Goal: Task Accomplishment & Management: Manage account settings

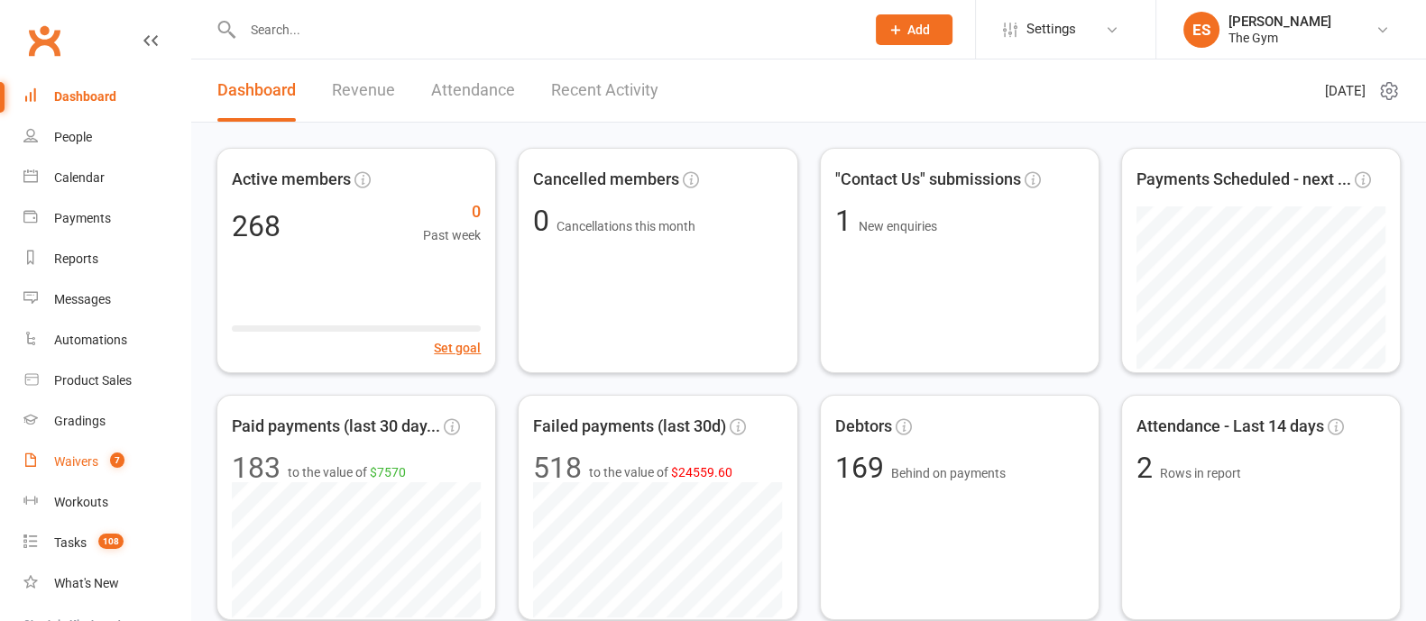
click at [68, 457] on div "Waivers" at bounding box center [76, 462] width 44 height 14
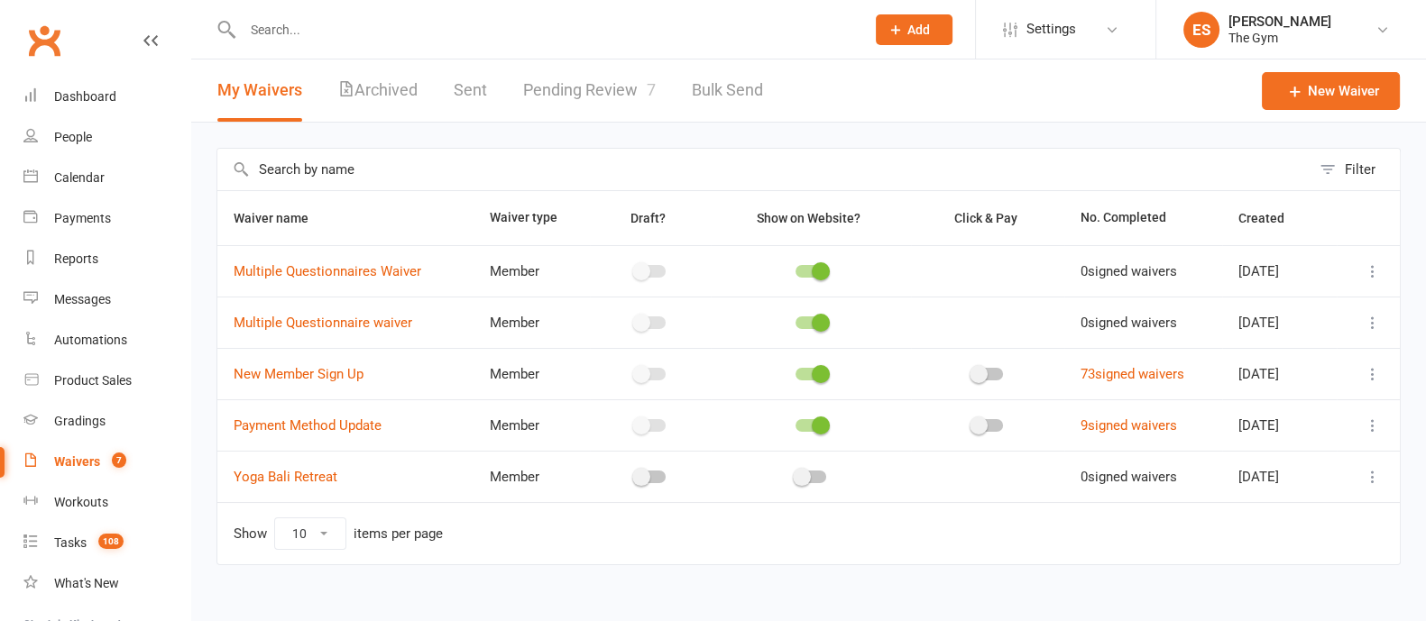
click at [1366, 373] on icon at bounding box center [1373, 374] width 18 height 18
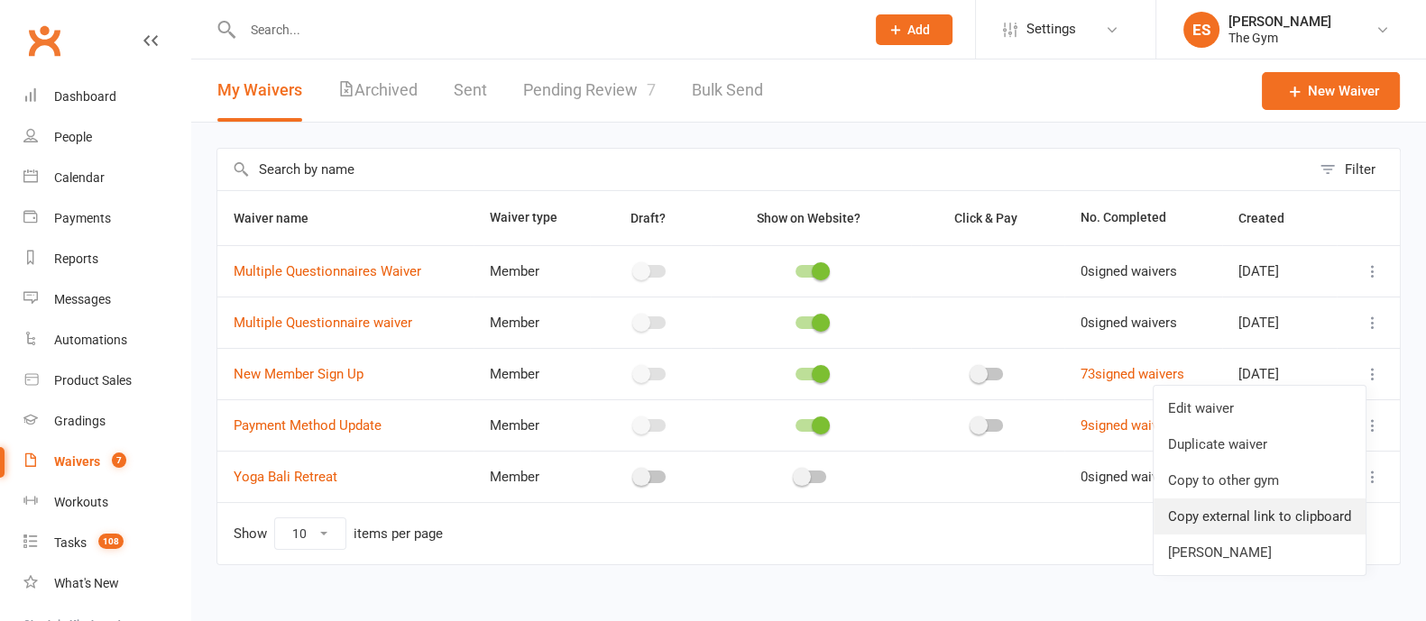
click at [1268, 525] on link "Copy external link to clipboard" at bounding box center [1260, 517] width 212 height 36
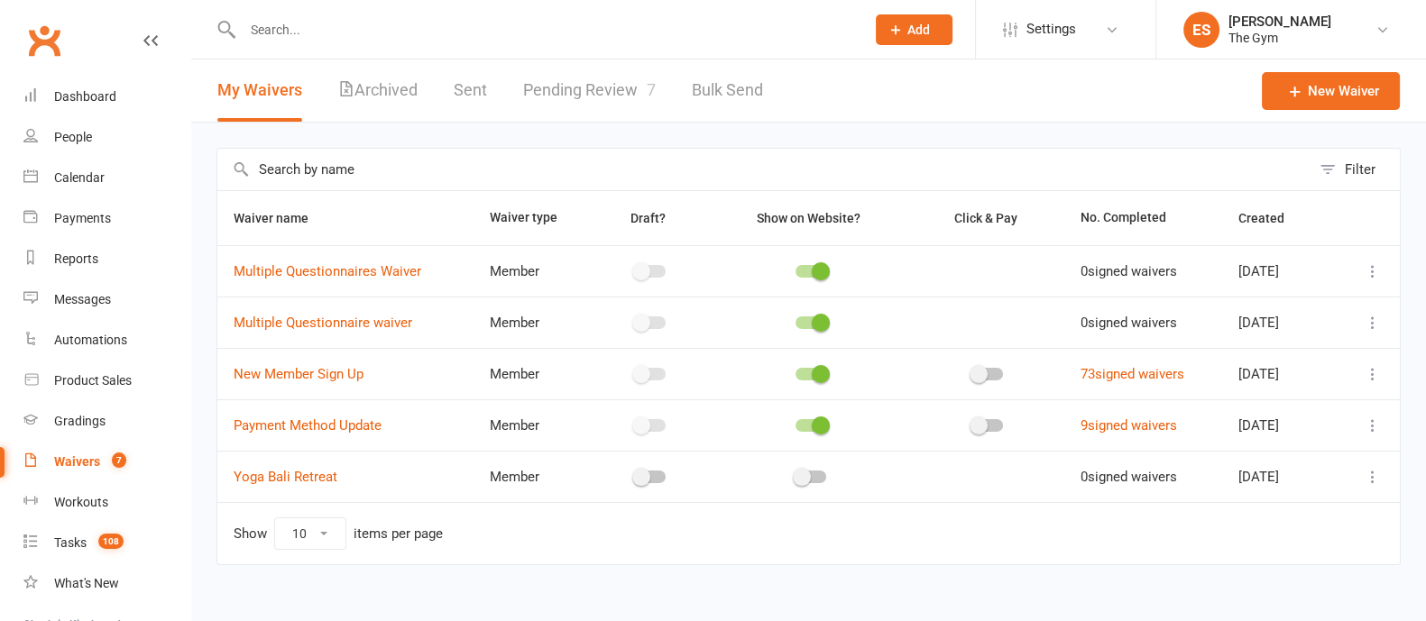
click at [914, 40] on button "Add" at bounding box center [914, 29] width 77 height 31
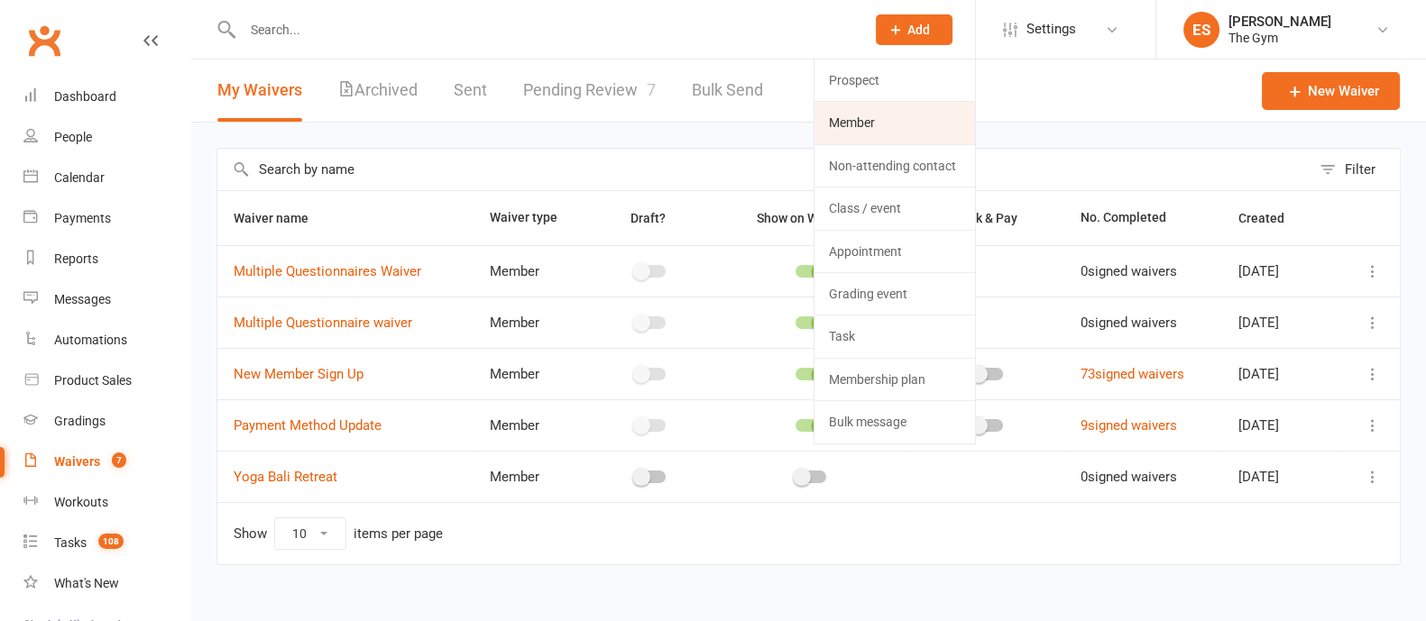
click at [862, 115] on link "Member" at bounding box center [894, 122] width 161 height 41
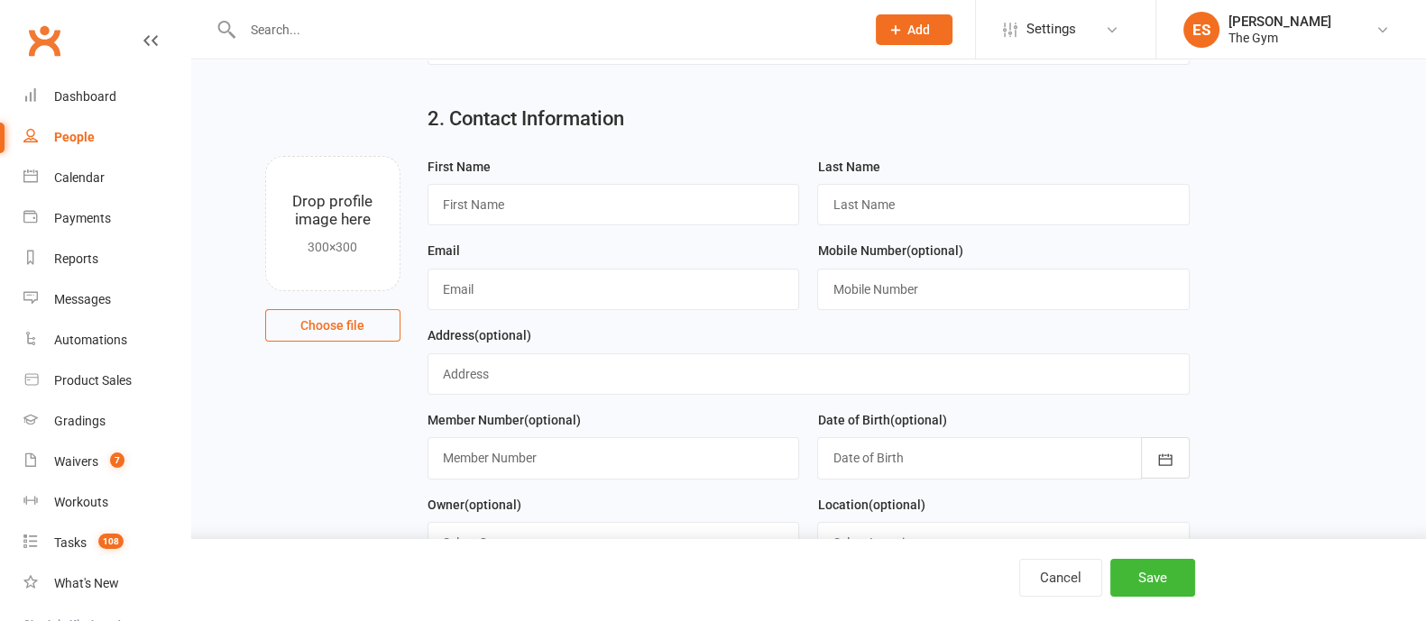
scroll to position [338, 0]
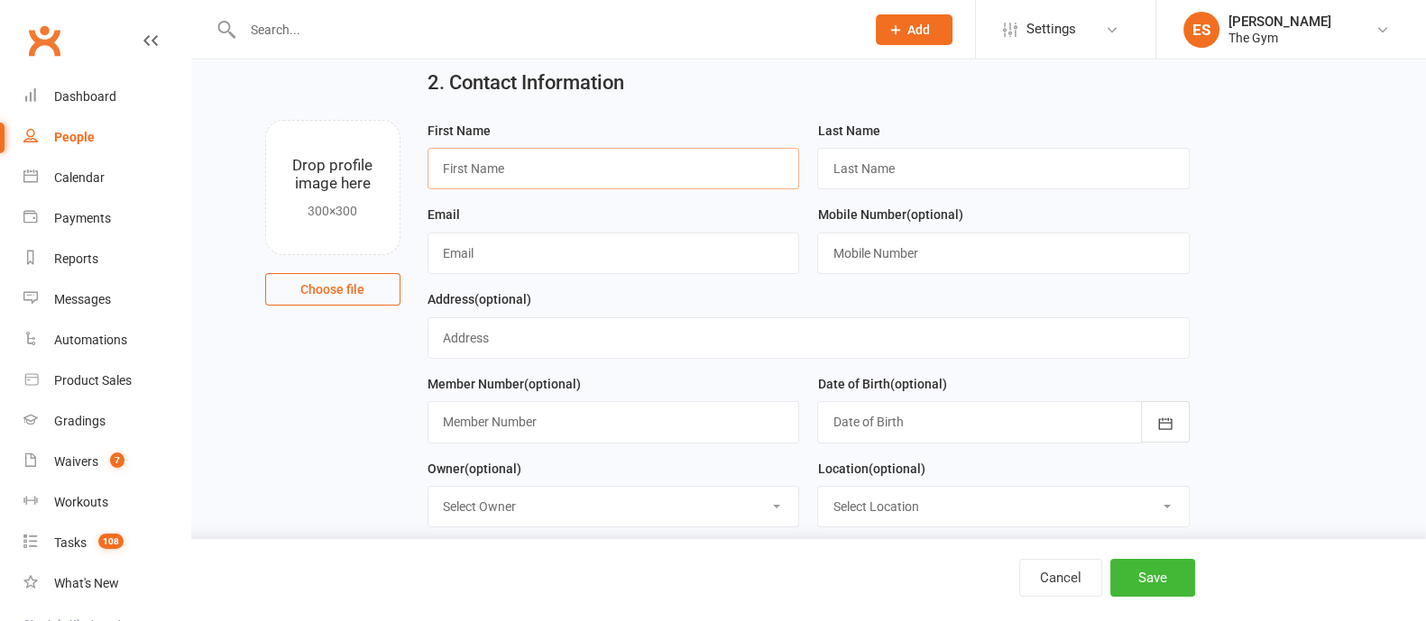
drag, startPoint x: 495, startPoint y: 173, endPoint x: 597, endPoint y: 173, distance: 101.9
click at [495, 173] on input "text" at bounding box center [614, 168] width 373 height 41
click at [911, 157] on input "text" at bounding box center [1003, 168] width 373 height 41
click at [665, 252] on input "text" at bounding box center [614, 253] width 373 height 41
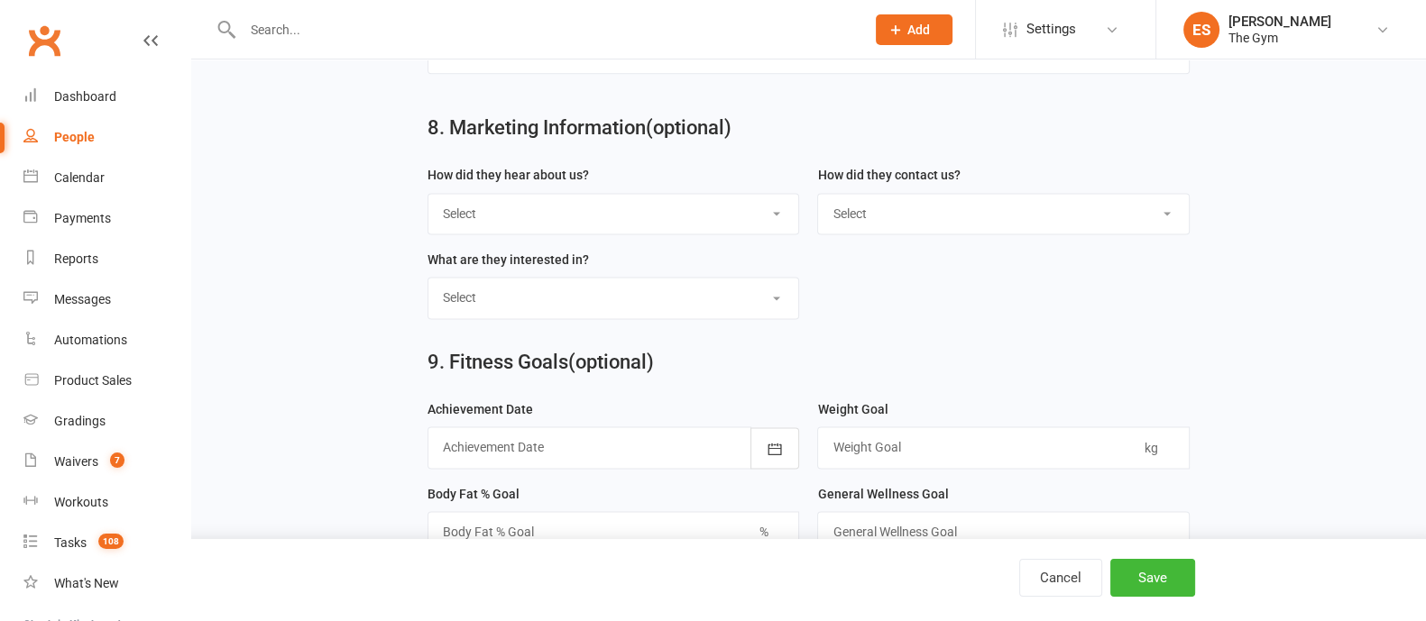
scroll to position [3127, 0]
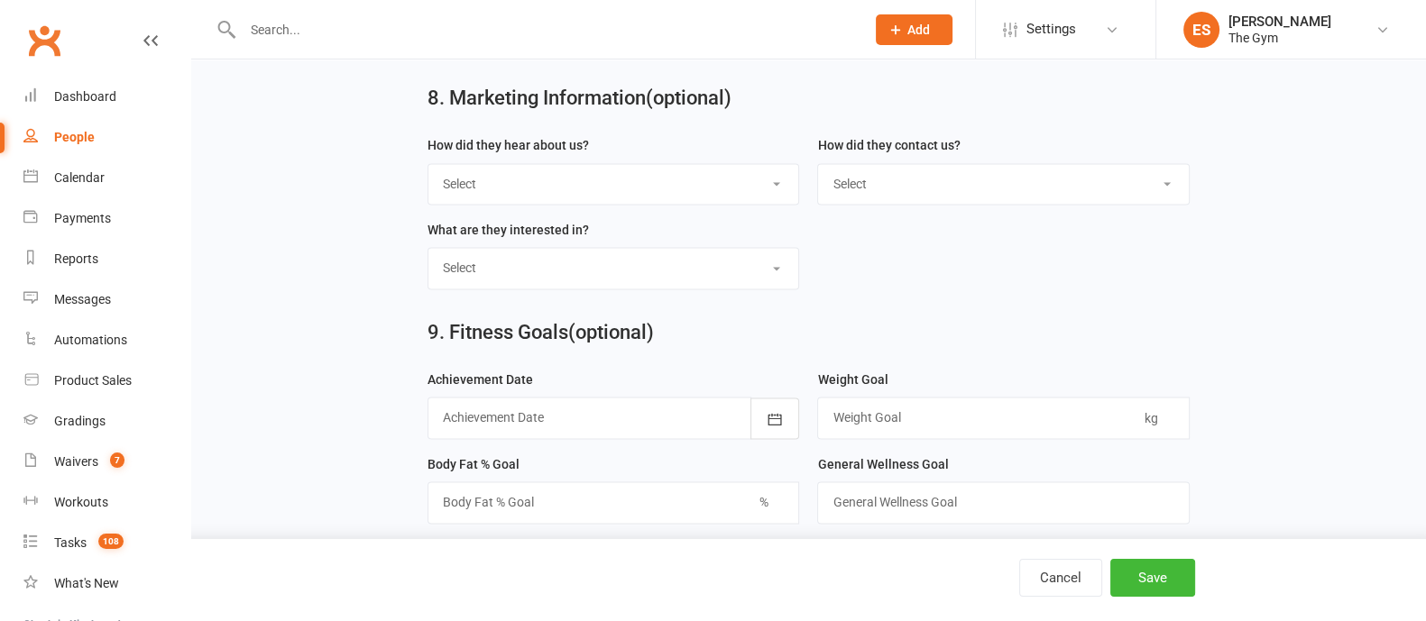
click at [309, 26] on input "text" at bounding box center [544, 29] width 615 height 25
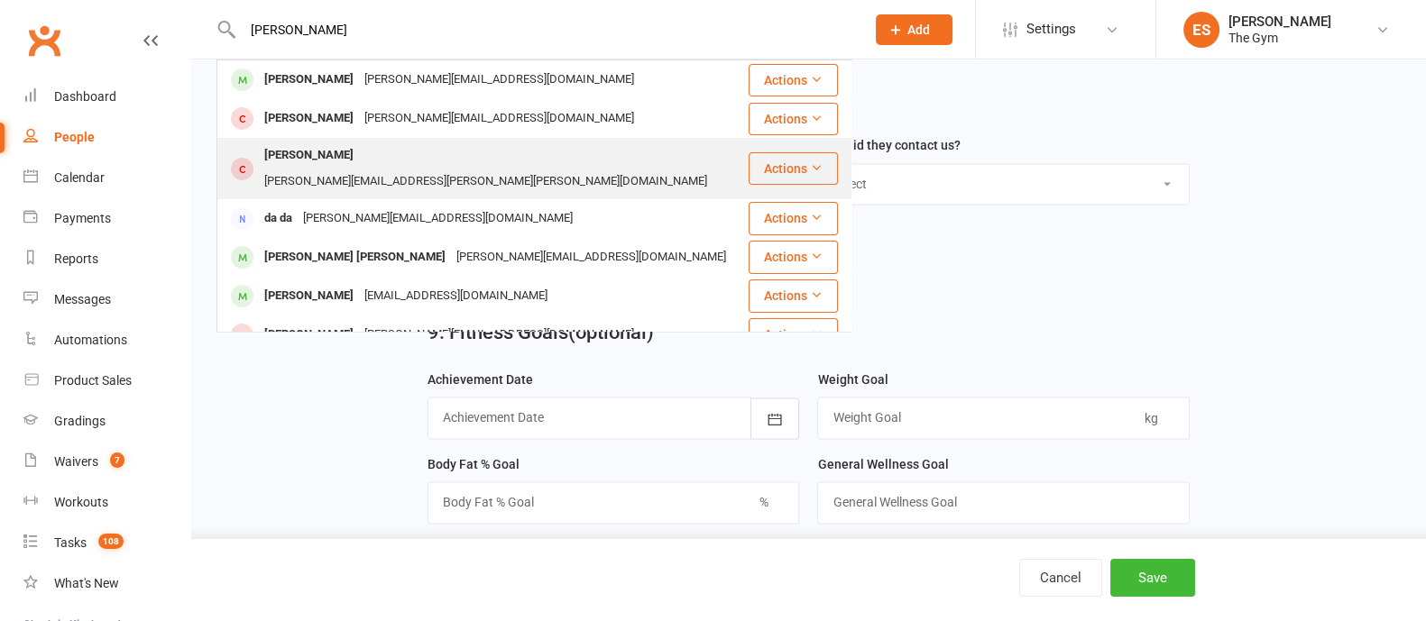
type input "danny ack"
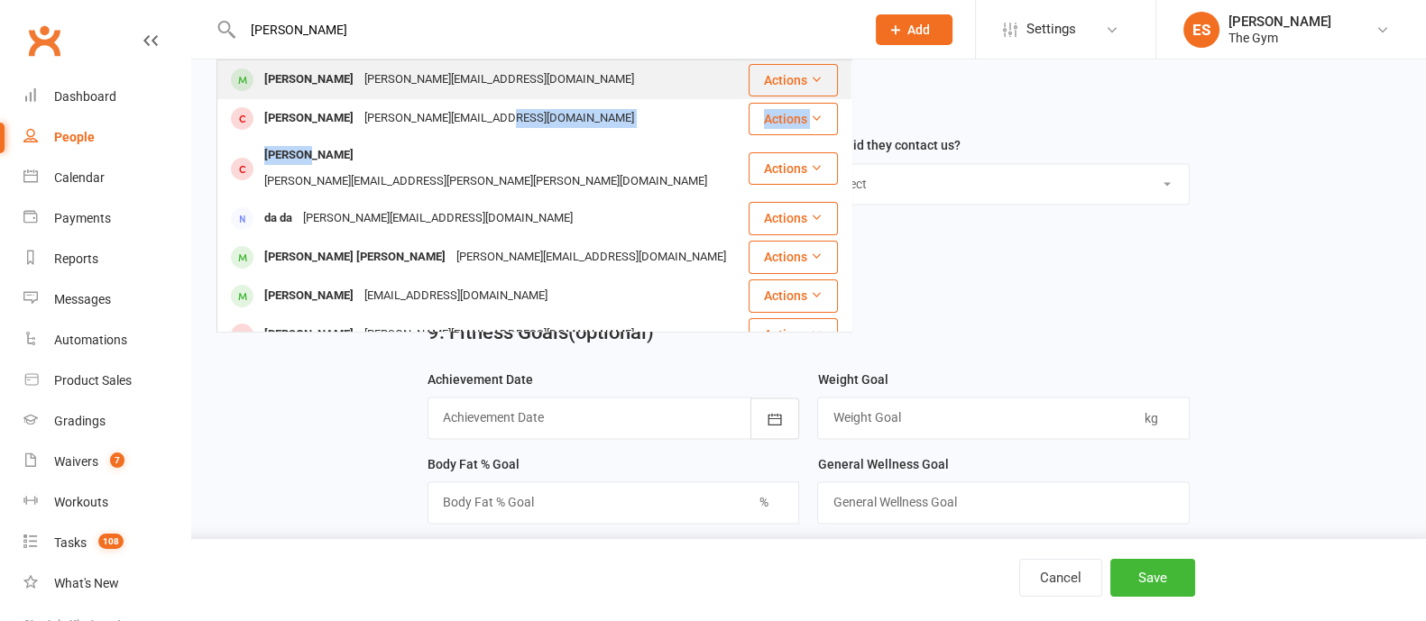
drag, startPoint x: 304, startPoint y: 151, endPoint x: 490, endPoint y: 96, distance: 193.8
click at [569, 115] on tbody "Danny Ackers emily+dannyackers@clubworx.com Actions Danny Small danny.small@exa…" at bounding box center [534, 207] width 634 height 294
click at [323, 86] on div "[PERSON_NAME]" at bounding box center [309, 80] width 100 height 26
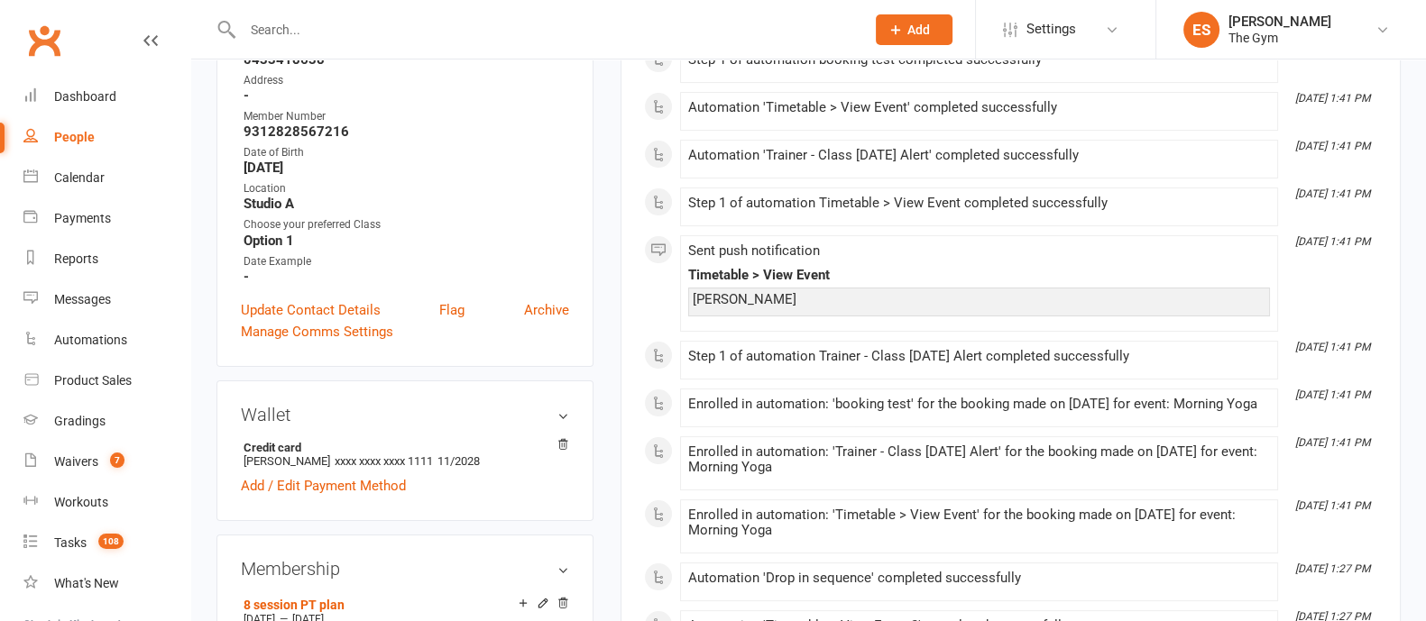
scroll to position [450, 0]
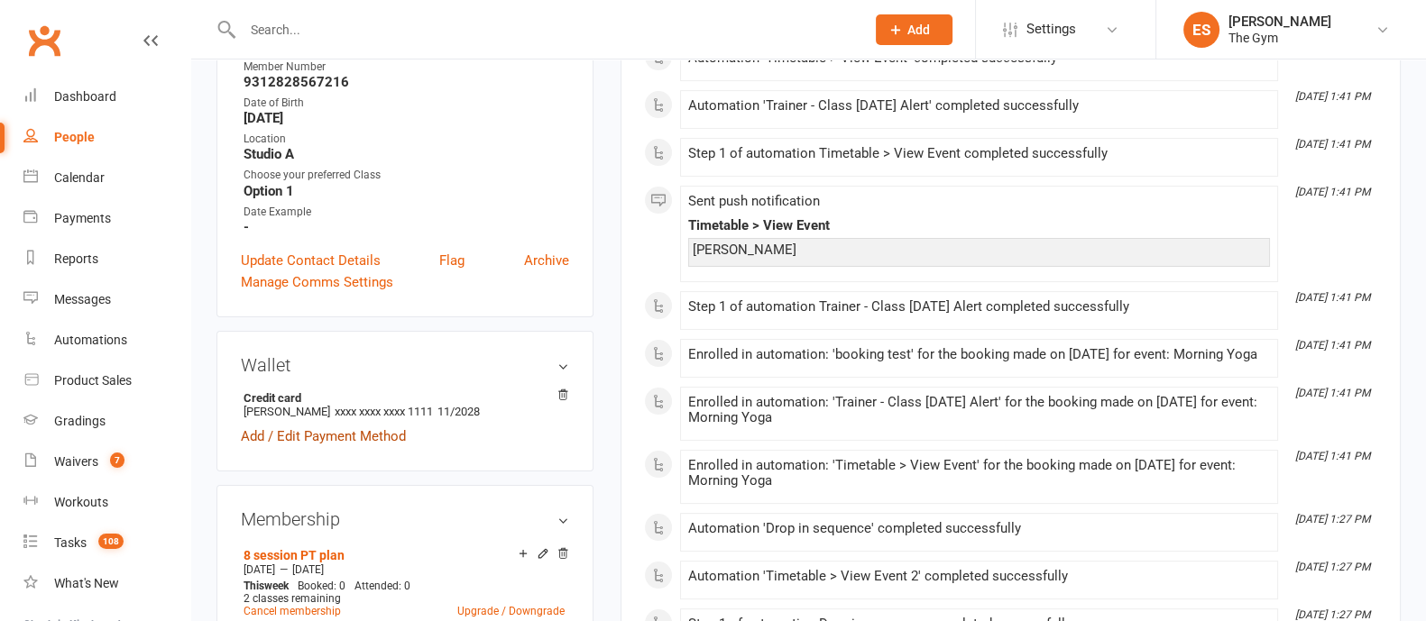
click at [324, 440] on link "Add / Edit Payment Method" at bounding box center [323, 437] width 165 height 22
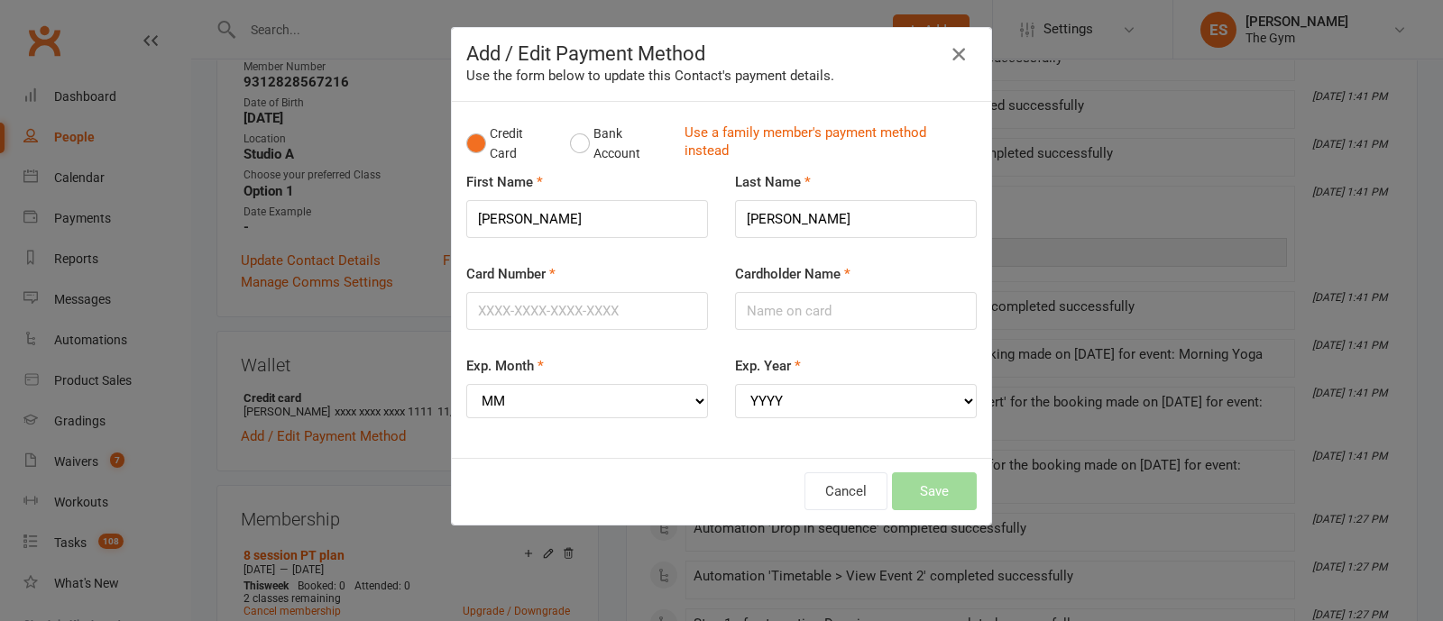
click at [953, 54] on icon "button" at bounding box center [959, 54] width 22 height 22
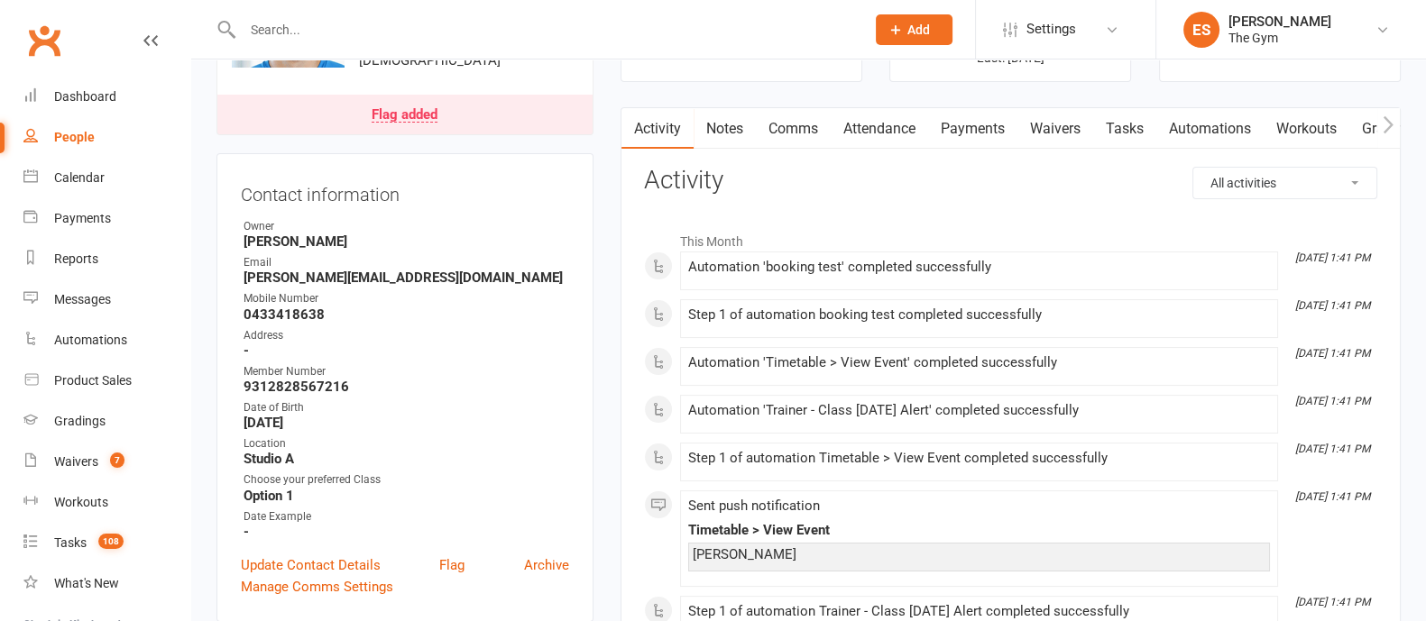
scroll to position [112, 0]
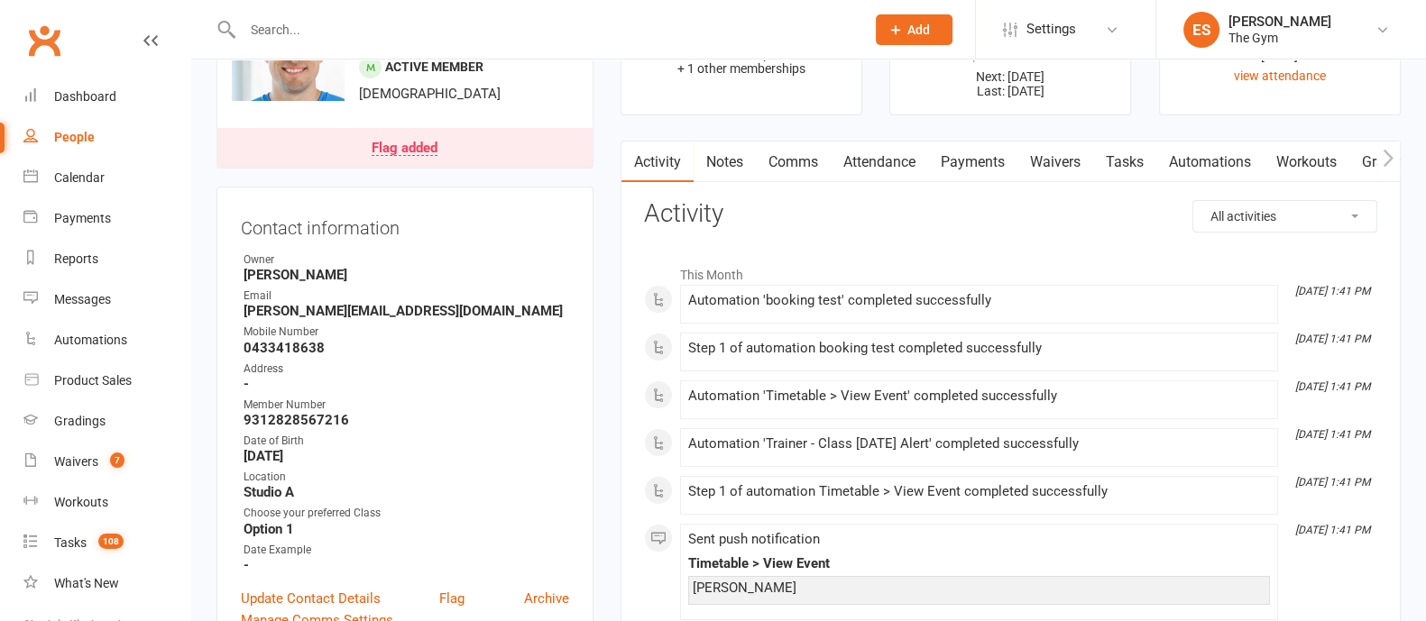
click at [977, 157] on link "Payments" at bounding box center [972, 162] width 89 height 41
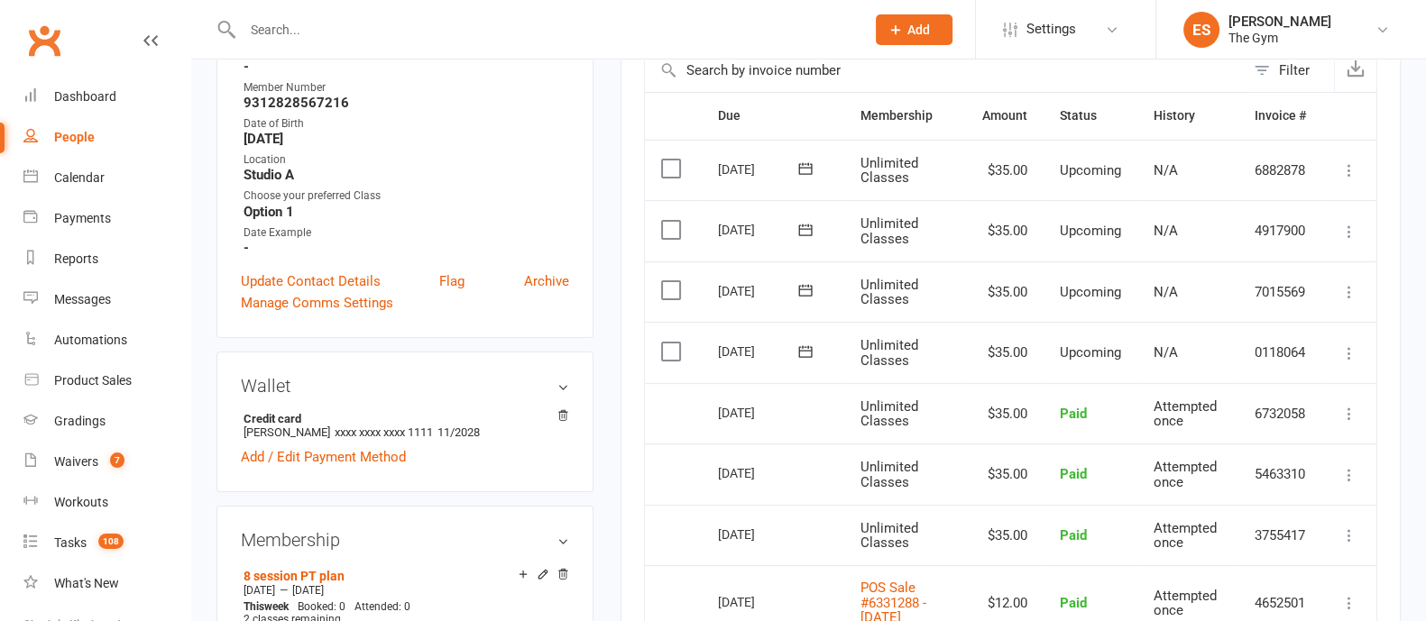
scroll to position [450, 0]
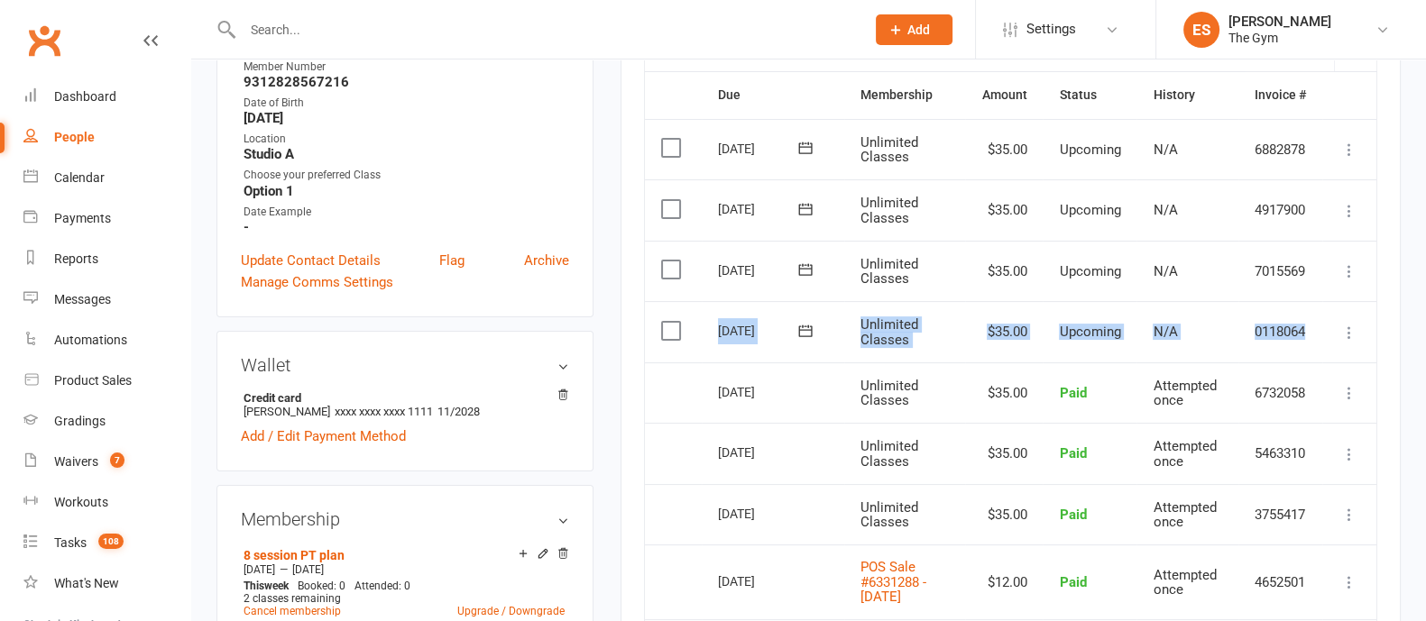
drag, startPoint x: 711, startPoint y: 327, endPoint x: 1332, endPoint y: 331, distance: 621.5
click at [1332, 331] on tr "Select this 17 Oct 2025 Danny Ackers Unlimited Classes $35.00 Upcoming N/A 0118…" at bounding box center [1010, 331] width 731 height 61
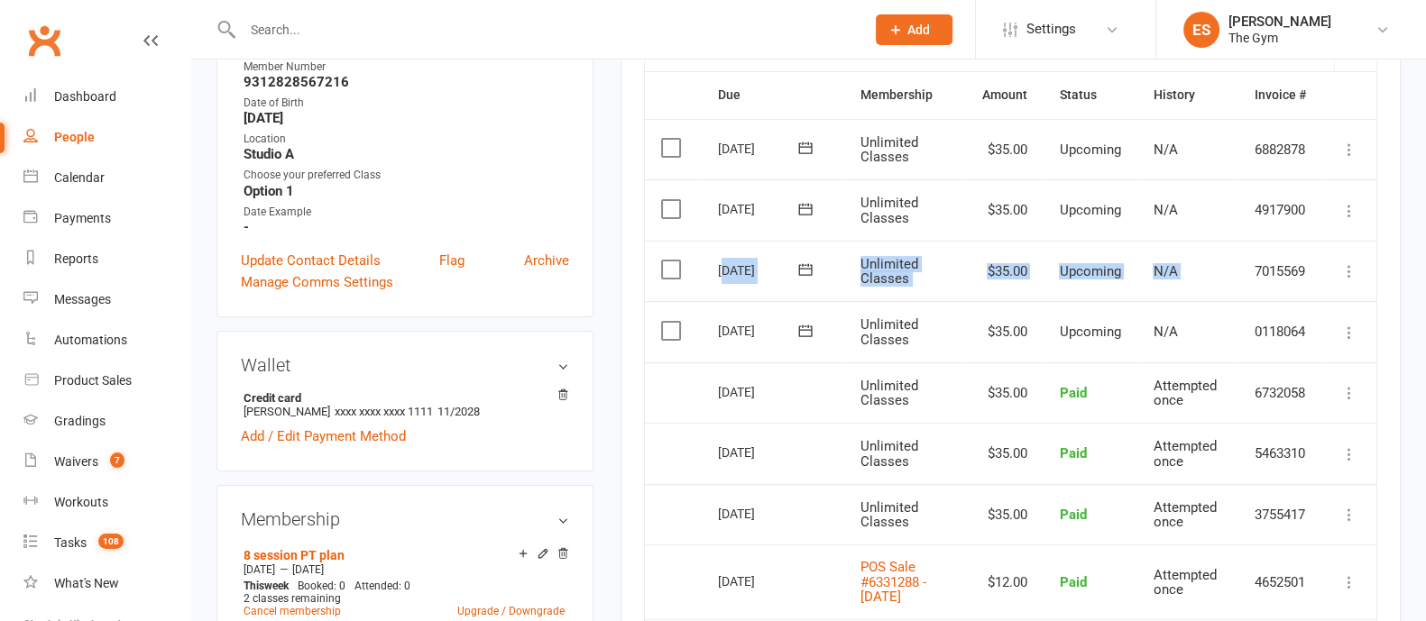
drag, startPoint x: 722, startPoint y: 267, endPoint x: 1256, endPoint y: 271, distance: 534.9
click at [1256, 271] on tr "Select this 24 Oct 2025 Danny Ackers Unlimited Classes $35.00 Upcoming N/A 7015…" at bounding box center [1010, 271] width 731 height 61
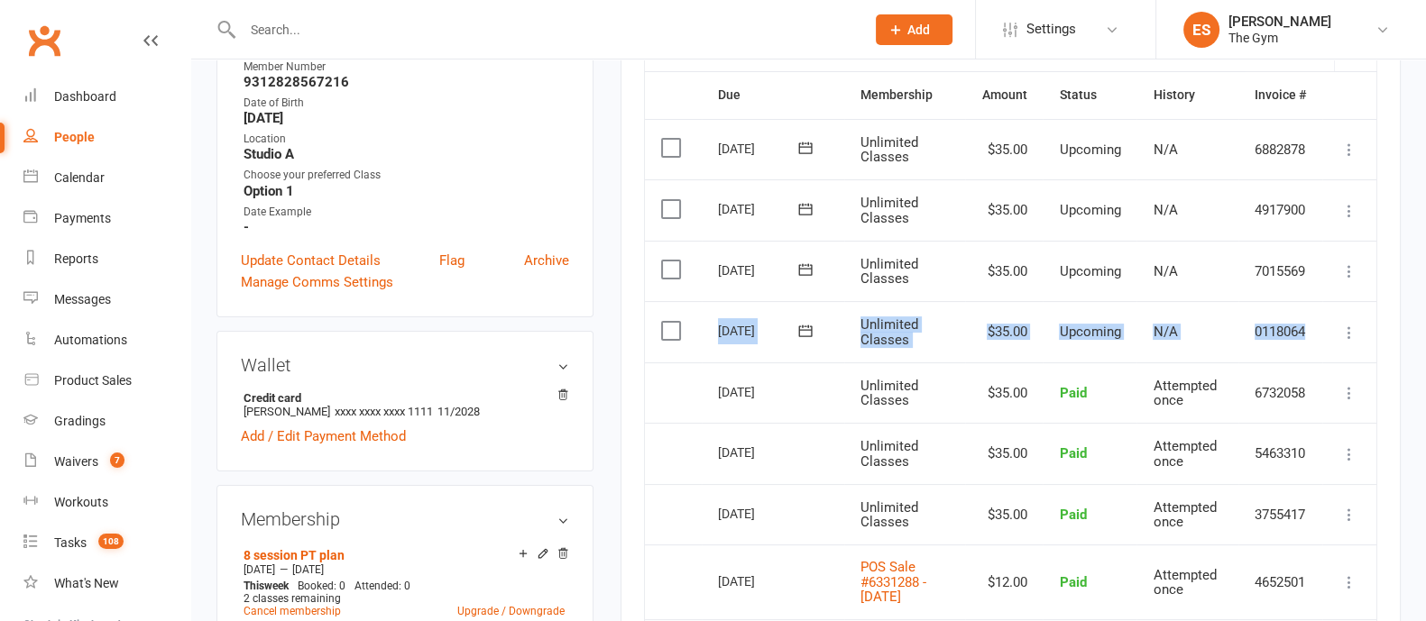
drag, startPoint x: 727, startPoint y: 335, endPoint x: 1353, endPoint y: 343, distance: 626.0
click at [1353, 343] on tr "Select this 17 Oct 2025 Danny Ackers Unlimited Classes $35.00 Upcoming N/A 0118…" at bounding box center [1010, 331] width 731 height 61
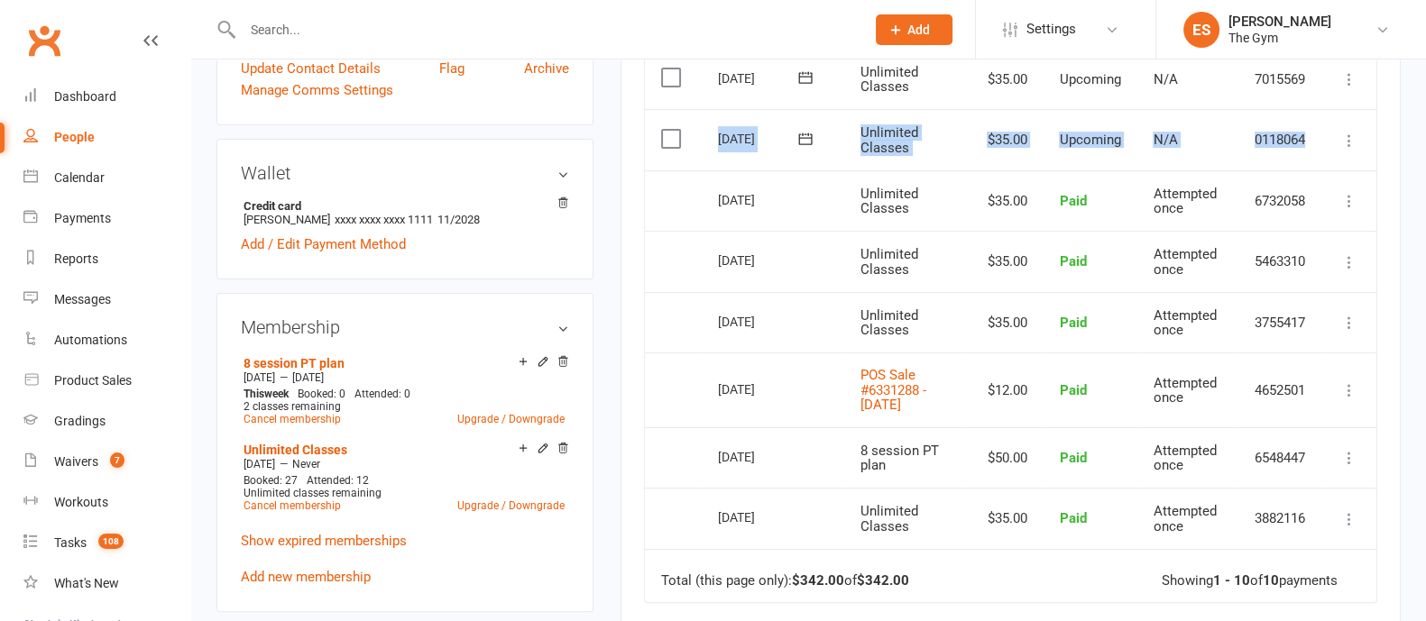
scroll to position [676, 0]
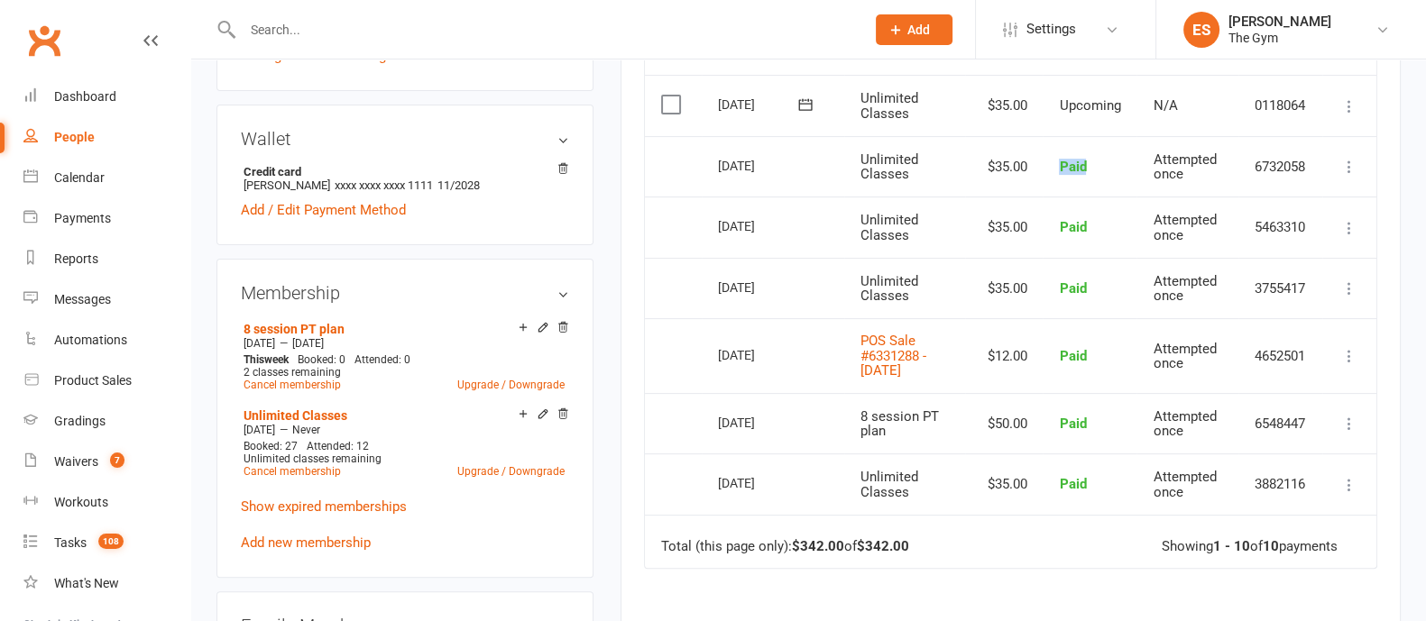
drag, startPoint x: 1055, startPoint y: 161, endPoint x: 1063, endPoint y: 170, distance: 11.5
click at [1052, 161] on td "Paid" at bounding box center [1090, 166] width 94 height 61
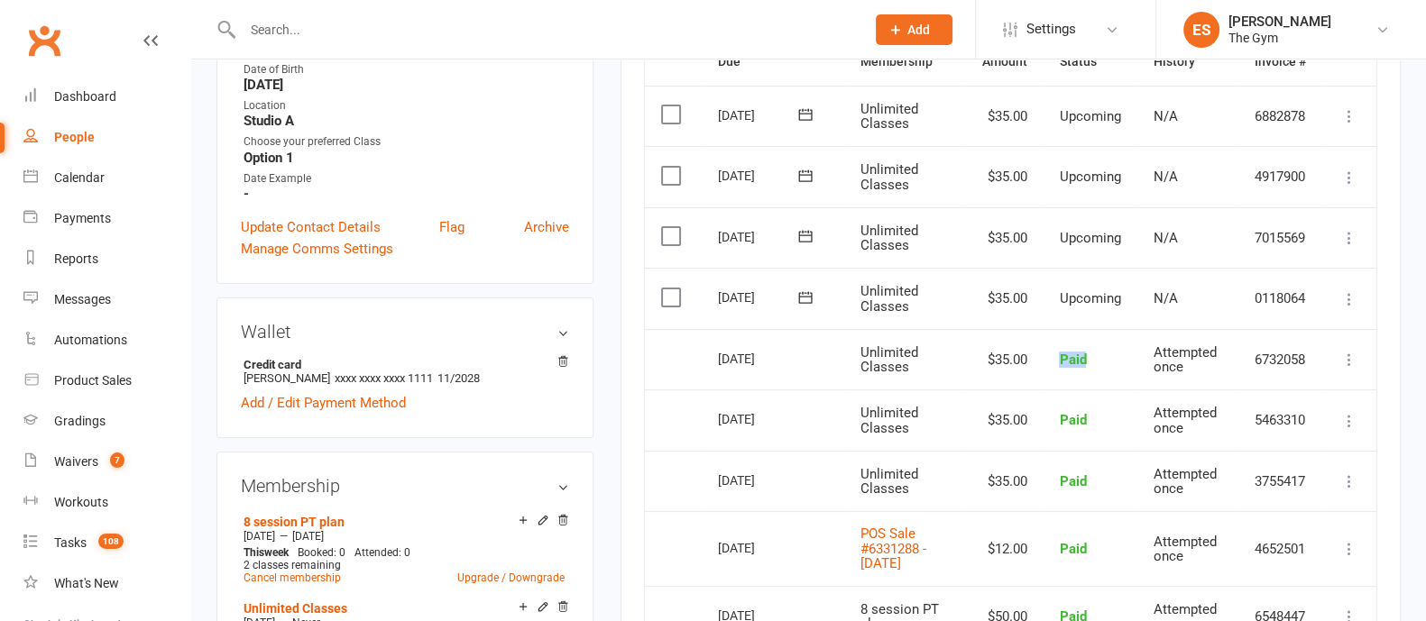
scroll to position [450, 0]
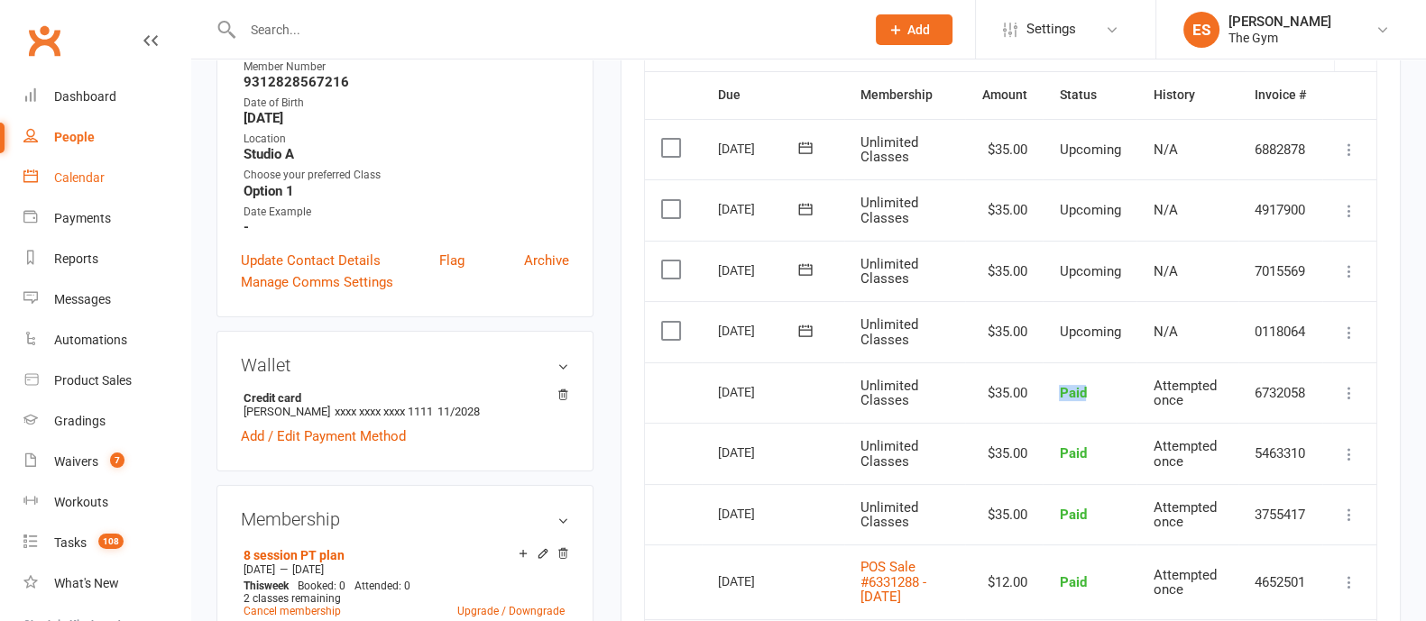
click at [90, 182] on div "Calendar" at bounding box center [79, 177] width 51 height 14
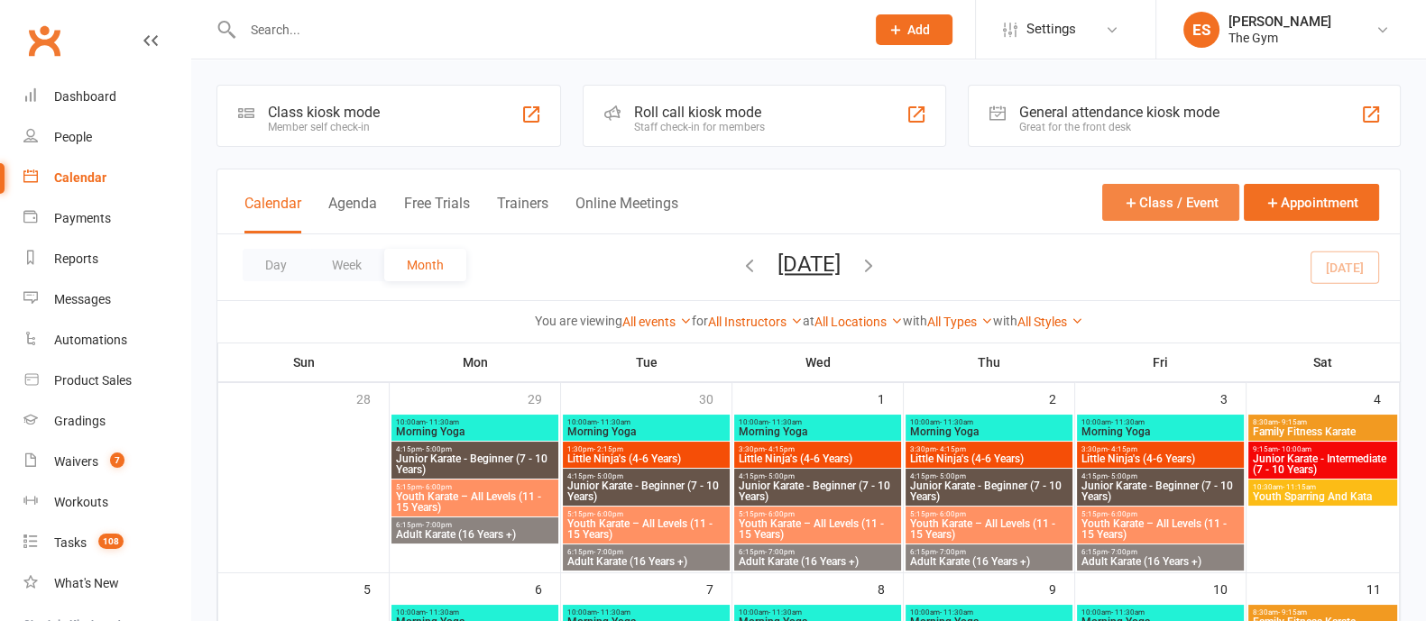
click at [1182, 199] on button "Class / Event" at bounding box center [1170, 202] width 137 height 37
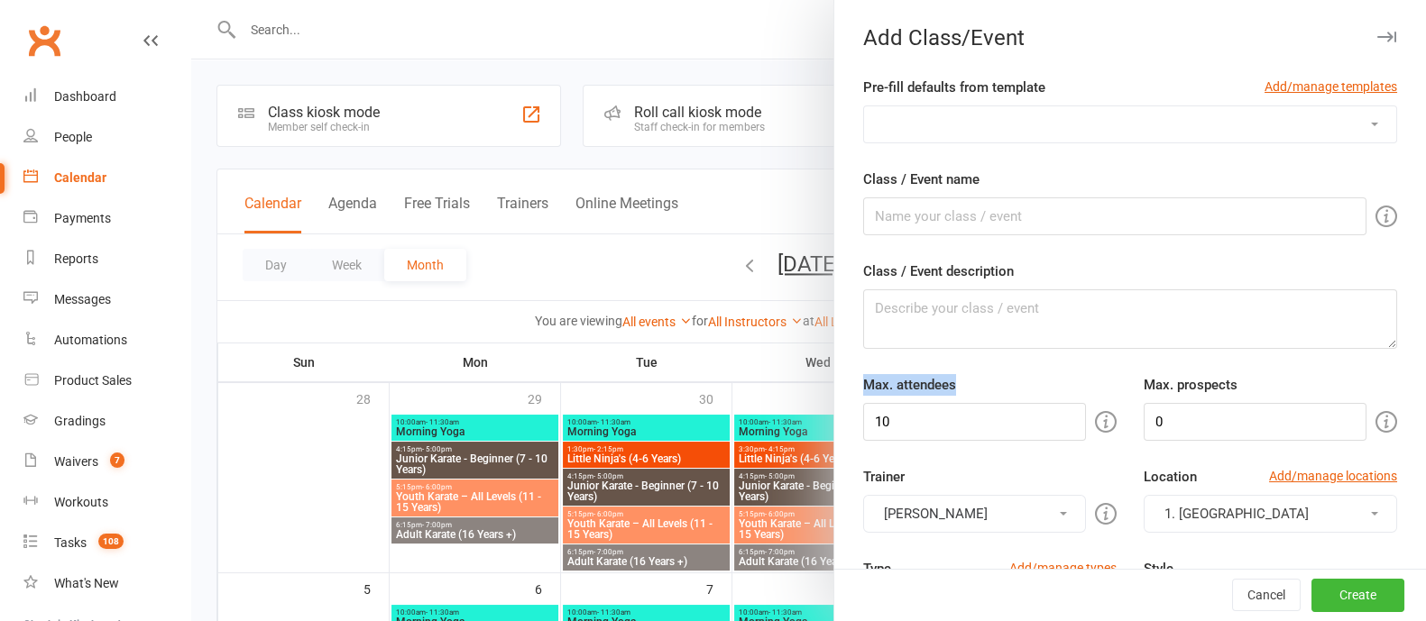
drag, startPoint x: 956, startPoint y: 381, endPoint x: 852, endPoint y: 382, distance: 103.7
click at [852, 382] on div "Max. attendees 10" at bounding box center [990, 407] width 281 height 67
drag, startPoint x: 1225, startPoint y: 386, endPoint x: 1120, endPoint y: 390, distance: 104.7
click at [1130, 390] on div "Max. prospects 0" at bounding box center [1270, 407] width 281 height 67
drag, startPoint x: 1134, startPoint y: 426, endPoint x: 1090, endPoint y: 425, distance: 44.2
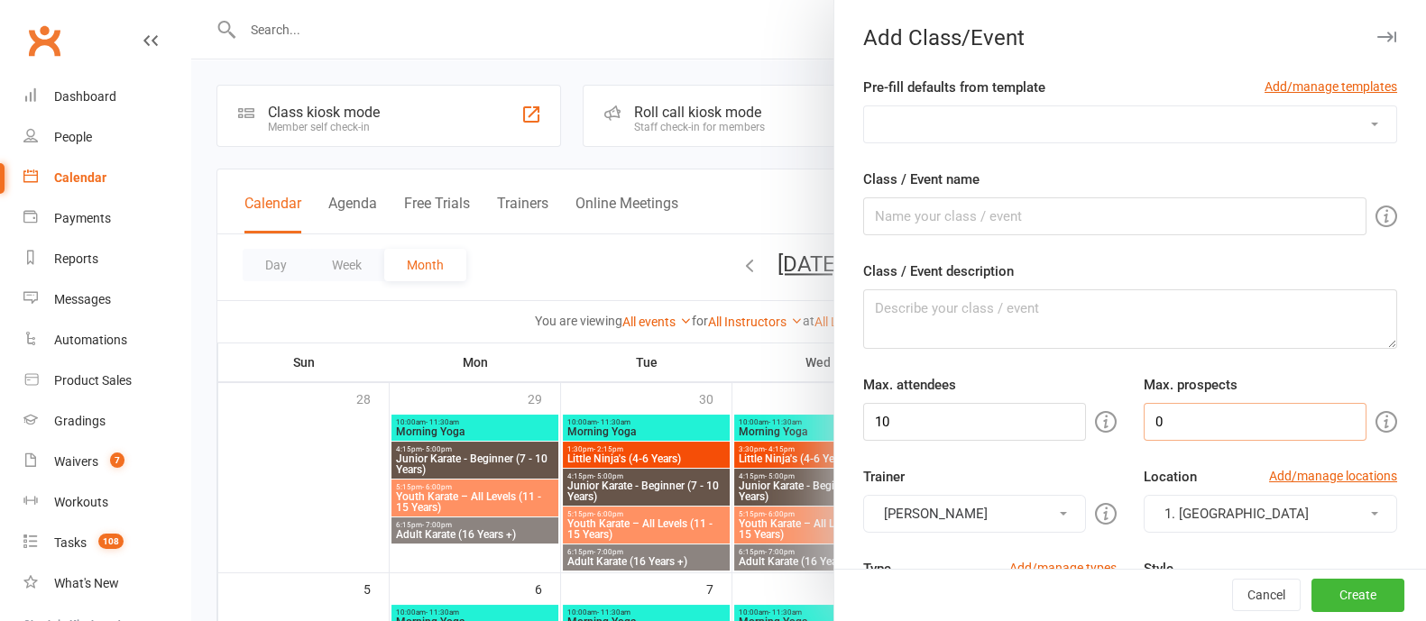
click at [1087, 426] on div "Max. attendees 10 Max. prospects 0" at bounding box center [1130, 407] width 561 height 67
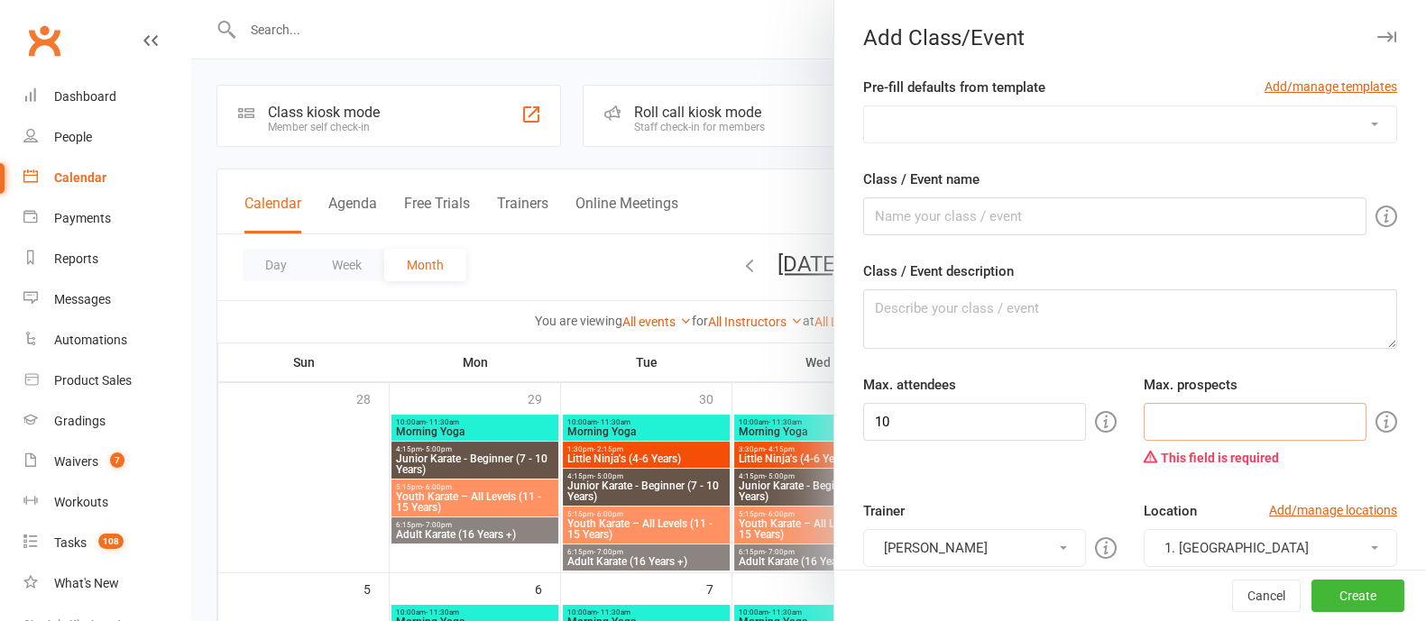
type input "2"
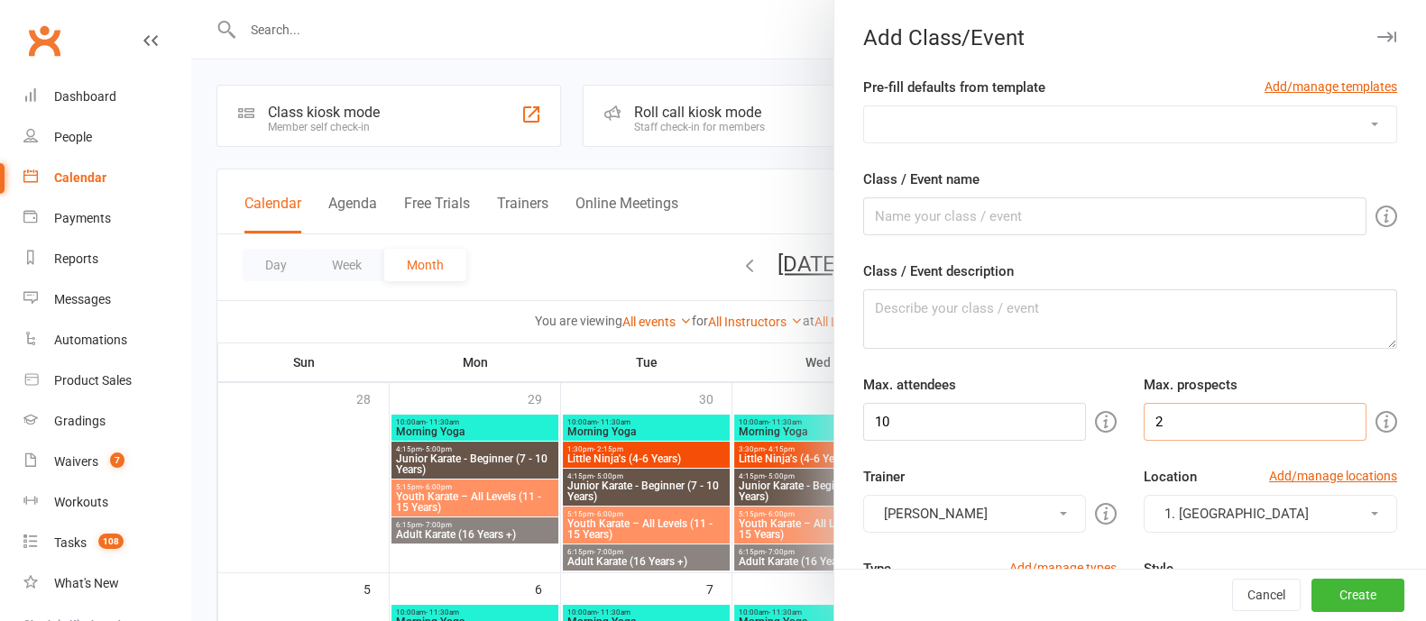
drag, startPoint x: 1144, startPoint y: 418, endPoint x: 1115, endPoint y: 418, distance: 28.9
click at [1130, 418] on div "Max. prospects 2" at bounding box center [1270, 407] width 281 height 67
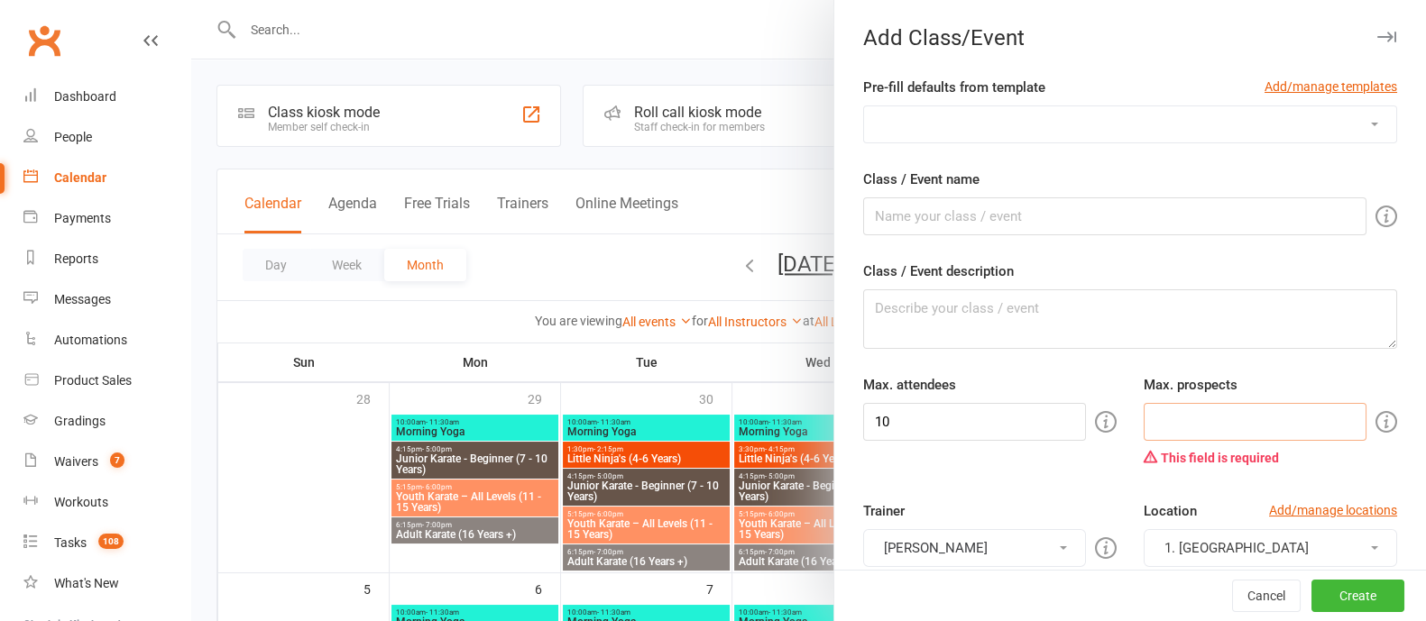
type input "0"
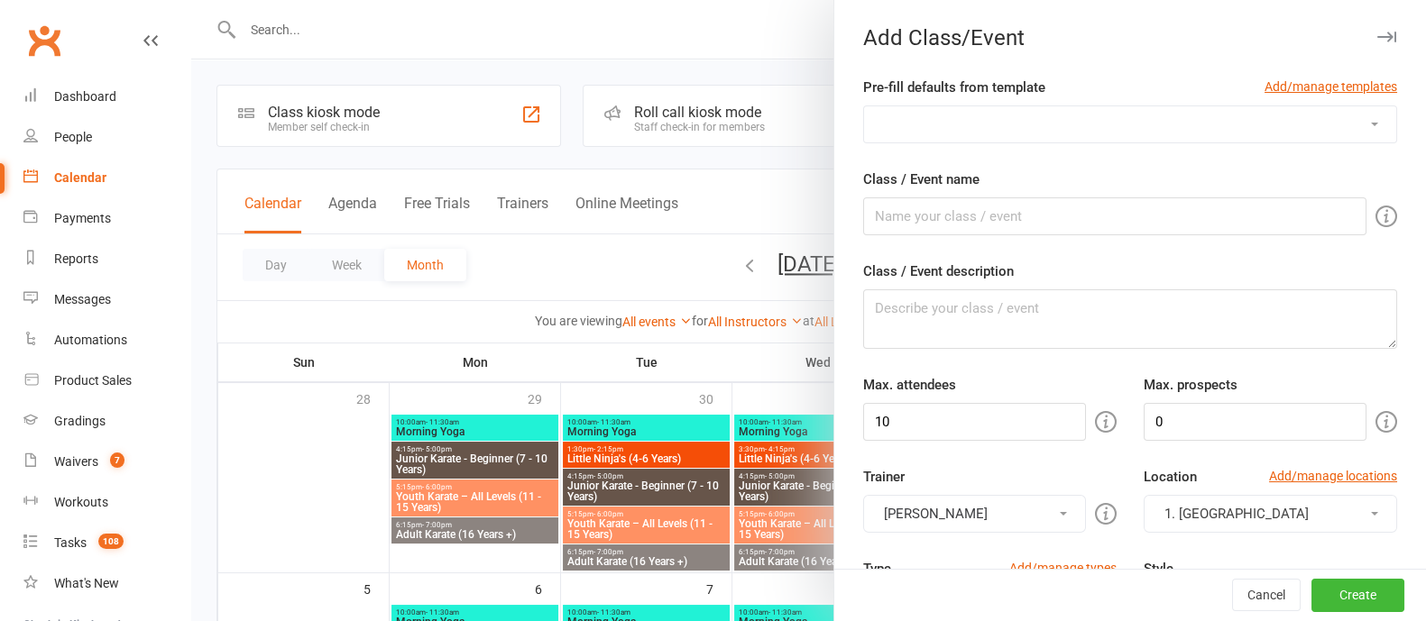
click at [767, 164] on div at bounding box center [808, 310] width 1235 height 621
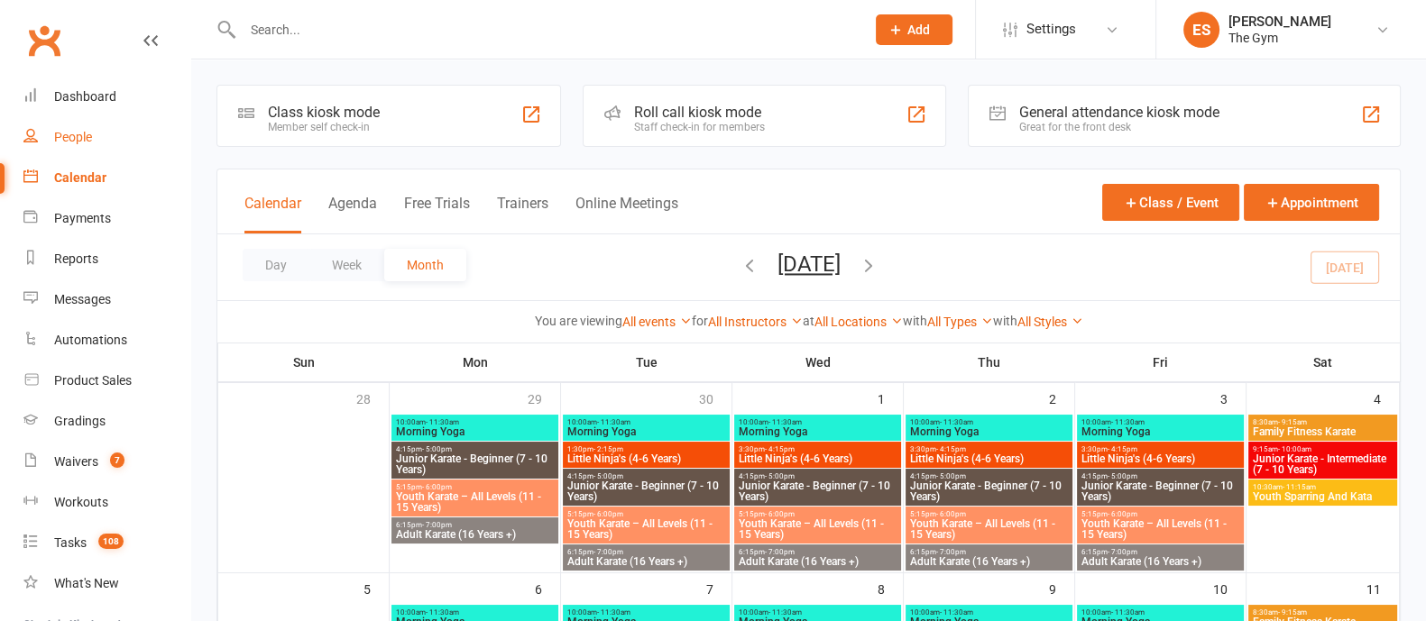
click at [72, 141] on div "People" at bounding box center [73, 137] width 38 height 14
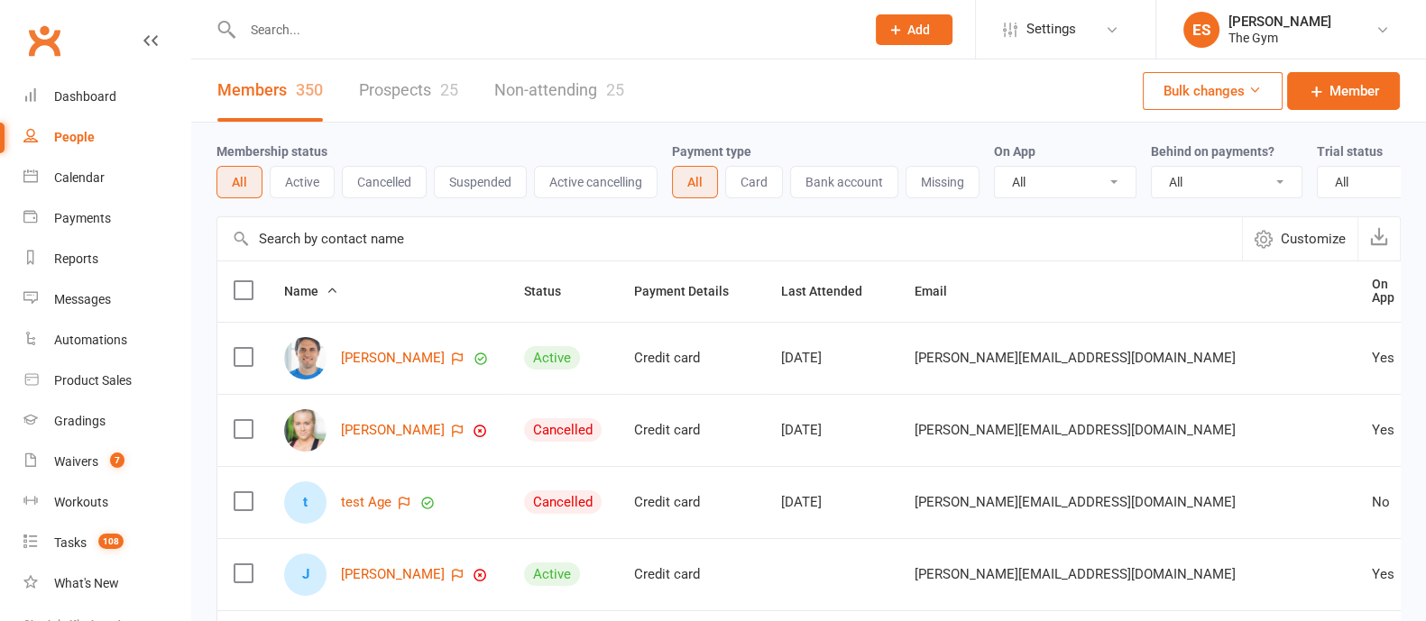
click at [415, 92] on link "Prospects 25" at bounding box center [408, 91] width 99 height 62
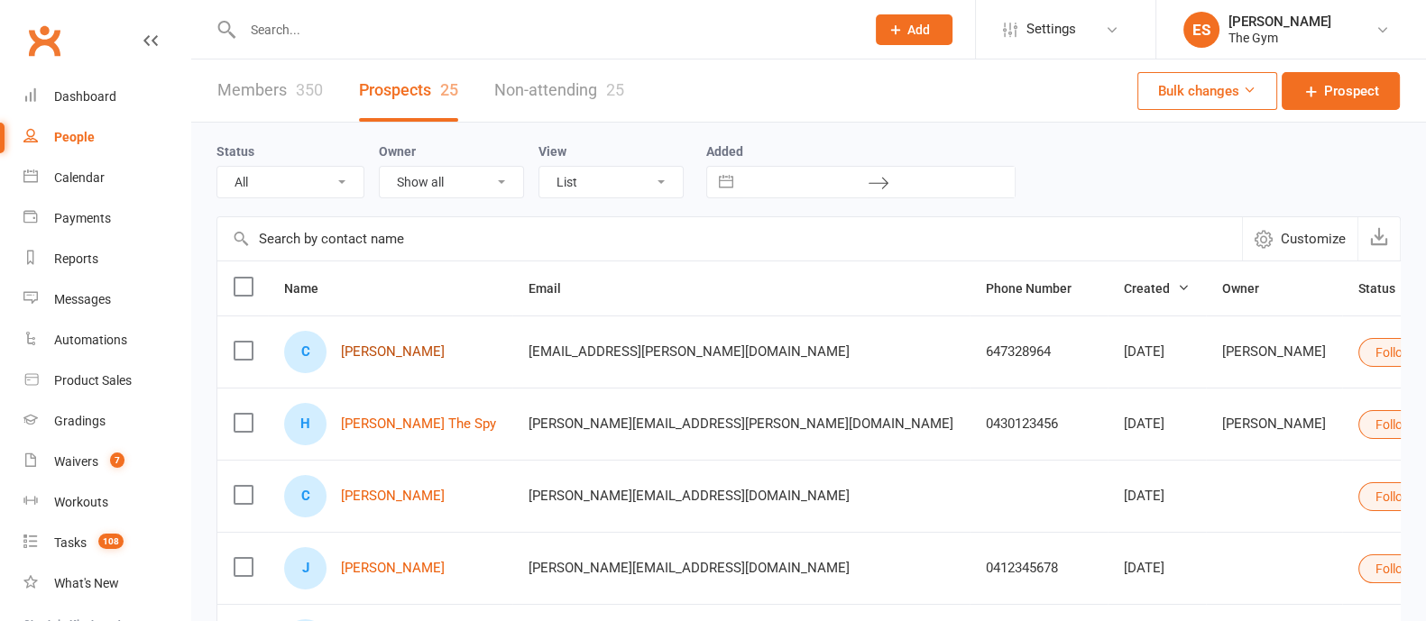
click at [378, 346] on link "Cadet Kelly" at bounding box center [393, 352] width 104 height 15
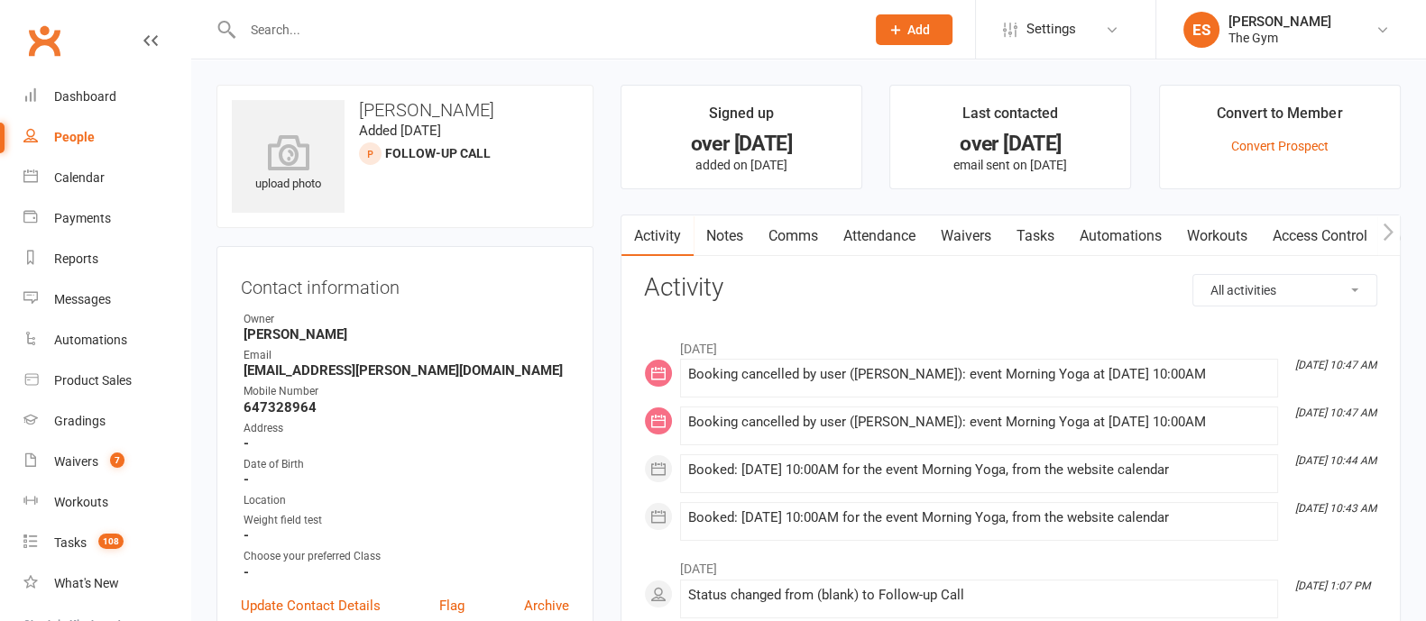
click at [797, 241] on link "Comms" at bounding box center [793, 236] width 75 height 41
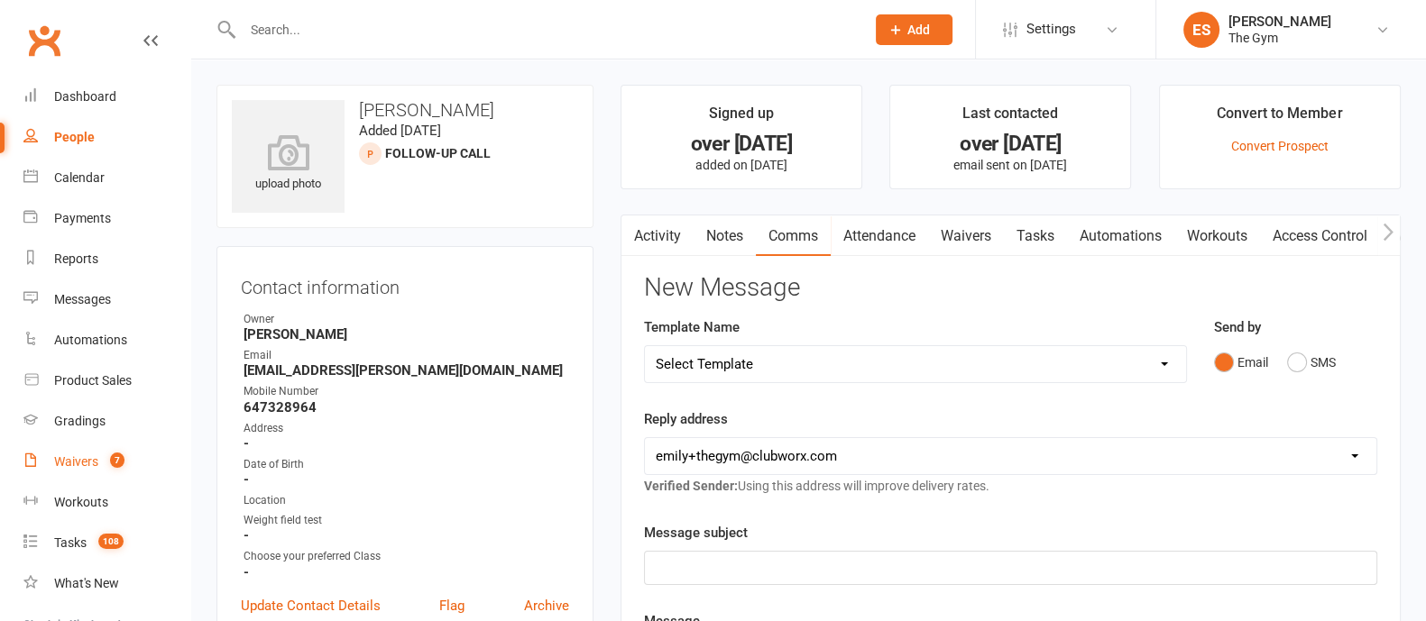
click at [79, 463] on div "Waivers" at bounding box center [76, 462] width 44 height 14
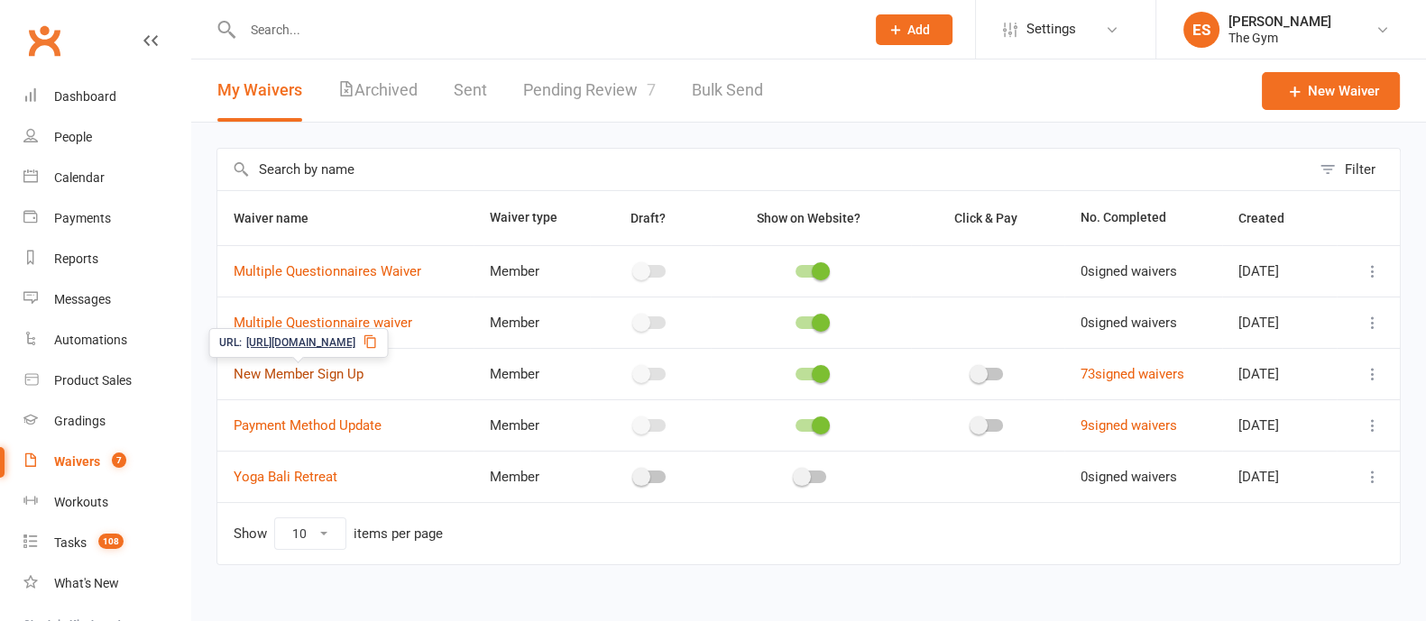
click at [323, 373] on link "New Member Sign Up" at bounding box center [299, 374] width 130 height 16
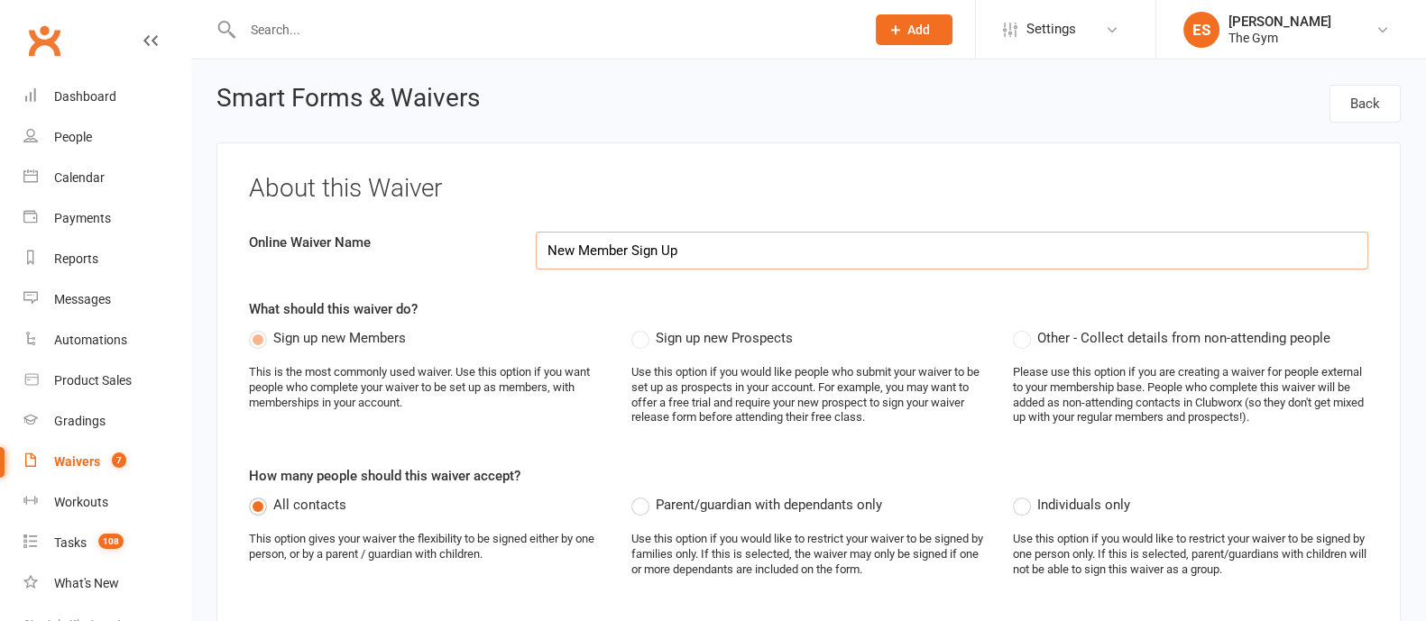
select select "applies_to_all_signees"
select select "copy_answers_for_primary_signee"
select select "select"
select select "applies_to_attending_signees"
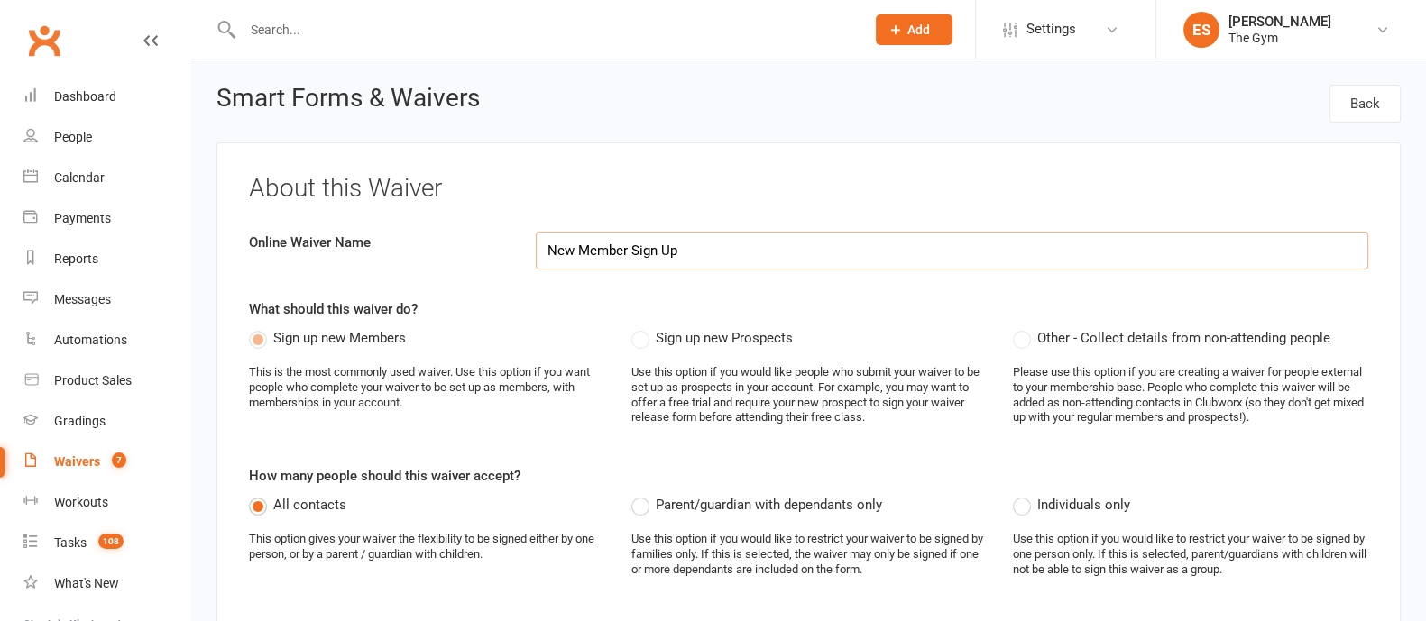
select select "select"
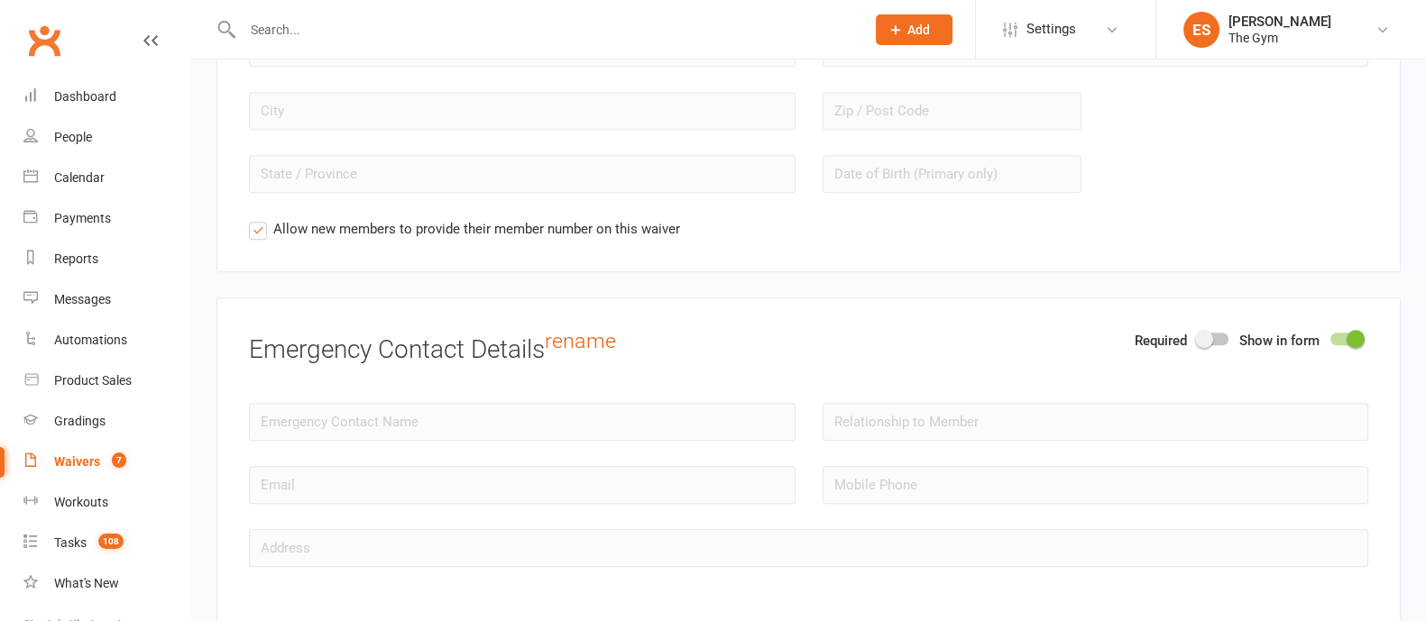
scroll to position [1803, 0]
click at [1345, 329] on div at bounding box center [1345, 335] width 31 height 13
click at [1330, 333] on input "checkbox" at bounding box center [1330, 333] width 0 height 0
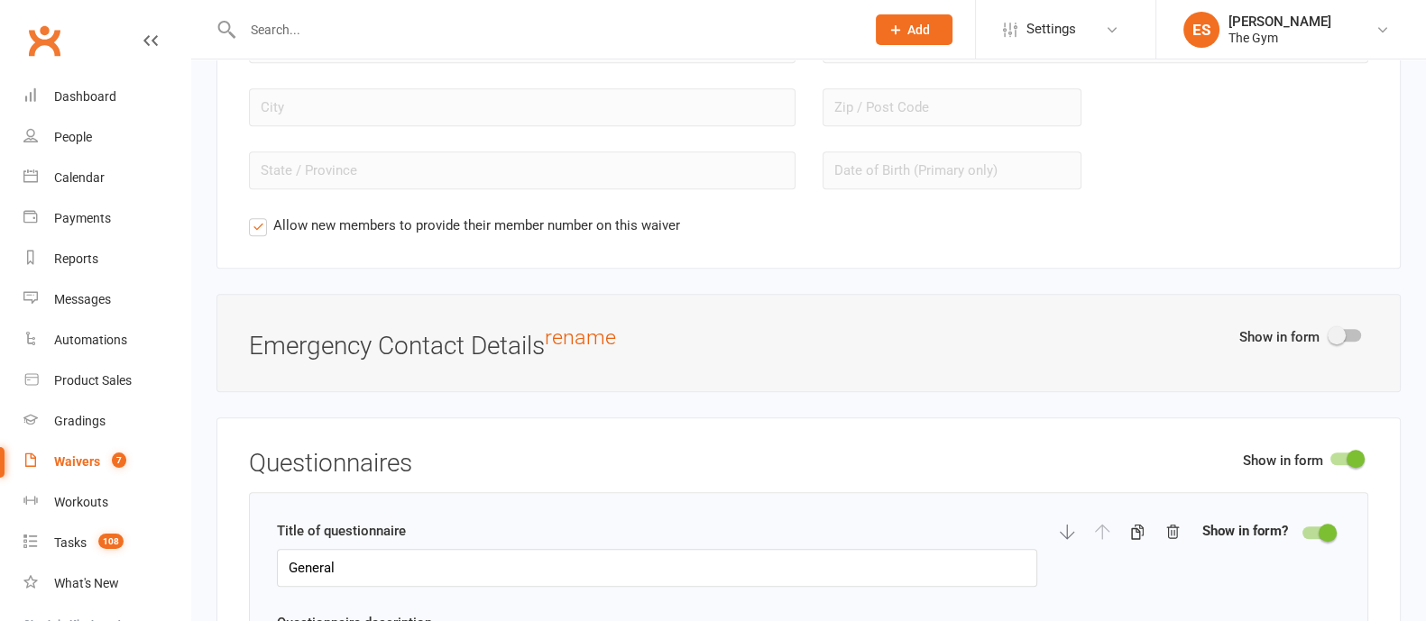
click at [1353, 316] on div "Show in form Emergency Contact Details rename" at bounding box center [808, 343] width 1184 height 98
click at [1354, 329] on div at bounding box center [1345, 335] width 31 height 13
click at [1330, 333] on input "checkbox" at bounding box center [1330, 333] width 0 height 0
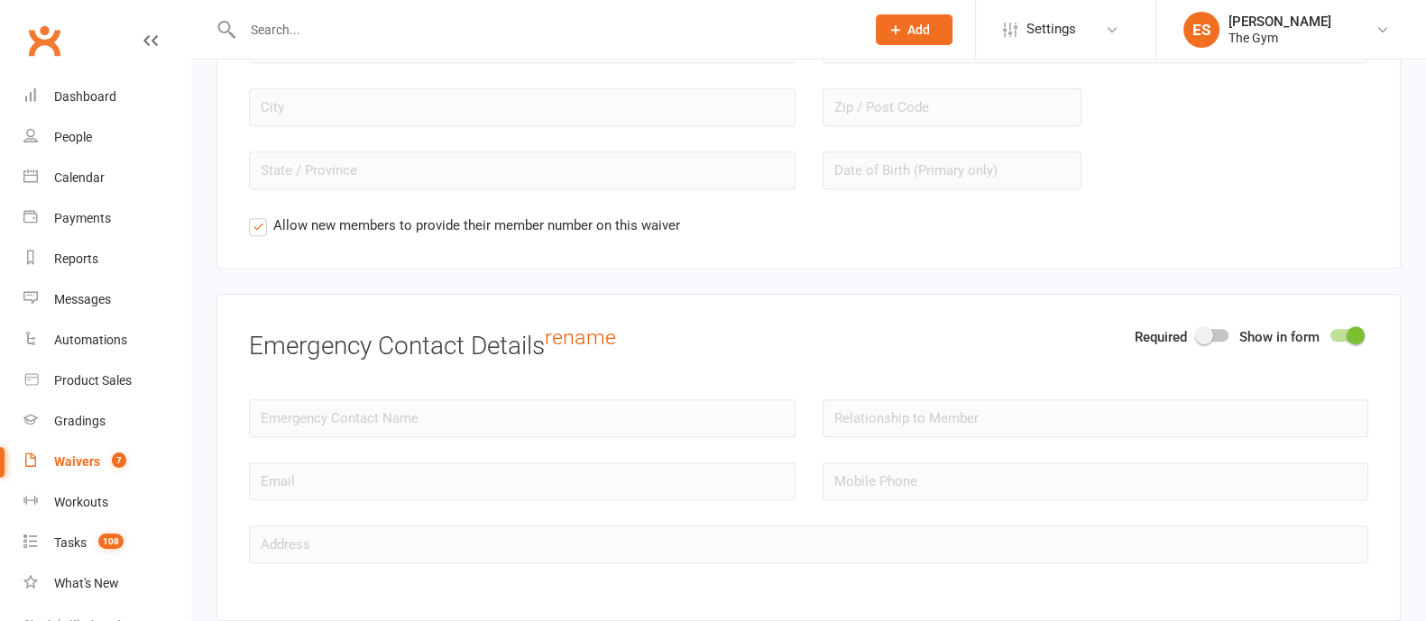
click at [1354, 327] on span at bounding box center [1356, 336] width 18 height 18
click at [1330, 333] on input "checkbox" at bounding box center [1330, 333] width 0 height 0
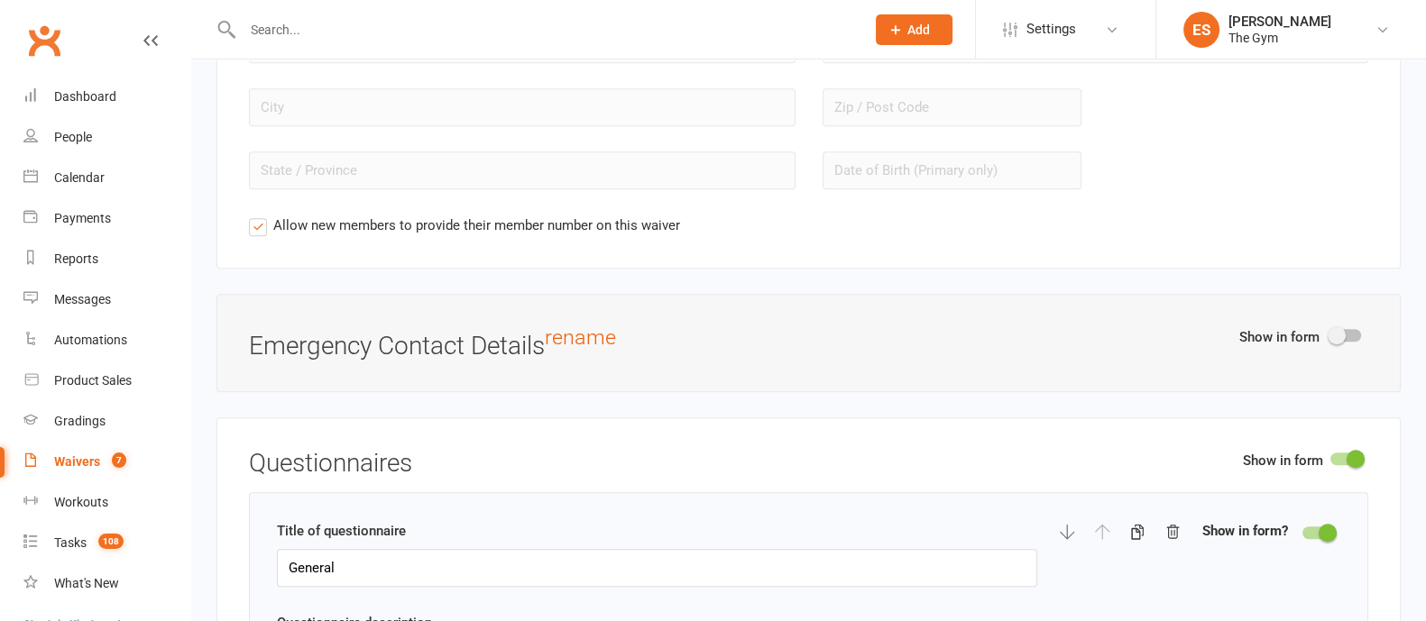
scroll to position [1917, 0]
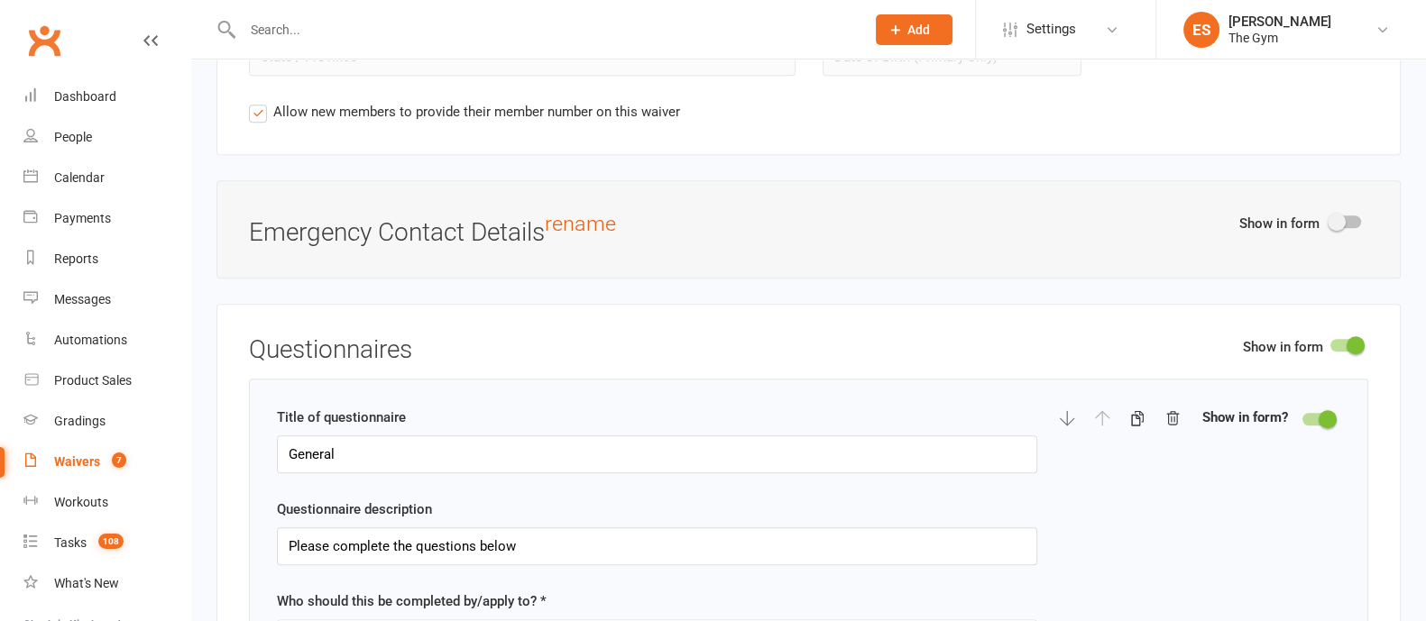
click at [1347, 339] on div at bounding box center [1345, 345] width 31 height 13
click at [1330, 343] on input "checkbox" at bounding box center [1330, 343] width 0 height 0
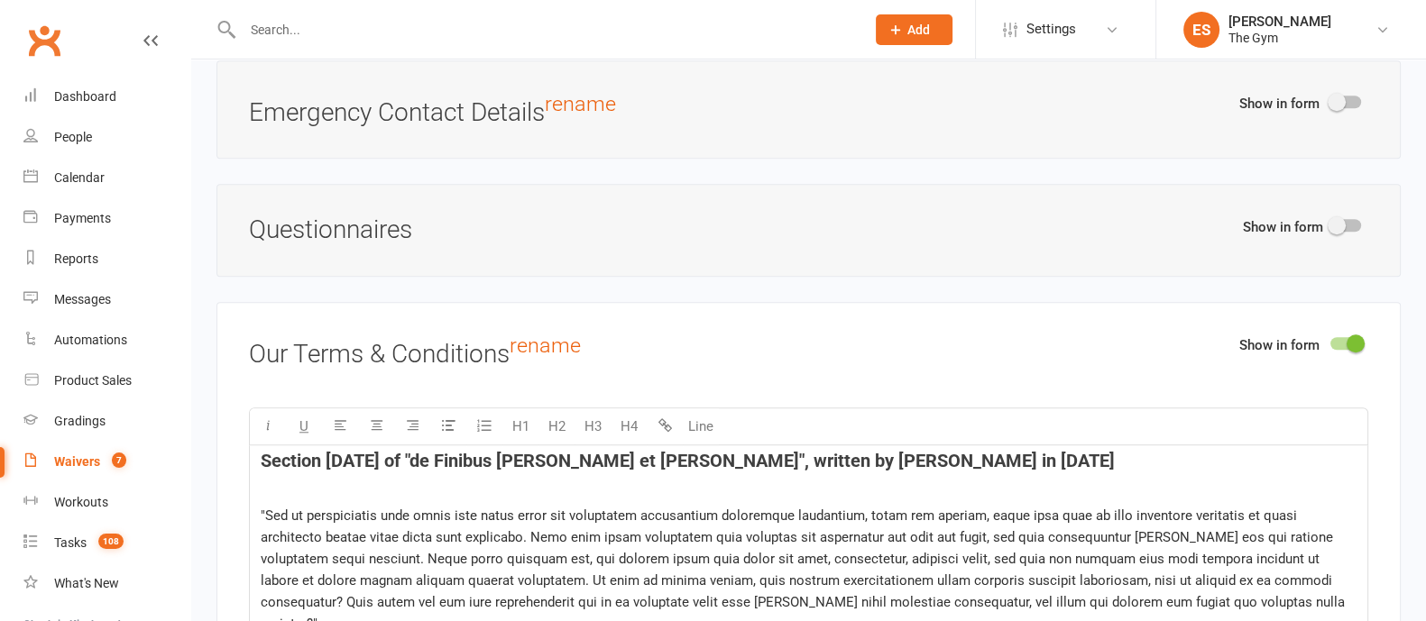
scroll to position [2142, 0]
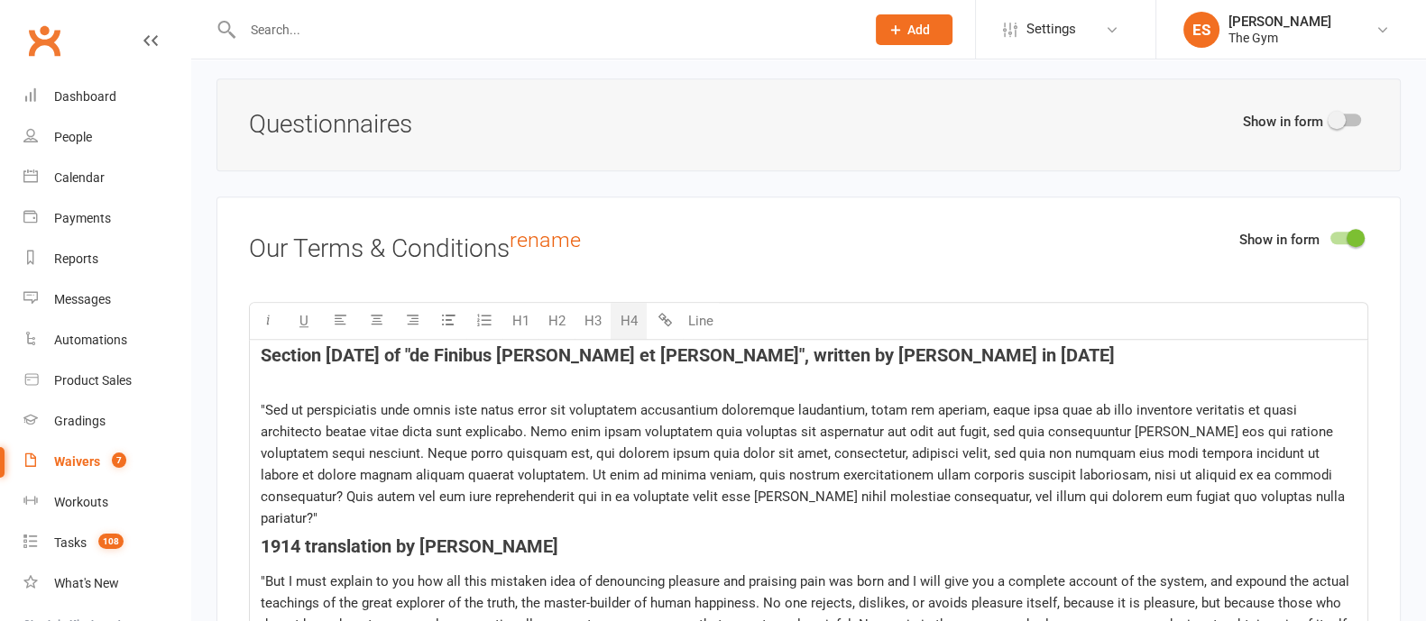
click at [1007, 364] on h4 "Section 1.10.32 of "de Finibus Bonorum et Malorum", written by Cicero in 45 BC" at bounding box center [809, 365] width 1096 height 40
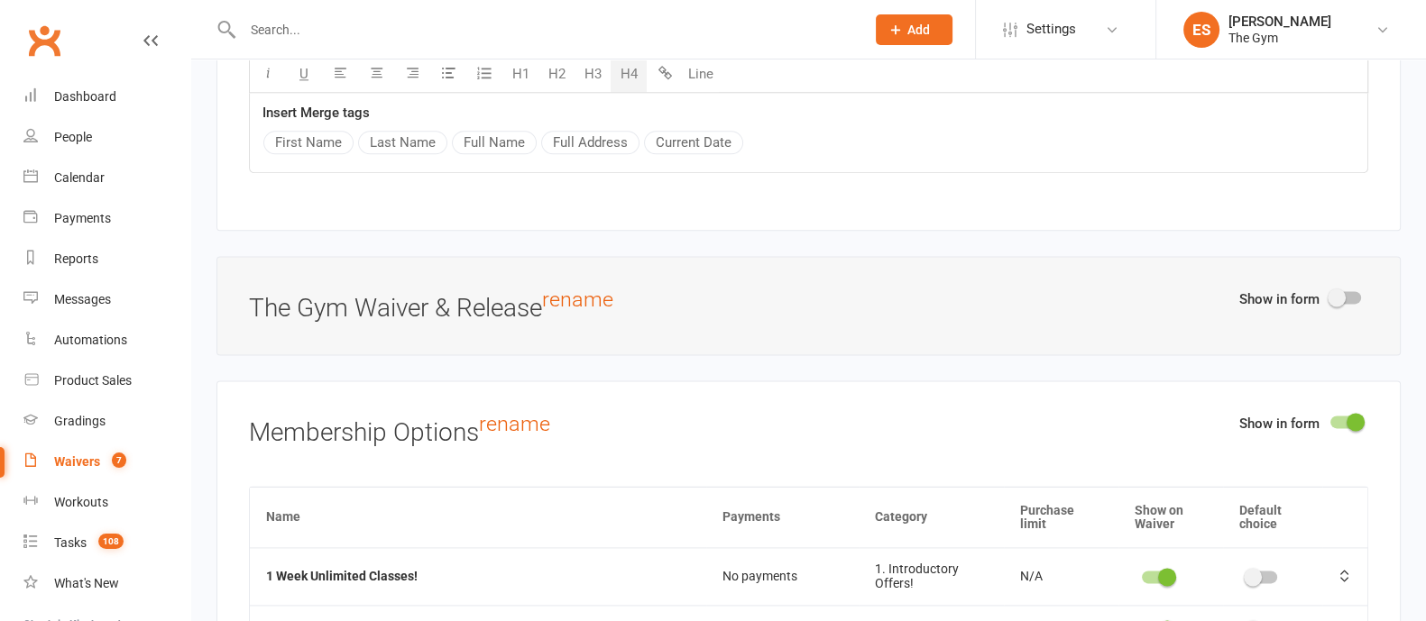
scroll to position [3043, 0]
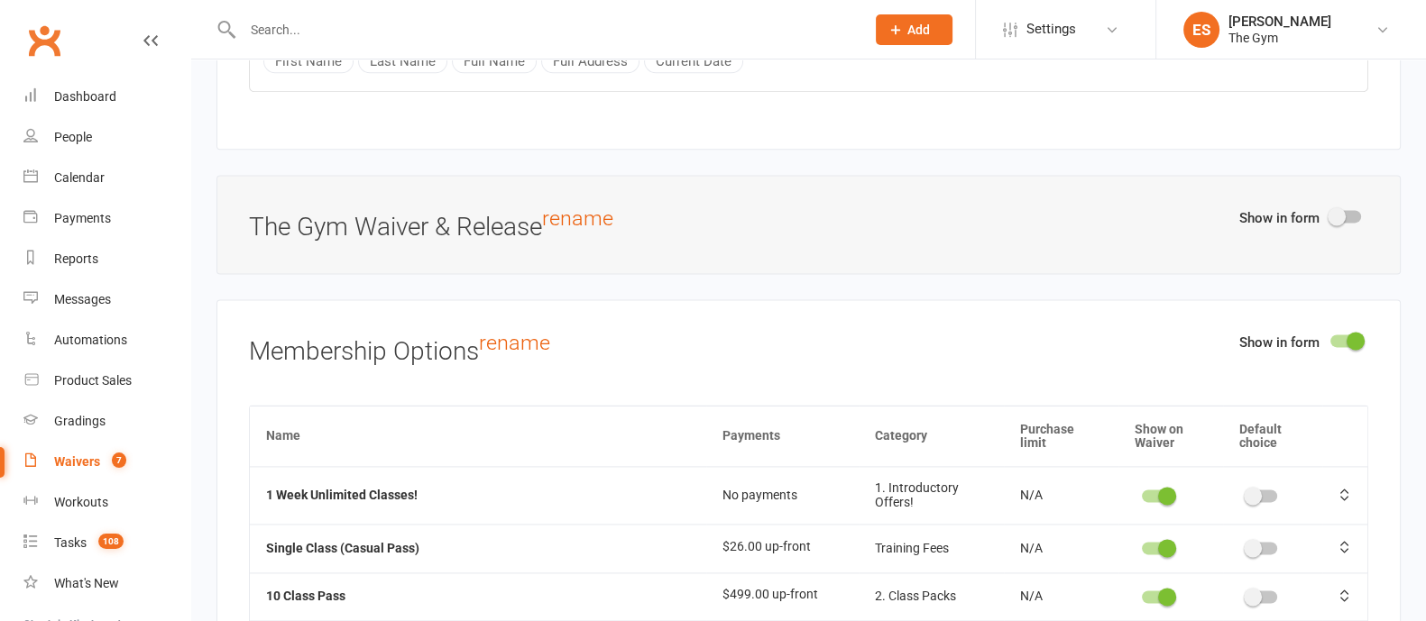
click at [1158, 487] on span at bounding box center [1167, 496] width 18 height 18
click at [1142, 493] on input "checkbox" at bounding box center [1142, 493] width 0 height 0
drag, startPoint x: 1146, startPoint y: 457, endPoint x: 1091, endPoint y: 385, distance: 90.7
click at [1146, 490] on div at bounding box center [1157, 496] width 31 height 13
click at [1142, 493] on input "checkbox" at bounding box center [1142, 493] width 0 height 0
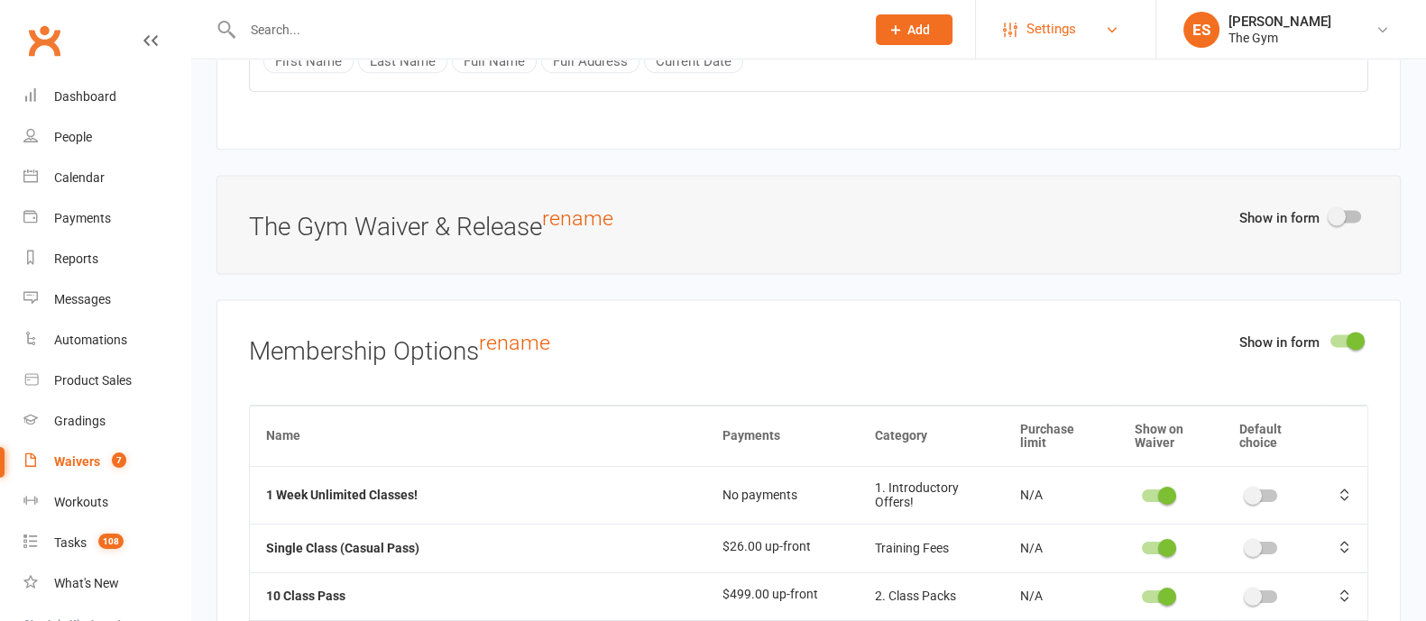
click at [1049, 32] on span "Settings" at bounding box center [1051, 29] width 50 height 41
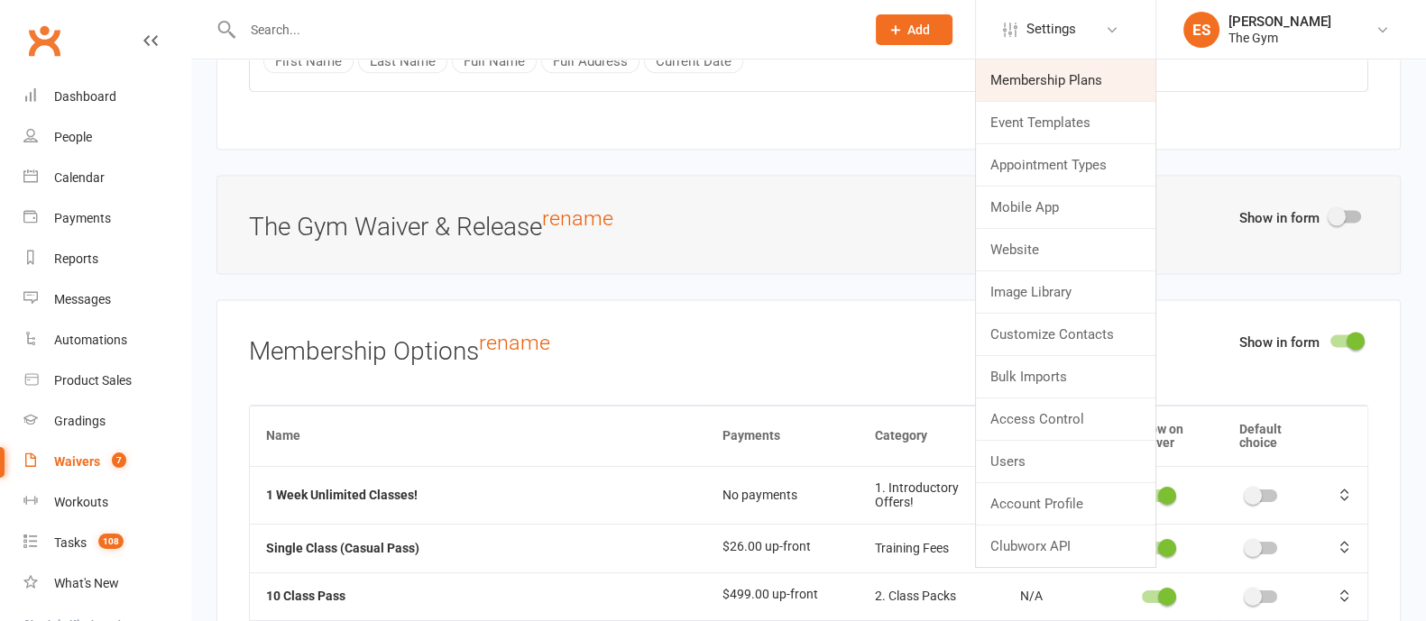
click at [1052, 80] on link "Membership Plans" at bounding box center [1065, 80] width 179 height 41
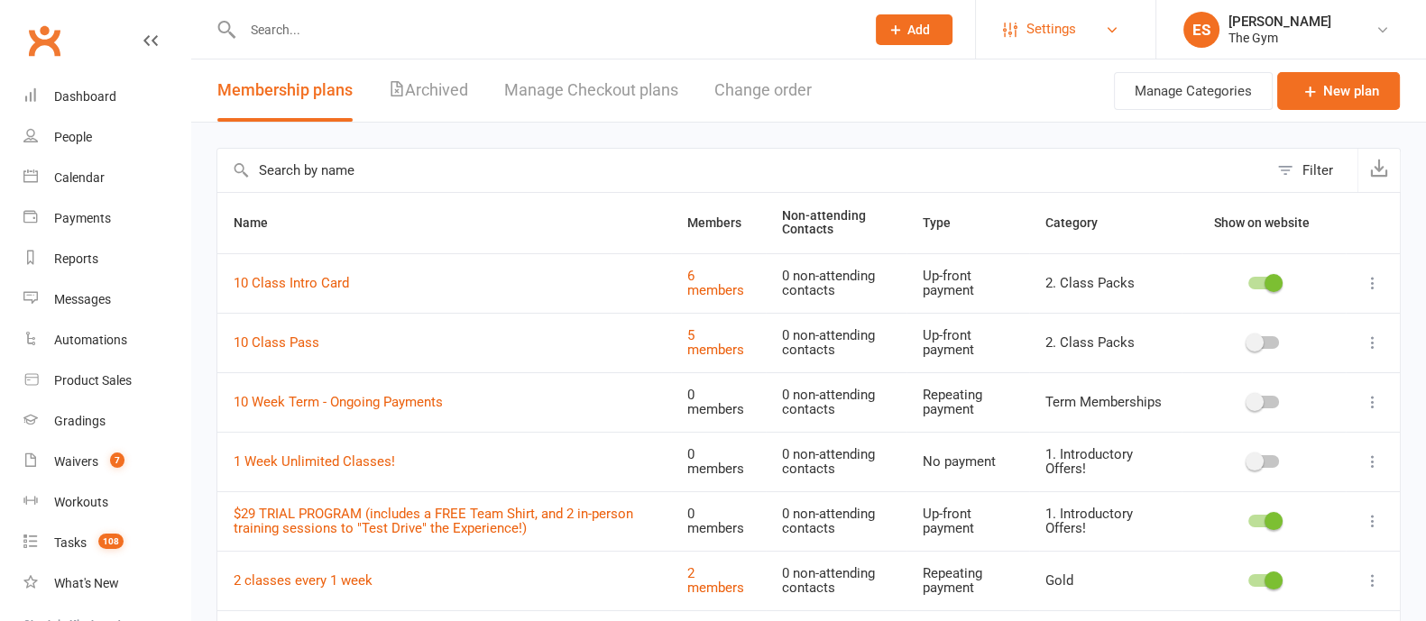
click at [1056, 25] on span "Settings" at bounding box center [1051, 29] width 50 height 41
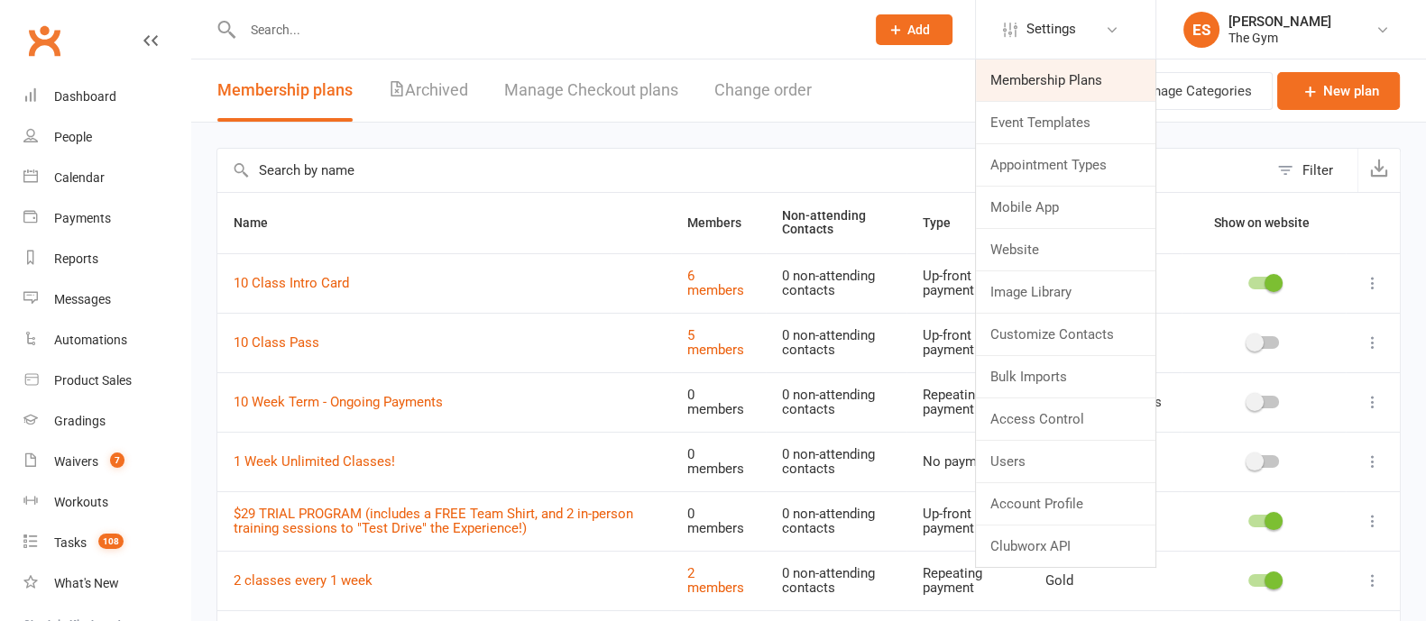
click at [1042, 83] on link "Membership Plans" at bounding box center [1065, 80] width 179 height 41
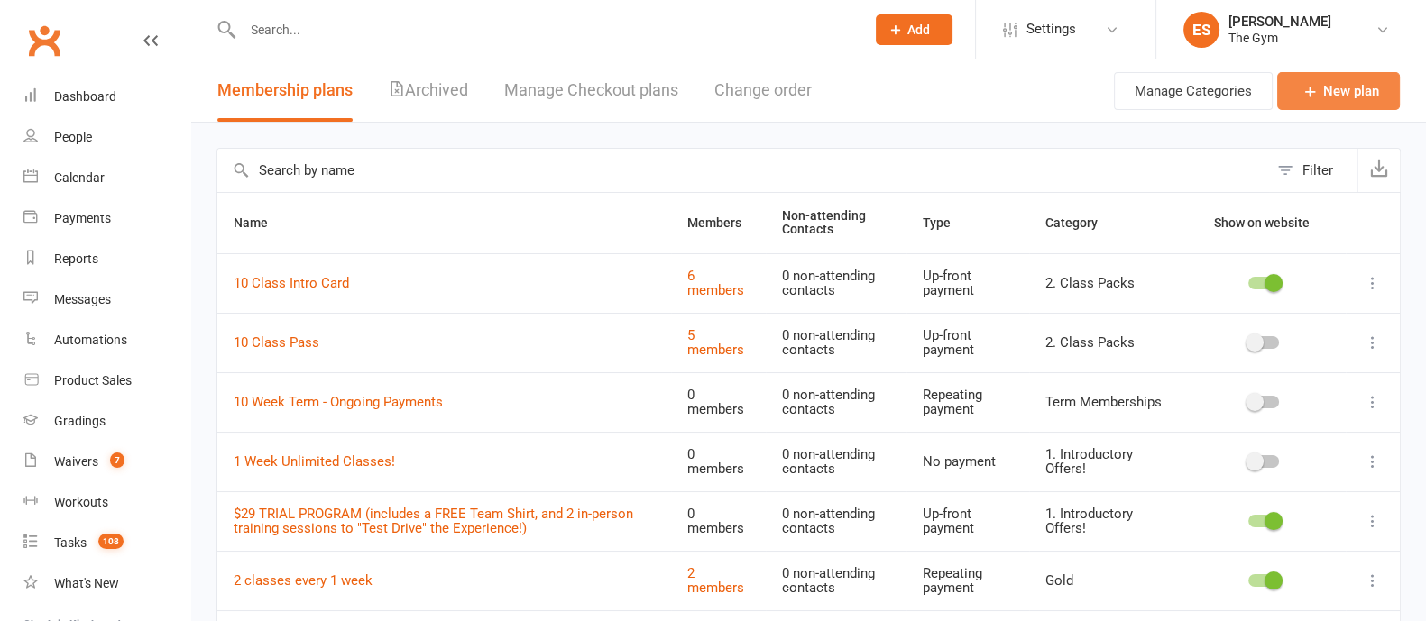
click at [1330, 98] on link "New plan" at bounding box center [1338, 91] width 123 height 38
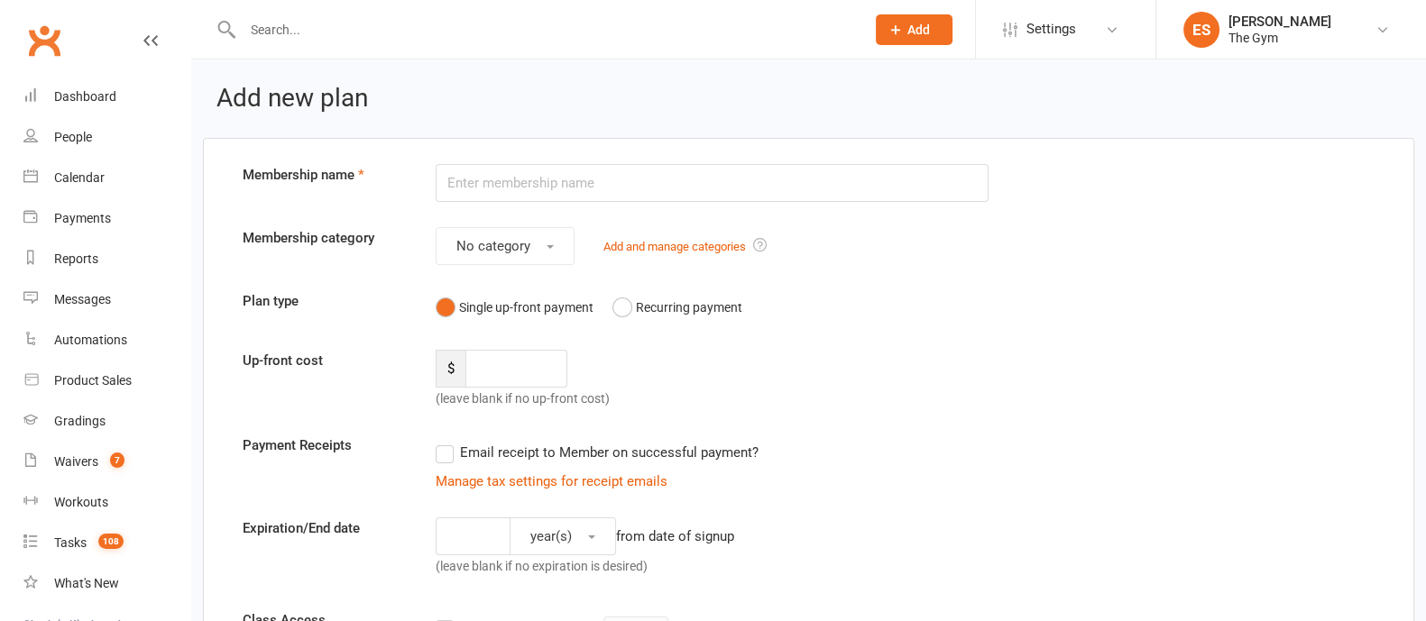
drag, startPoint x: 574, startPoint y: 304, endPoint x: 461, endPoint y: 308, distance: 112.8
click at [461, 308] on button "Single up-front payment" at bounding box center [515, 307] width 158 height 34
click at [496, 371] on input "number" at bounding box center [516, 369] width 102 height 38
type input "200"
drag, startPoint x: 514, startPoint y: 363, endPoint x: 414, endPoint y: 360, distance: 100.2
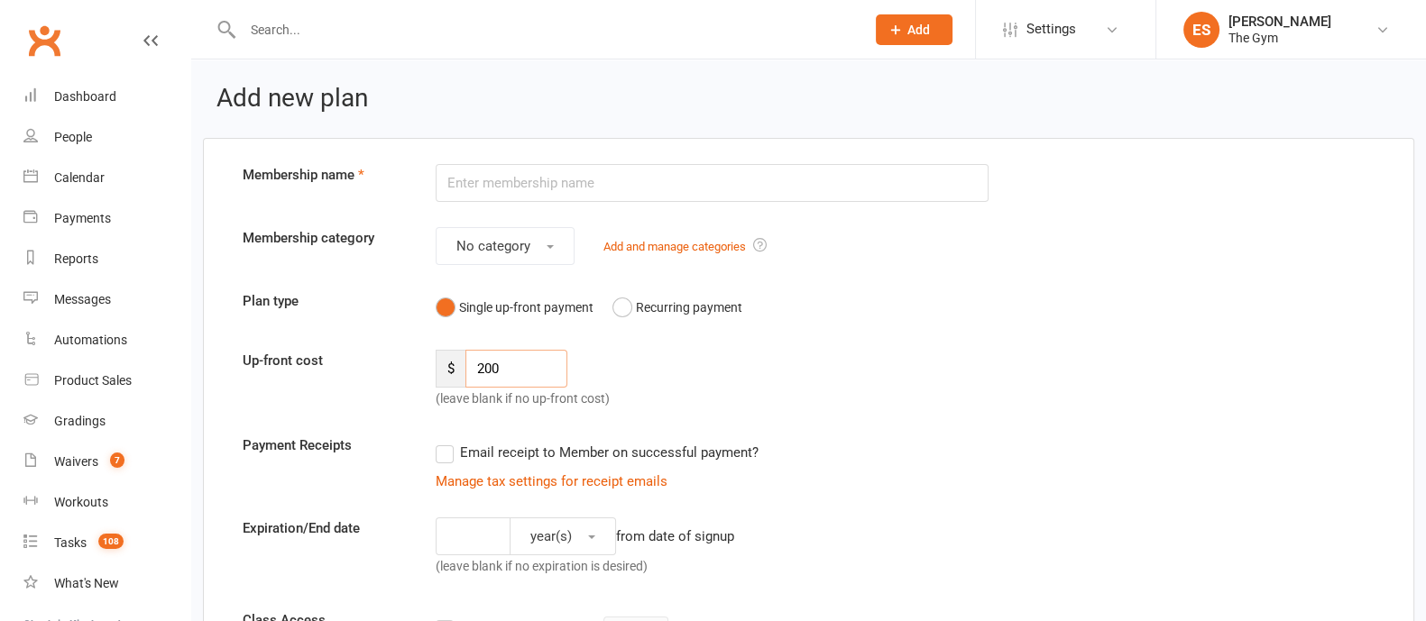
click at [414, 360] on div "Up-front cost $ 200 (leave blank if no up-front cost)" at bounding box center [808, 380] width 1159 height 60
click at [617, 309] on button "Recurring payment" at bounding box center [677, 307] width 130 height 34
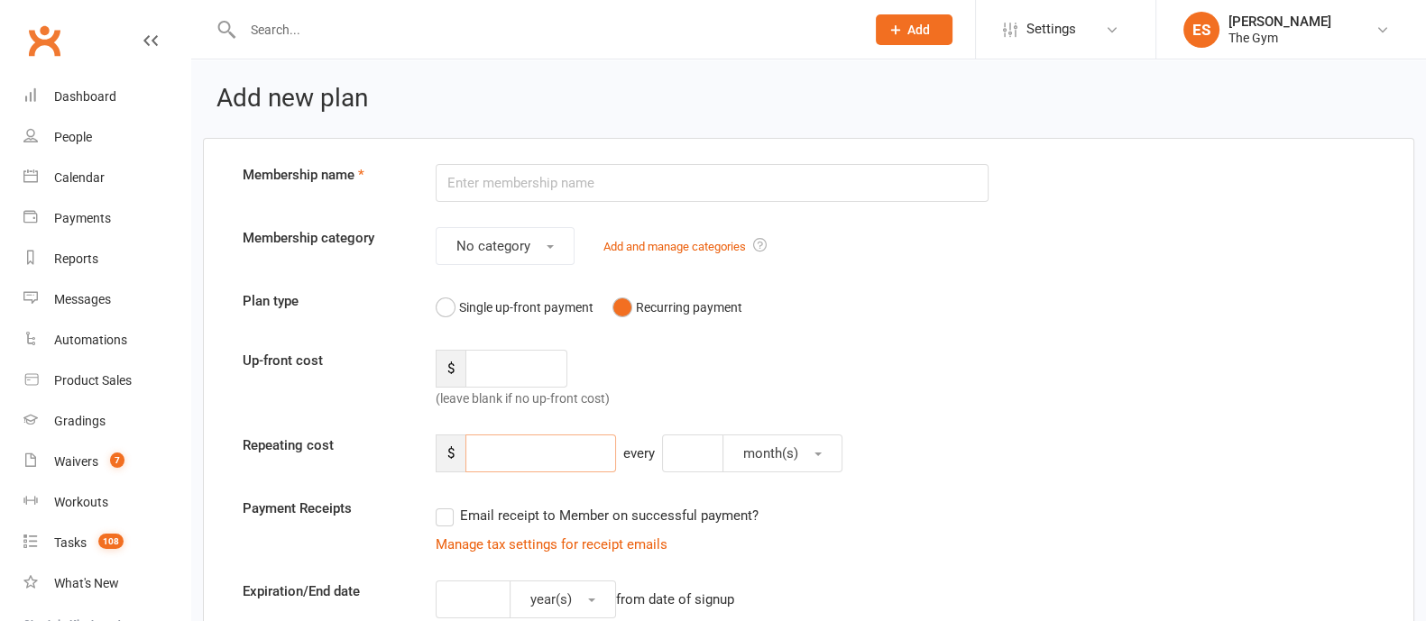
click at [504, 453] on input "number" at bounding box center [540, 454] width 151 height 38
type input "100"
click at [700, 462] on input "number" at bounding box center [692, 454] width 61 height 38
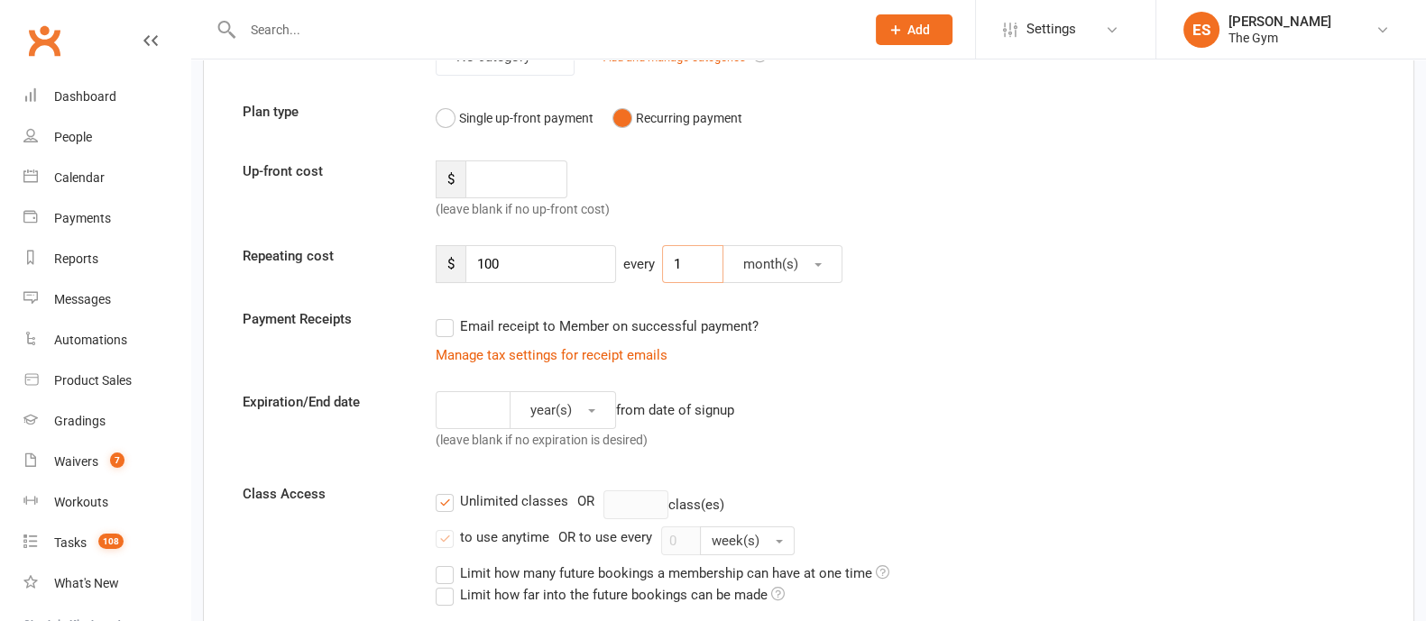
scroll to position [225, 0]
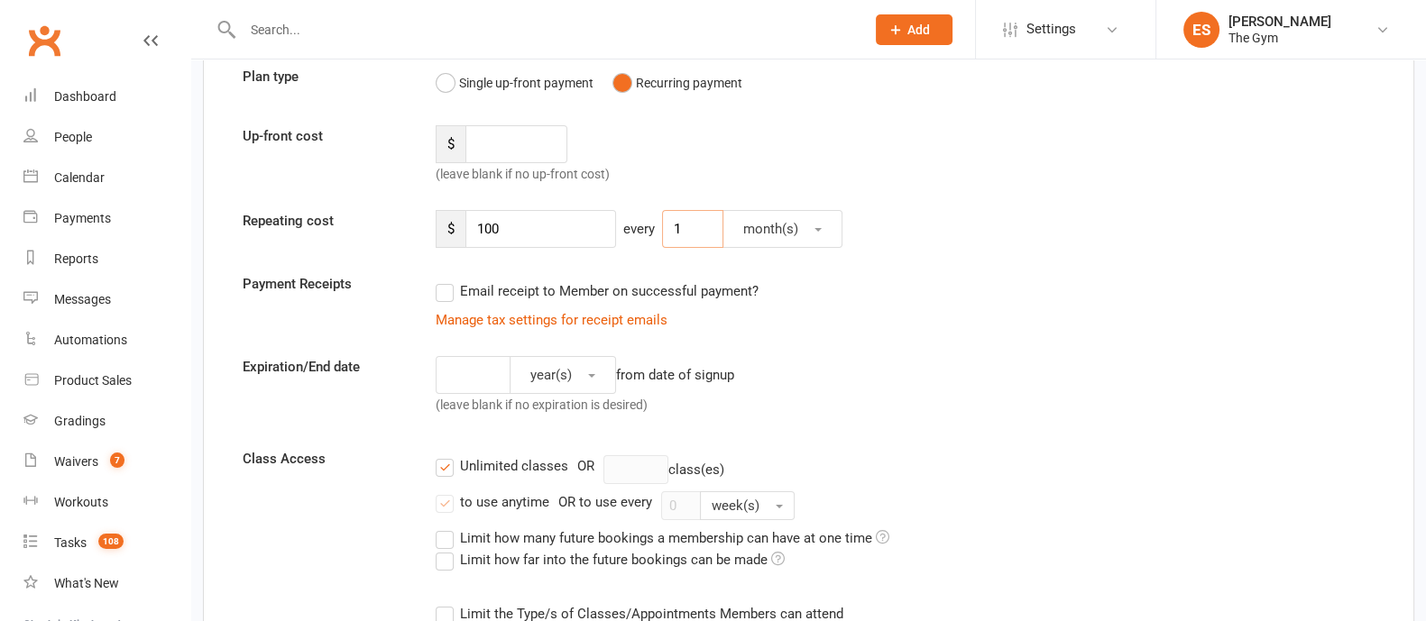
type input "1"
click at [442, 289] on label "Email receipt to Member on successful payment?" at bounding box center [597, 292] width 323 height 22
click at [442, 281] on input "Email receipt to Member on successful payment?" at bounding box center [442, 281] width 12 height 0
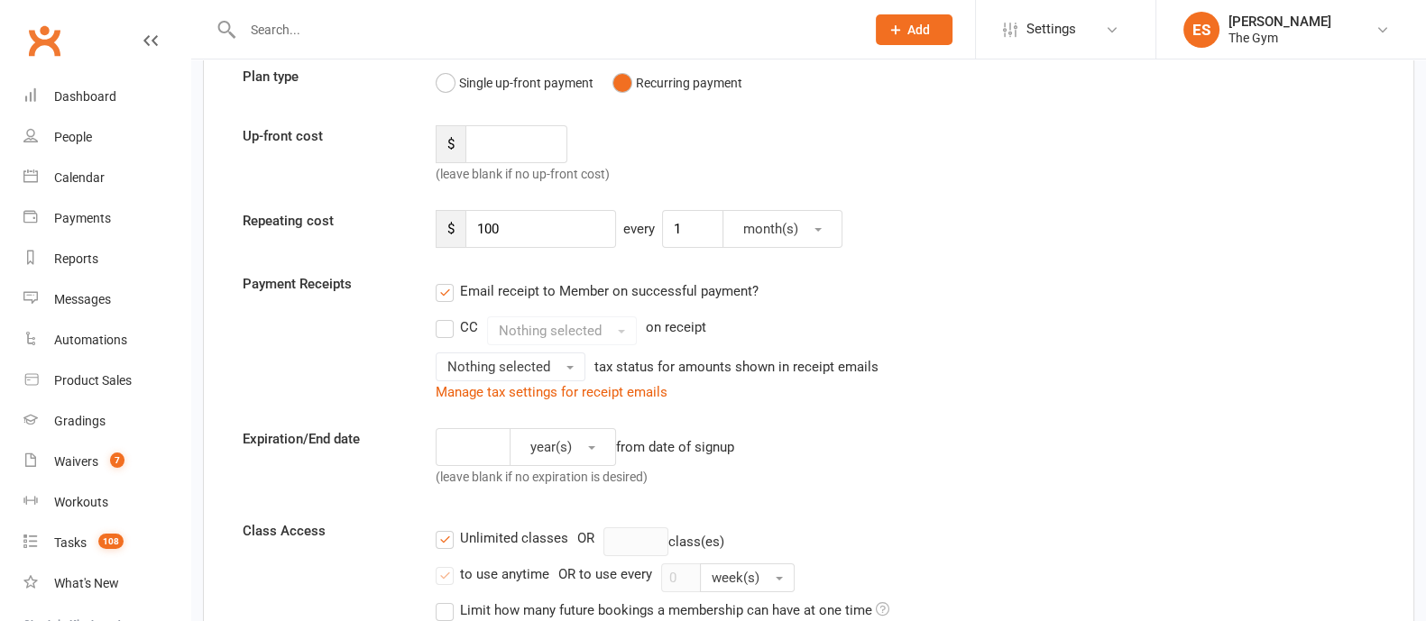
drag, startPoint x: 527, startPoint y: 287, endPoint x: 708, endPoint y: 288, distance: 181.3
click at [708, 288] on label "Email receipt to Member on successful payment?" at bounding box center [597, 292] width 323 height 22
click at [447, 281] on input "Email receipt to Member on successful payment?" at bounding box center [442, 281] width 12 height 0
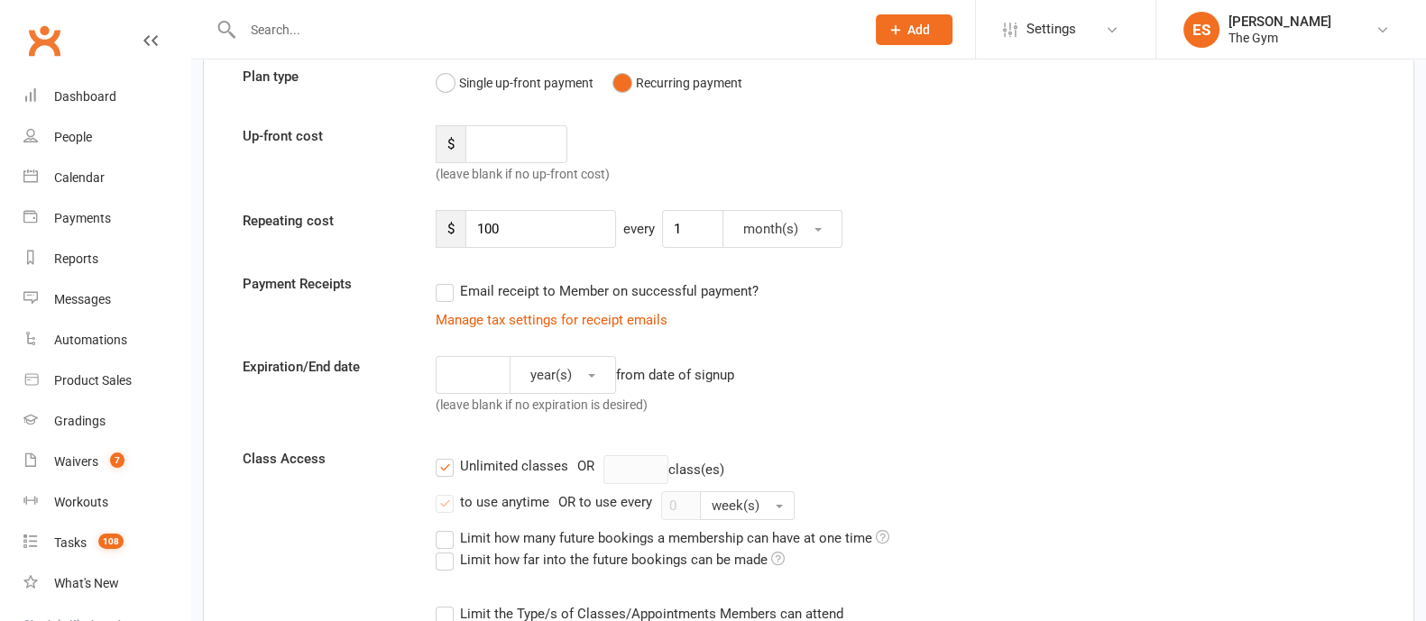
click at [520, 290] on label "Email receipt to Member on successful payment?" at bounding box center [597, 292] width 323 height 22
click at [447, 281] on input "Email receipt to Member on successful payment?" at bounding box center [442, 281] width 12 height 0
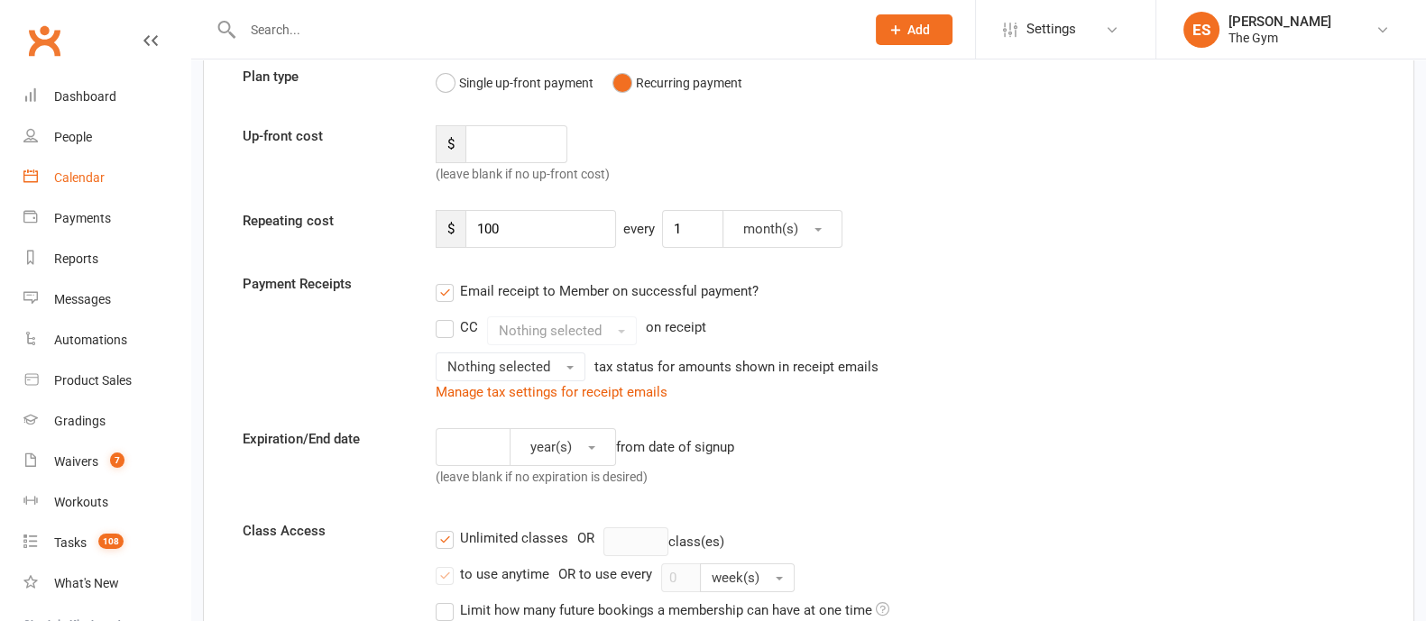
click at [87, 175] on div "Calendar" at bounding box center [79, 177] width 51 height 14
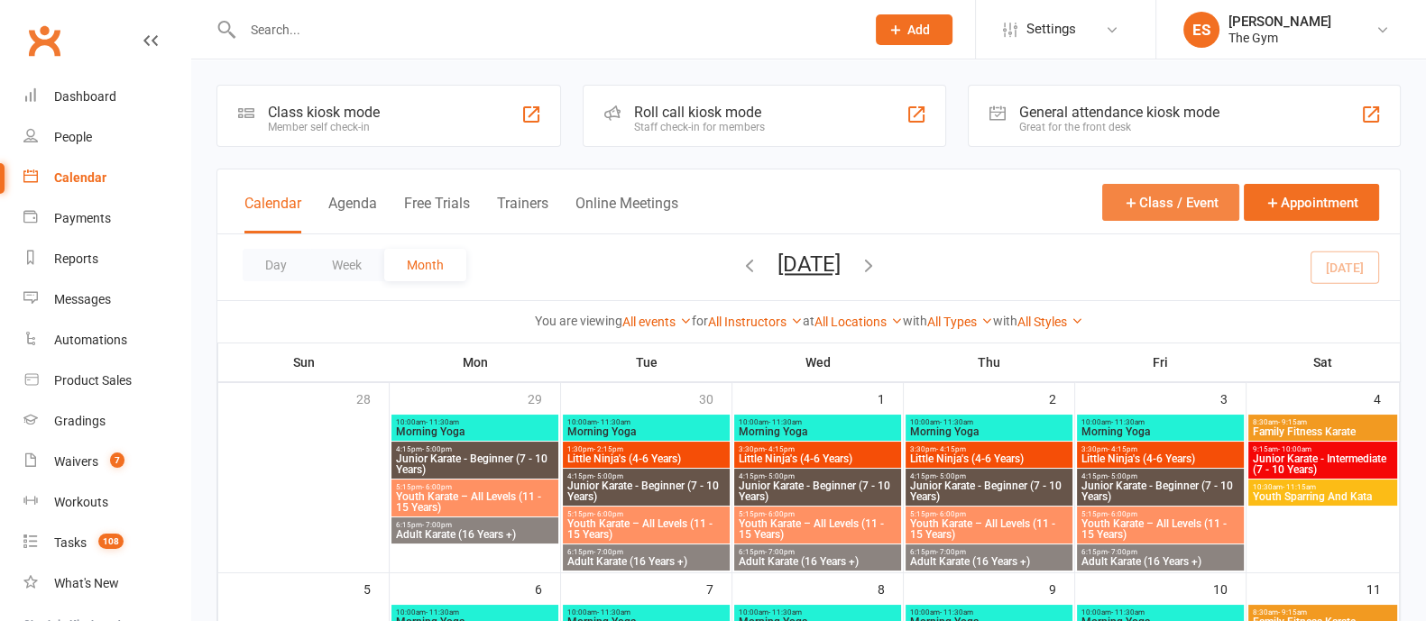
click at [1170, 209] on button "Class / Event" at bounding box center [1170, 202] width 137 height 37
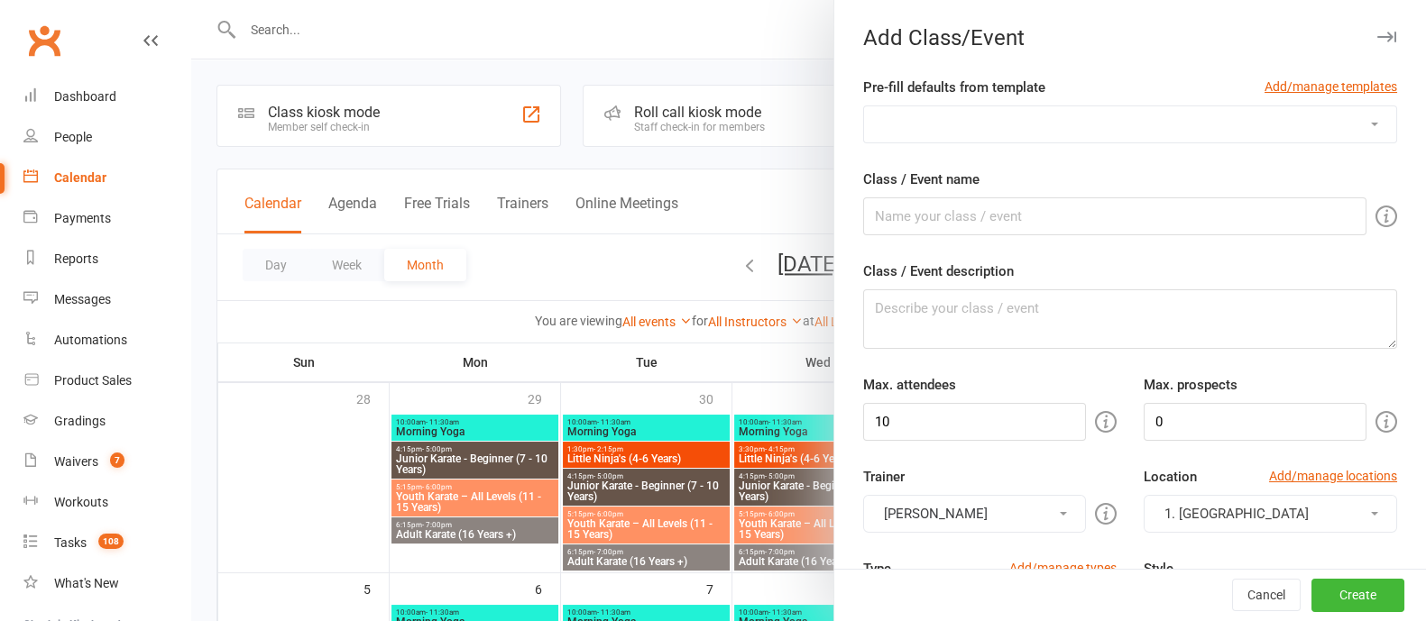
click at [1173, 133] on select "Event Template for Running Fast Fitness HIIT Classes Junior Karate - Intermedia…" at bounding box center [1130, 124] width 532 height 36
click at [1164, 124] on select "Event Template for Running Fast Fitness HIIT Classes Junior Karate - Intermedia…" at bounding box center [1130, 124] width 532 height 36
click at [912, 224] on input "Class / Event name" at bounding box center [1114, 217] width 503 height 38
type input "Kung Fu"
click at [912, 290] on textarea "Class / Event description" at bounding box center [1130, 320] width 534 height 60
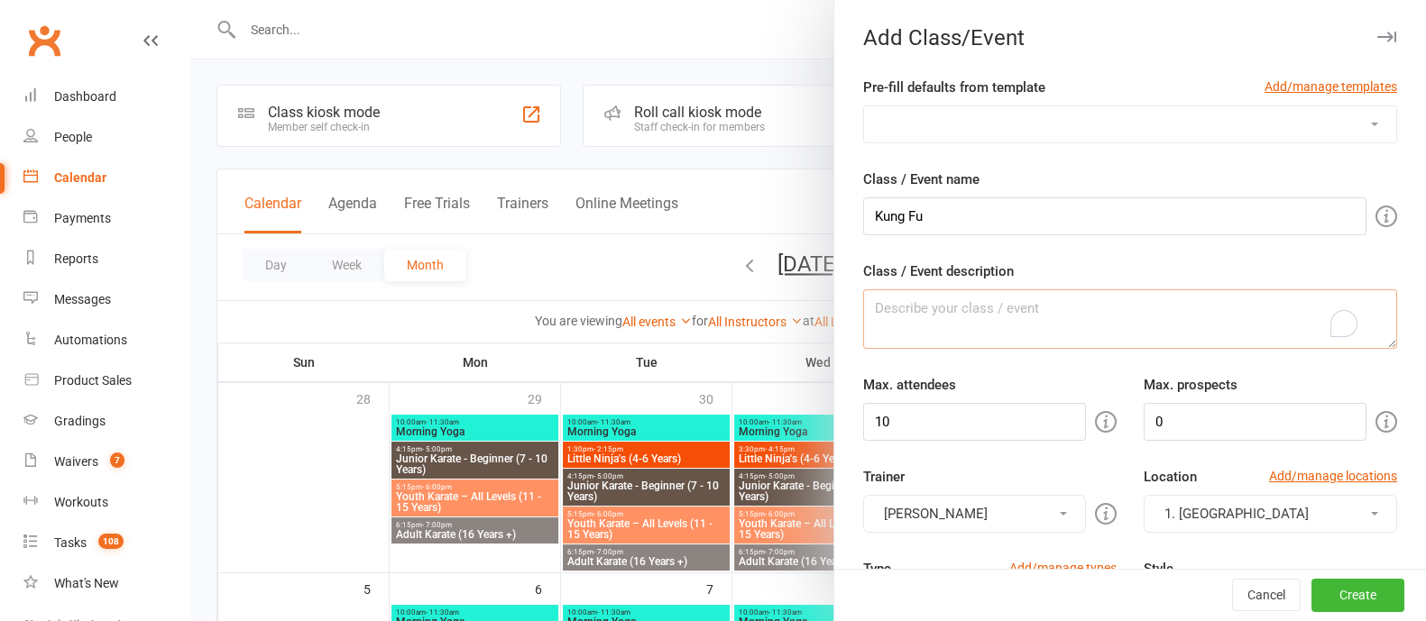
click at [904, 298] on textarea "Class / Event description" at bounding box center [1130, 320] width 534 height 60
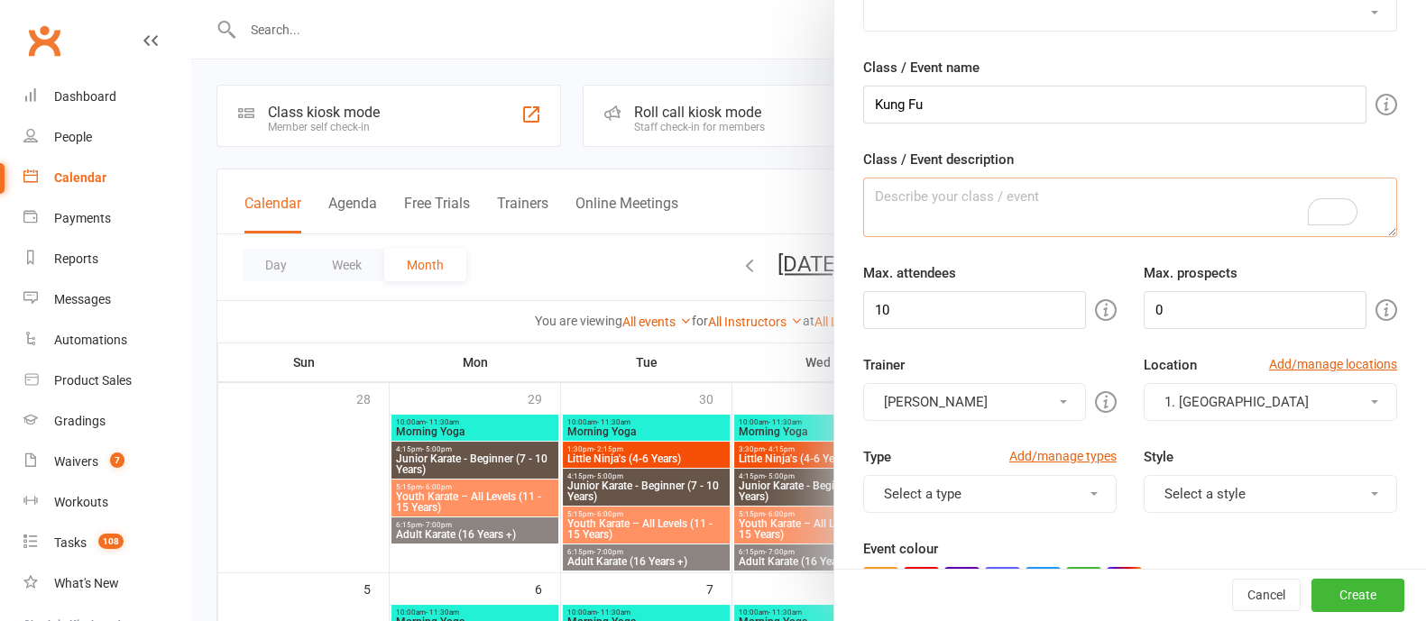
scroll to position [112, 0]
click at [1003, 318] on div "Max. attendees 10 Max. prospects 0" at bounding box center [1130, 295] width 561 height 67
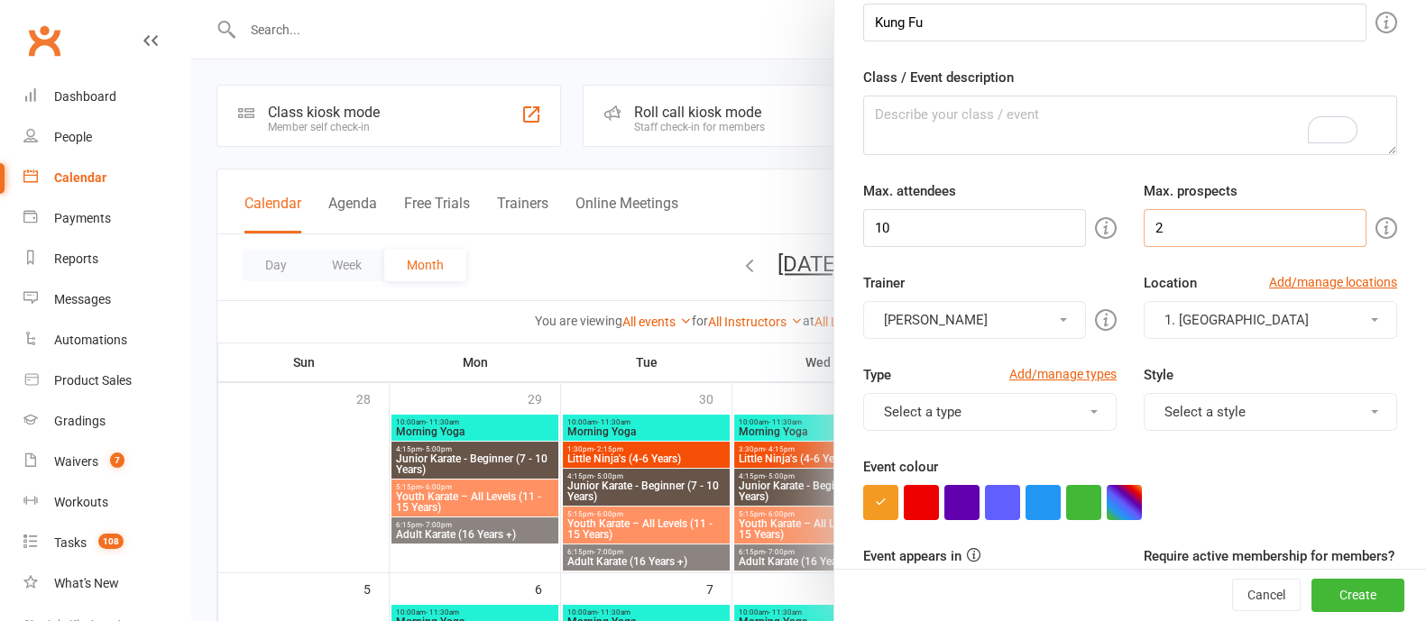
scroll to position [225, 0]
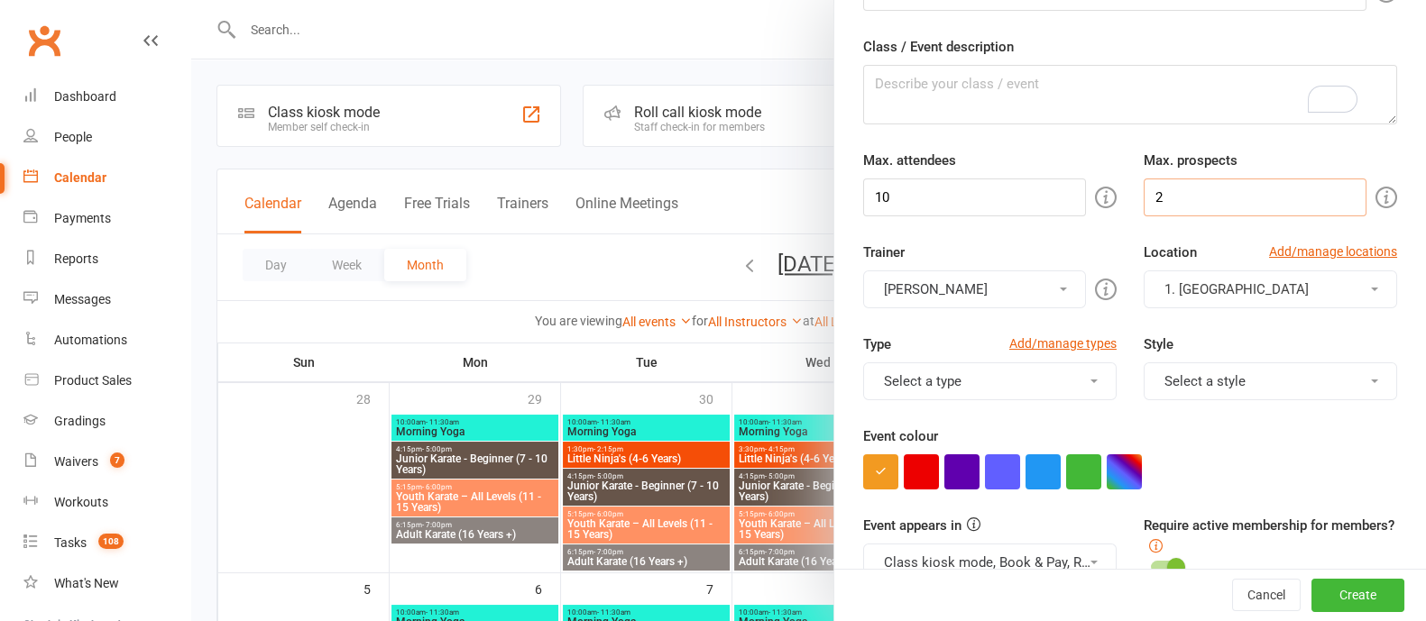
type input "2"
click at [963, 284] on button "[PERSON_NAME]" at bounding box center [974, 290] width 223 height 38
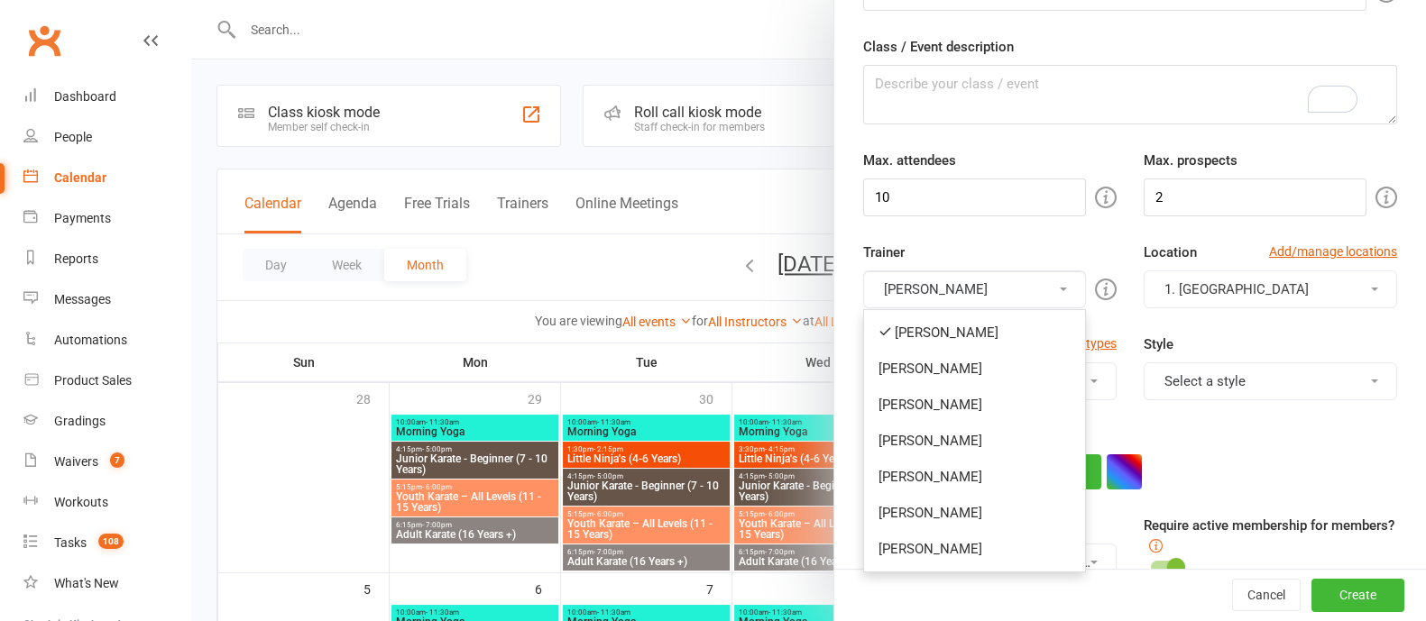
click at [971, 244] on div "Trainer Emily Smart Emily Smart Jessica Scorer Freddie Brown Natarsha Mynott Ga…" at bounding box center [990, 275] width 281 height 67
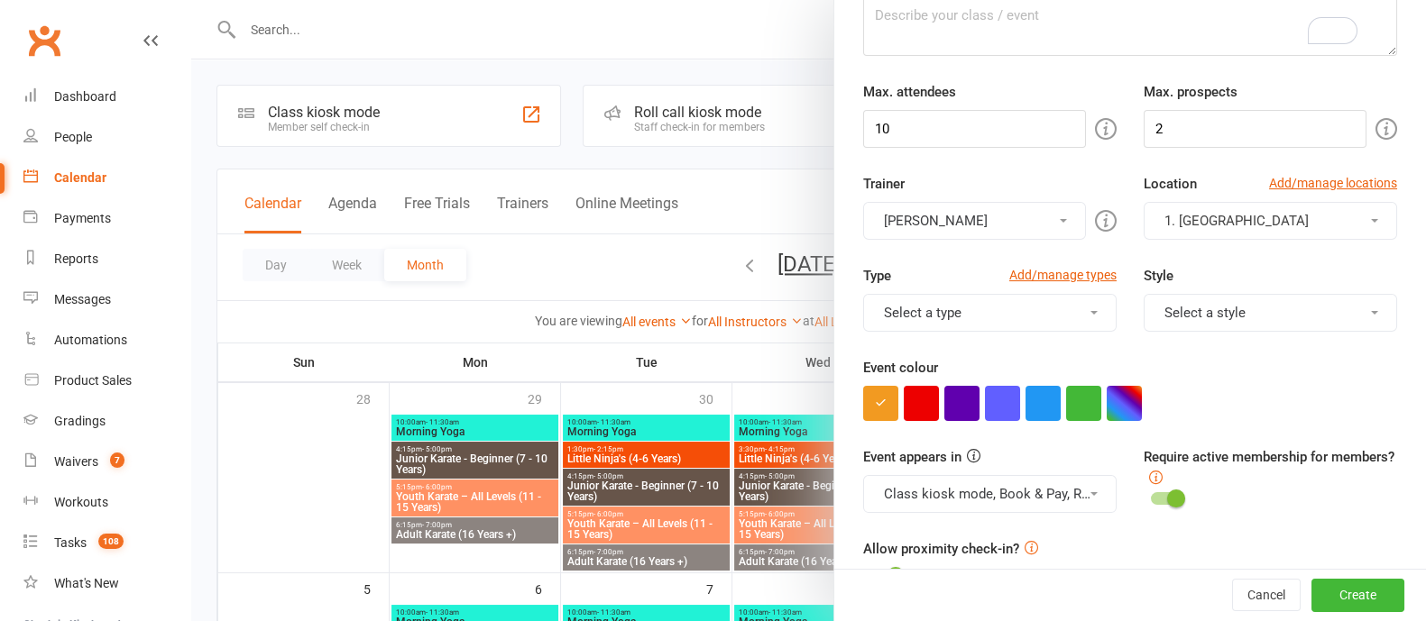
scroll to position [338, 0]
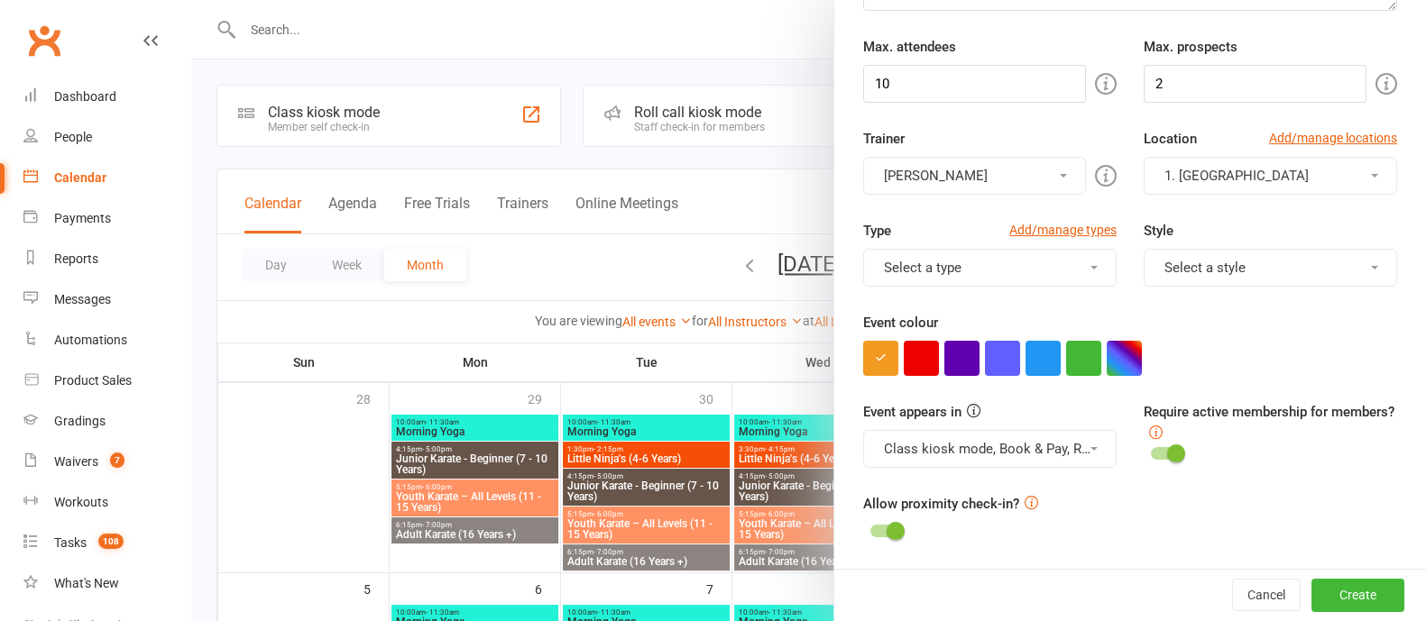
click at [1239, 178] on span "1. [GEOGRAPHIC_DATA]" at bounding box center [1236, 176] width 144 height 16
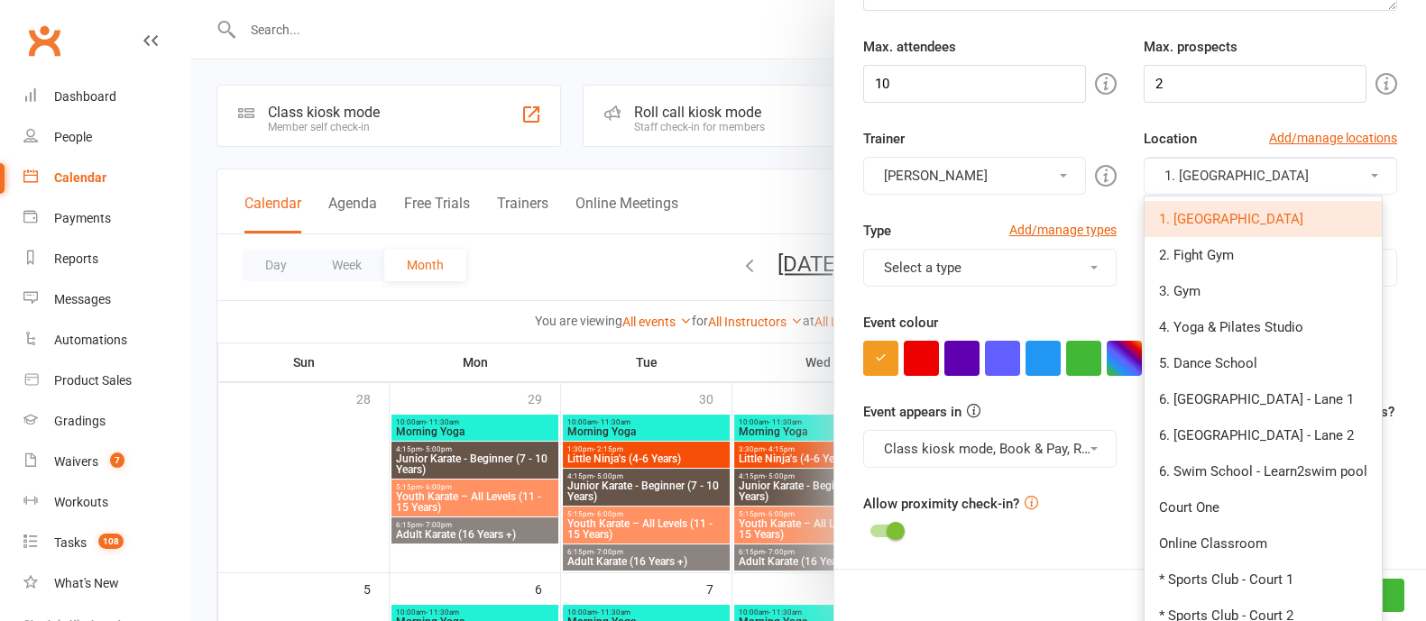
click at [1231, 207] on link "1. [GEOGRAPHIC_DATA]" at bounding box center [1263, 219] width 237 height 36
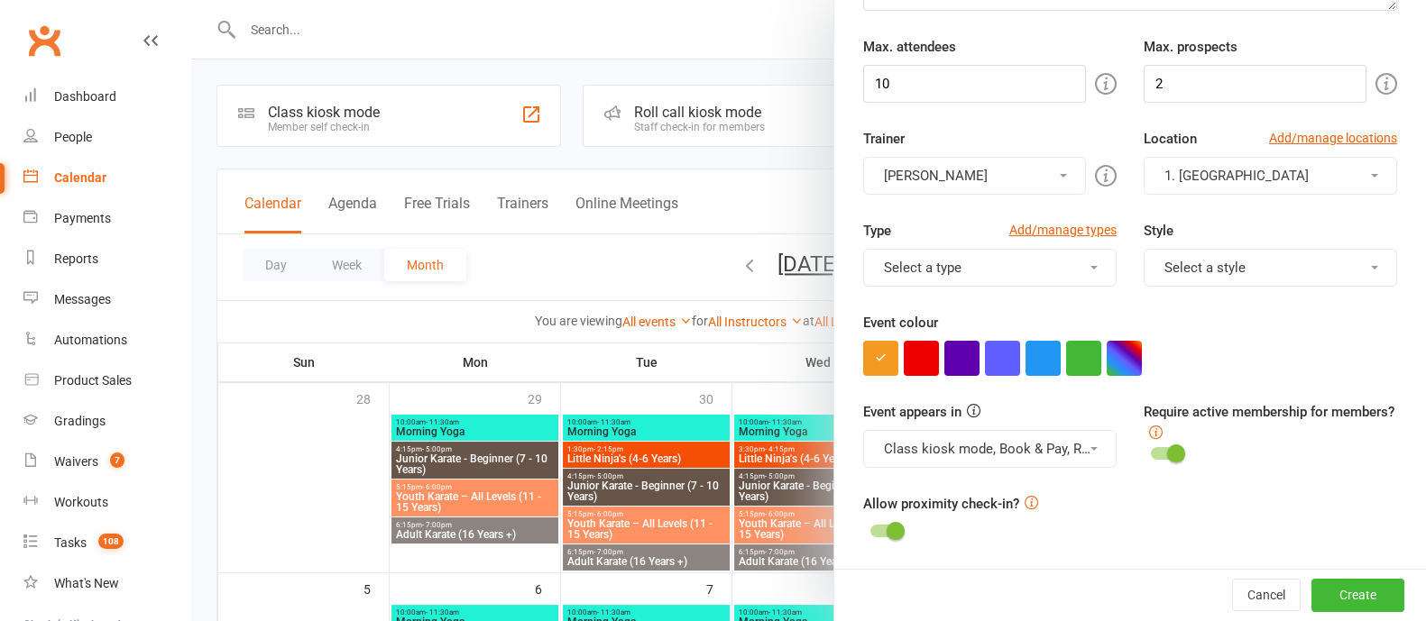
click at [953, 267] on button "Select a type" at bounding box center [989, 268] width 253 height 38
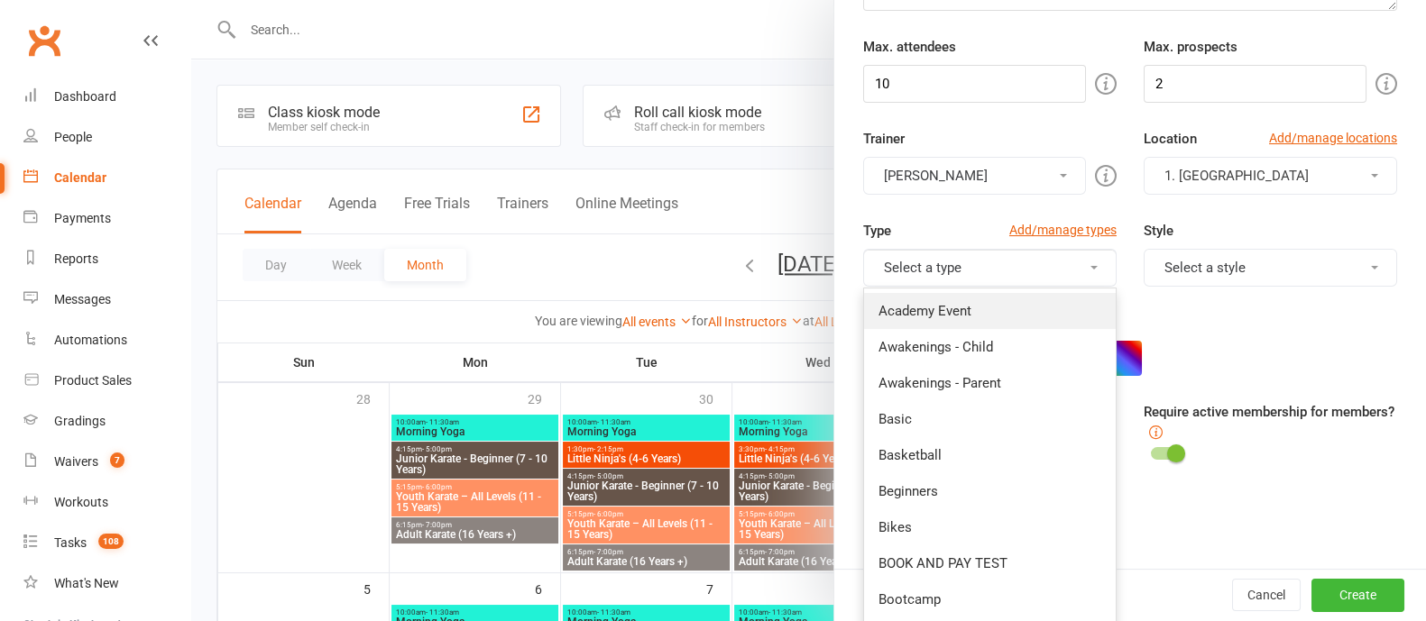
click at [911, 317] on link "Academy Event" at bounding box center [990, 311] width 252 height 36
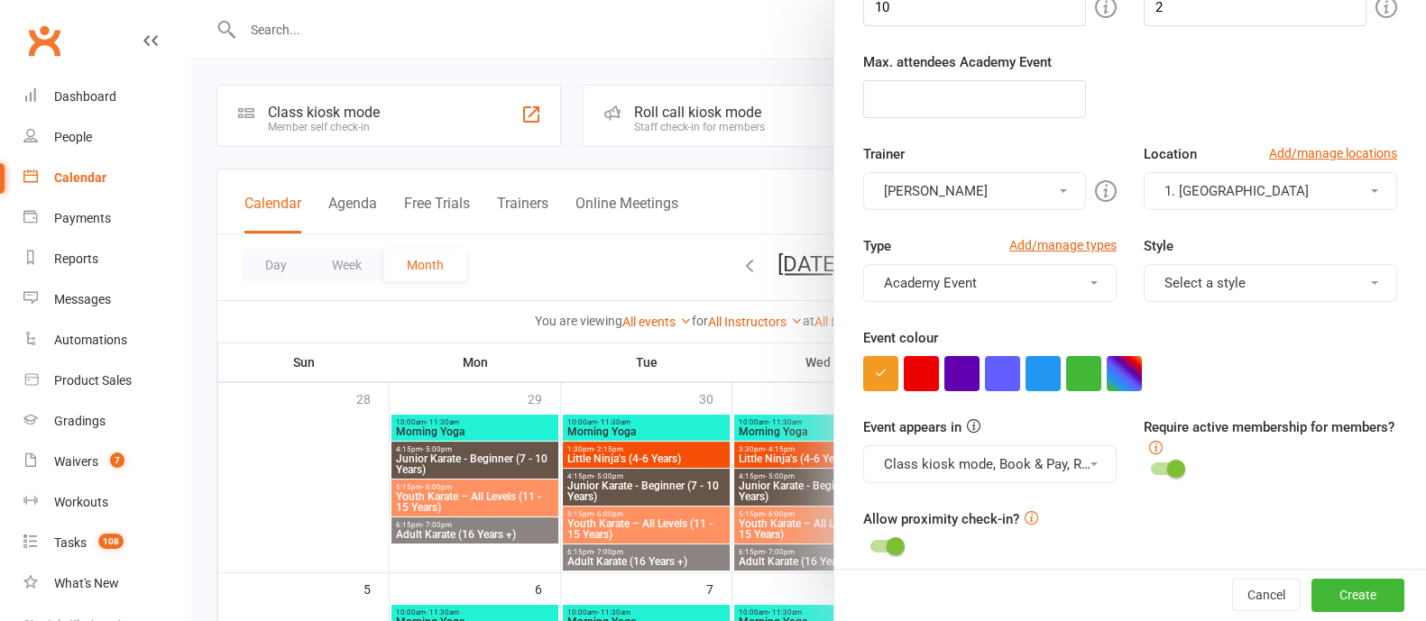
scroll to position [450, 0]
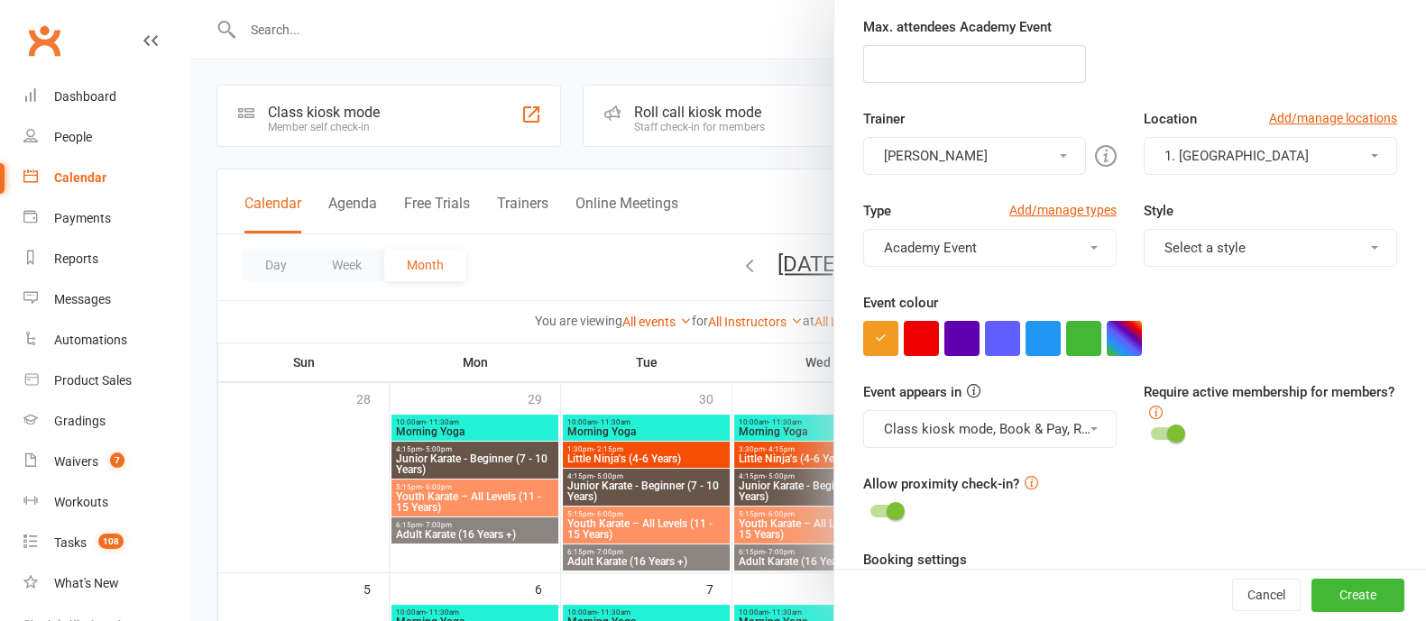
click at [1178, 245] on button "Select a style" at bounding box center [1270, 248] width 253 height 38
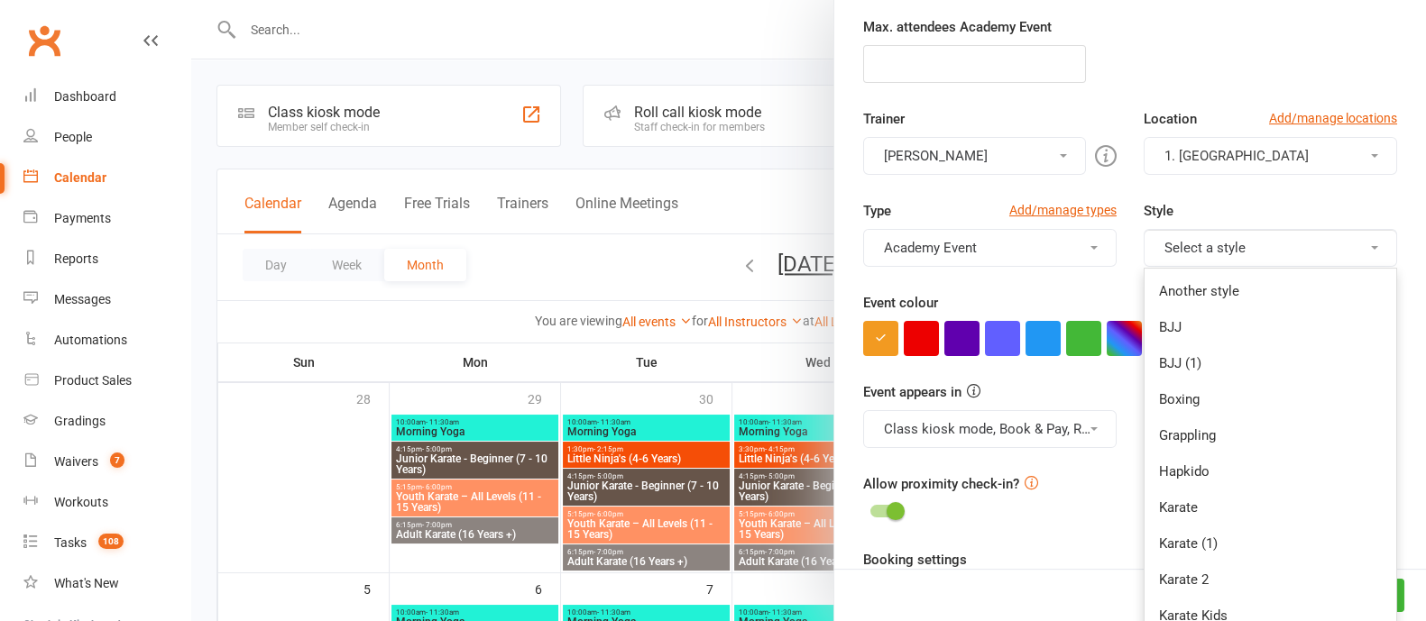
click at [1064, 382] on div "Event appears in Class kiosk mode, Book & Pay, Roll call, Clubworx website cale…" at bounding box center [990, 415] width 281 height 67
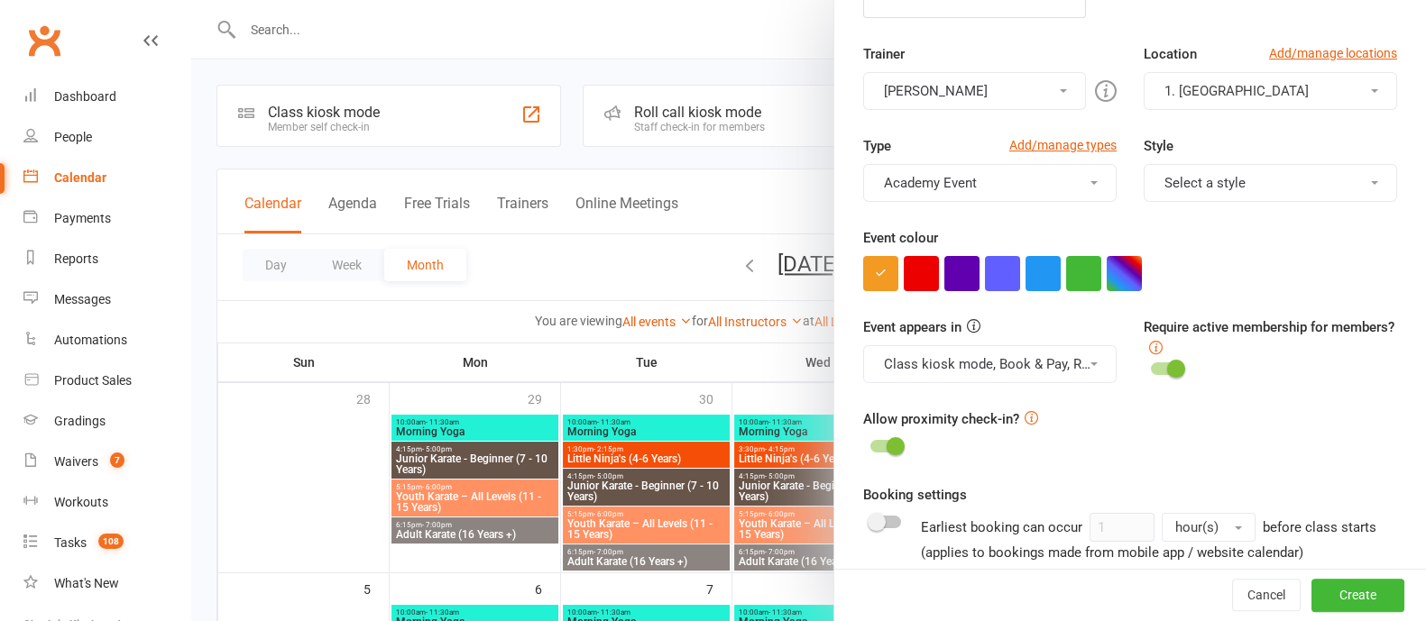
scroll to position [564, 0]
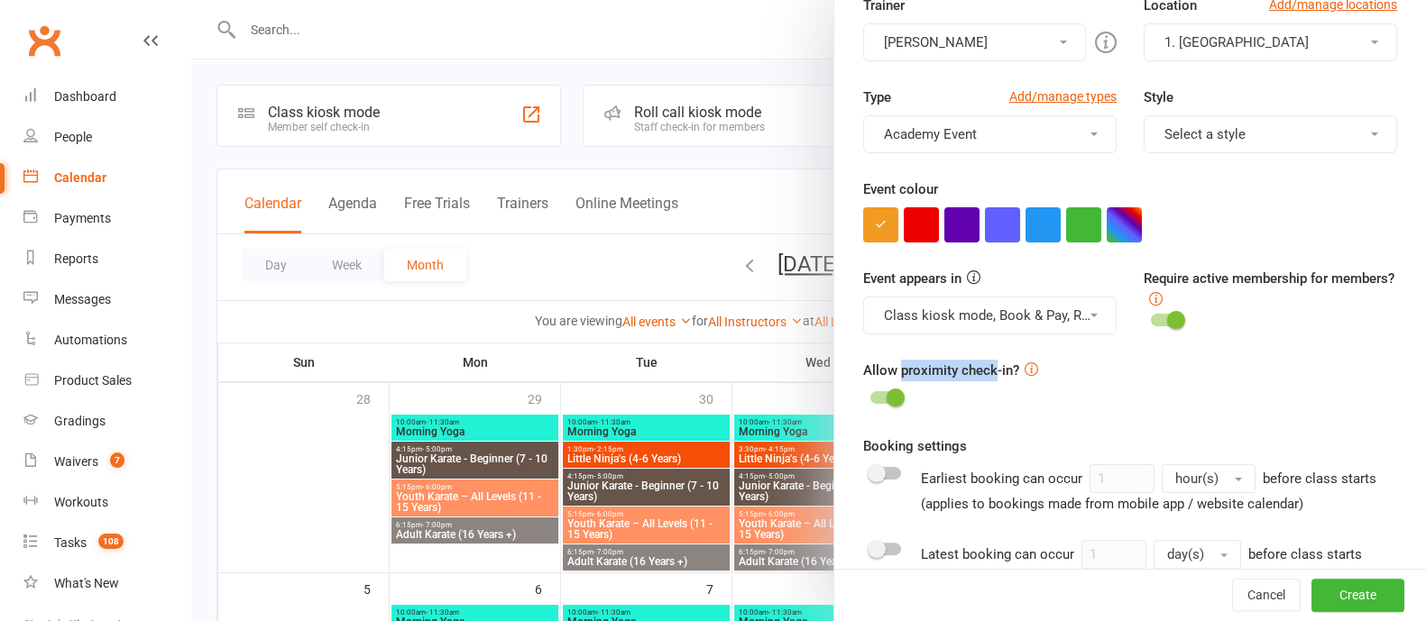
drag, startPoint x: 920, startPoint y: 369, endPoint x: 1024, endPoint y: 386, distance: 105.1
click at [989, 371] on label "Allow proximity check-in?" at bounding box center [941, 371] width 156 height 22
click at [1011, 381] on div "Allow proximity check-in?" at bounding box center [1130, 385] width 534 height 51
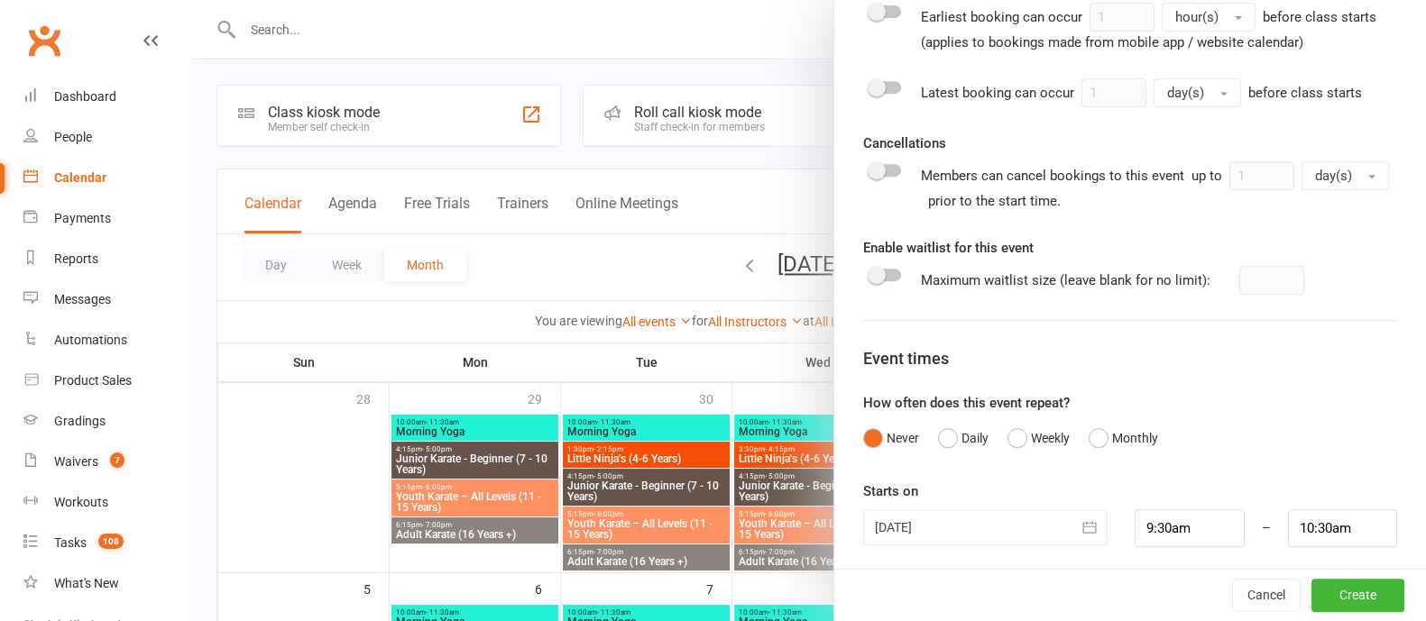
scroll to position [1028, 0]
drag, startPoint x: 854, startPoint y: 361, endPoint x: 943, endPoint y: 361, distance: 88.4
click at [943, 361] on div "Event times" at bounding box center [1130, 357] width 534 height 26
drag, startPoint x: 1010, startPoint y: 435, endPoint x: 1023, endPoint y: 435, distance: 12.6
click at [1009, 435] on button "Weekly" at bounding box center [1038, 436] width 62 height 34
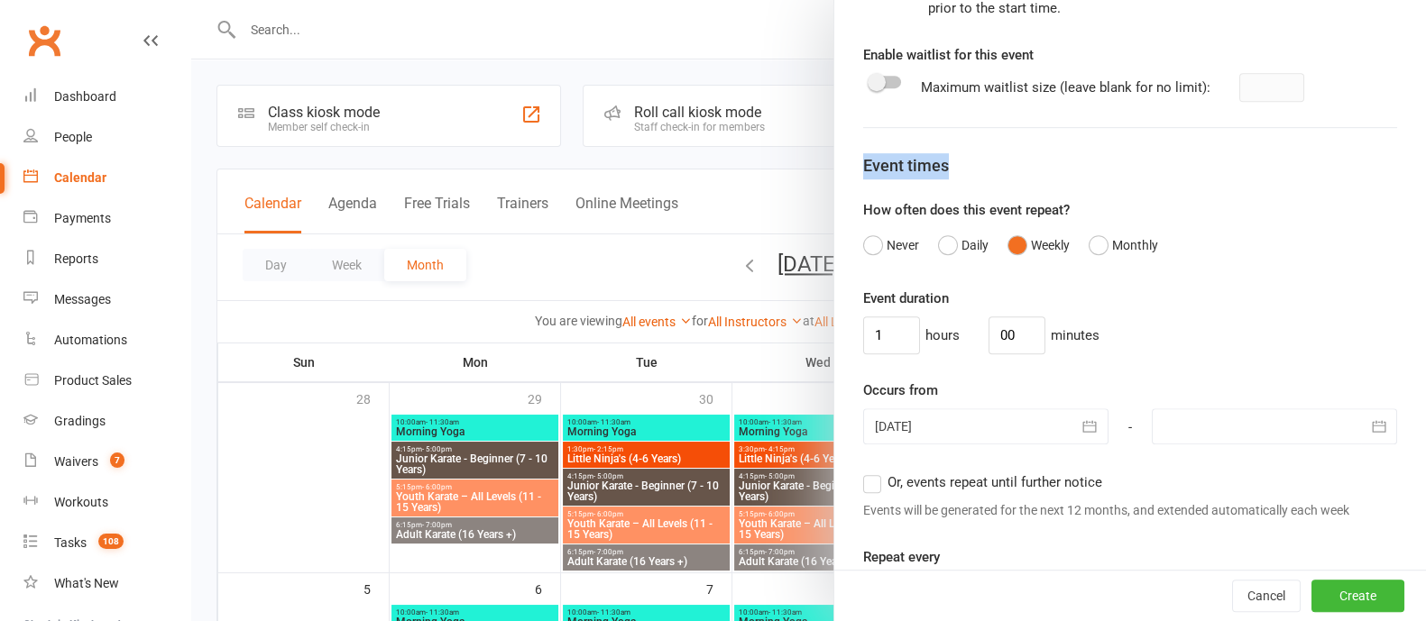
scroll to position [1254, 0]
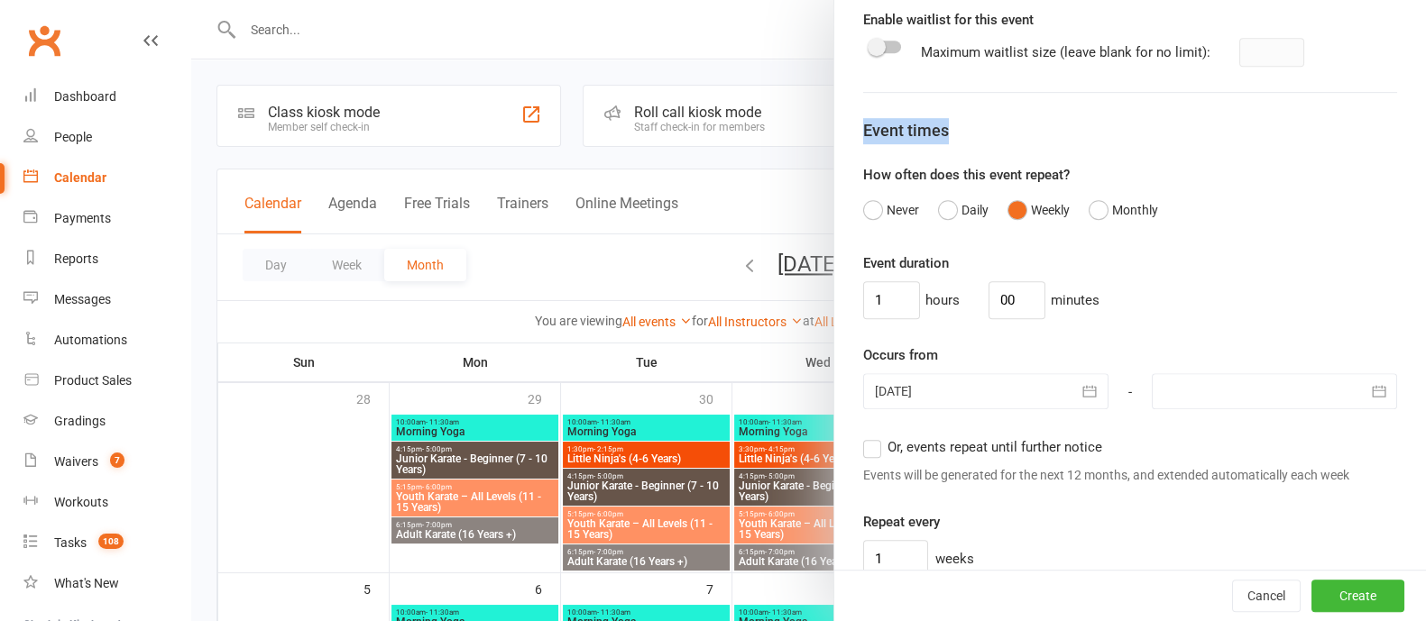
click at [863, 450] on label "Or, events repeat until further notice" at bounding box center [982, 448] width 239 height 22
click at [863, 437] on input "Or, events repeat until further notice" at bounding box center [869, 437] width 12 height 0
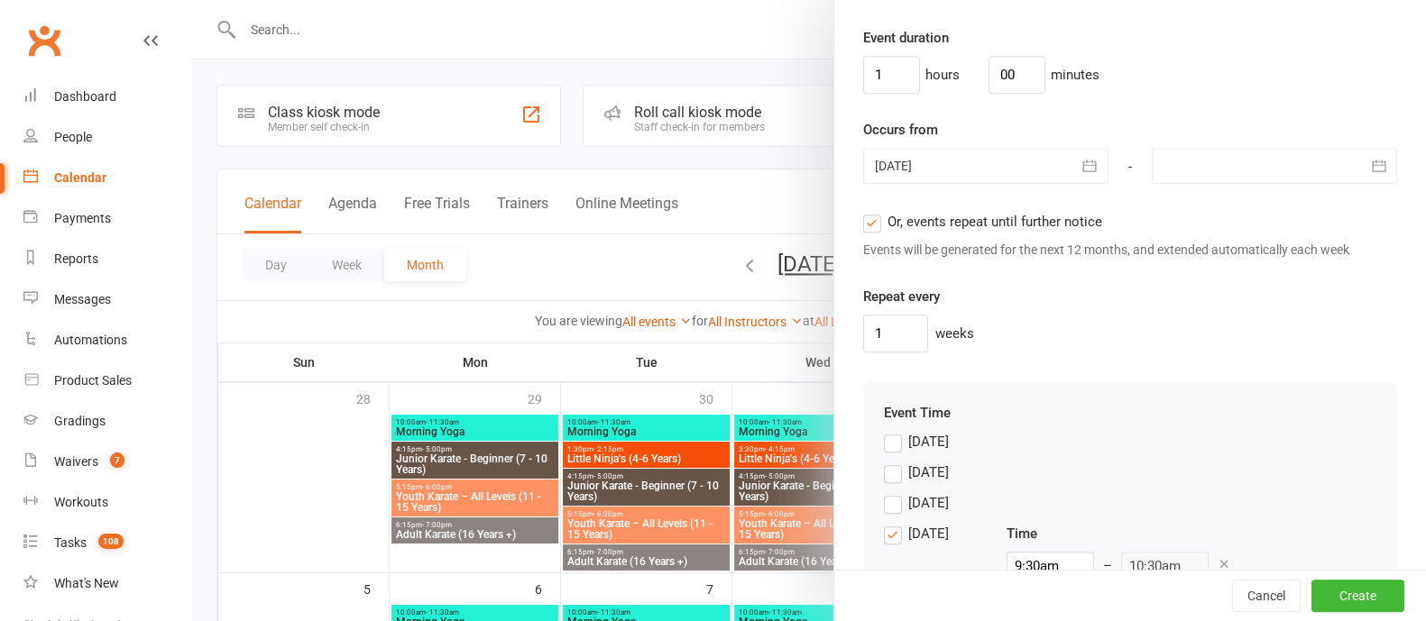
scroll to position [1592, 0]
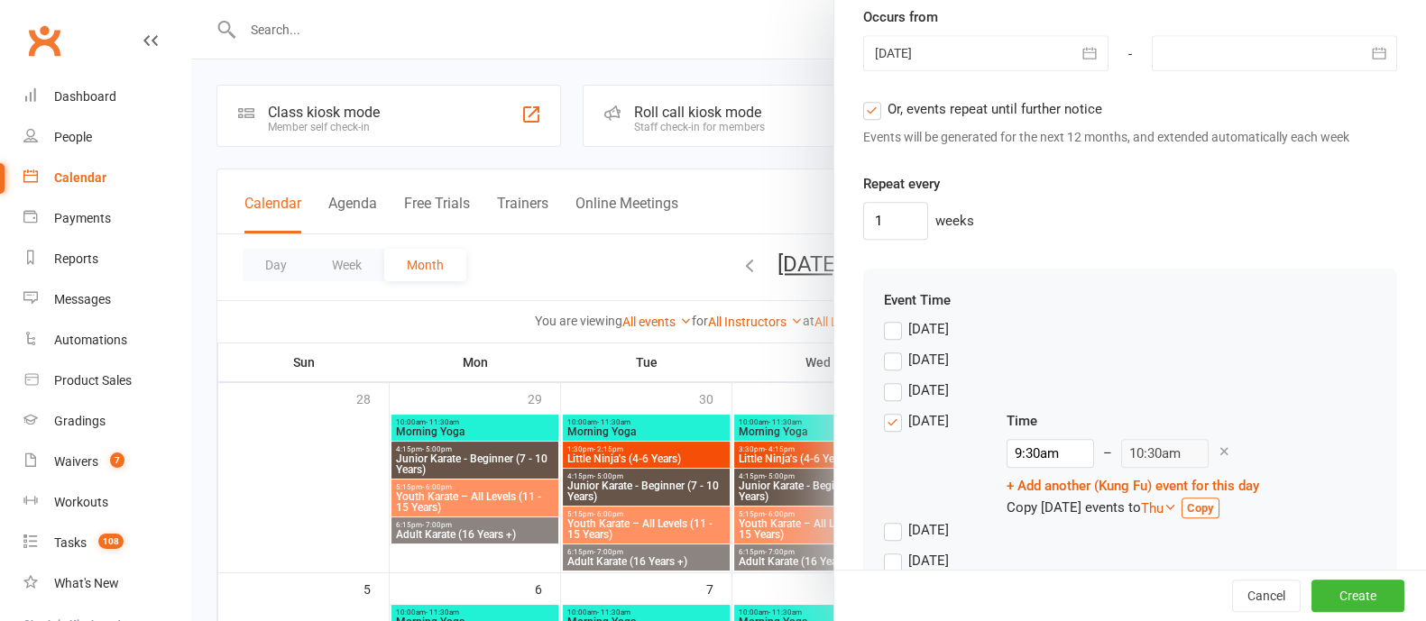
drag, startPoint x: 1083, startPoint y: 107, endPoint x: 955, endPoint y: 100, distance: 128.3
click at [955, 100] on span "Or, events repeat until further notice" at bounding box center [995, 107] width 215 height 19
click at [875, 98] on input "Or, events repeat until further notice" at bounding box center [869, 98] width 12 height 0
type input "[DATE]"
click at [969, 108] on span "Or, events repeat until further notice" at bounding box center [995, 107] width 215 height 19
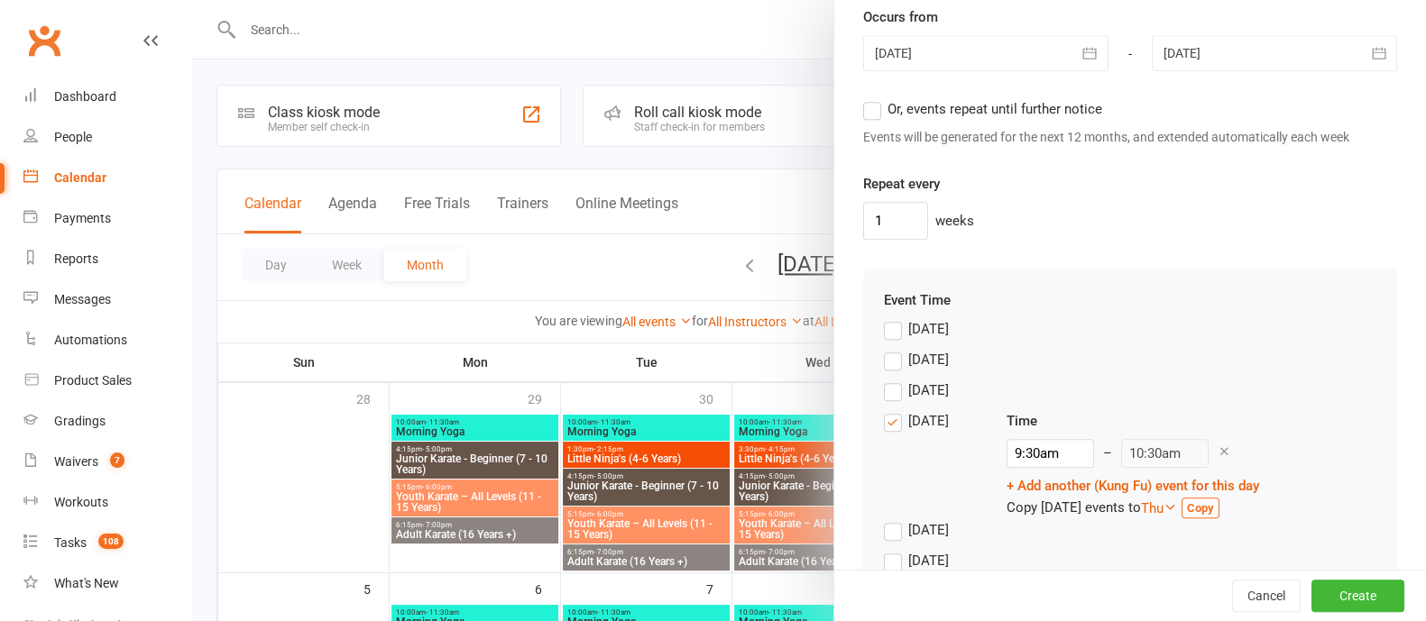
click at [875, 98] on input "Or, events repeat until further notice" at bounding box center [869, 98] width 12 height 0
click at [79, 415] on div "Gradings" at bounding box center [79, 421] width 51 height 14
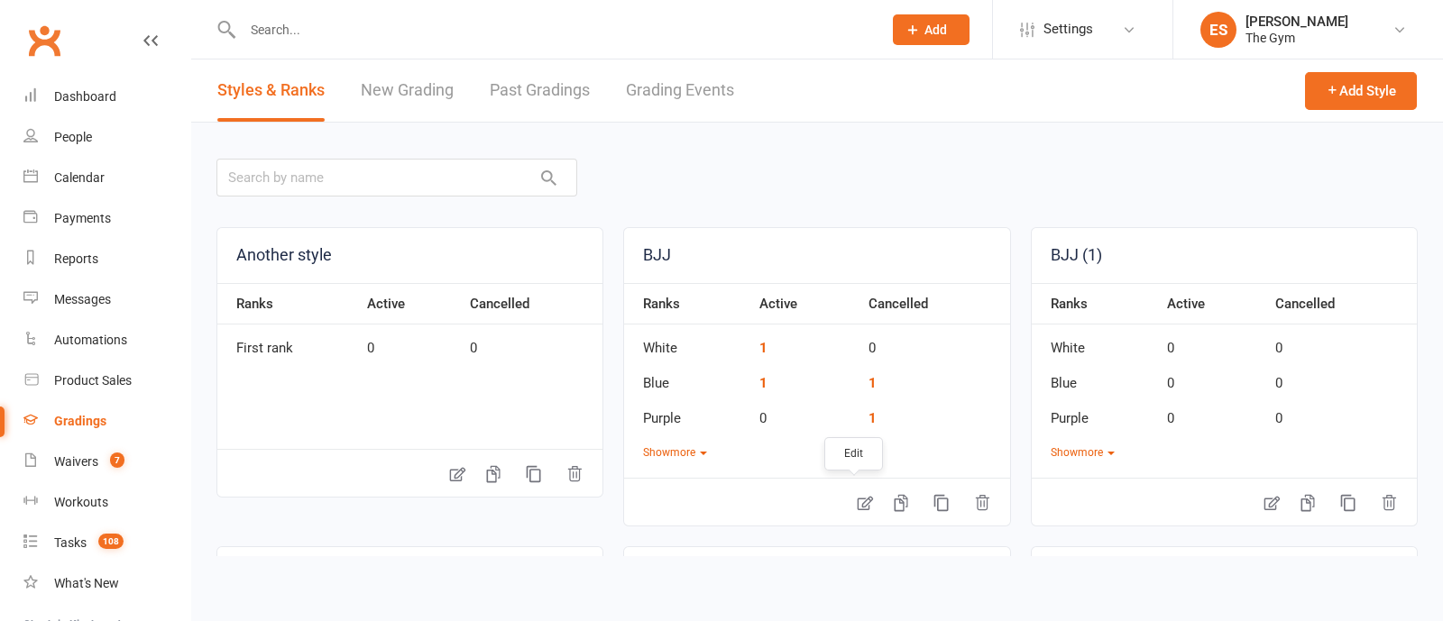
click at [857, 508] on icon at bounding box center [864, 504] width 15 height 14
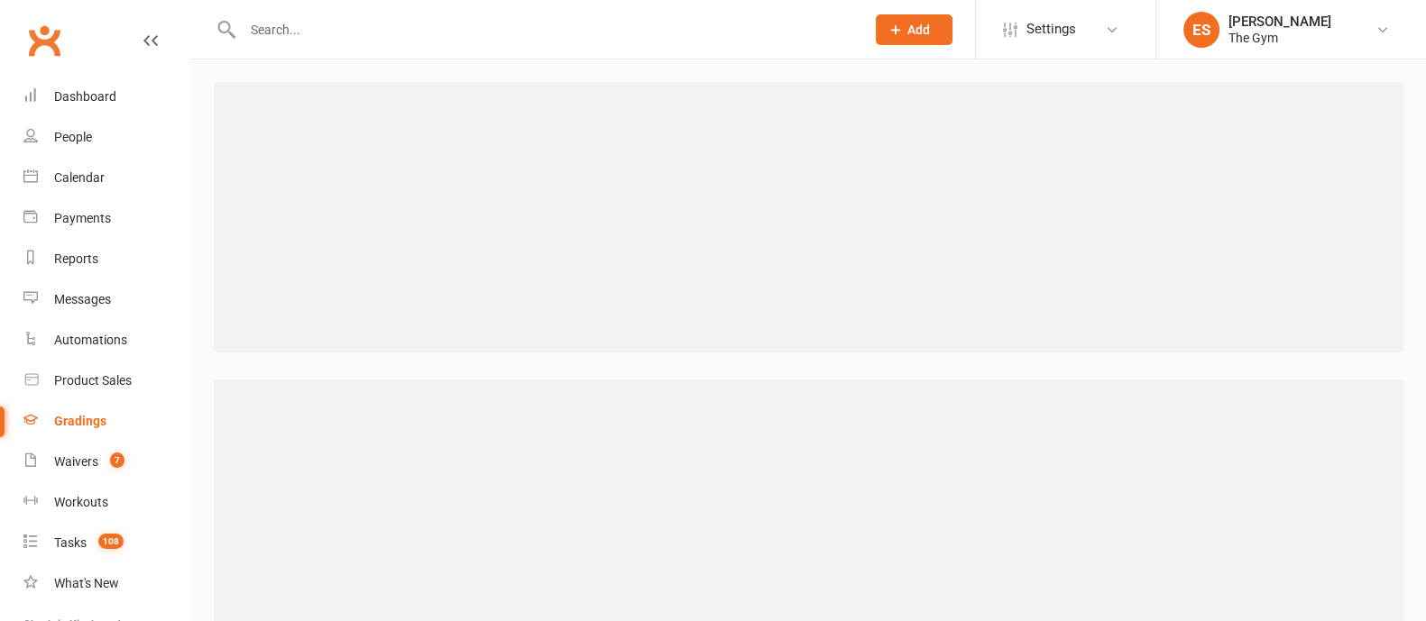
select select ">="
select select "contact_summaries:styles_all_class_attendances_since_last_promotion"
select select ">="
select select "contact_summaries:styles_style_most_recently_promoted_on"
select select ">="
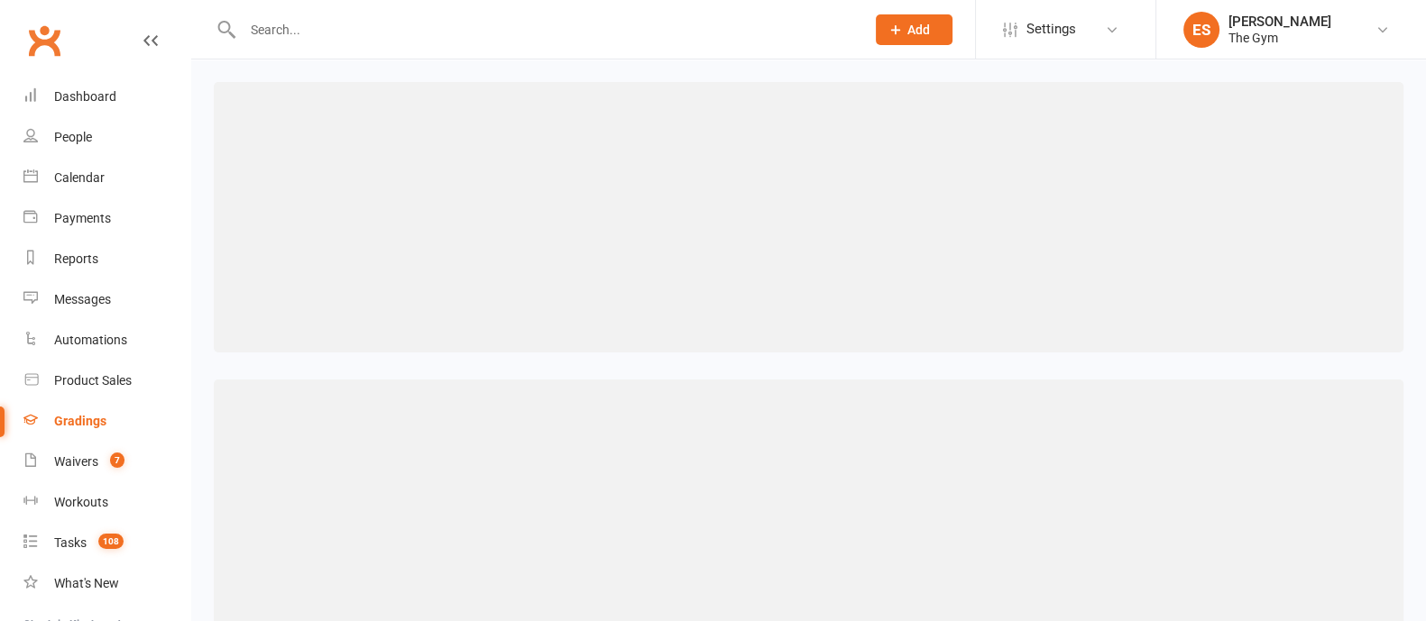
select select "months"
select select "contact_summaries:styles_all_class_attendances_since_last_promotion"
select select ">="
select select "contact_summaries:styles_all_class_attendances_since_last_promotion"
select select ">="
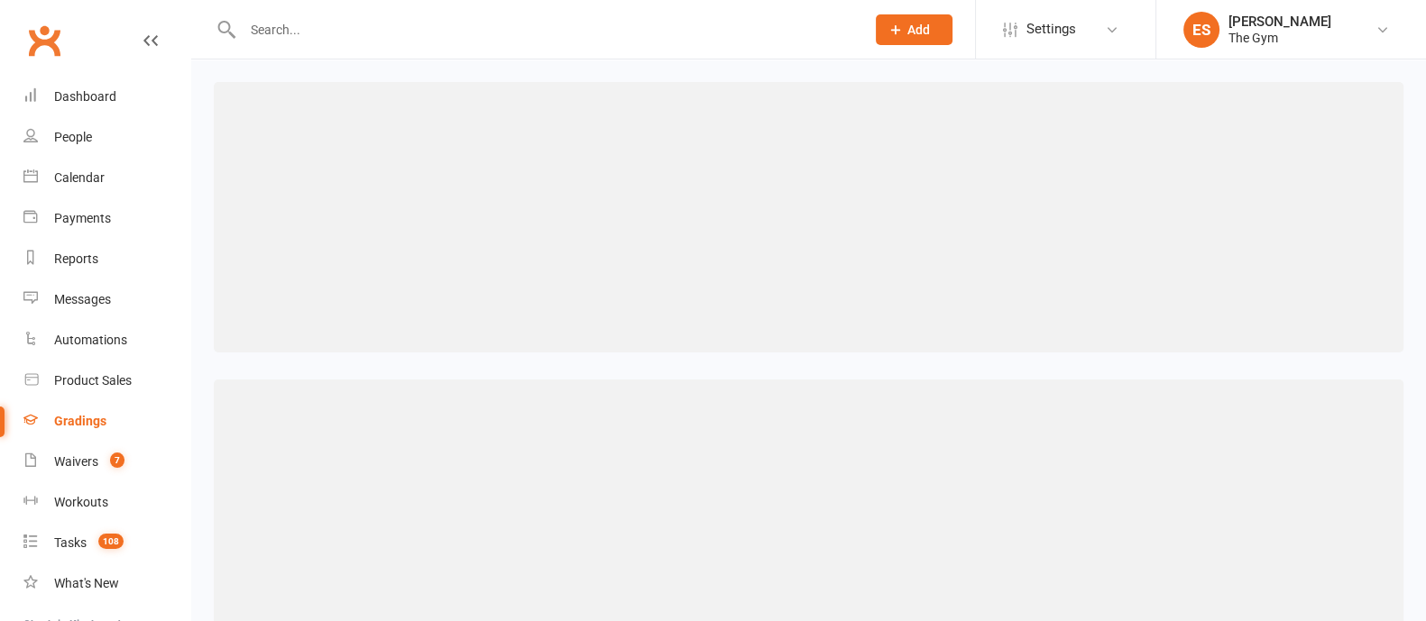
select select "contact_summaries:styles_all_class_attendances_since_last_promotion"
select select ">="
select select "contact_summaries:styles_all_class_attendances_since_last_promotion"
select select ">="
select select "contact_summaries:styles_all_class_attendances_since_last_promotion"
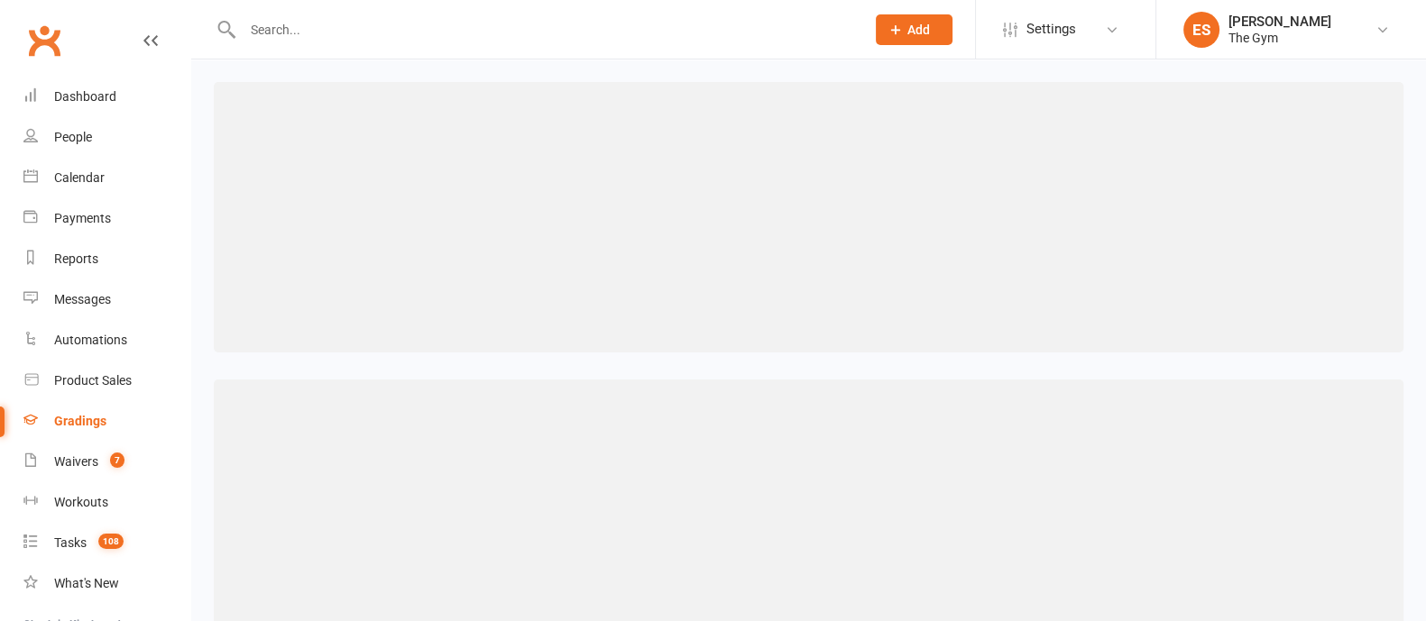
select select ">="
select select "contact_summaries:styles_style_class_attendances_since_last_promotion"
select select ">="
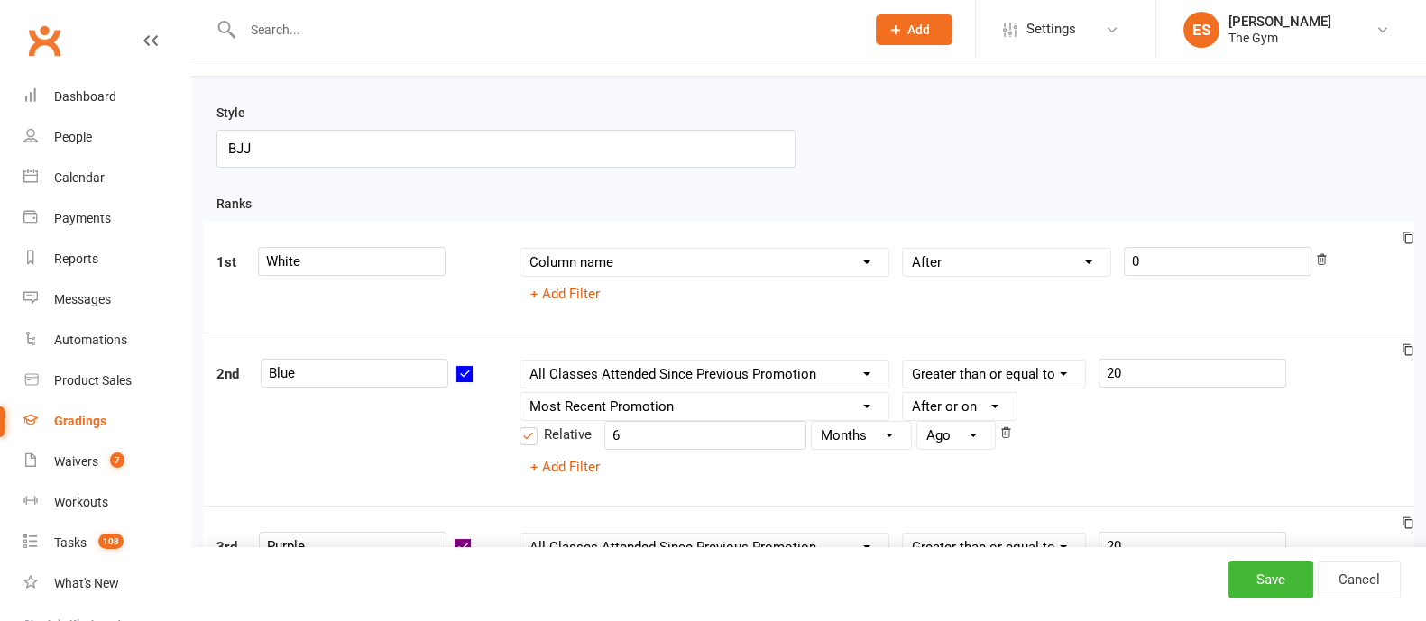
scroll to position [112, 0]
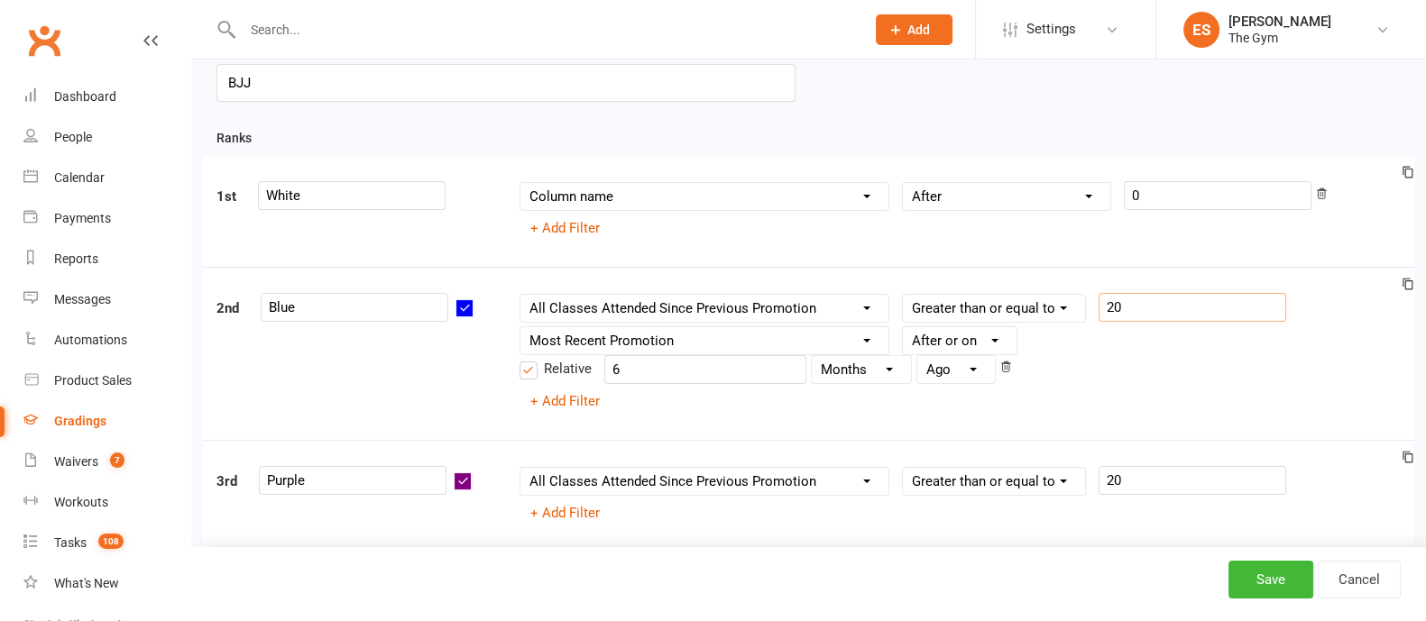
drag, startPoint x: 1151, startPoint y: 296, endPoint x: 1111, endPoint y: 305, distance: 40.7
click at [1090, 305] on div "Column name Belt Size Active for Grading? Most Recent Promotion All Classes Att…" at bounding box center [960, 308] width 881 height 30
drag, startPoint x: 660, startPoint y: 363, endPoint x: 593, endPoint y: 372, distance: 68.2
click at [593, 372] on div "Relative 6 Days Weeks Months Years Ago" at bounding box center [758, 369] width 476 height 29
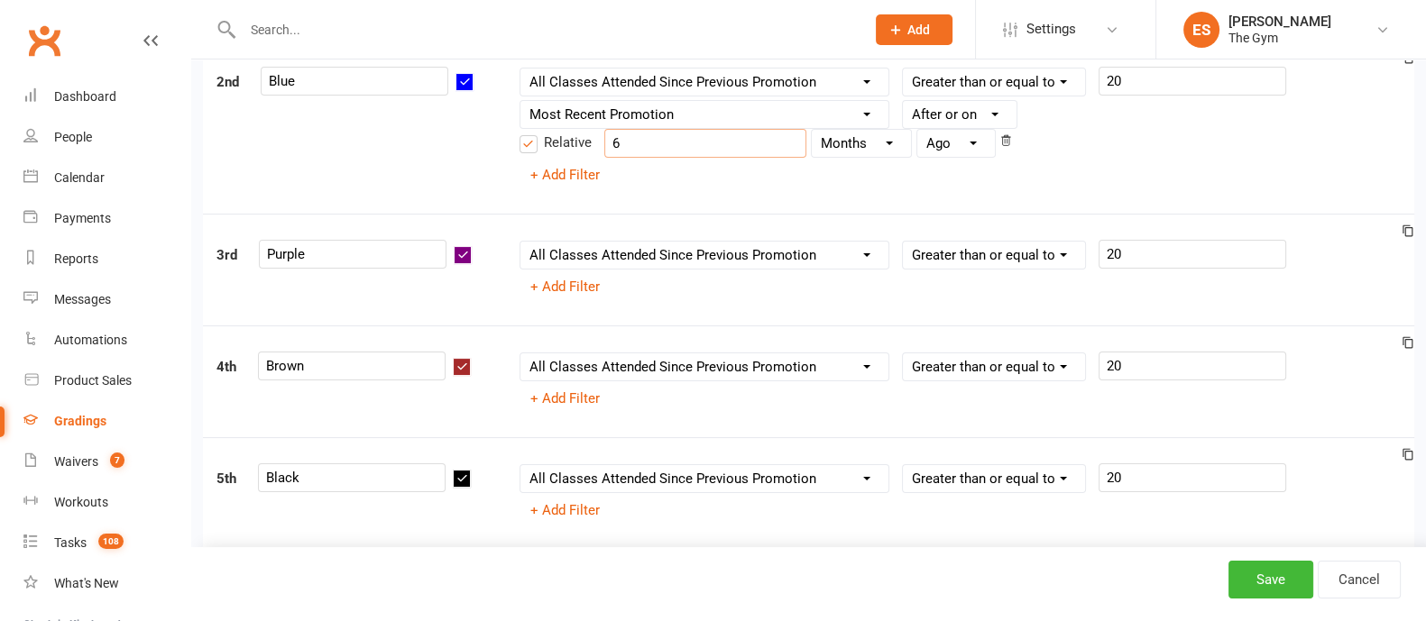
scroll to position [450, 0]
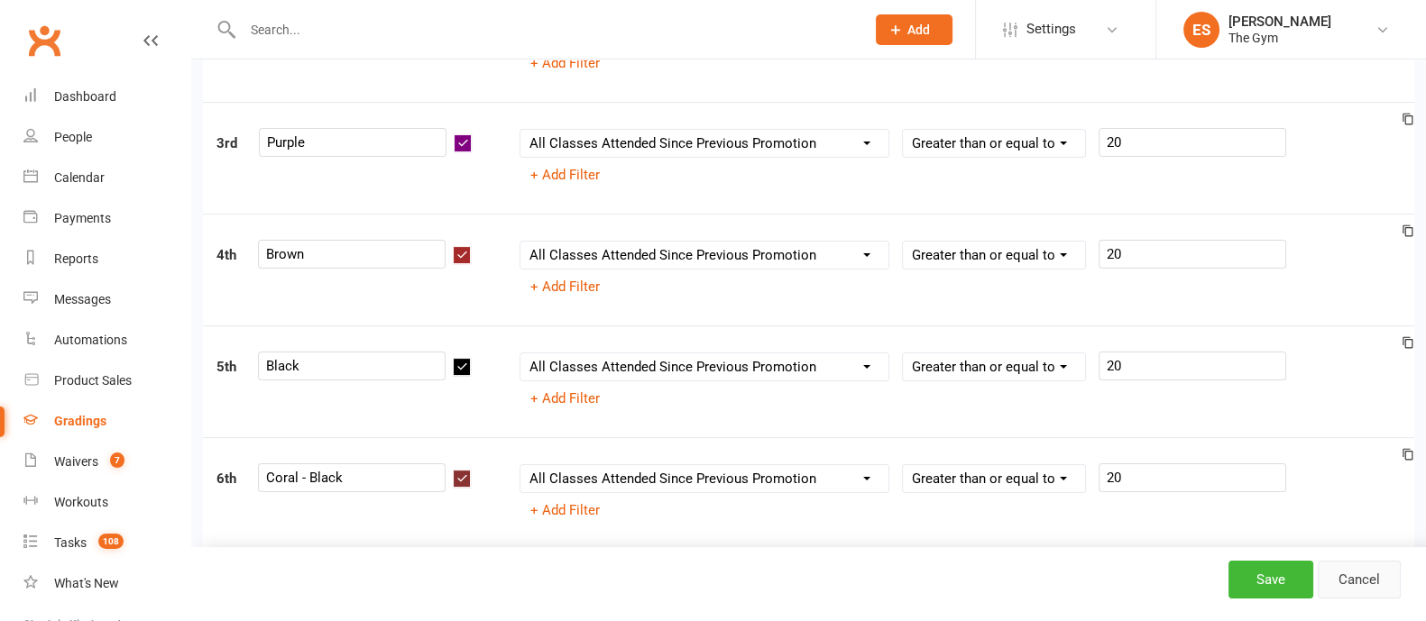
click at [1371, 590] on link "Cancel" at bounding box center [1359, 580] width 83 height 38
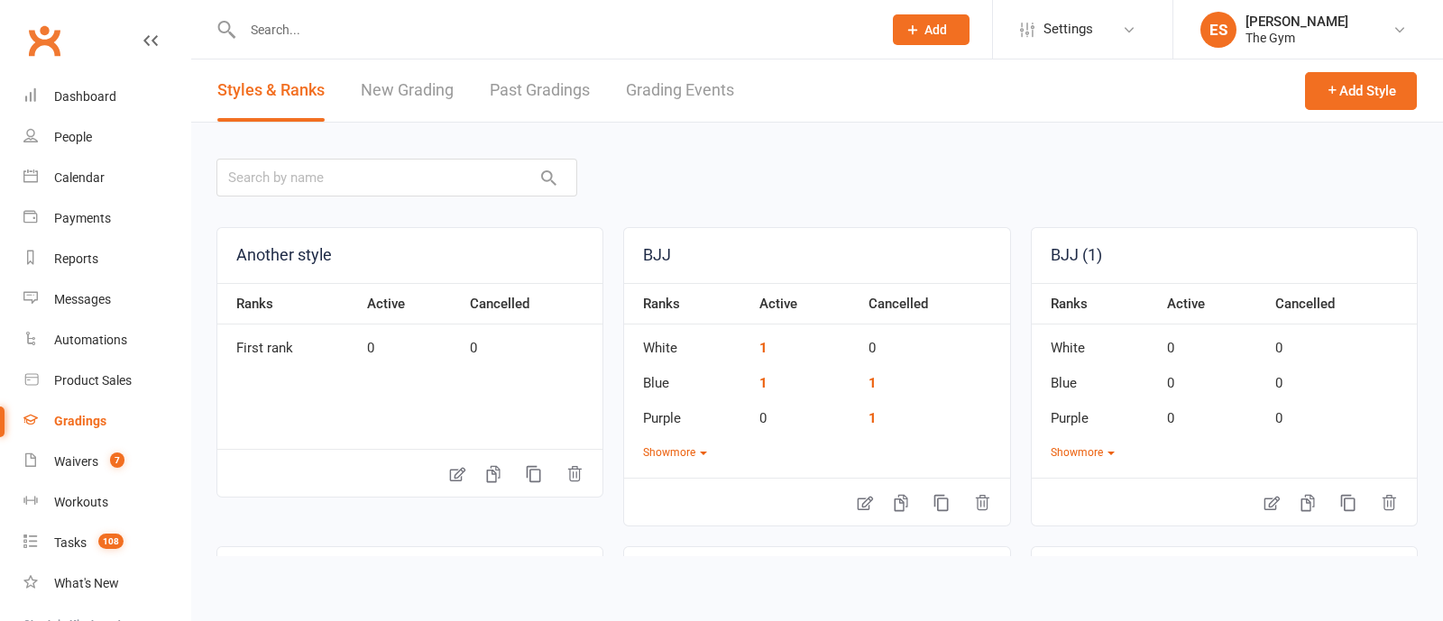
click at [388, 97] on link "New Grading" at bounding box center [407, 91] width 93 height 62
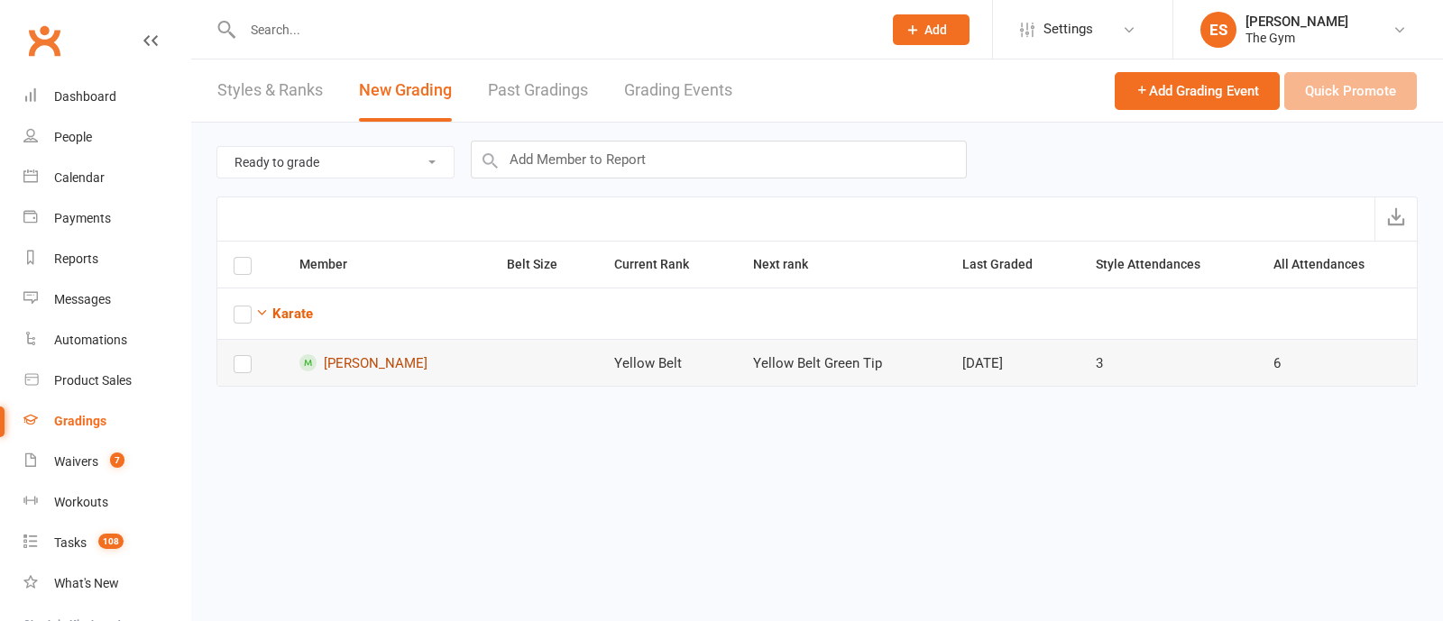
click at [385, 363] on link "[PERSON_NAME]" at bounding box center [387, 362] width 176 height 17
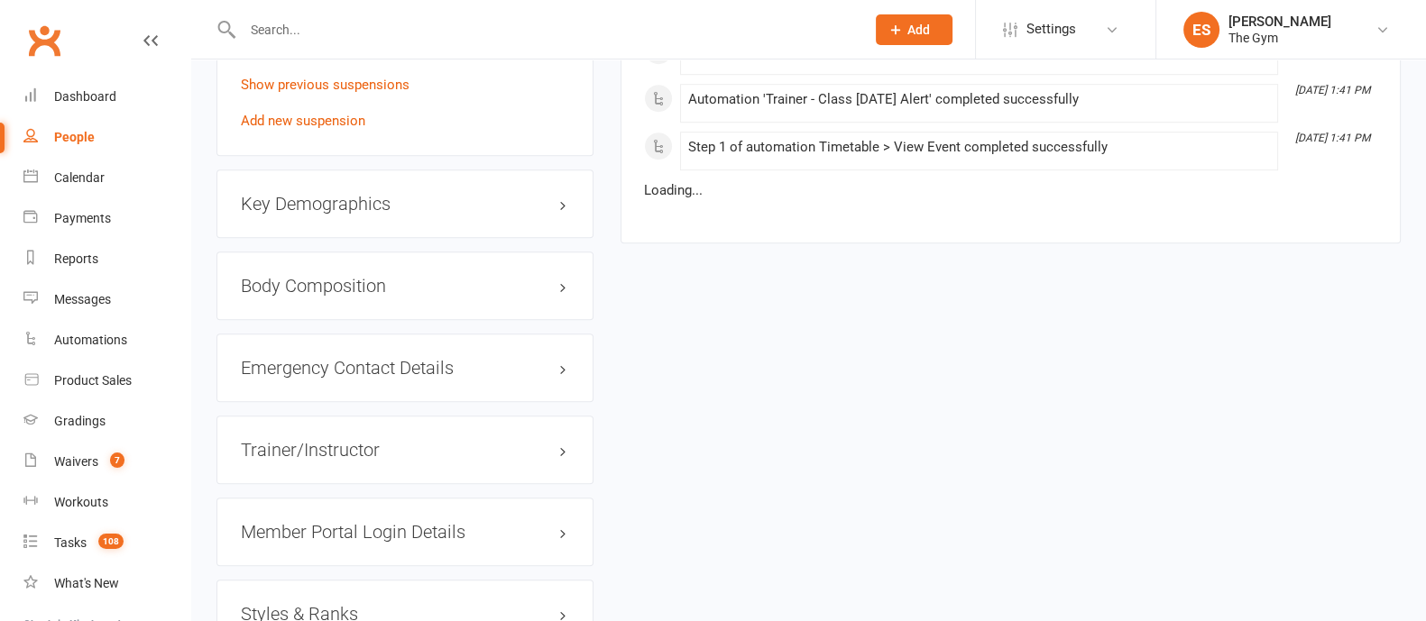
scroll to position [1690, 0]
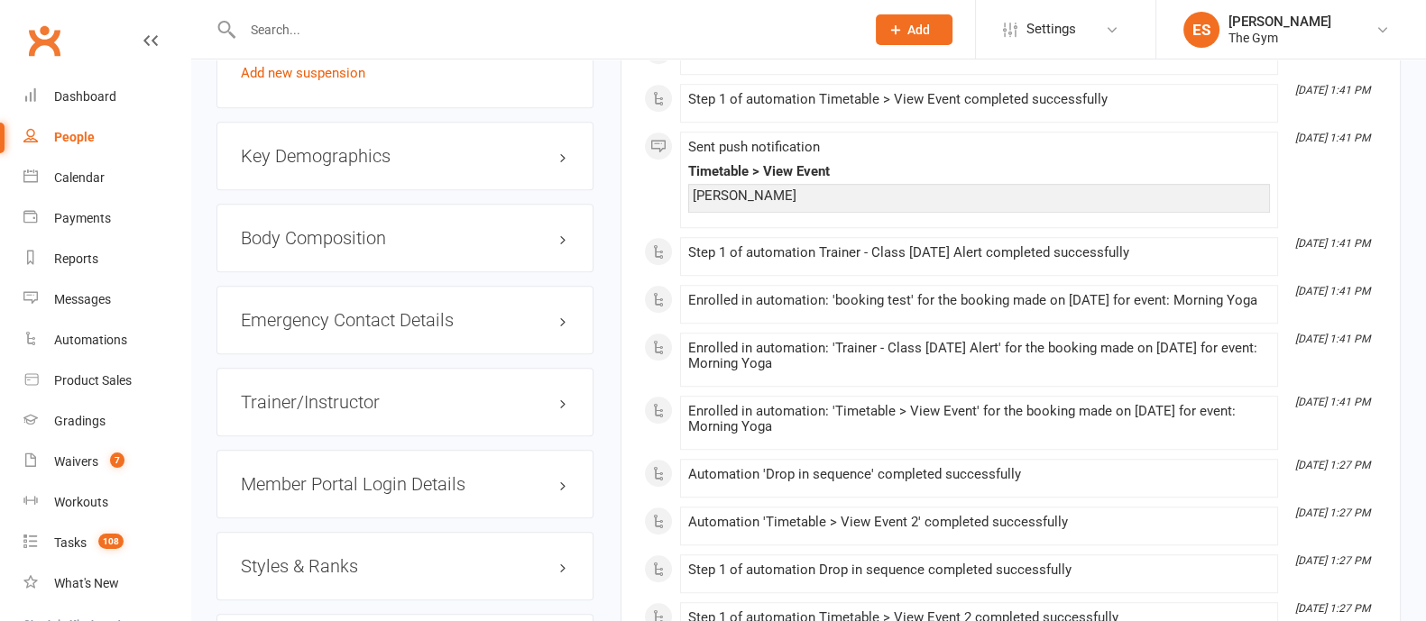
click at [327, 557] on h3 "Styles & Ranks" at bounding box center [405, 567] width 328 height 20
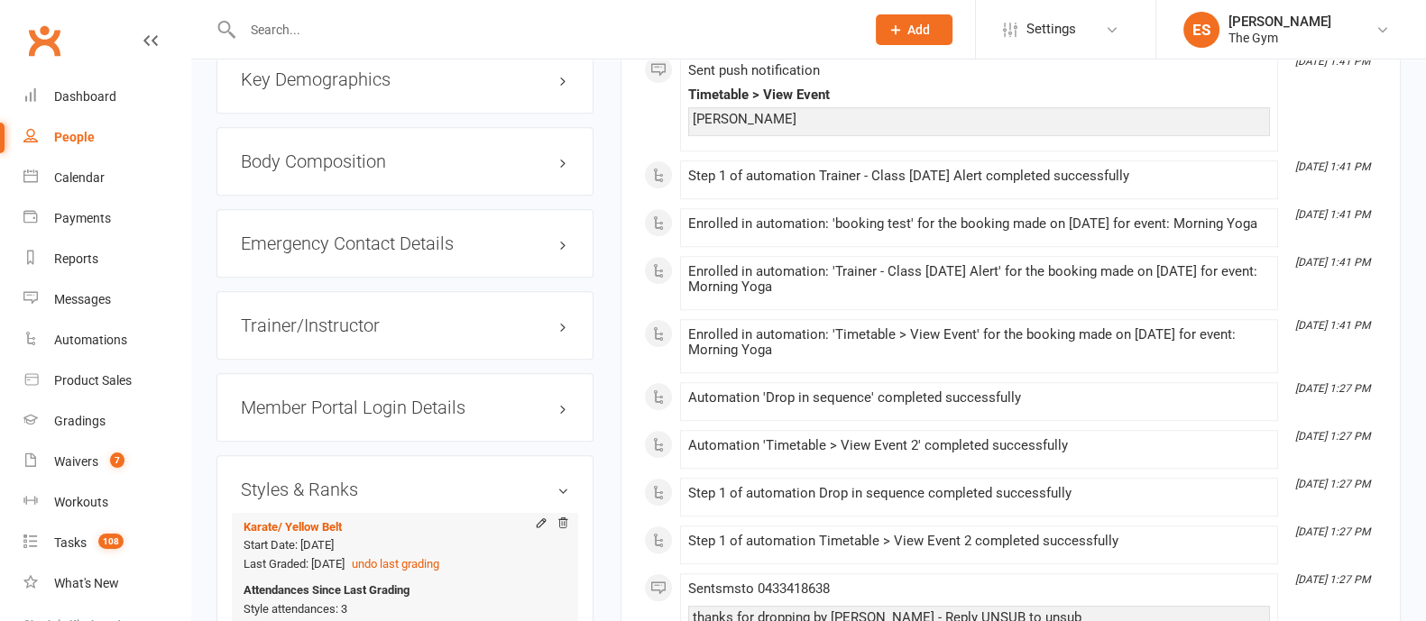
scroll to position [1803, 0]
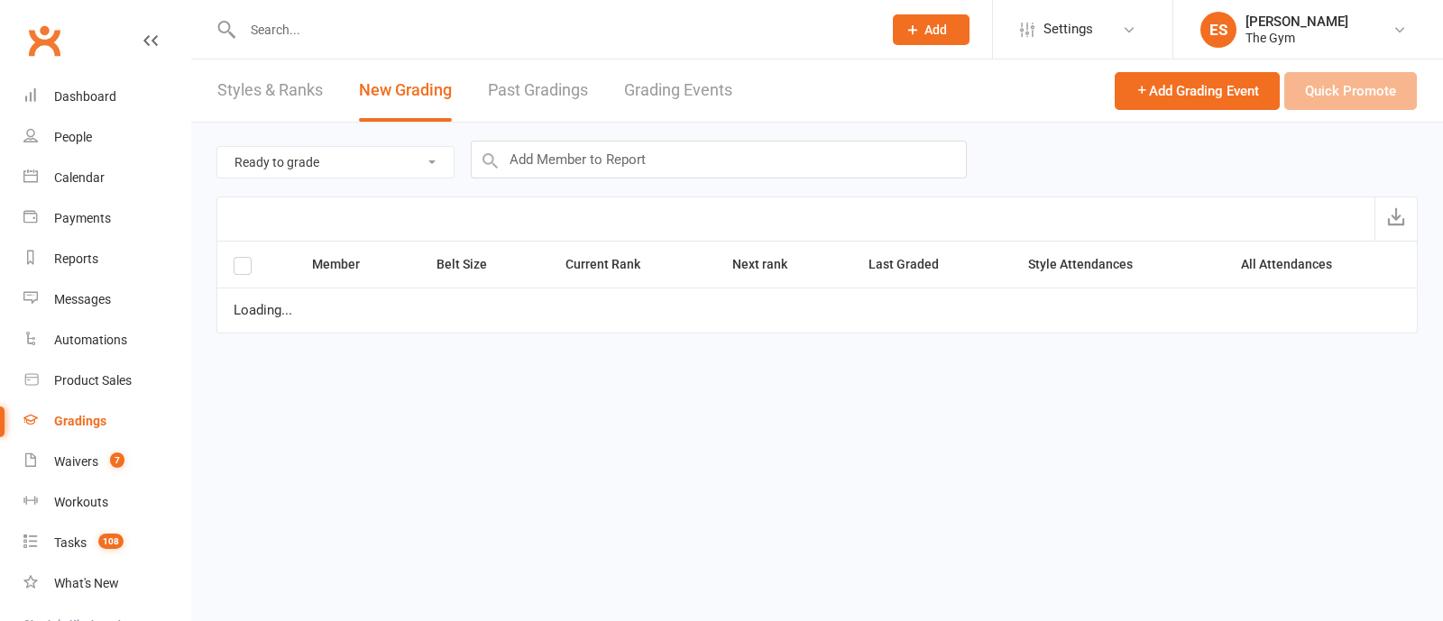
click at [271, 88] on link "Styles & Ranks" at bounding box center [270, 91] width 106 height 62
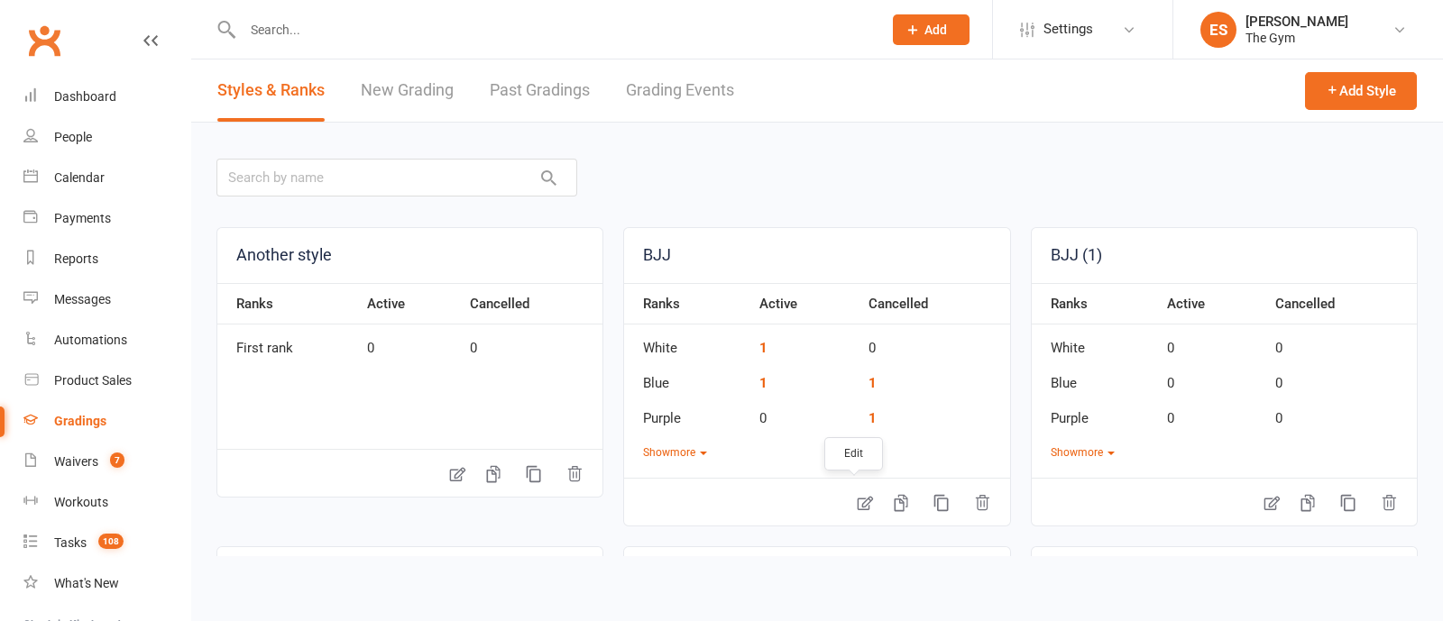
click at [861, 504] on icon at bounding box center [865, 503] width 18 height 18
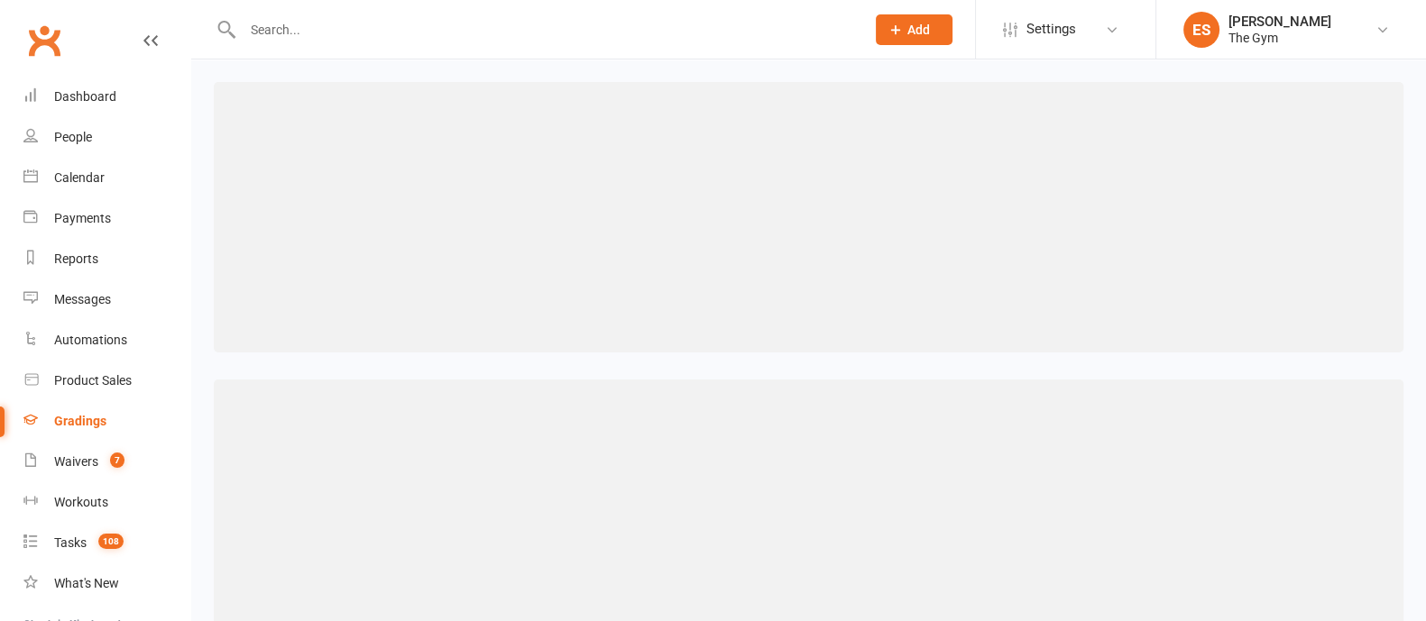
select select ">="
select select "contact_summaries:styles_all_class_attendances_since_last_promotion"
select select ">="
select select "contact_summaries:styles_style_most_recently_promoted_on"
select select ">="
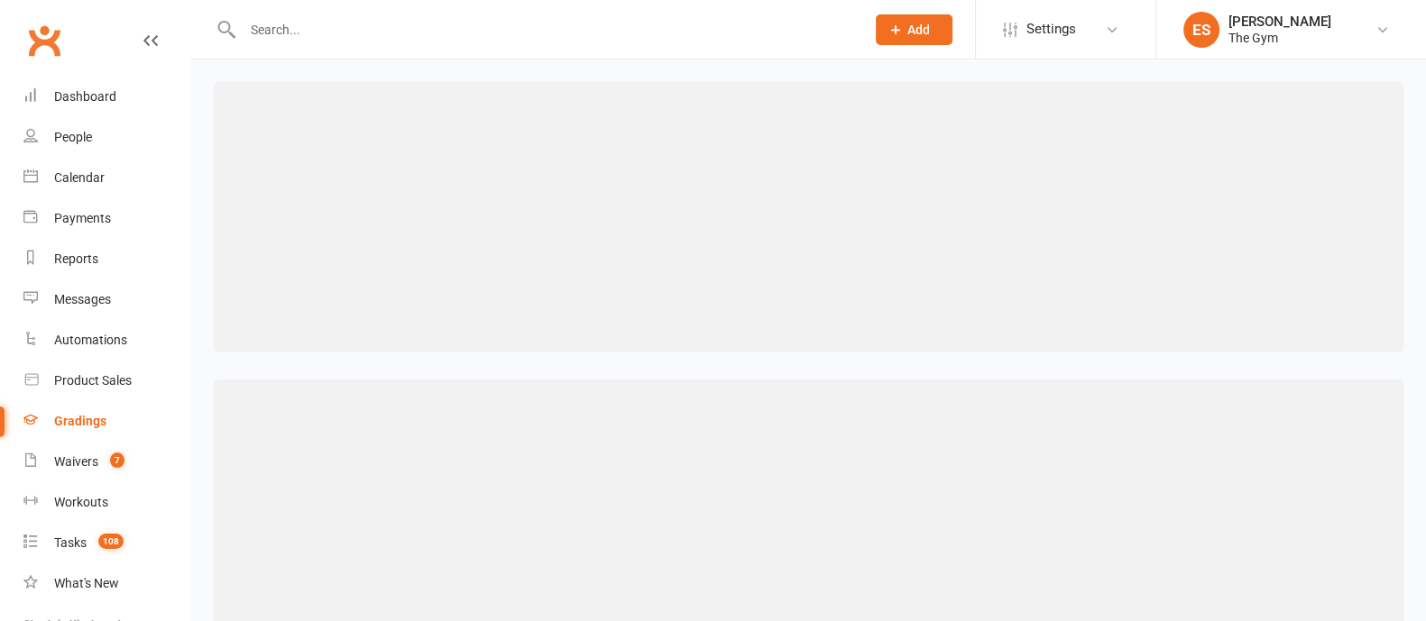
select select "months"
select select "contact_summaries:styles_all_class_attendances_since_last_promotion"
select select ">="
select select "contact_summaries:styles_all_class_attendances_since_last_promotion"
select select ">="
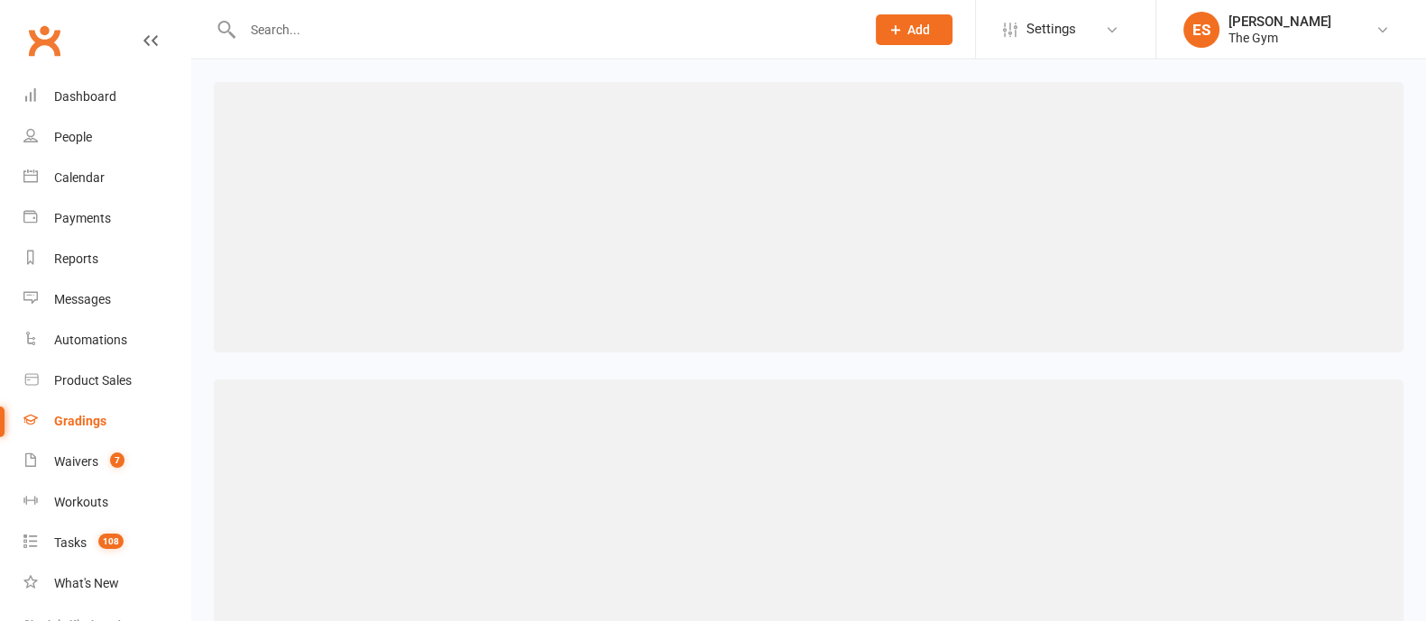
select select "contact_summaries:styles_all_class_attendances_since_last_promotion"
select select ">="
select select "contact_summaries:styles_all_class_attendances_since_last_promotion"
select select ">="
select select "contact_summaries:styles_all_class_attendances_since_last_promotion"
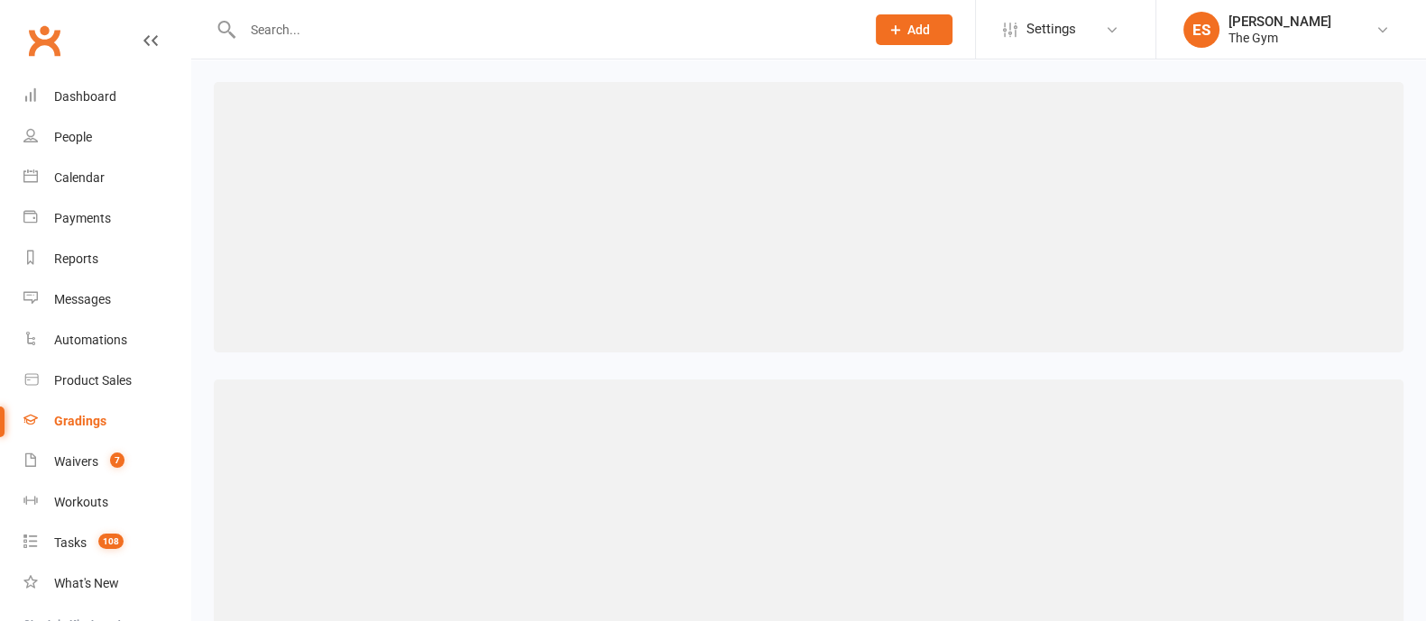
select select ">="
select select "contact_summaries:styles_style_class_attendances_since_last_promotion"
select select ">="
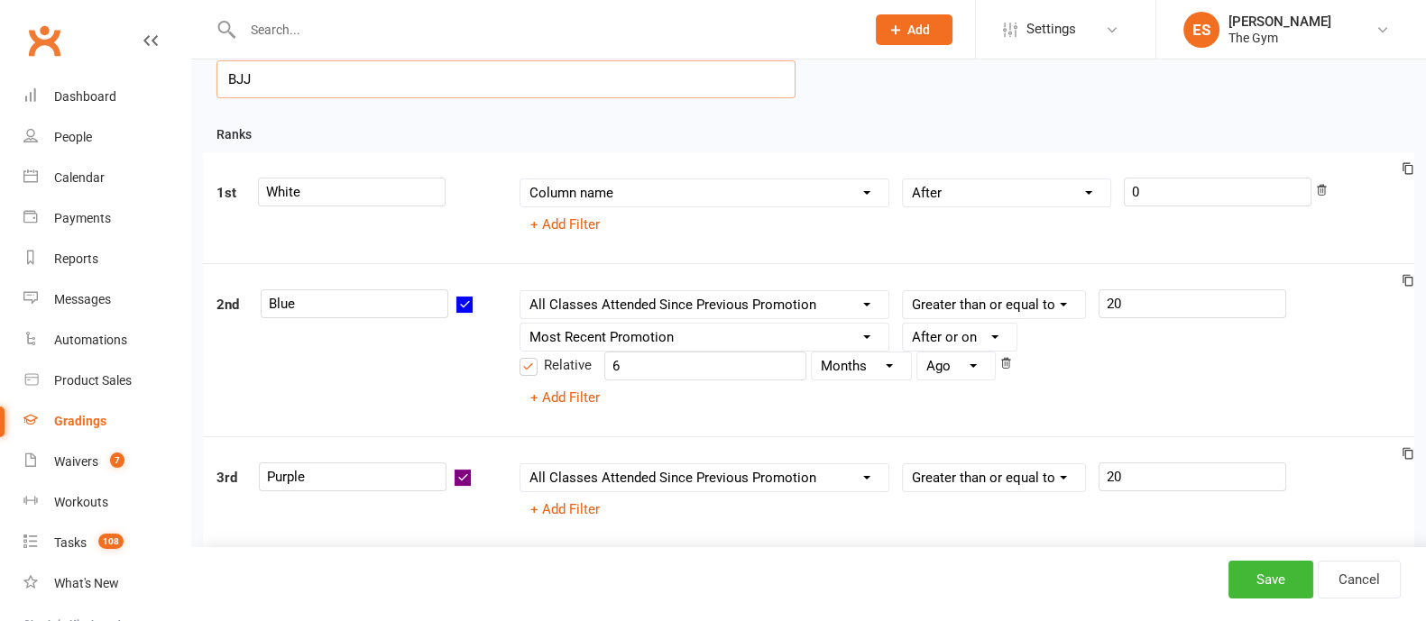
scroll to position [112, 0]
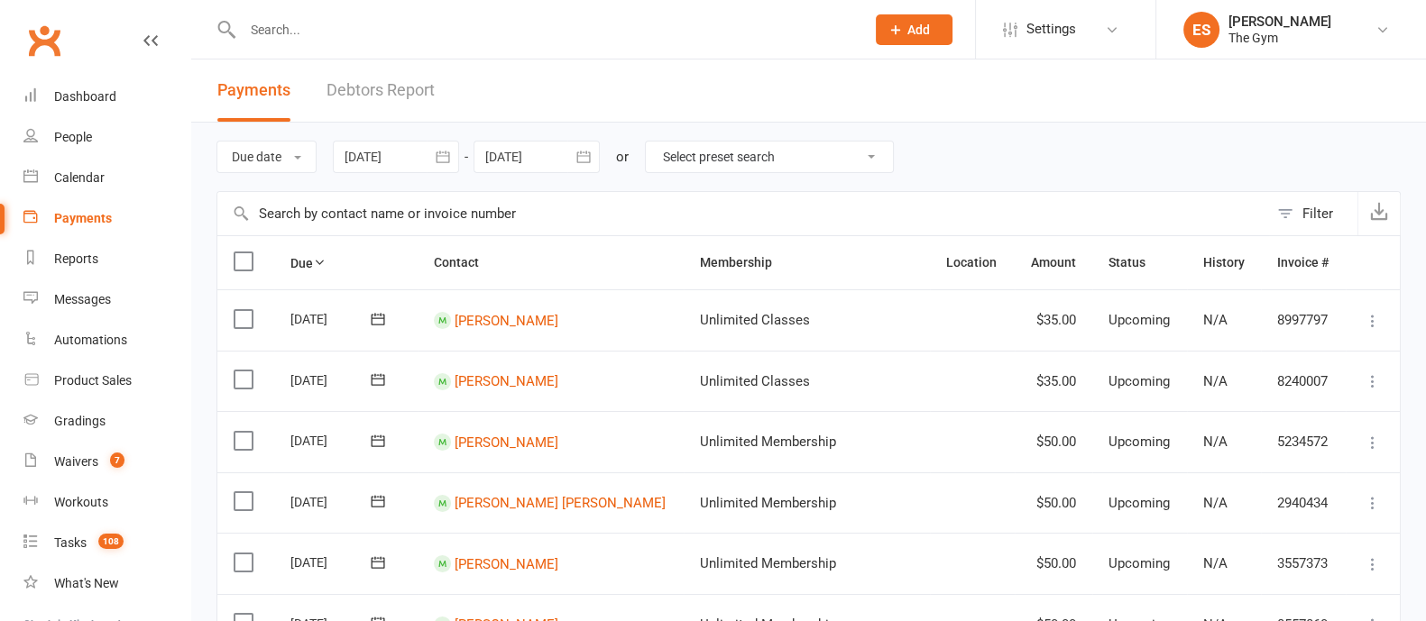
click at [1274, 214] on button "Filter" at bounding box center [1312, 213] width 89 height 43
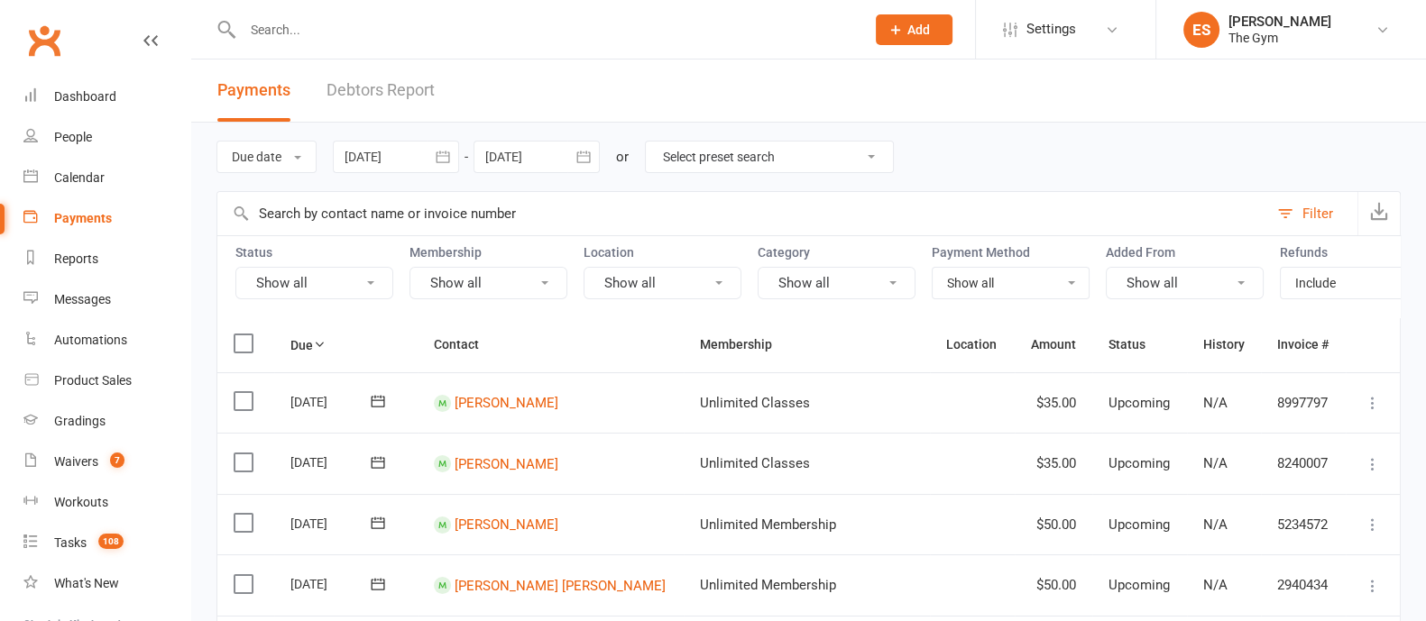
click at [281, 281] on button "Show all" at bounding box center [314, 283] width 158 height 32
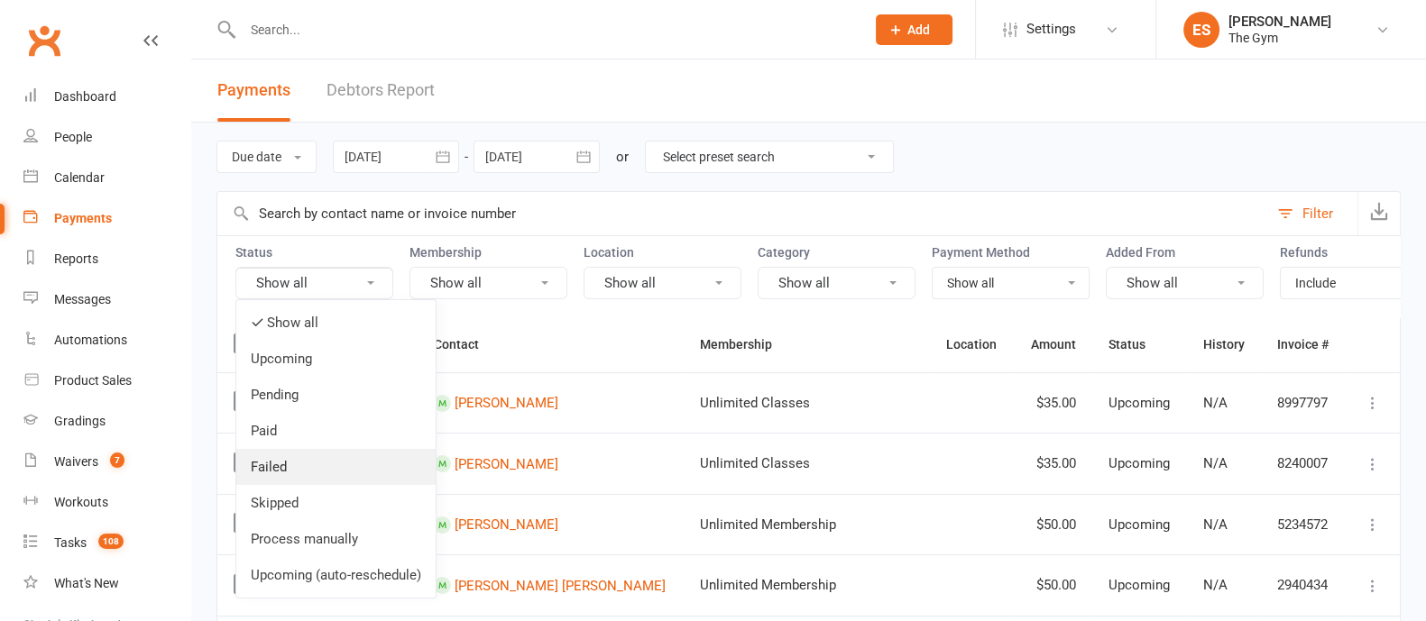
click at [288, 471] on link "Failed" at bounding box center [335, 467] width 199 height 36
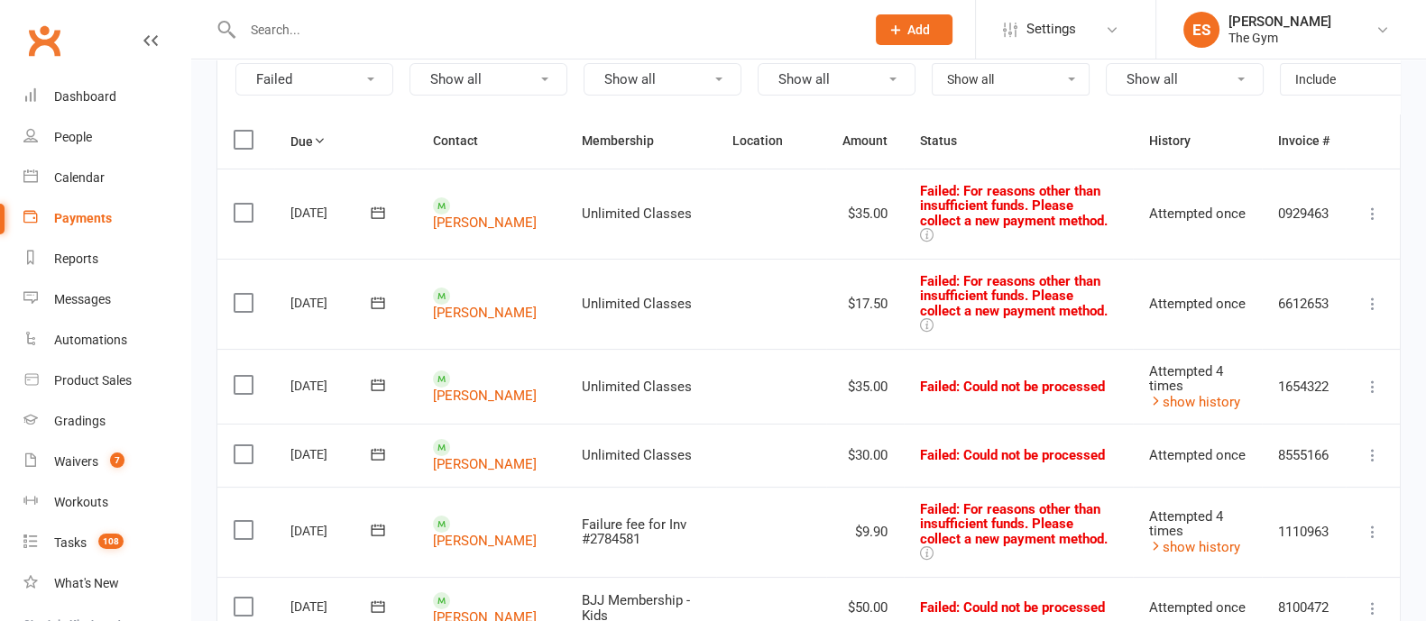
scroll to position [225, 0]
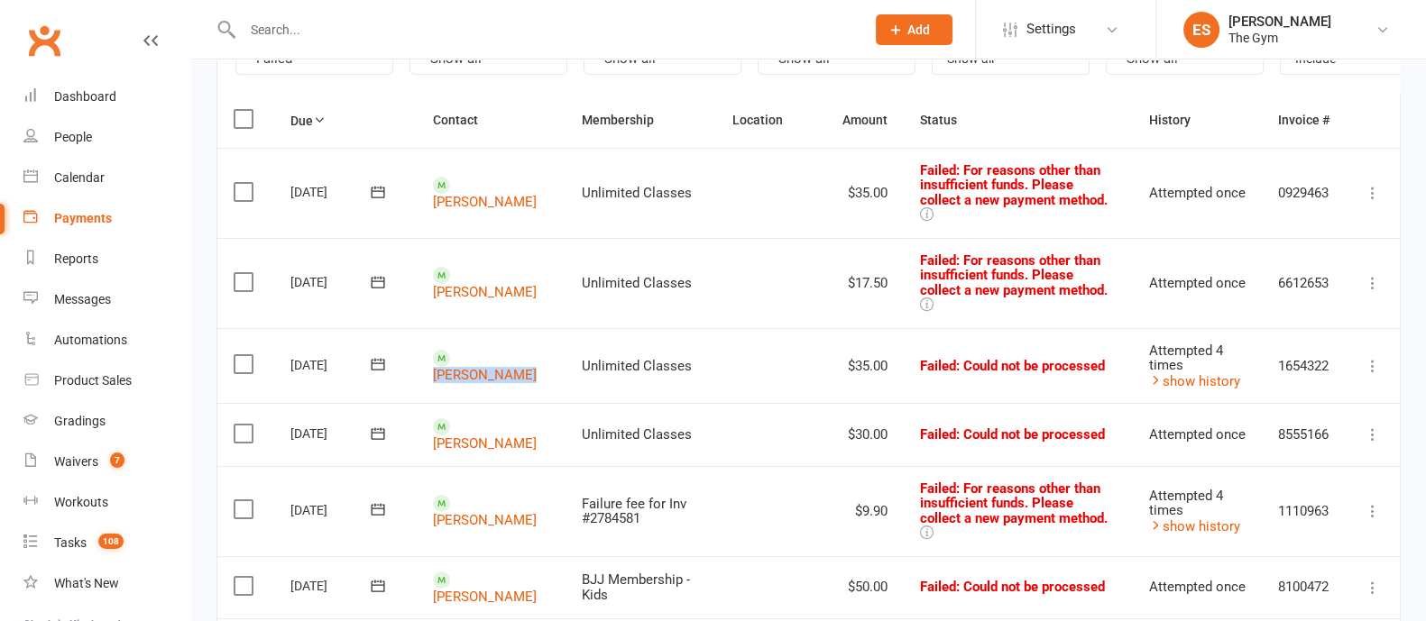
drag, startPoint x: 496, startPoint y: 363, endPoint x: 502, endPoint y: 349, distance: 14.9
click at [450, 347] on td "Sam Lauder" at bounding box center [491, 366] width 149 height 76
drag, startPoint x: 772, startPoint y: 355, endPoint x: 798, endPoint y: 354, distance: 26.2
click at [789, 355] on td at bounding box center [771, 366] width 110 height 76
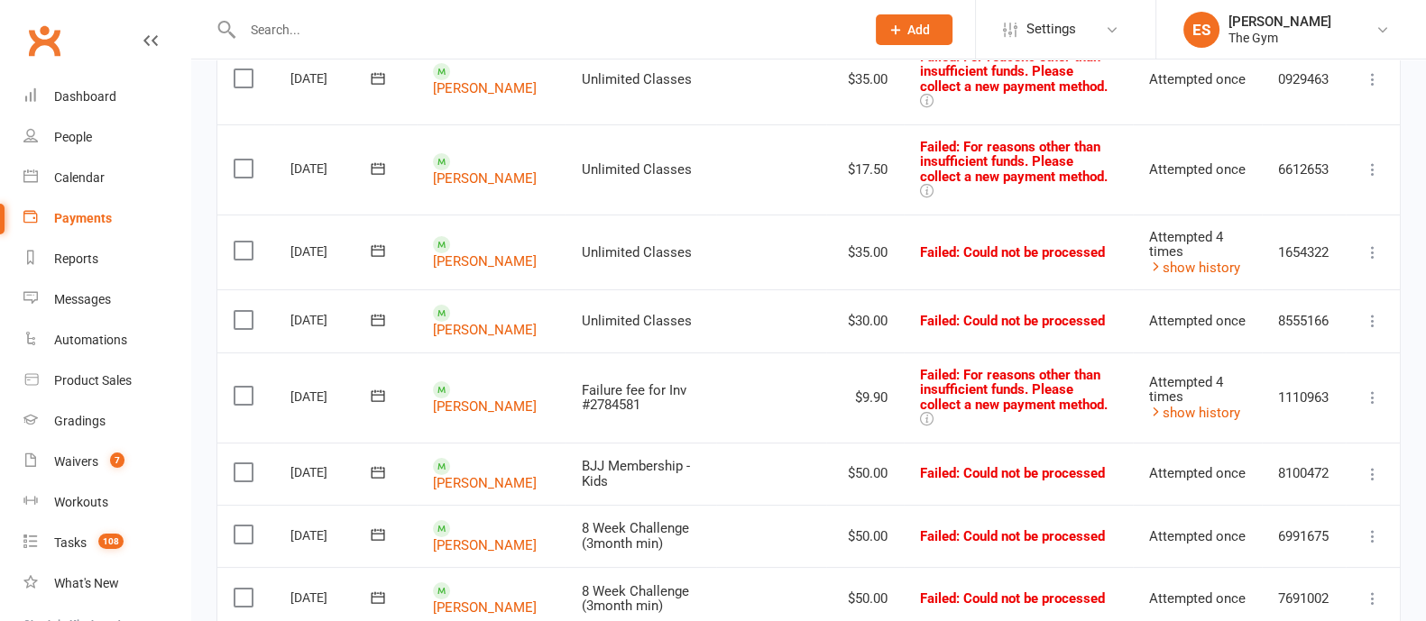
scroll to position [112, 0]
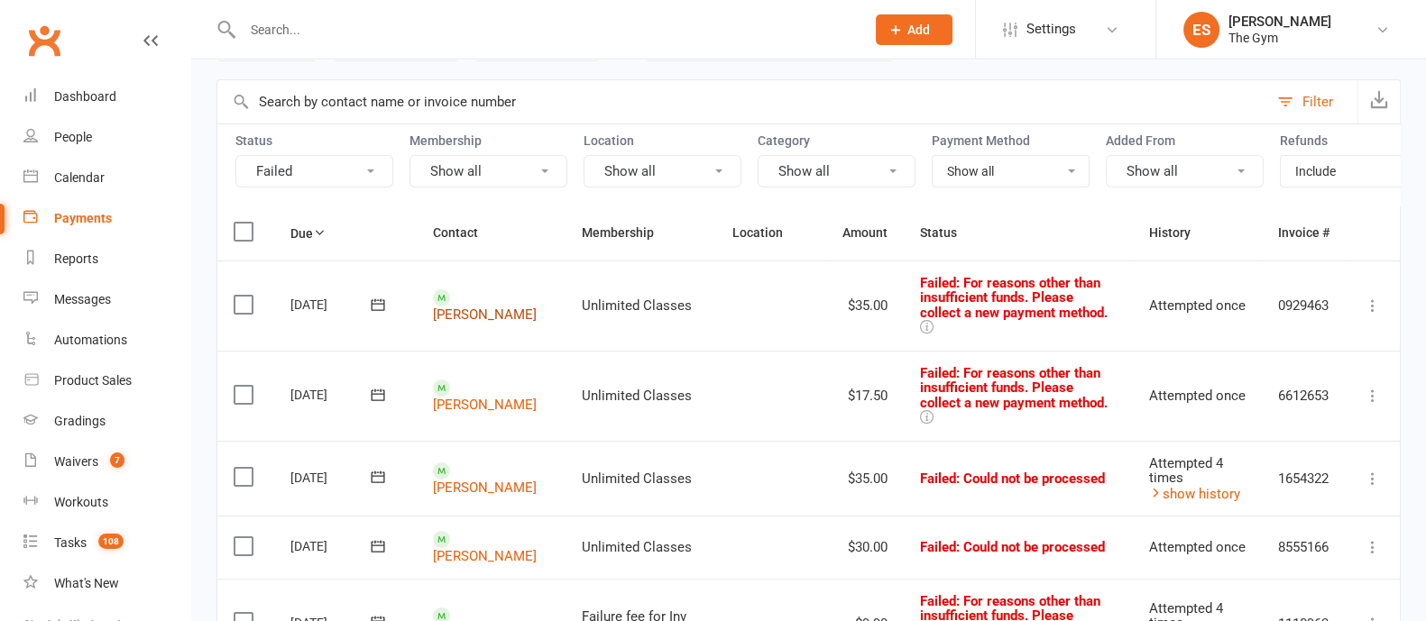
click at [482, 307] on link "William Barr" at bounding box center [485, 315] width 104 height 16
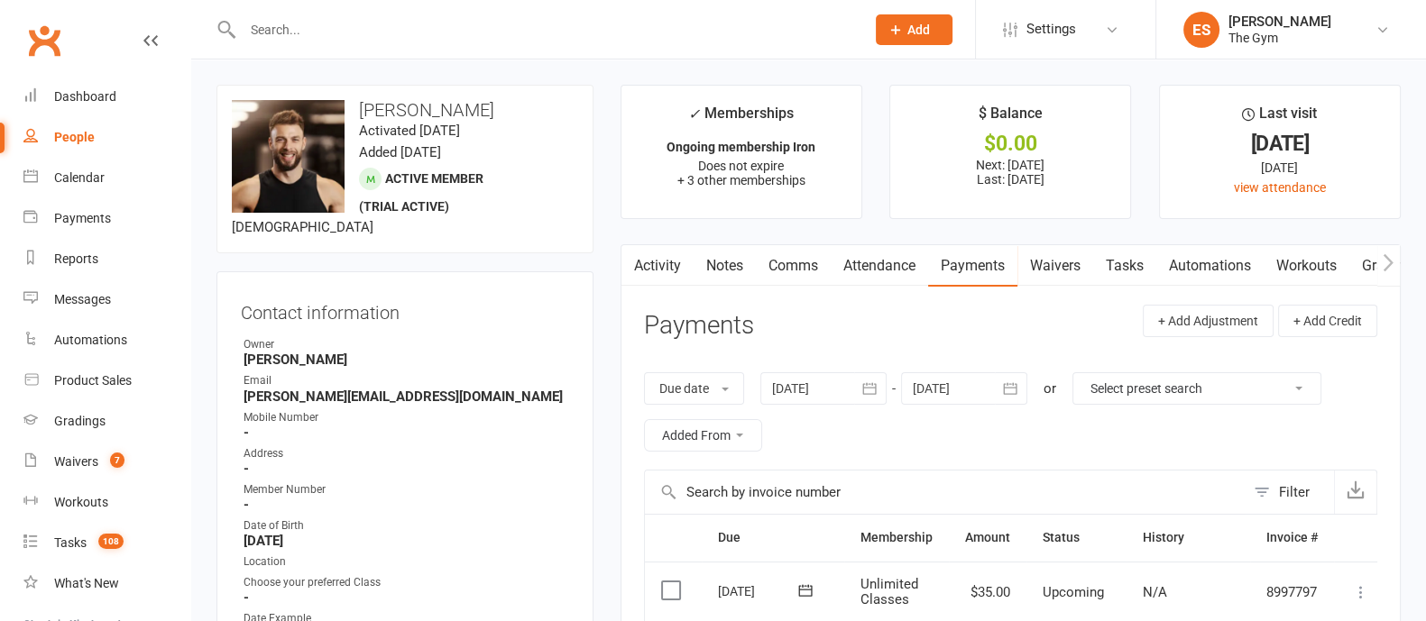
click at [795, 268] on link "Comms" at bounding box center [793, 265] width 75 height 41
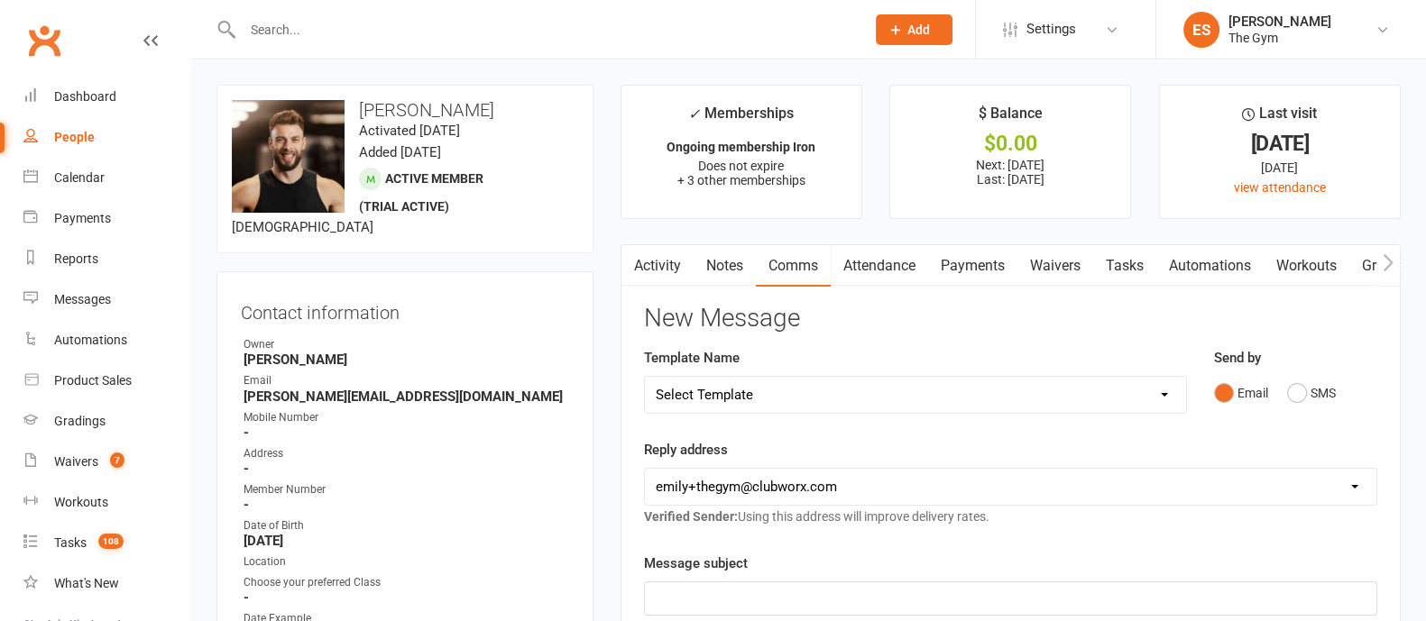
click at [750, 389] on select "Select Template [SMS] Booking Cancelation Confirmation [Email] booking confirma…" at bounding box center [915, 395] width 541 height 36
select select "17"
click at [645, 377] on select "Select Template [SMS] Booking Cancelation Confirmation [Email] booking confirma…" at bounding box center [915, 395] width 541 height 36
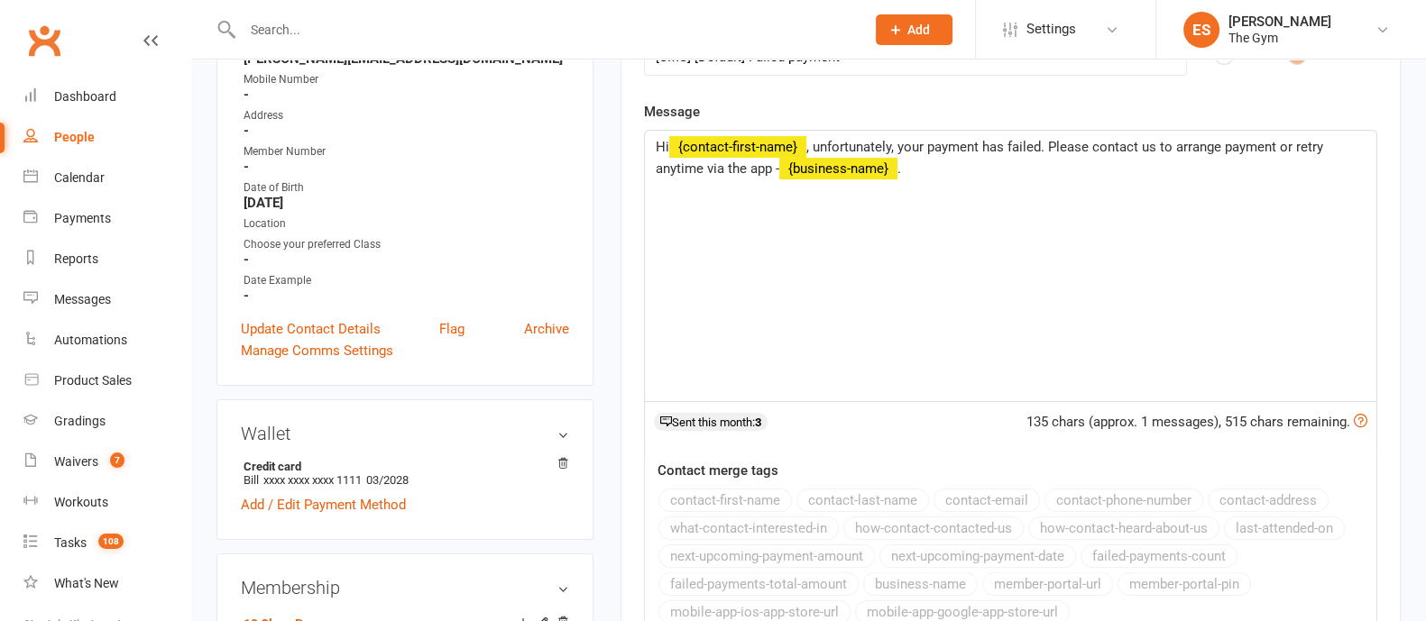
scroll to position [225, 0]
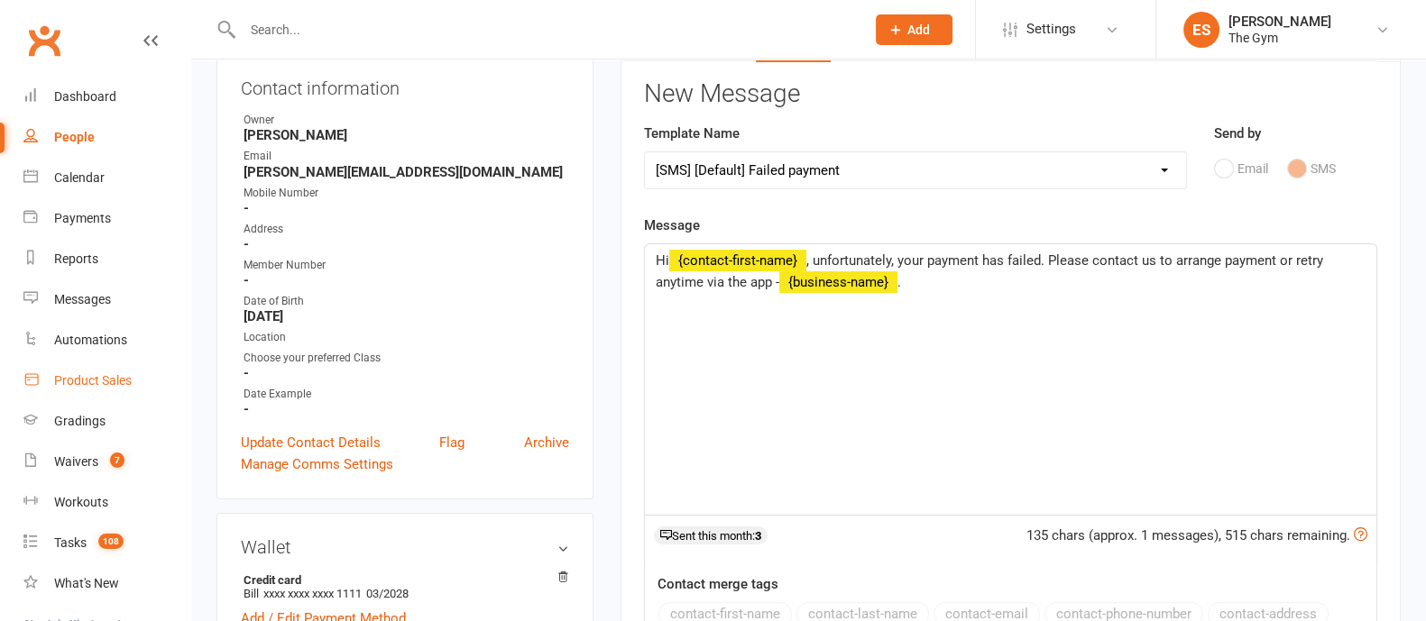
click at [89, 371] on link "Product Sales" at bounding box center [106, 381] width 167 height 41
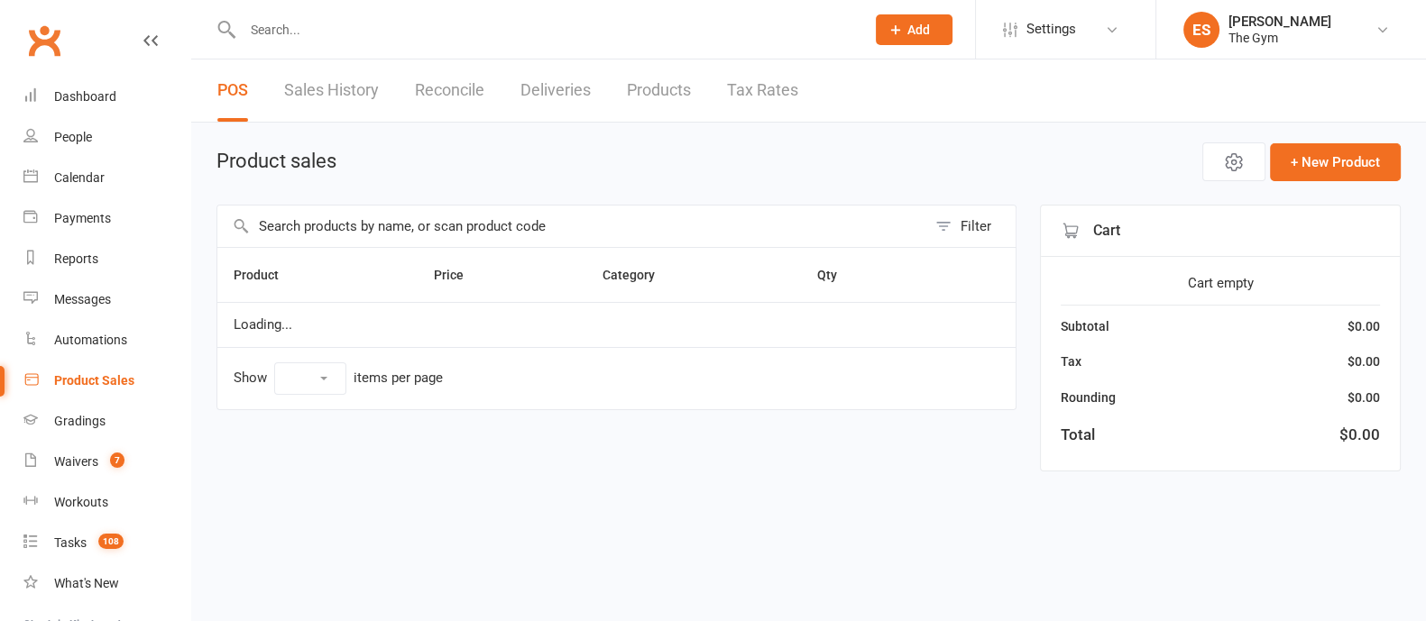
select select "10"
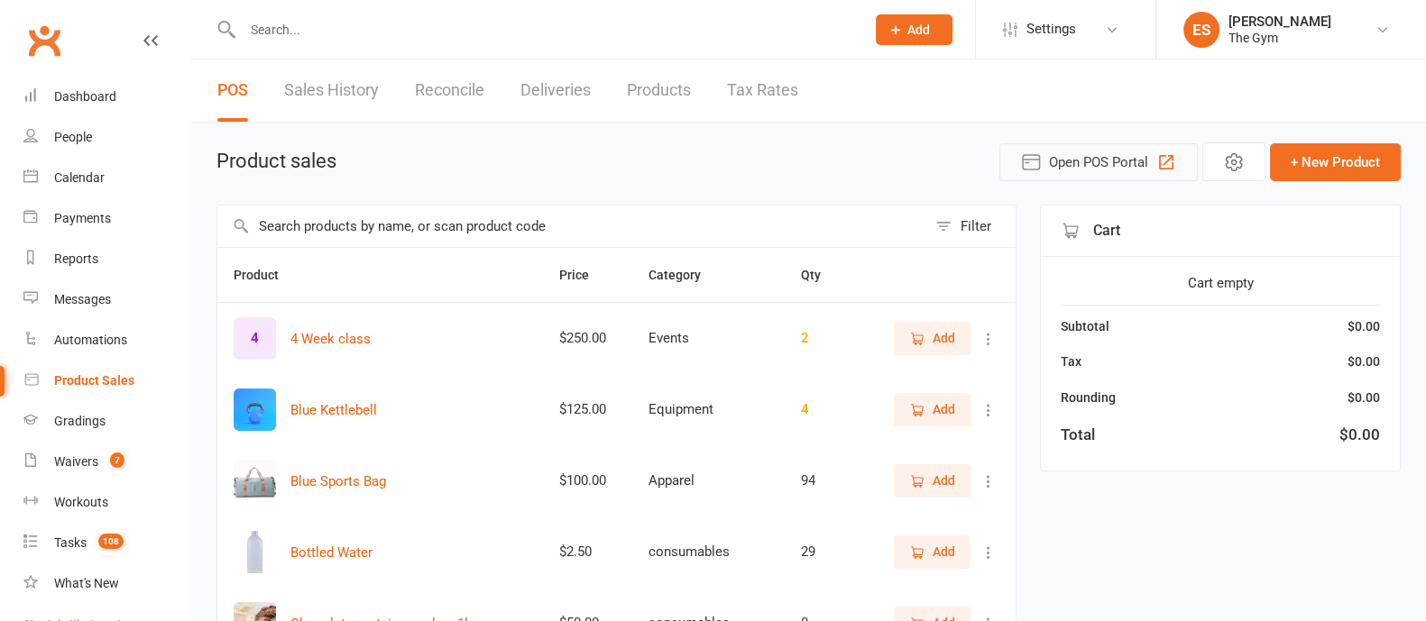
click at [1080, 170] on span "Open POS Portal" at bounding box center [1098, 163] width 99 height 22
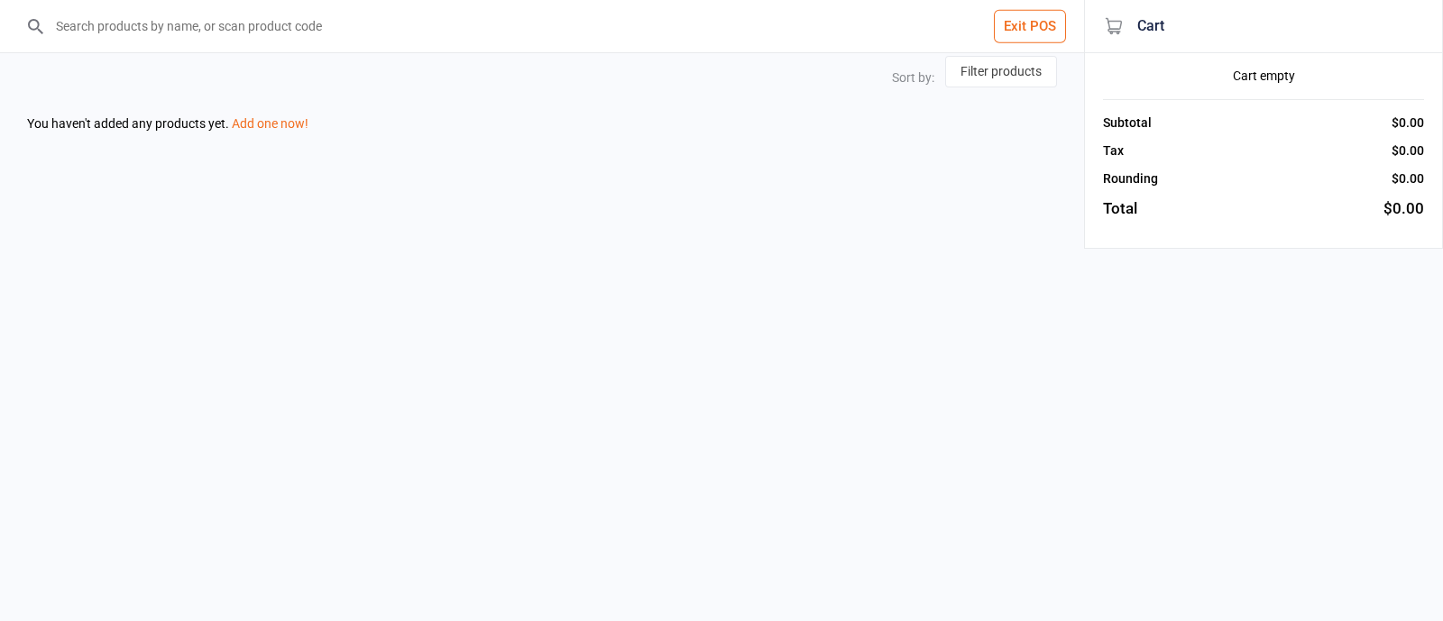
select select "price-asc"
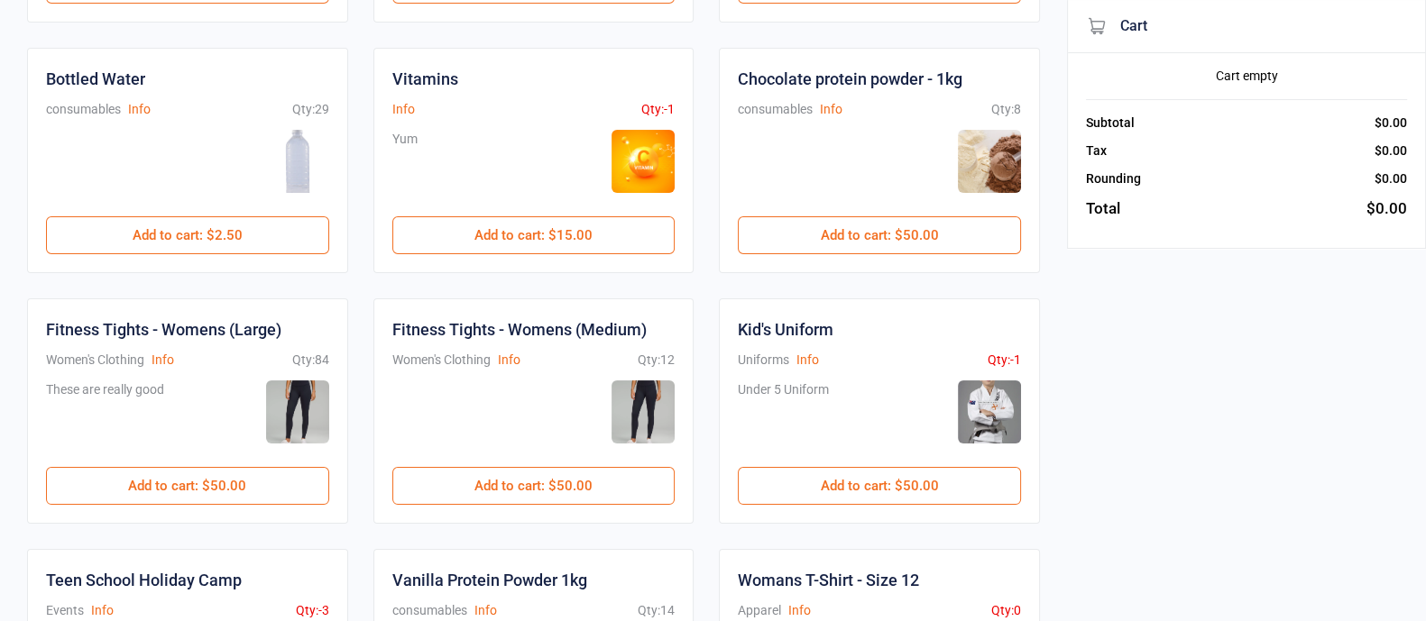
scroll to position [450, 0]
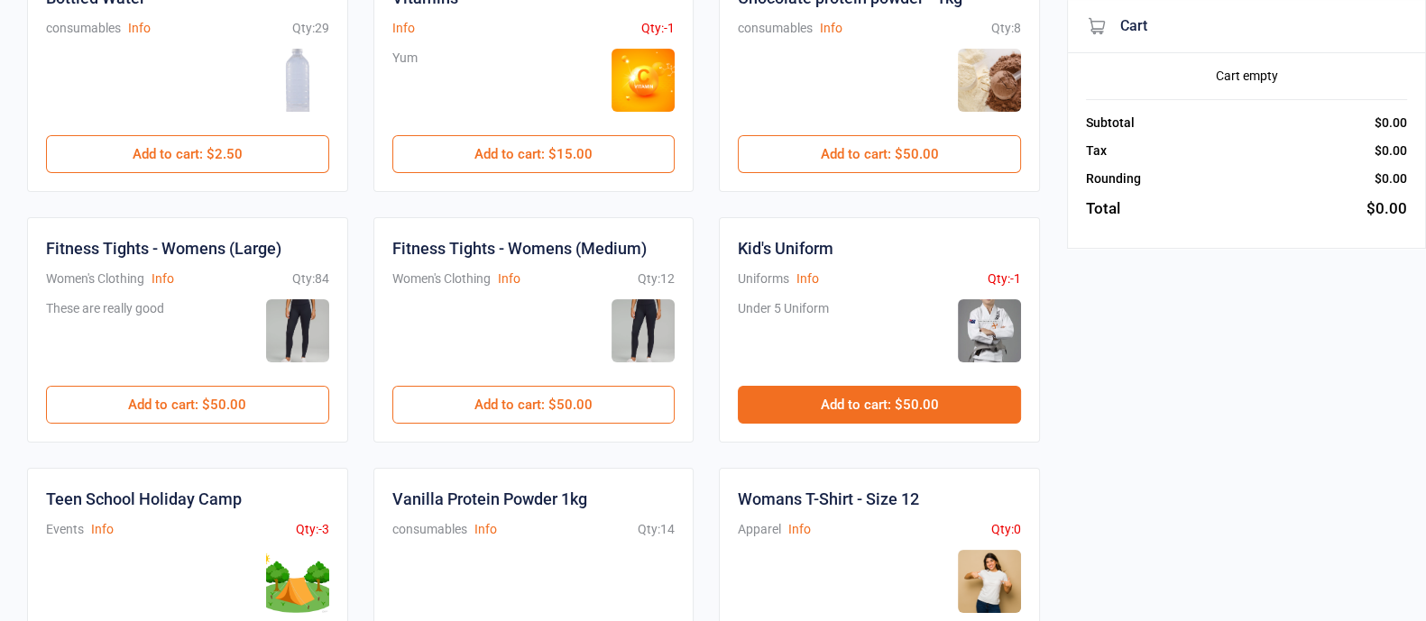
click at [906, 402] on button "Add to cart : $50.00" at bounding box center [879, 405] width 283 height 38
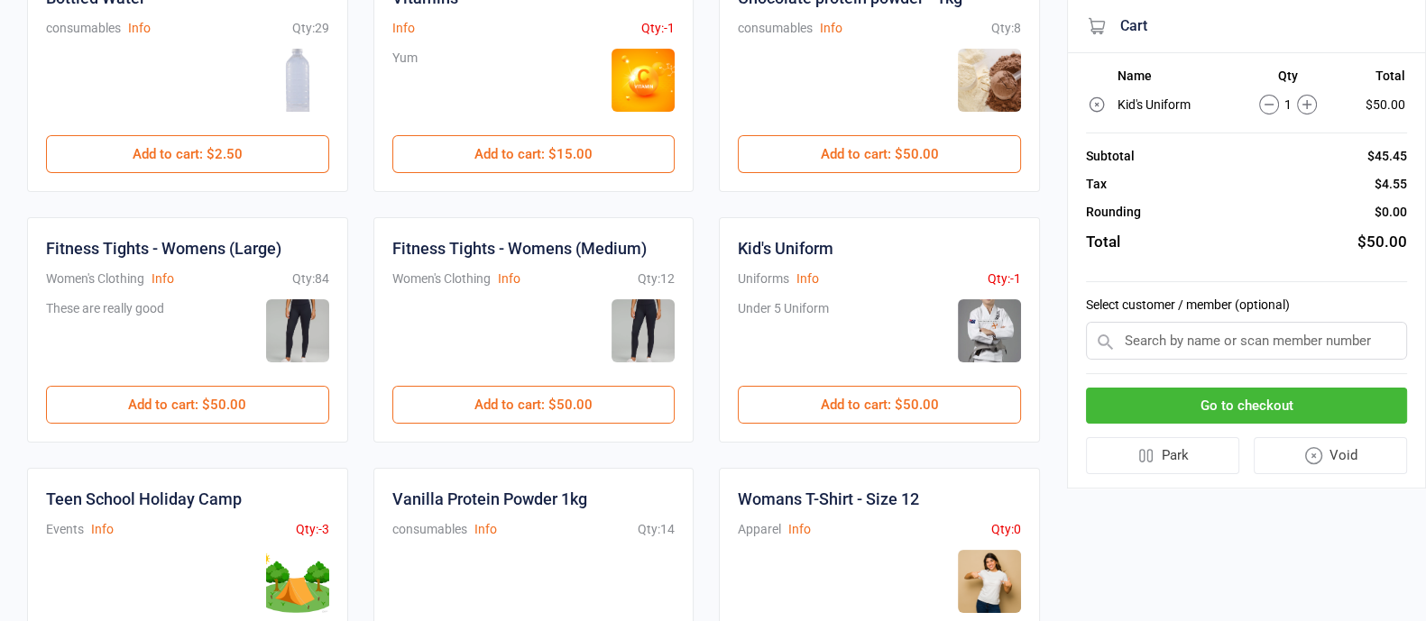
click at [1191, 340] on input "text" at bounding box center [1246, 341] width 321 height 38
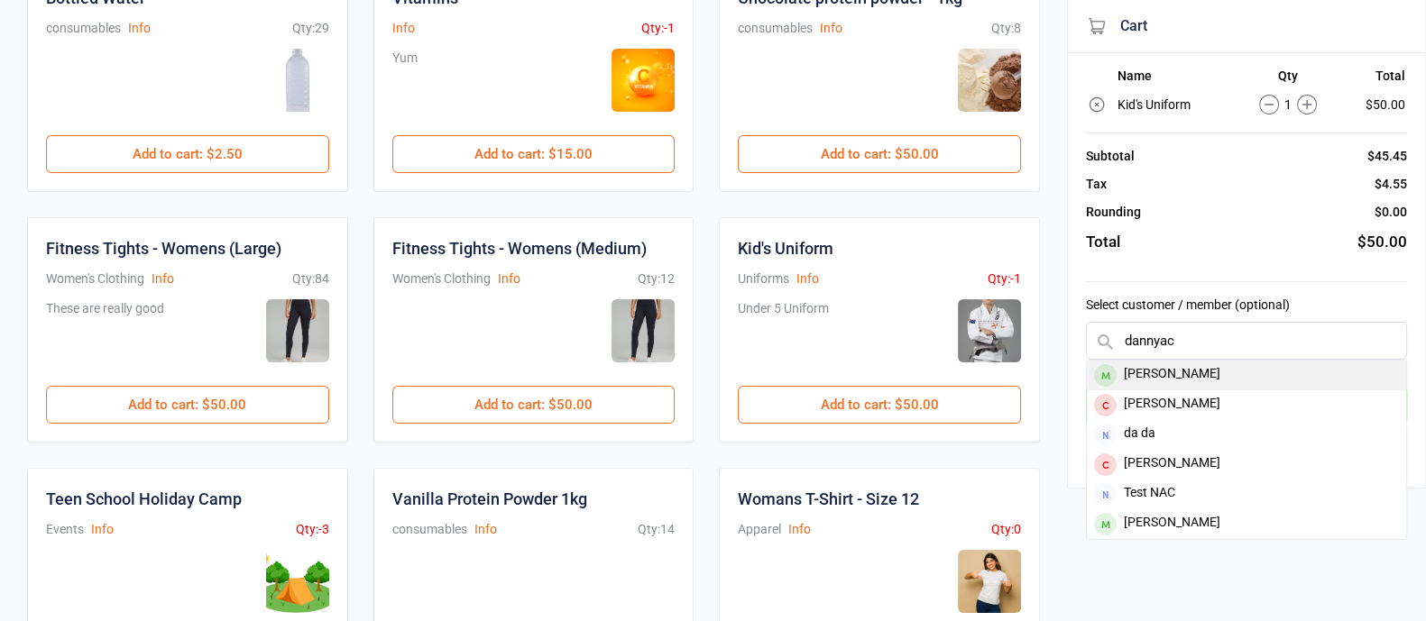
type input "dannyac"
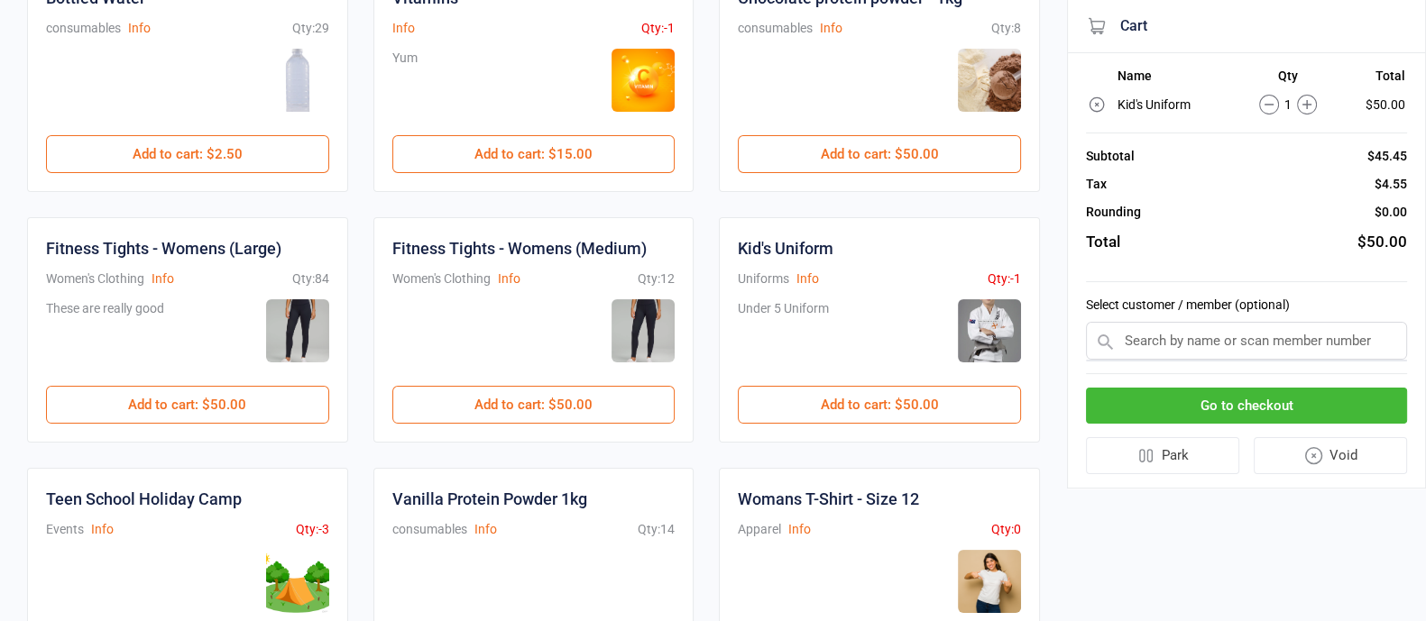
click at [1187, 340] on input "text" at bounding box center [1246, 341] width 321 height 38
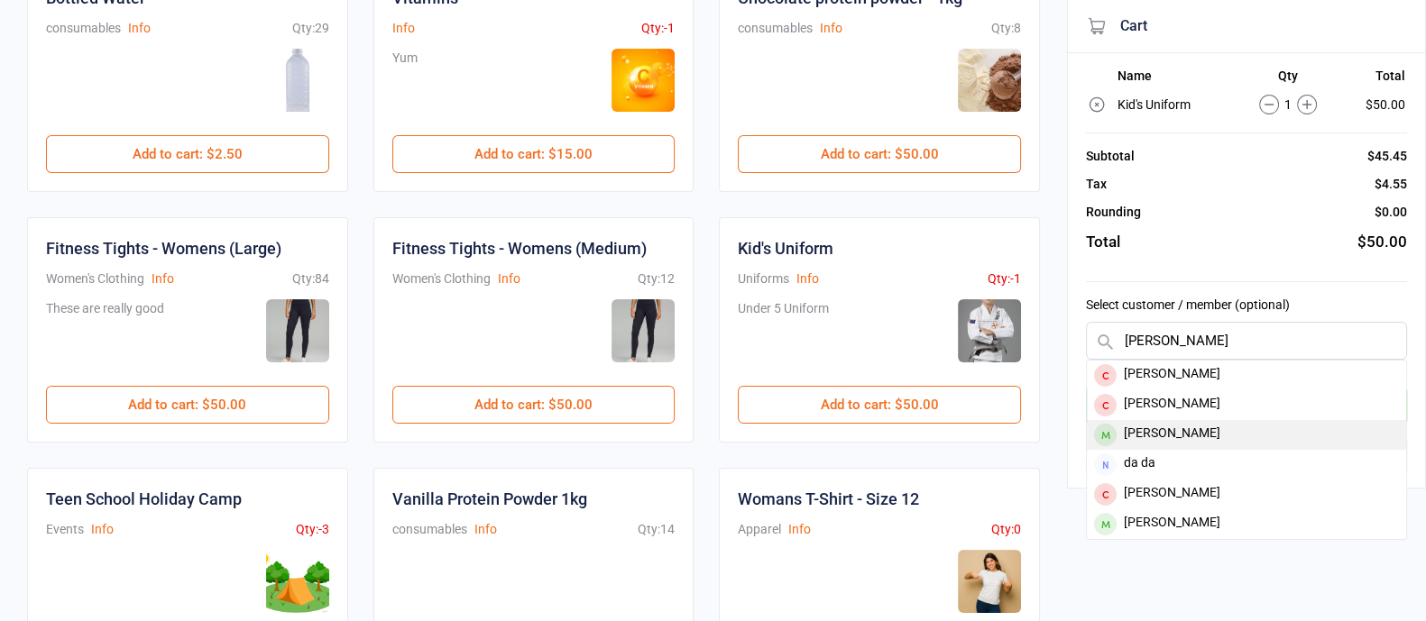
type input "[PERSON_NAME]"
click at [1136, 428] on div "Danny Ackers" at bounding box center [1246, 435] width 319 height 30
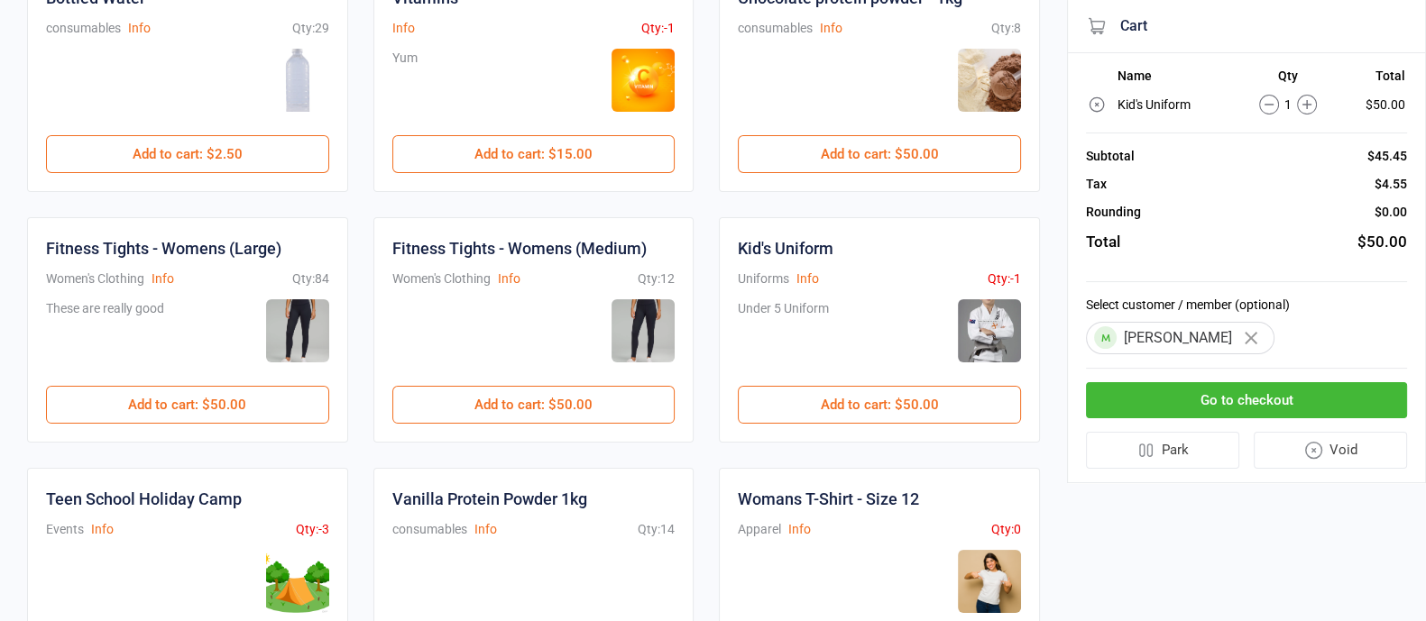
click at [1225, 400] on button "Go to checkout" at bounding box center [1246, 400] width 321 height 37
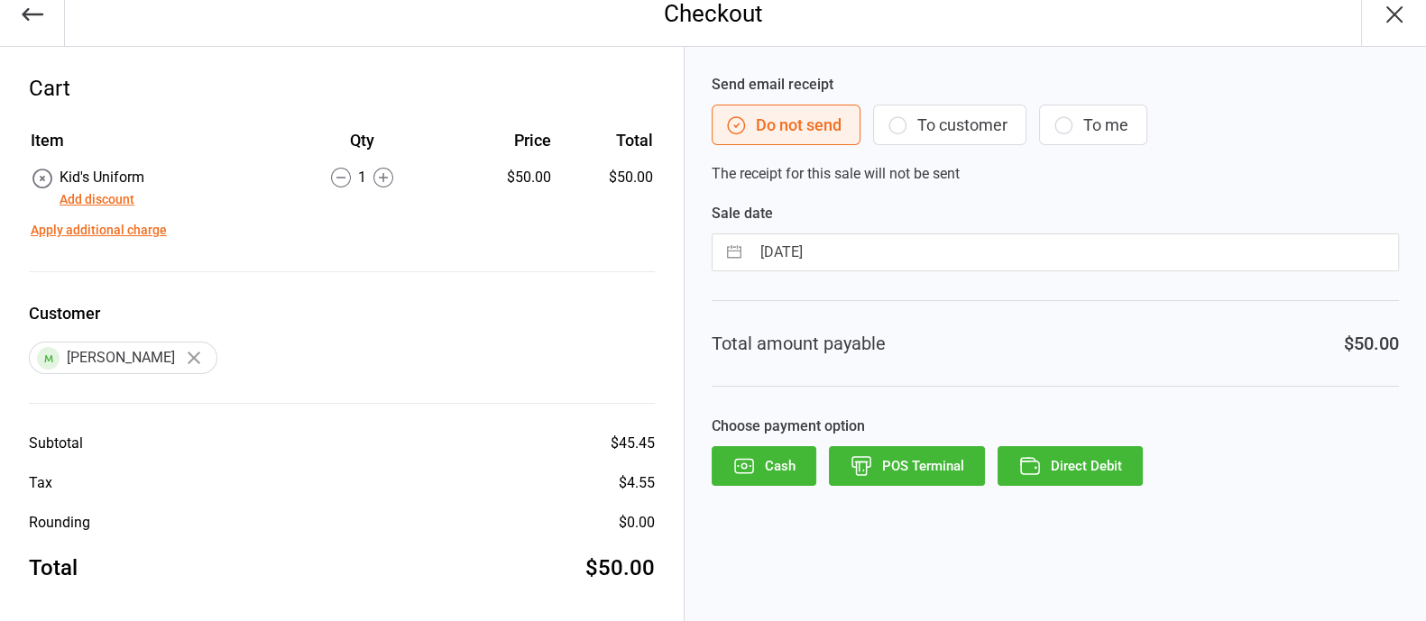
scroll to position [22, 0]
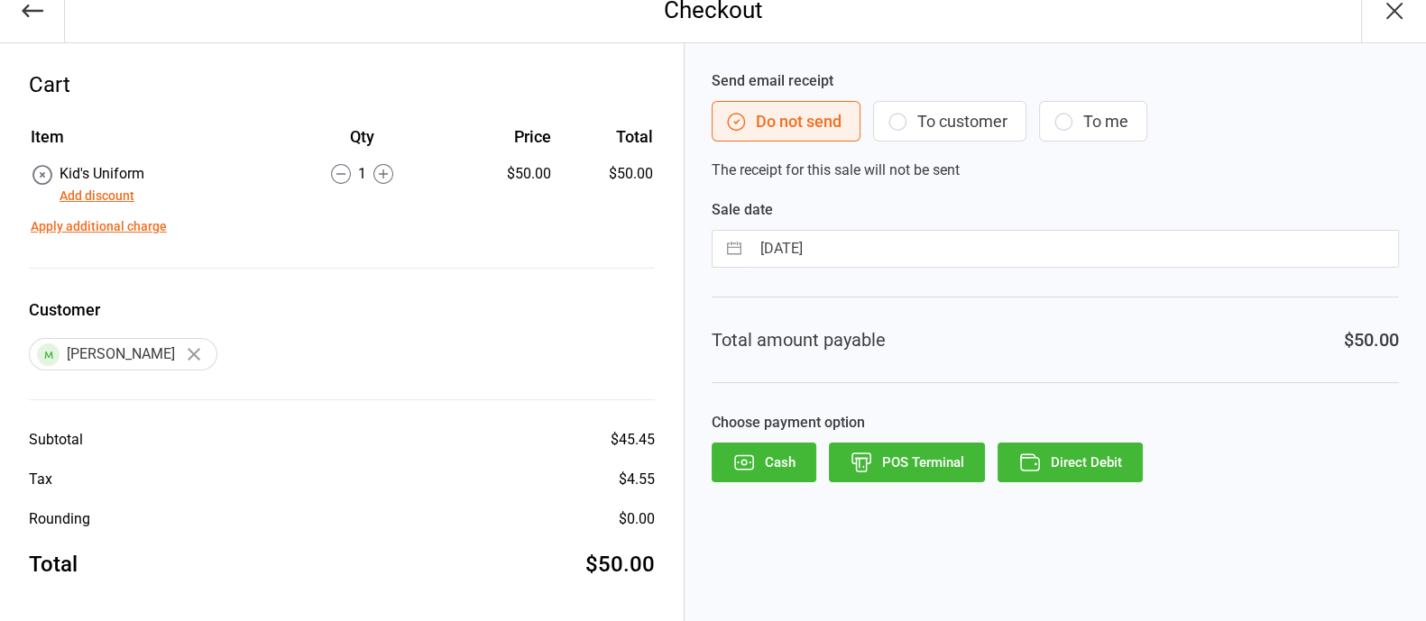
click at [1394, 9] on icon "button" at bounding box center [1394, 11] width 14 height 14
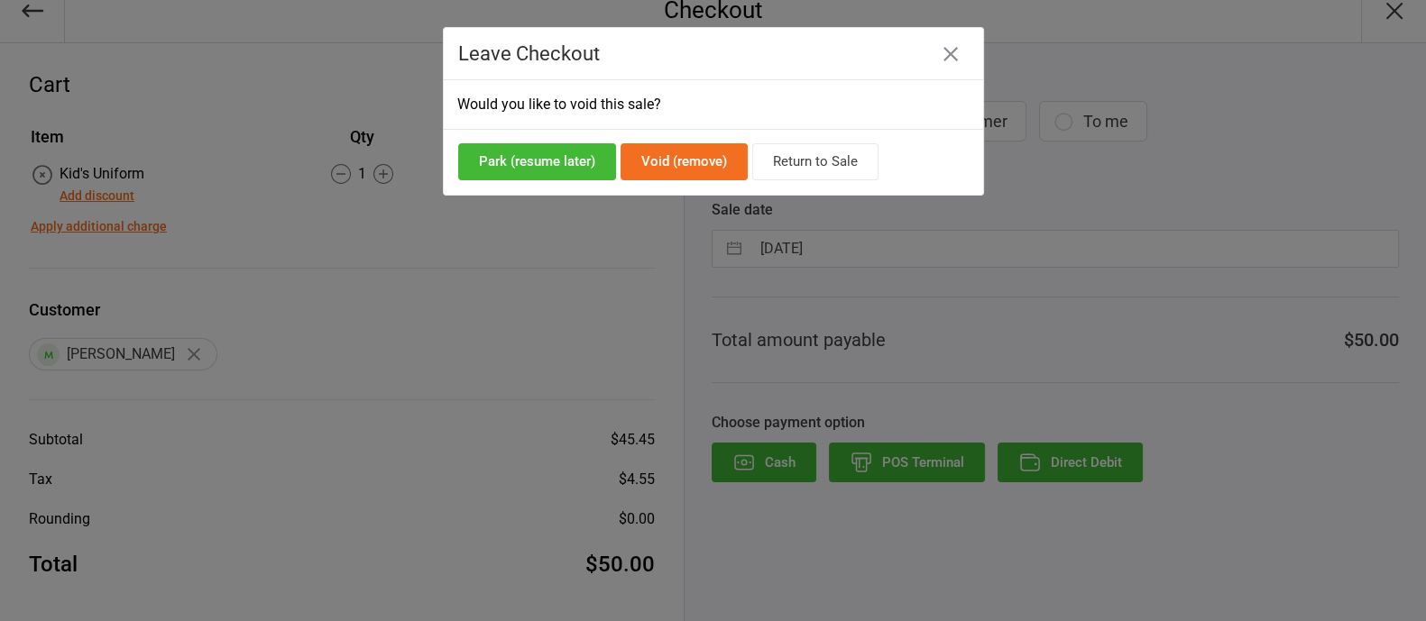
click at [692, 161] on button "Void (remove)" at bounding box center [684, 161] width 127 height 37
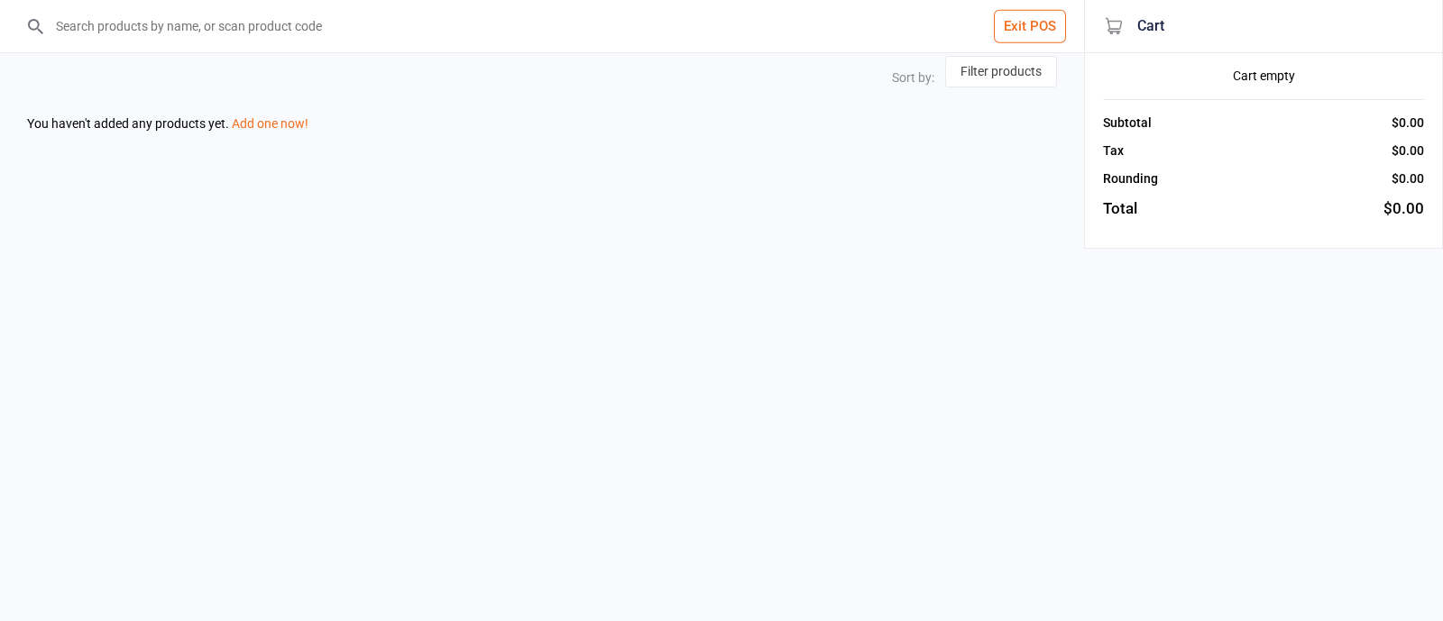
select select "price-asc"
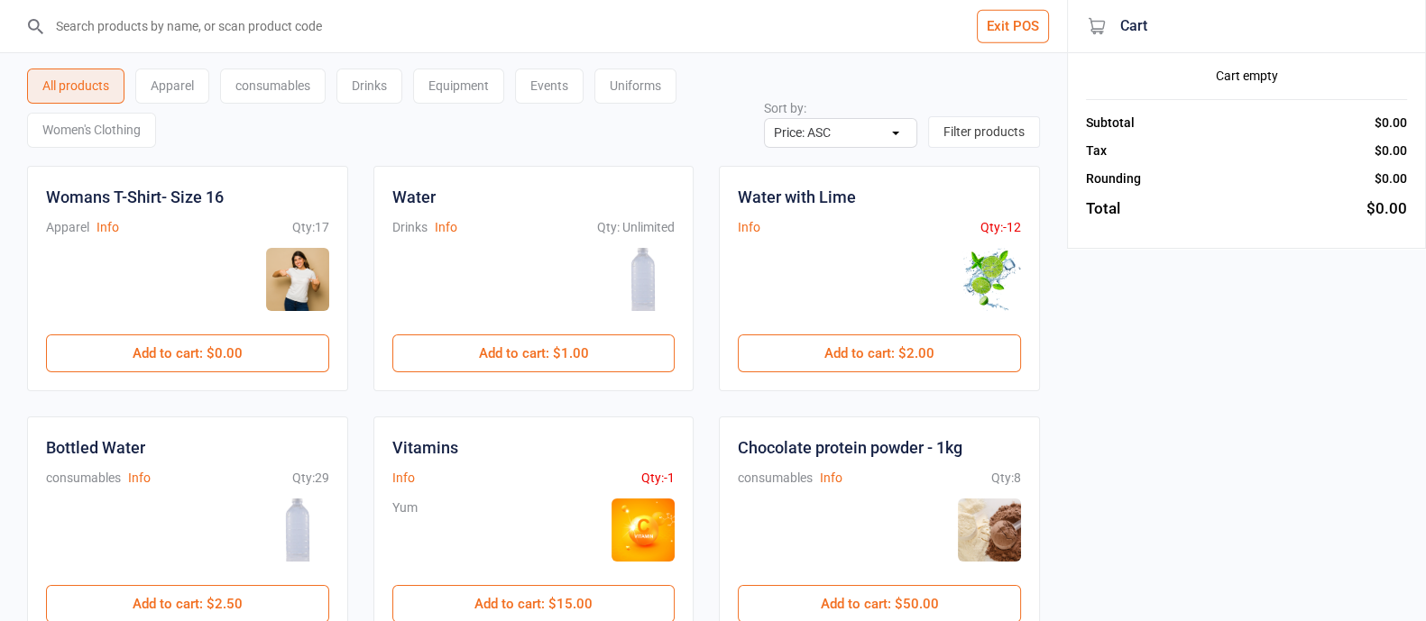
click at [1020, 28] on button "Exit POS" at bounding box center [1013, 26] width 72 height 33
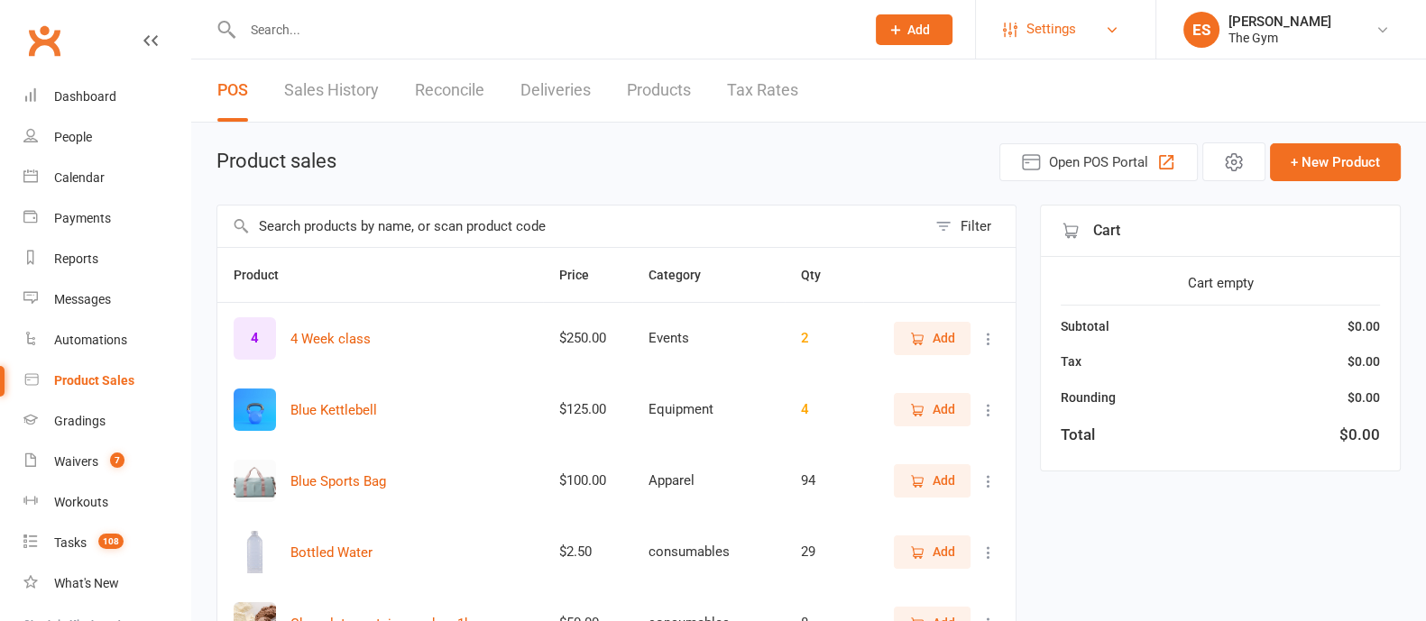
click at [1046, 16] on span "Settings" at bounding box center [1051, 29] width 50 height 41
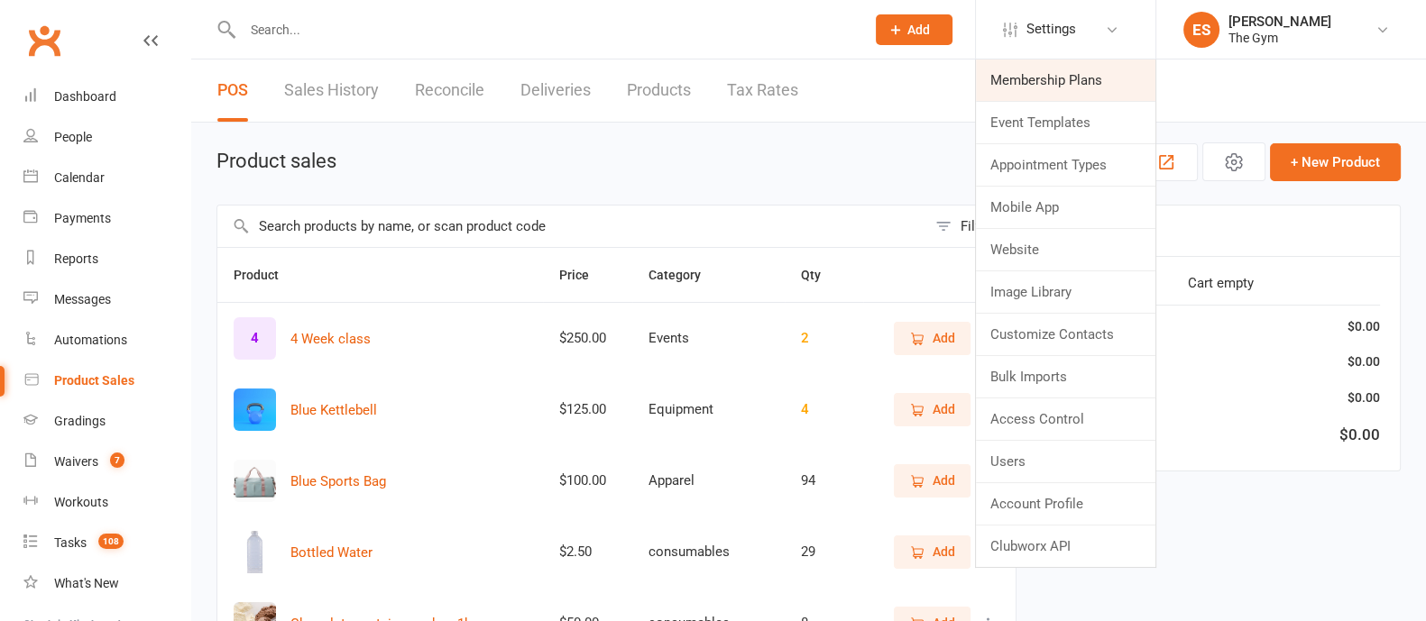
click at [1043, 86] on link "Membership Plans" at bounding box center [1065, 80] width 179 height 41
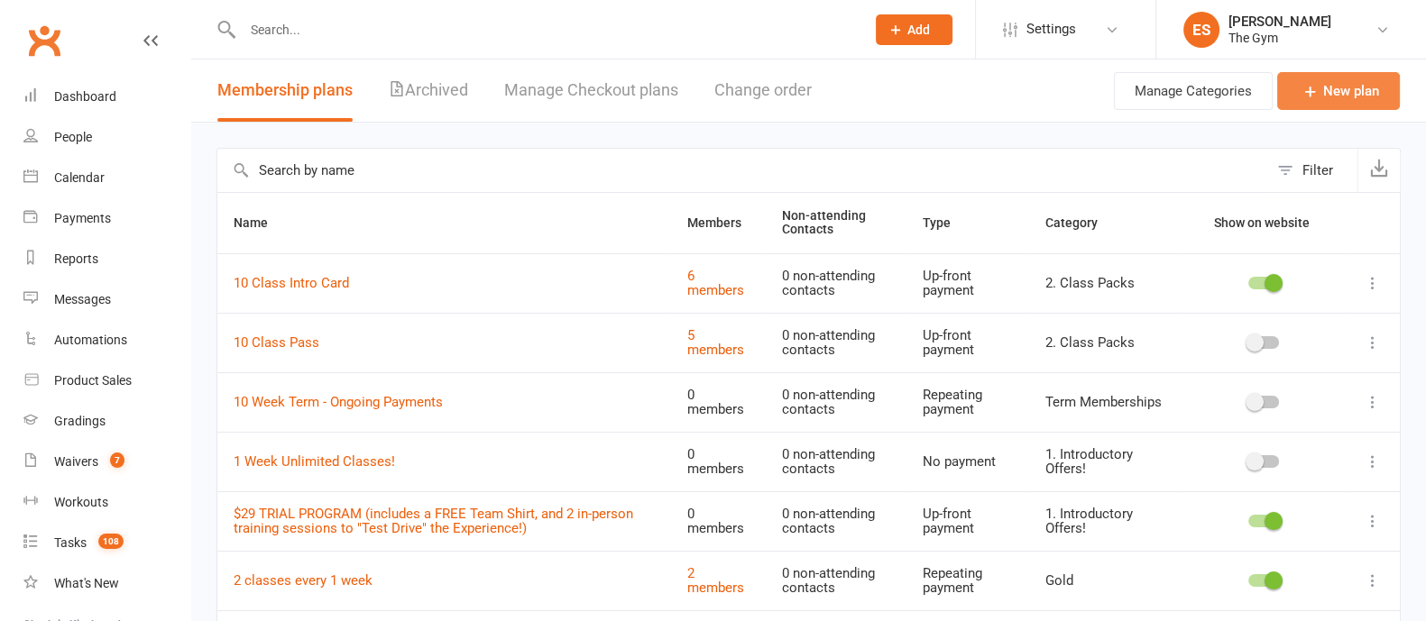
click at [1340, 106] on link "New plan" at bounding box center [1338, 91] width 123 height 38
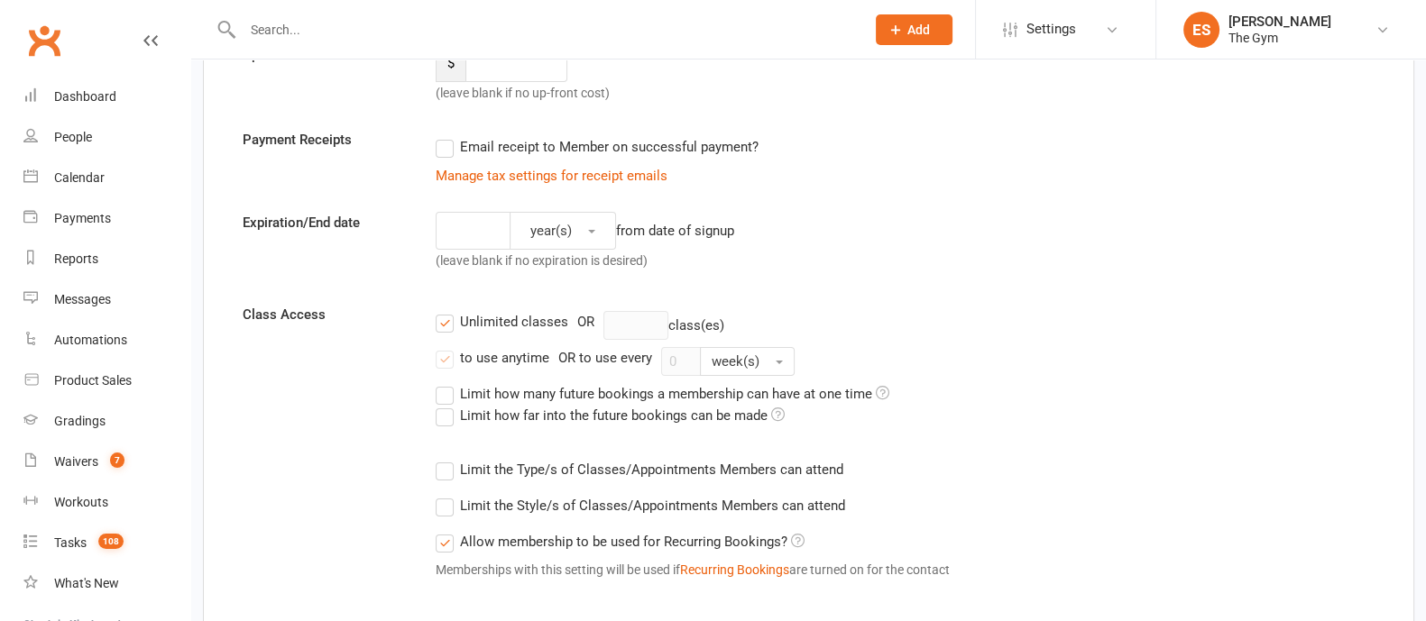
scroll to position [338, 0]
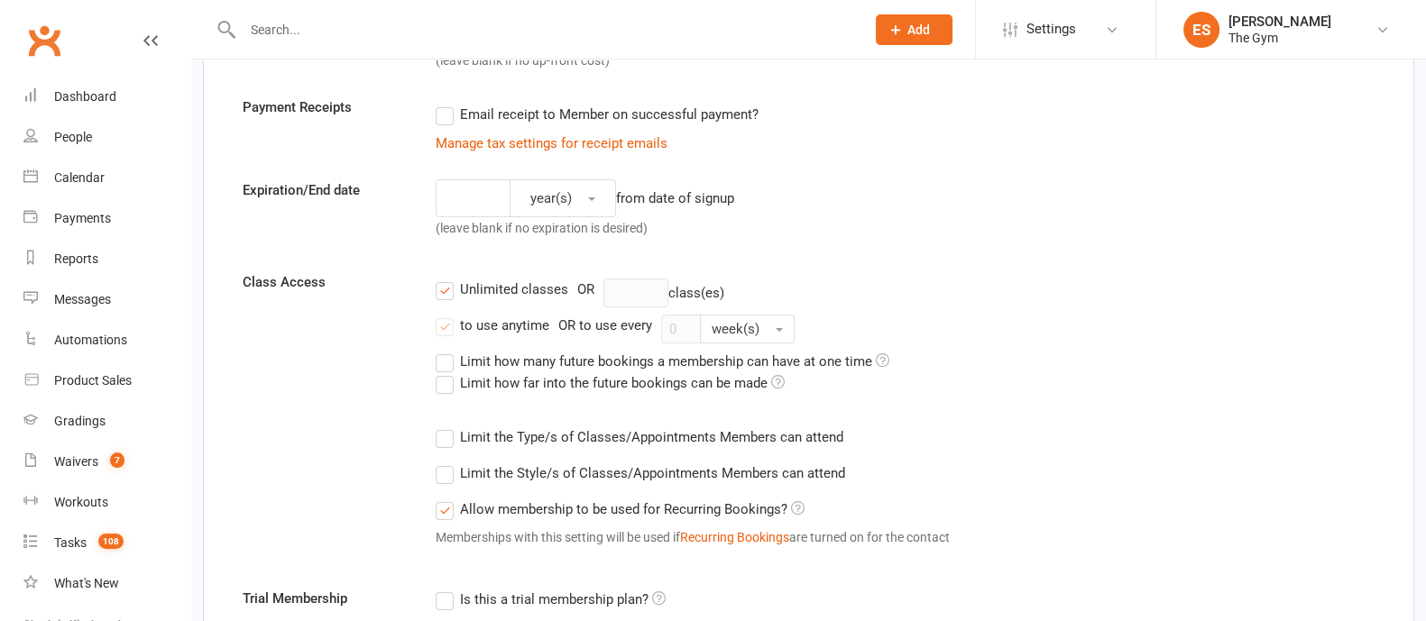
drag, startPoint x: 476, startPoint y: 436, endPoint x: 686, endPoint y: 435, distance: 210.2
click at [686, 435] on label "Limit the Type/s of Classes/Appointments Members can attend" at bounding box center [640, 438] width 408 height 22
click at [447, 427] on input "Limit the Type/s of Classes/Appointments Members can attend" at bounding box center [442, 427] width 12 height 0
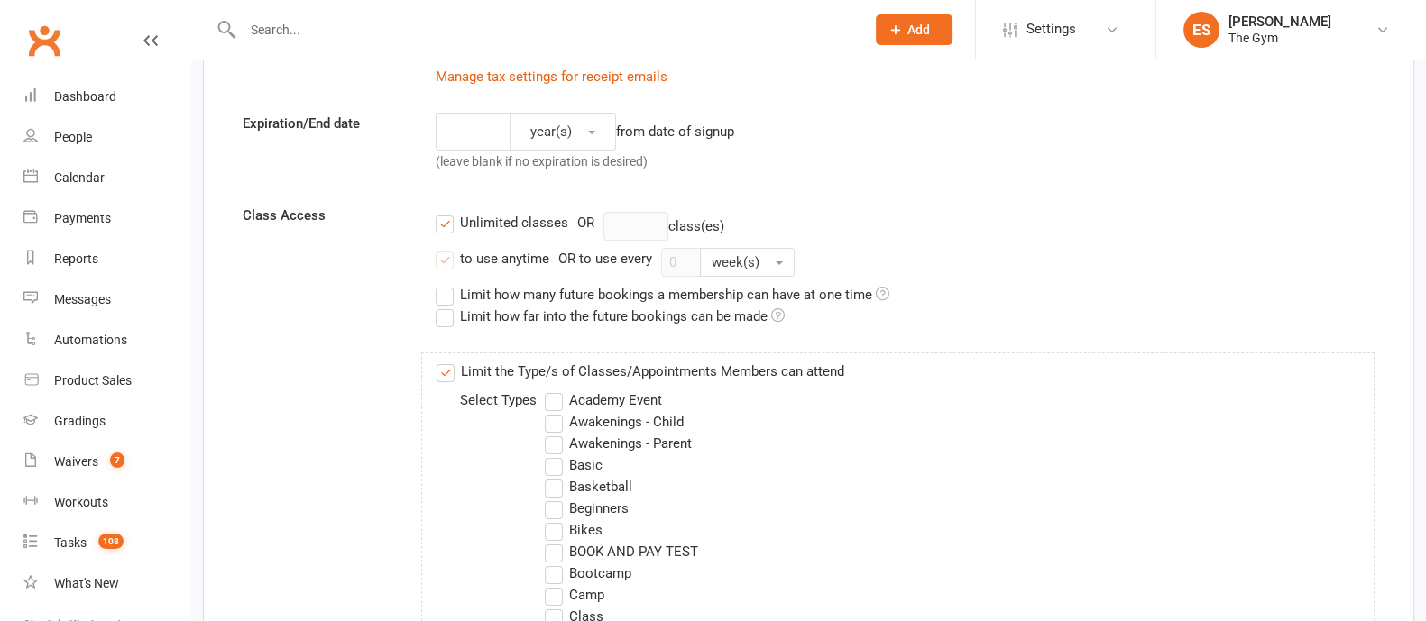
scroll to position [450, 0]
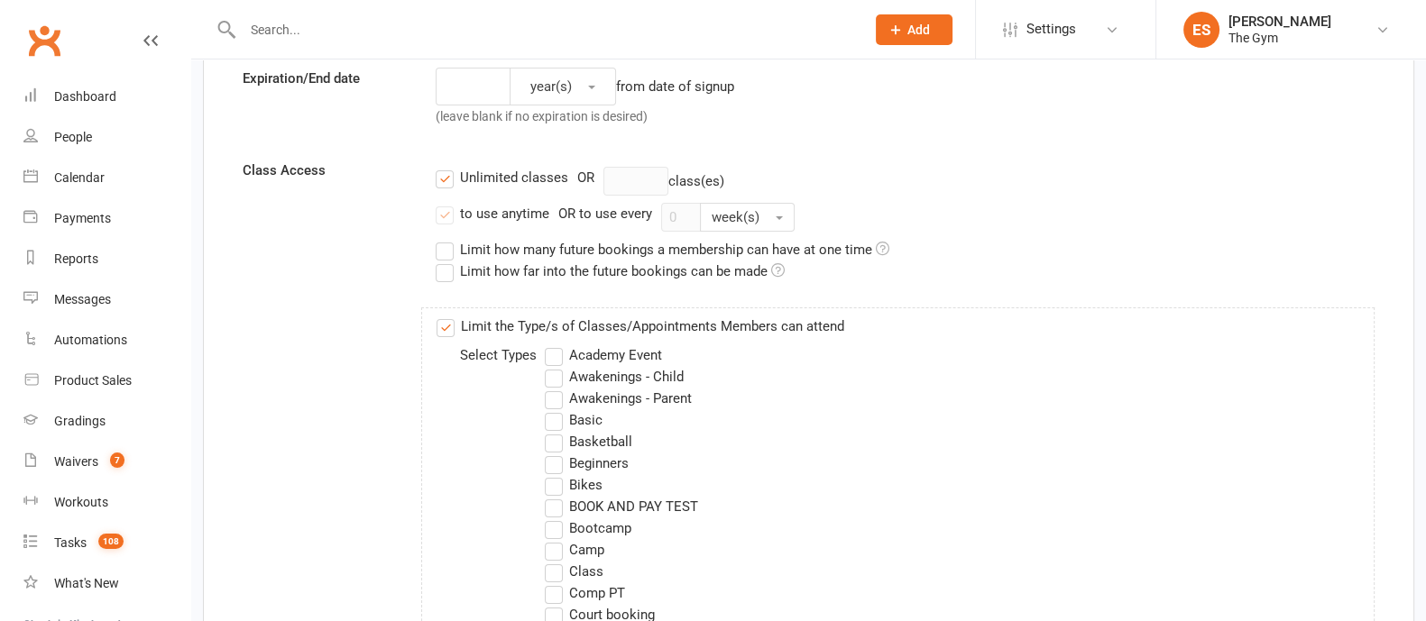
click at [550, 357] on label "Academy Event" at bounding box center [603, 356] width 117 height 22
click at [550, 345] on input "Academy Event" at bounding box center [551, 345] width 12 height 0
click at [557, 380] on label "Awakenings - Child" at bounding box center [614, 377] width 139 height 22
click at [557, 366] on input "Awakenings - Child" at bounding box center [551, 366] width 12 height 0
click at [561, 453] on label "Beginners" at bounding box center [587, 464] width 84 height 22
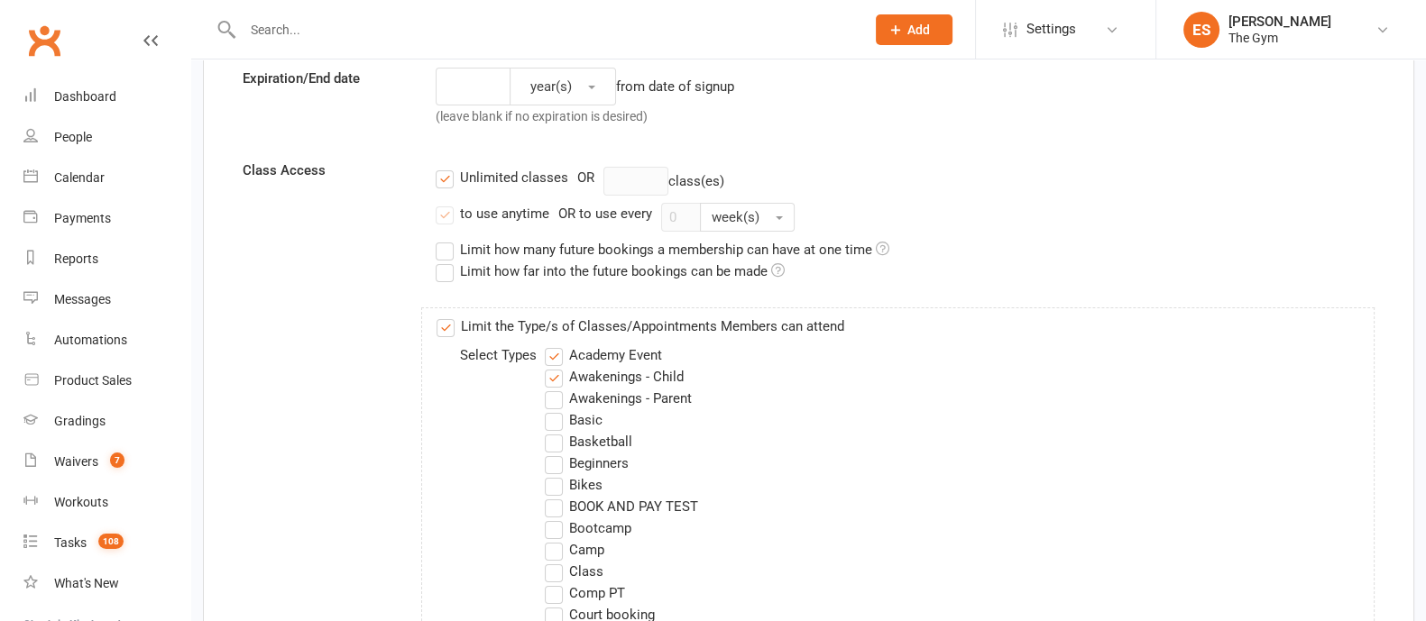
click at [557, 453] on input "Beginners" at bounding box center [551, 453] width 12 height 0
click at [559, 498] on label "BOOK AND PAY TEST" at bounding box center [621, 507] width 153 height 22
click at [557, 496] on input "BOOK AND PAY TEST" at bounding box center [551, 496] width 12 height 0
click at [557, 529] on label "Bootcamp" at bounding box center [588, 529] width 87 height 22
click at [557, 518] on input "Bootcamp" at bounding box center [551, 518] width 12 height 0
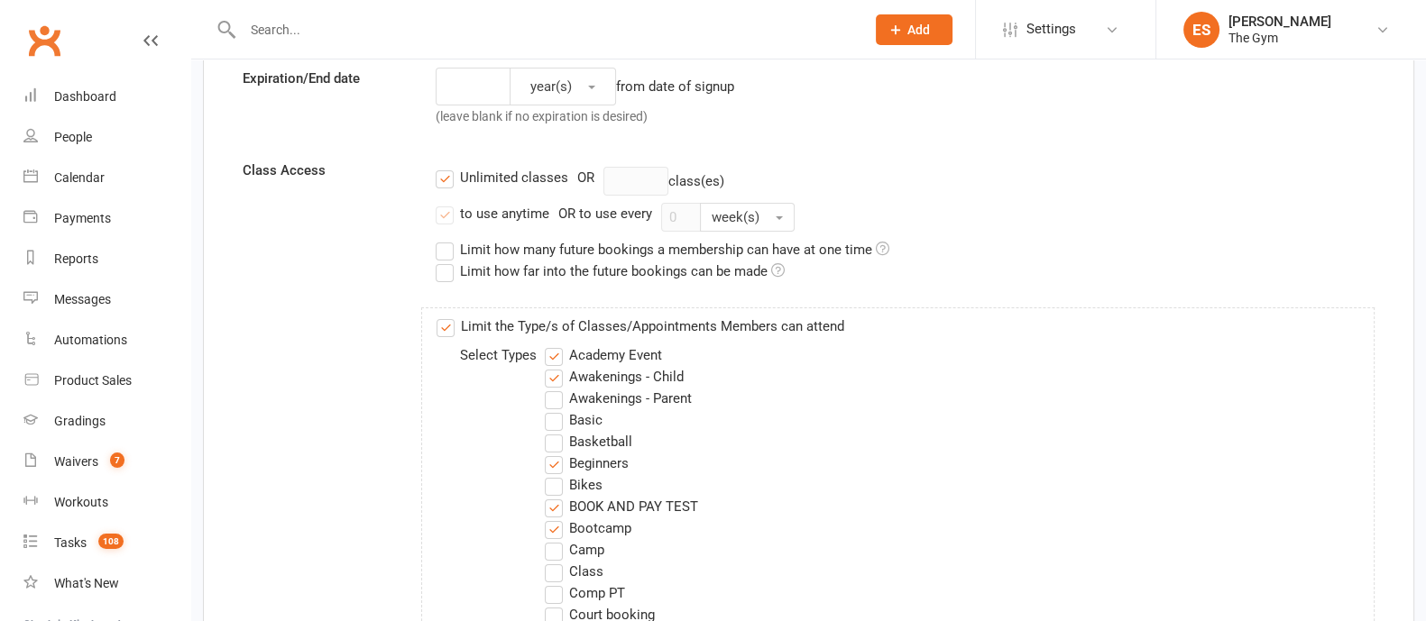
scroll to position [564, 0]
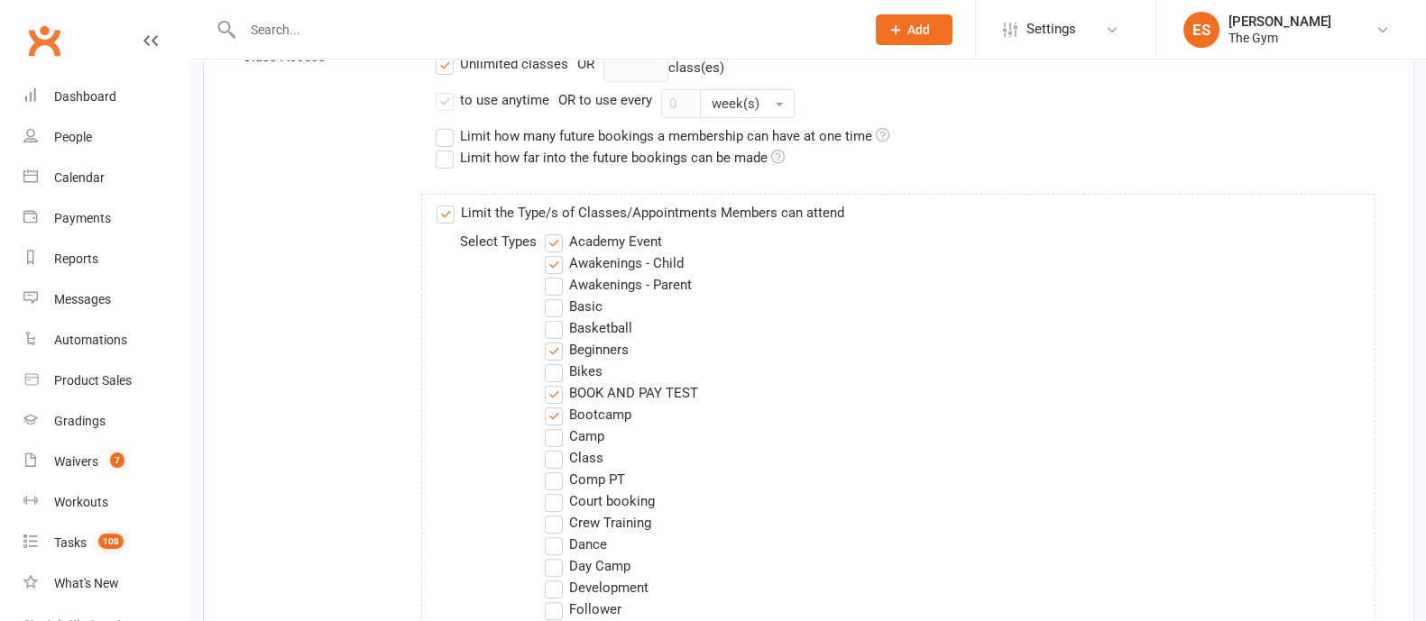
click at [446, 212] on label "Limit the Type/s of Classes/Appointments Members can attend" at bounding box center [641, 213] width 408 height 22
click at [446, 202] on input "Limit the Type/s of Classes/Appointments Members can attend" at bounding box center [443, 202] width 12 height 0
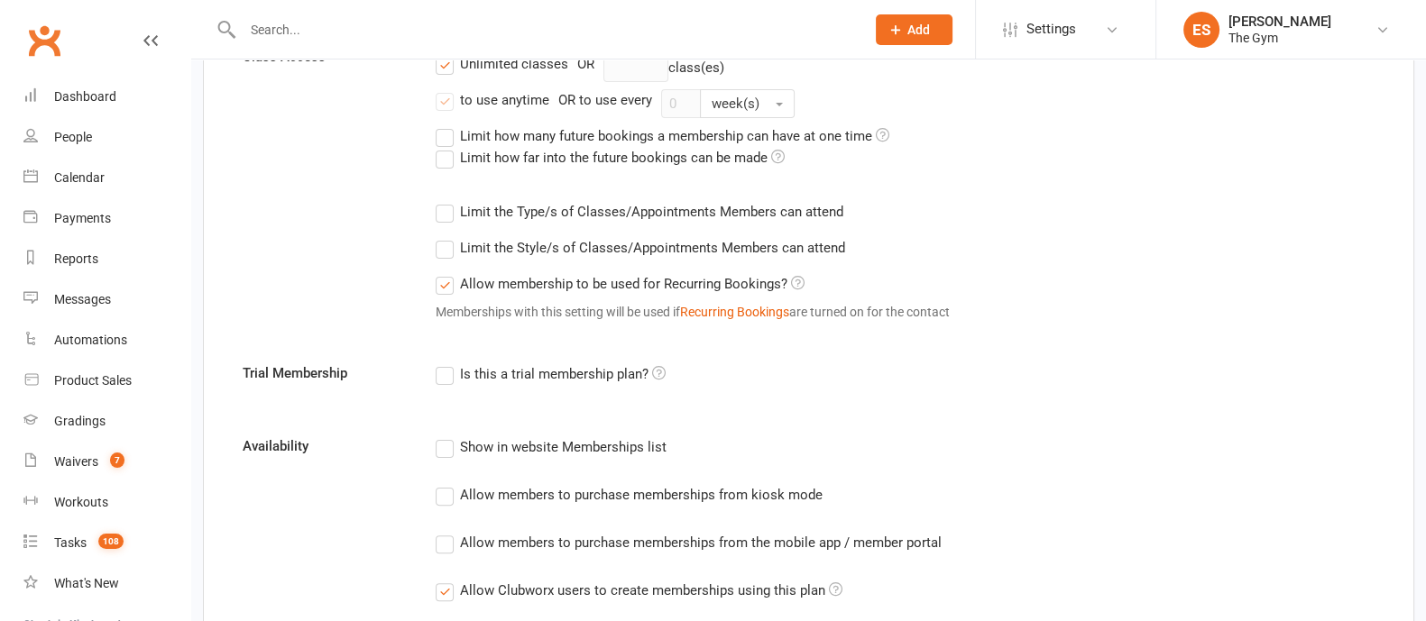
click at [440, 249] on label "Limit the Style/s of Classes/Appointments Members can attend" at bounding box center [640, 248] width 409 height 22
click at [440, 237] on input "Limit the Style/s of Classes/Appointments Members can attend" at bounding box center [442, 237] width 12 height 0
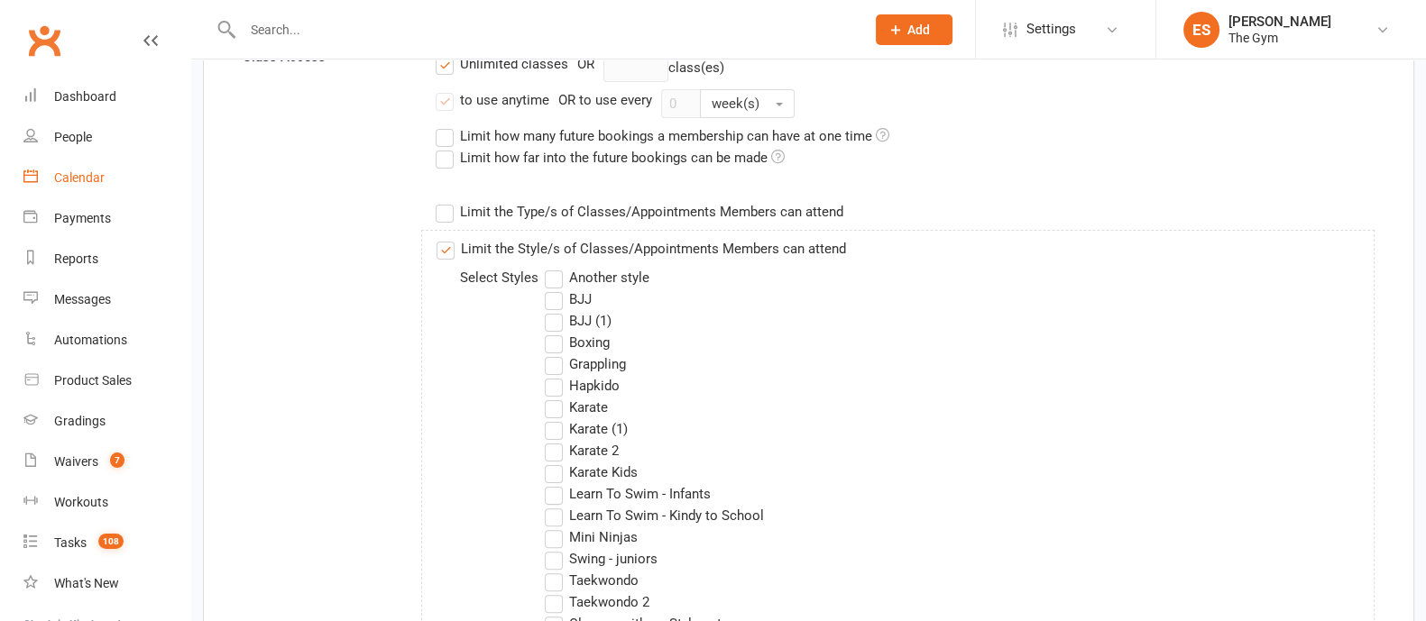
click at [81, 177] on div "Calendar" at bounding box center [79, 177] width 51 height 14
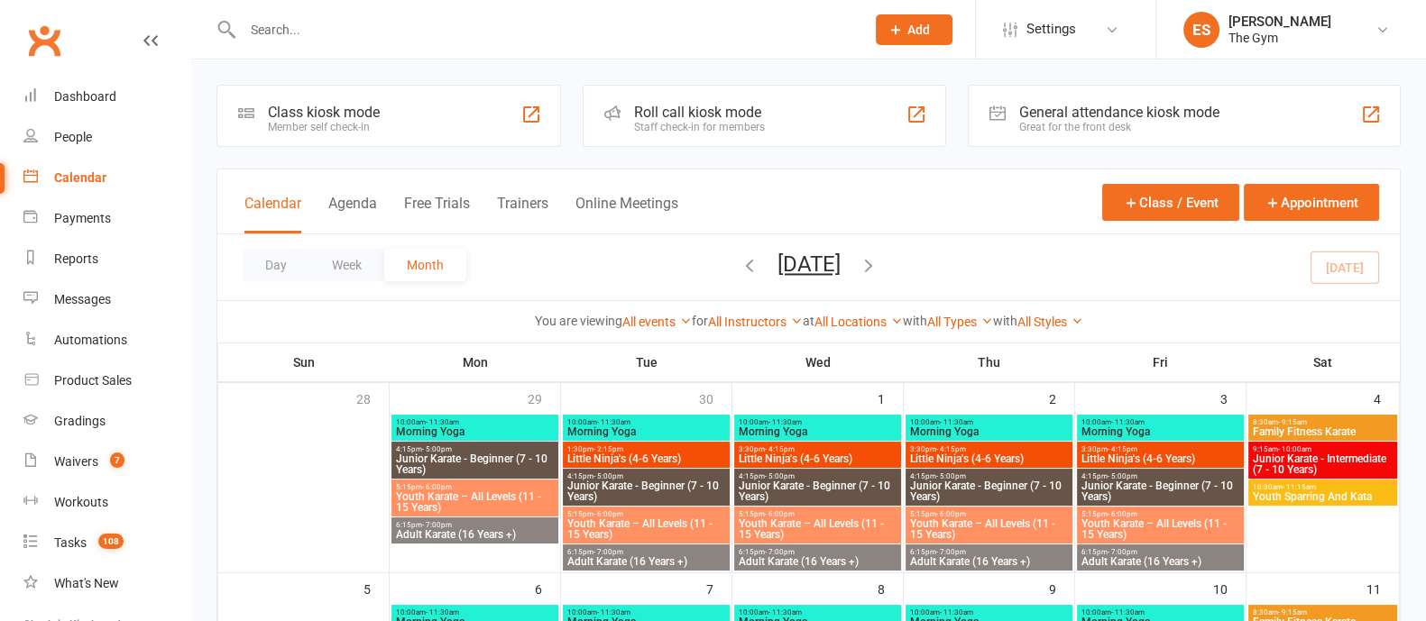
click at [313, 114] on div "Class kiosk mode" at bounding box center [324, 112] width 112 height 17
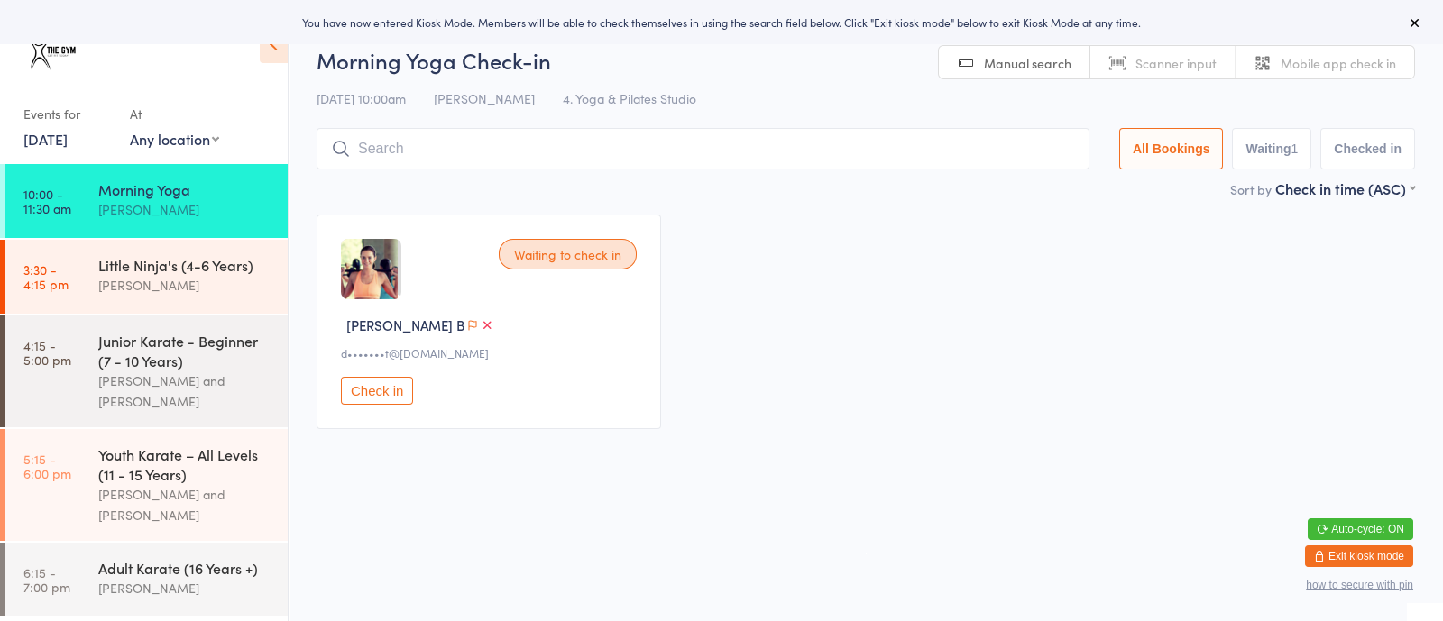
click at [368, 388] on button "Check in" at bounding box center [377, 391] width 72 height 28
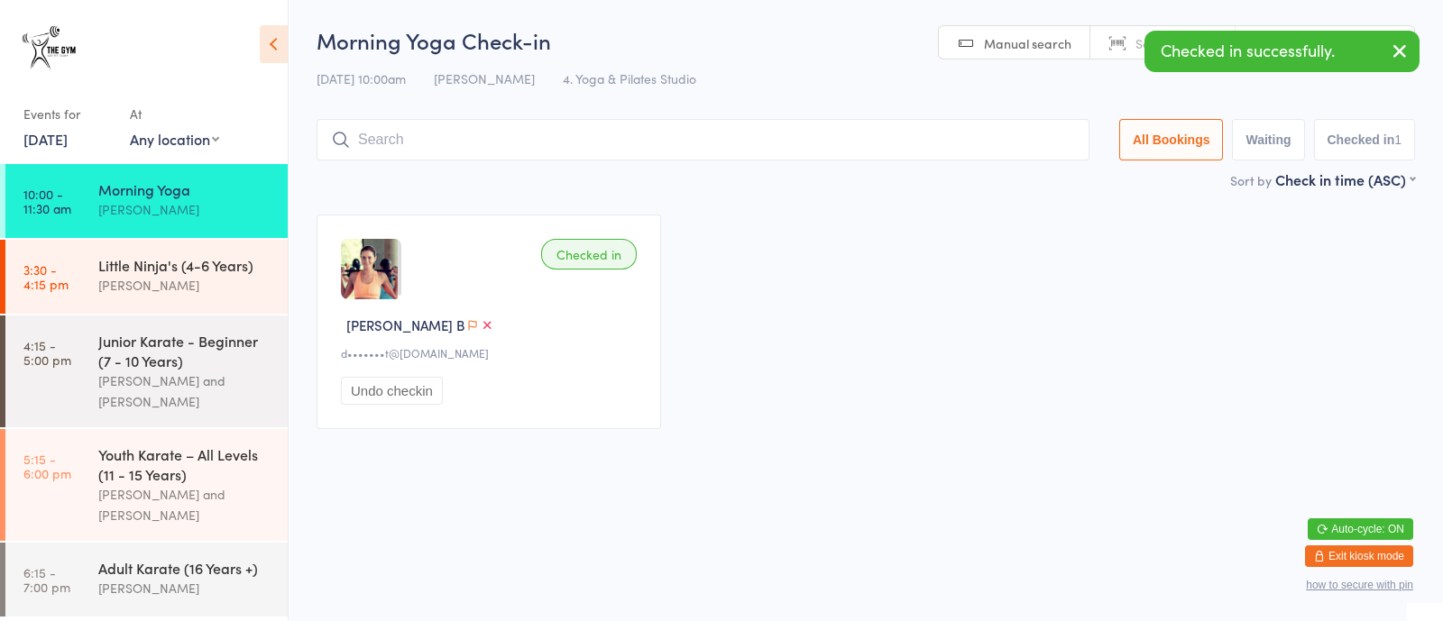
click at [401, 132] on input "search" at bounding box center [703, 139] width 773 height 41
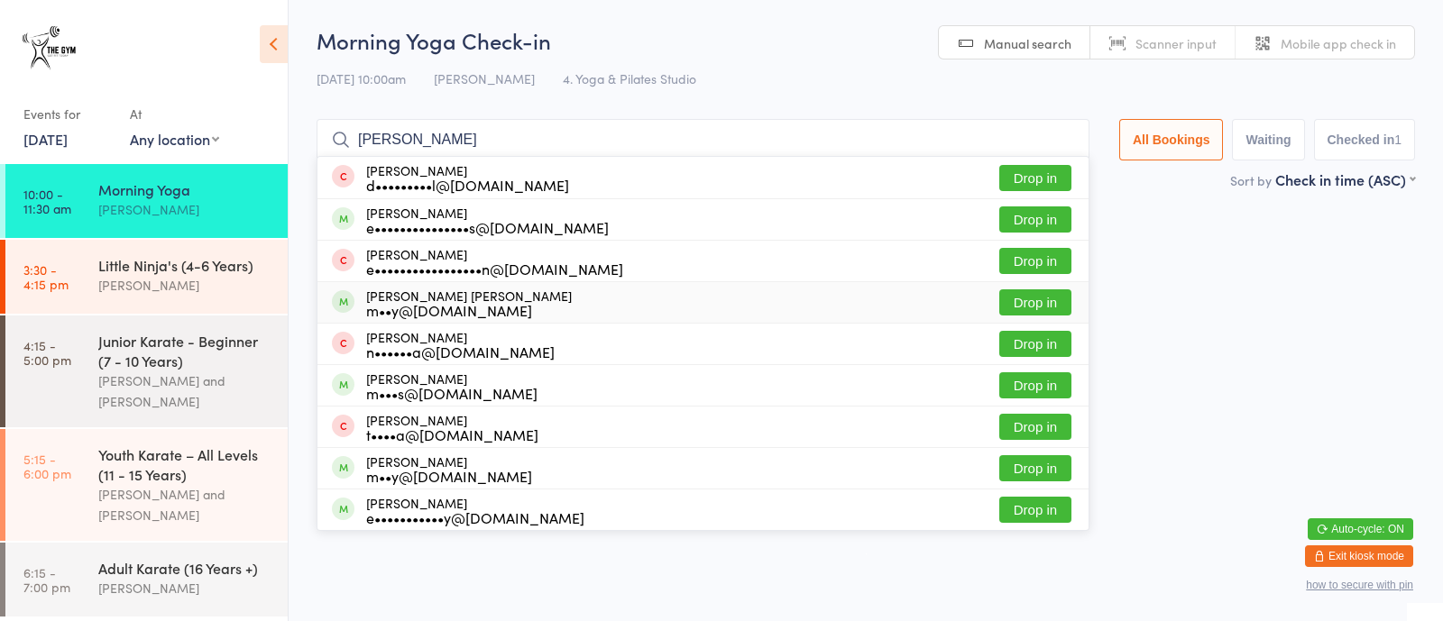
type input "[PERSON_NAME]"
click at [1035, 300] on button "Drop in" at bounding box center [1035, 303] width 72 height 26
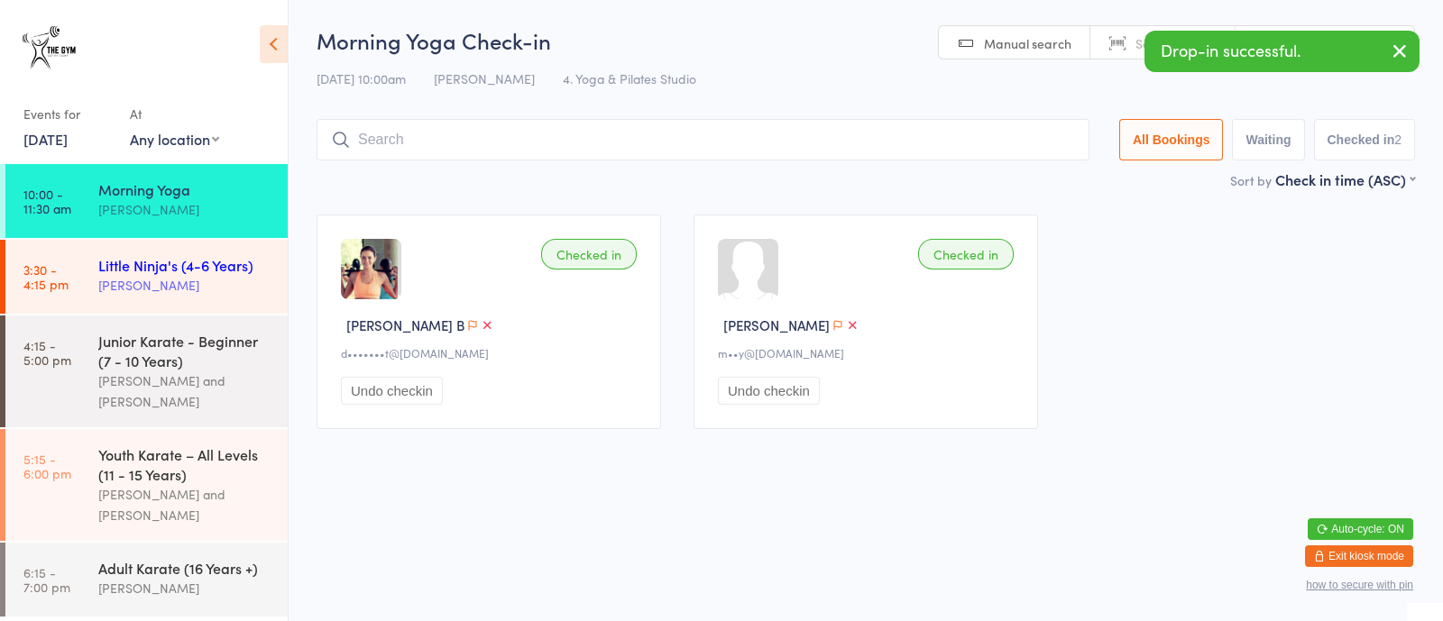
click at [149, 278] on div "[PERSON_NAME]" at bounding box center [185, 285] width 174 height 21
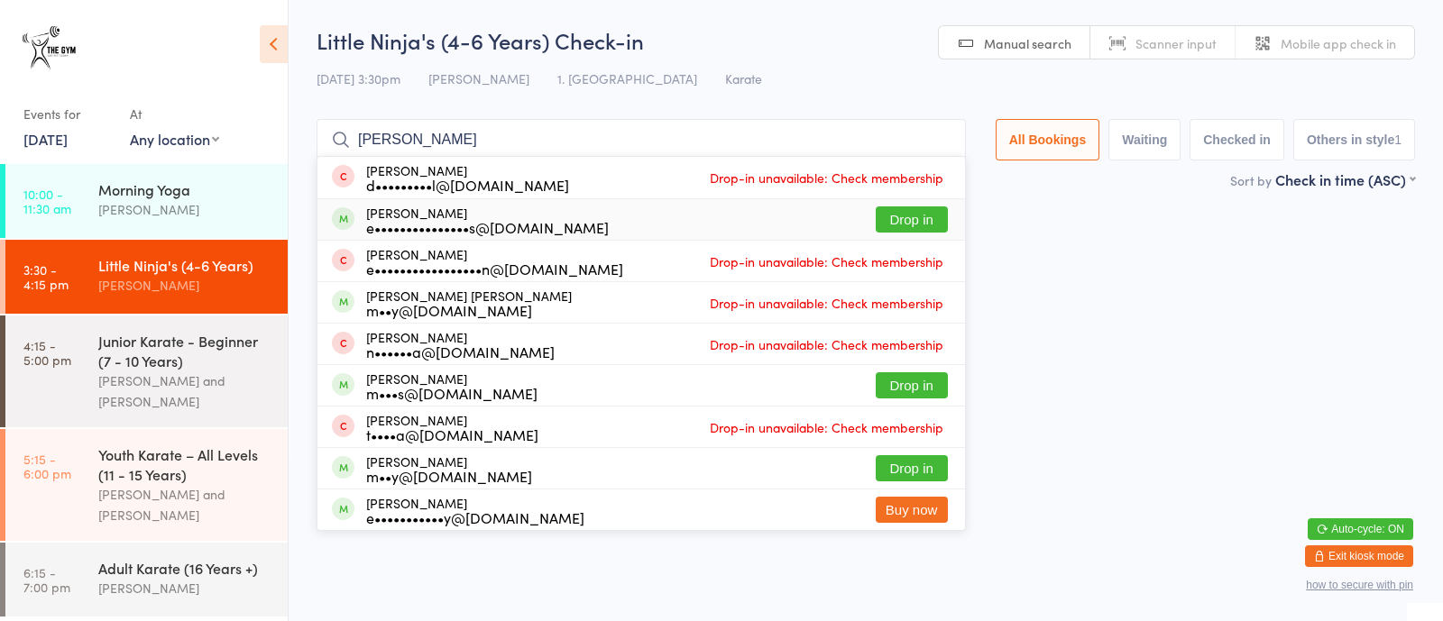
type input "[PERSON_NAME]"
click at [906, 219] on button "Drop in" at bounding box center [912, 220] width 72 height 26
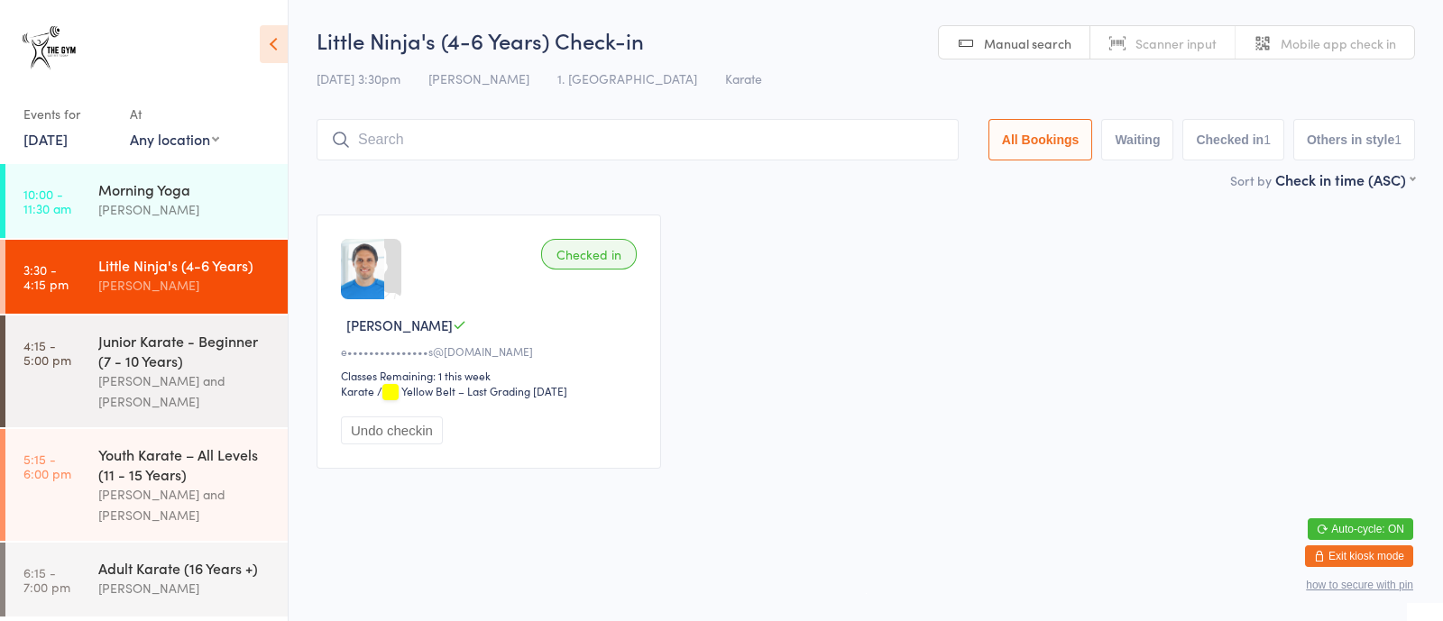
click at [1325, 556] on button "Exit kiosk mode" at bounding box center [1359, 557] width 108 height 22
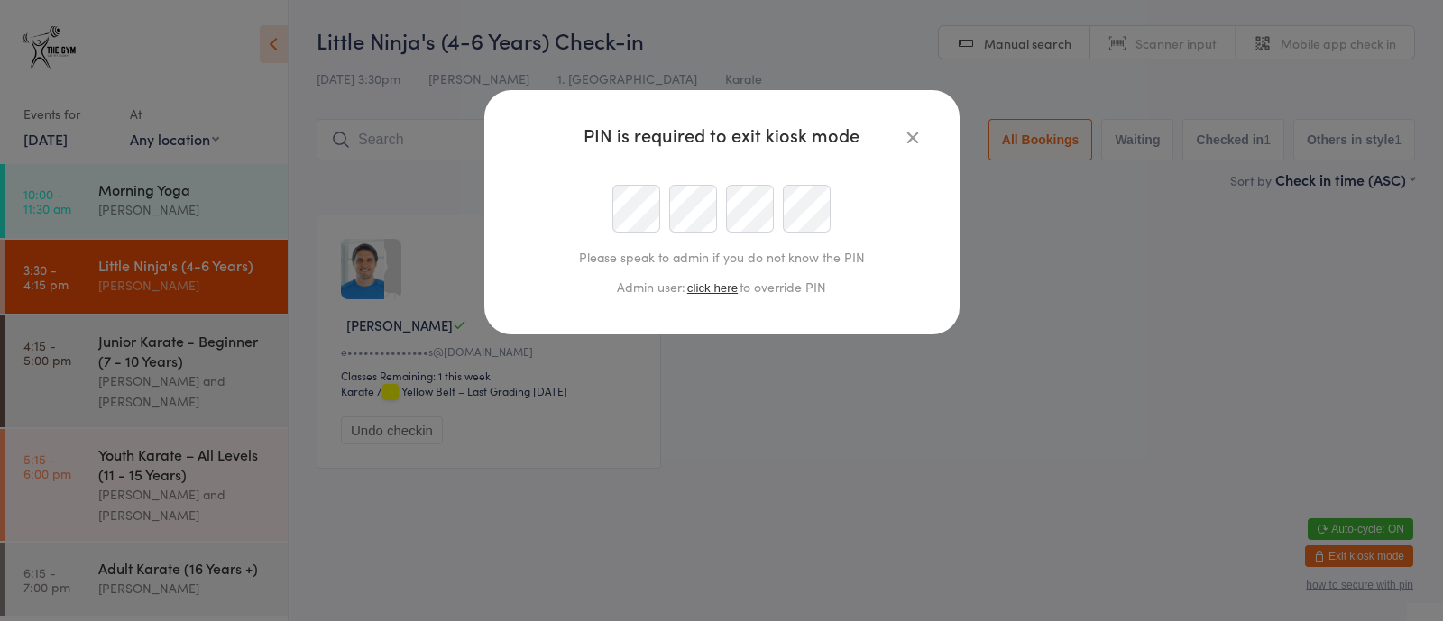
click at [1057, 396] on div "PIN is required to exit kiosk mode Please speak to admin if you do not know the…" at bounding box center [721, 310] width 1443 height 621
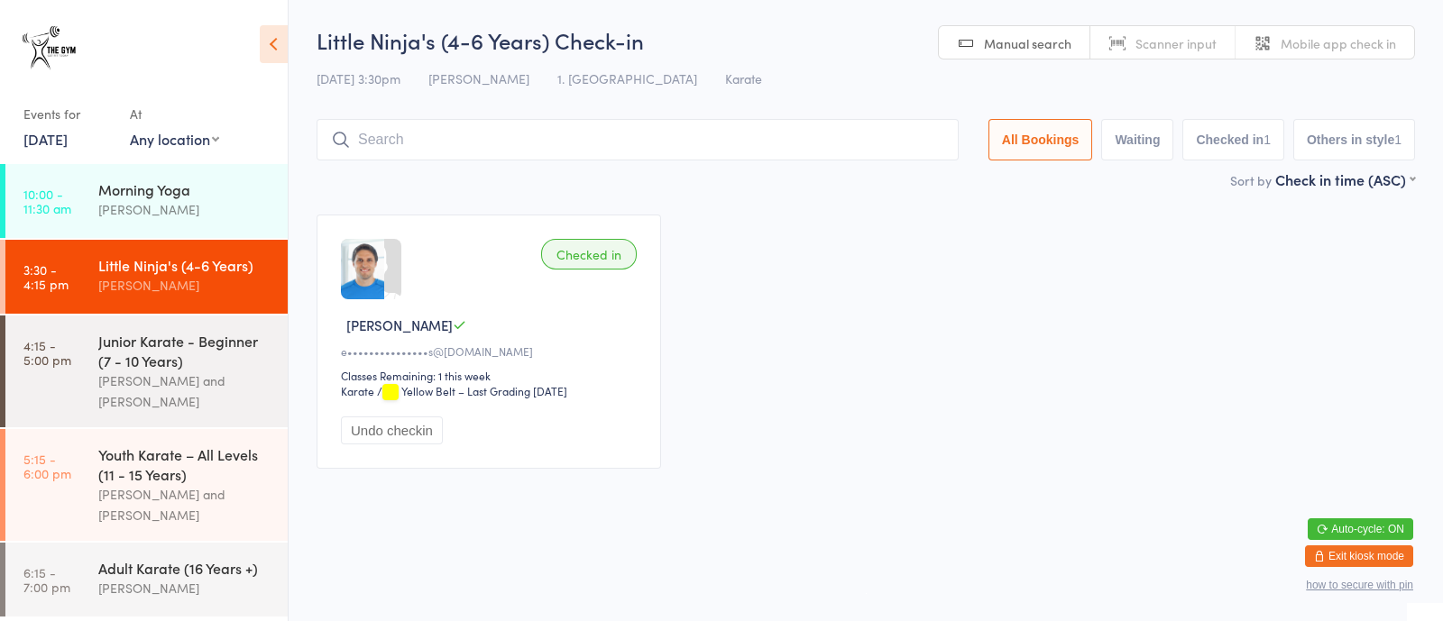
click at [1326, 554] on button "Exit kiosk mode" at bounding box center [1359, 557] width 108 height 22
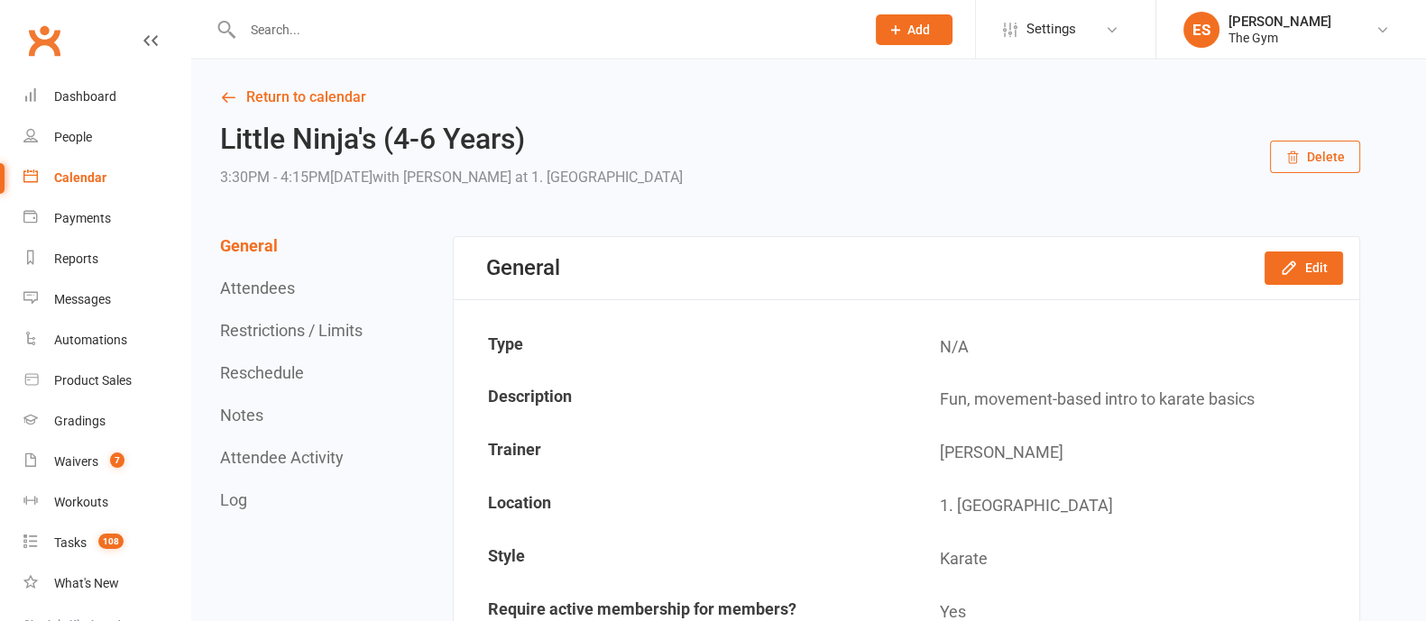
click at [370, 20] on input "text" at bounding box center [544, 29] width 615 height 25
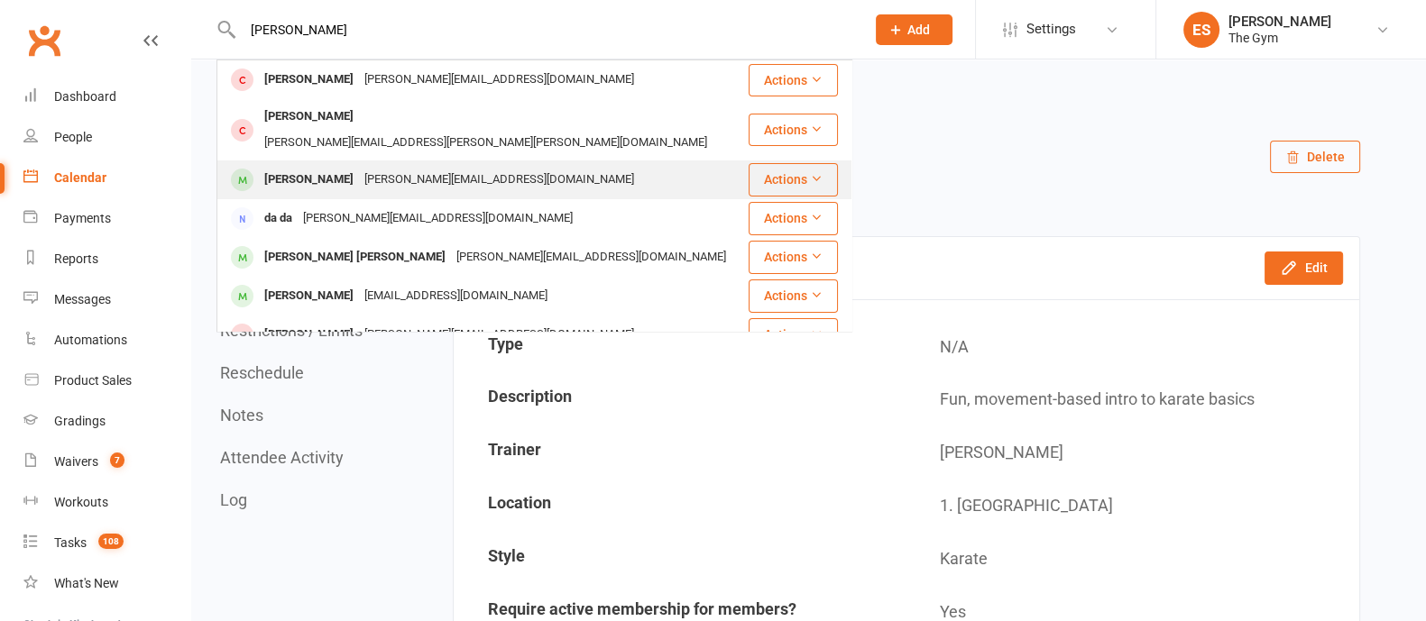
type input "[PERSON_NAME]"
click at [336, 167] on div "[PERSON_NAME]" at bounding box center [309, 180] width 100 height 26
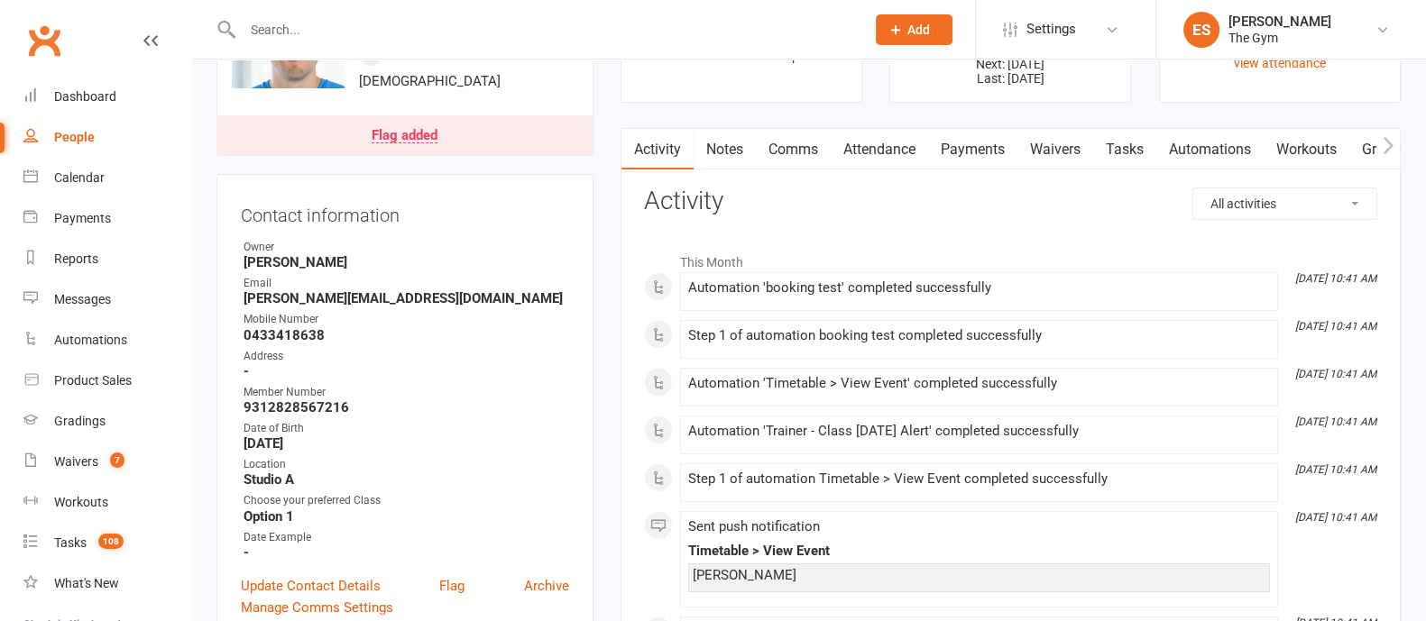
scroll to position [225, 0]
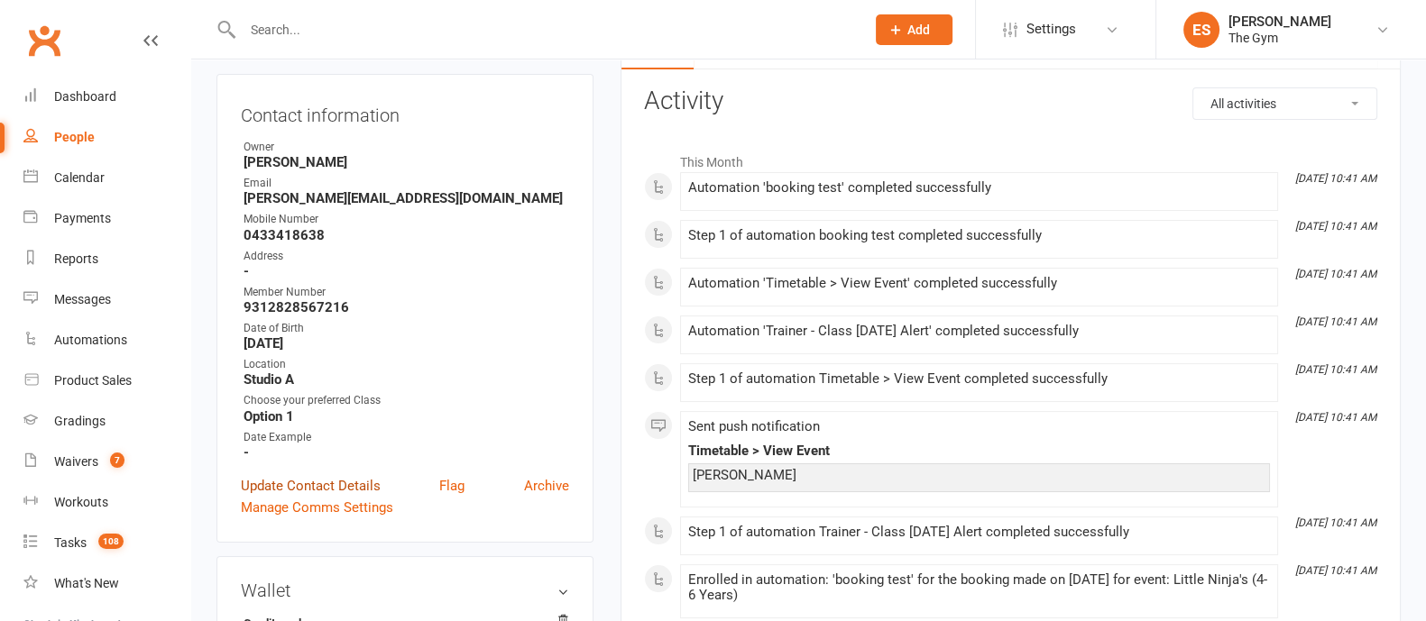
click at [325, 490] on link "Update Contact Details" at bounding box center [311, 486] width 140 height 22
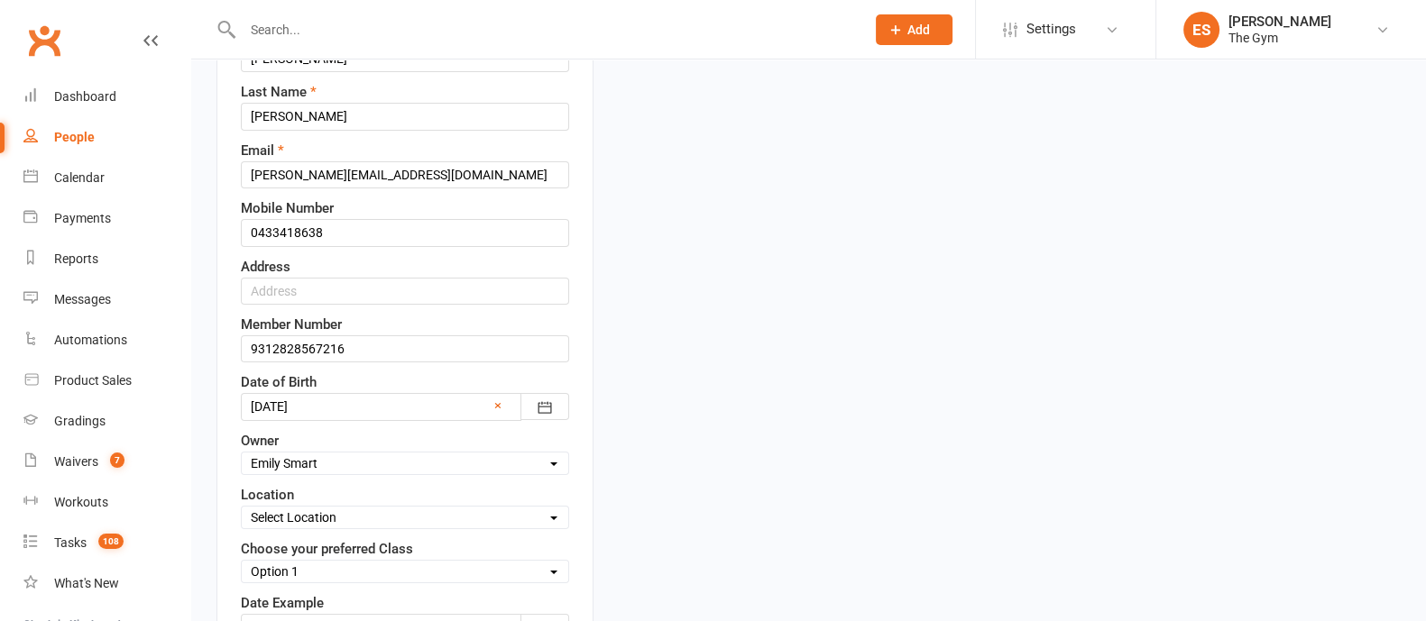
scroll to position [423, 0]
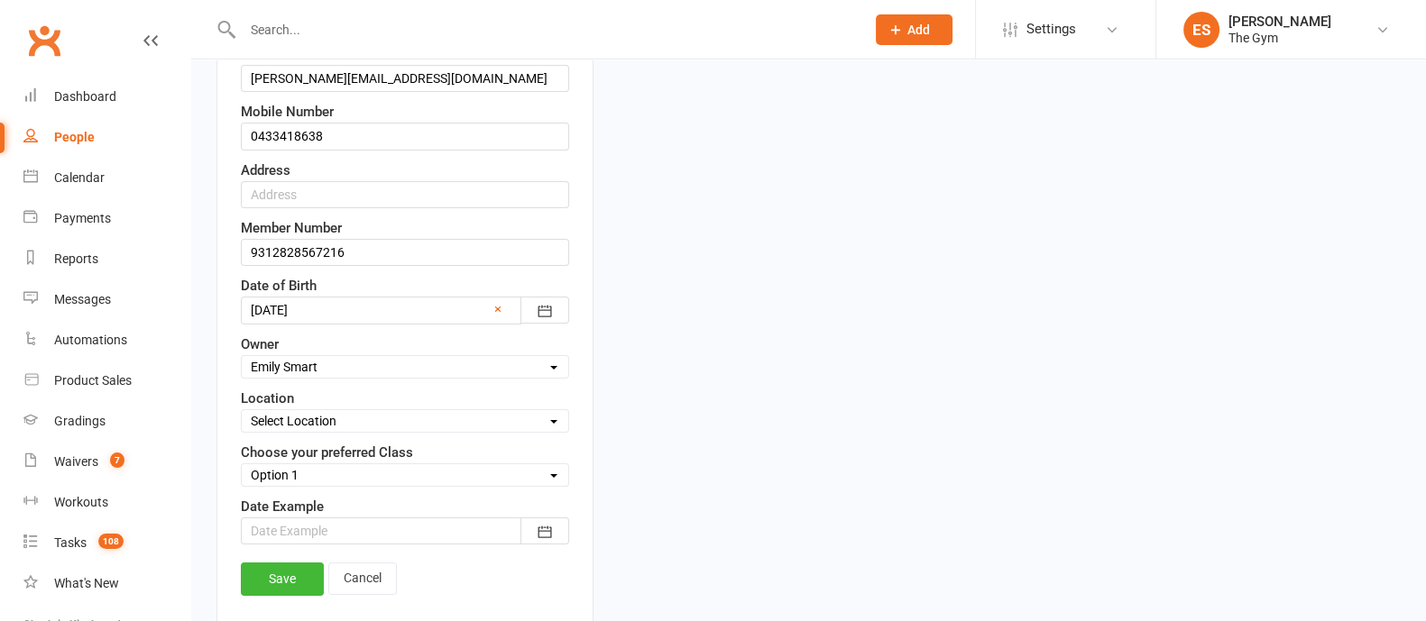
click at [288, 474] on select "Select Option 1 Option 2 Option 3" at bounding box center [405, 475] width 327 height 20
select select "Option 2"
click at [242, 465] on select "Select Option 1 Option 2 Option 3" at bounding box center [405, 475] width 327 height 20
click at [108, 85] on link "Dashboard" at bounding box center [106, 97] width 167 height 41
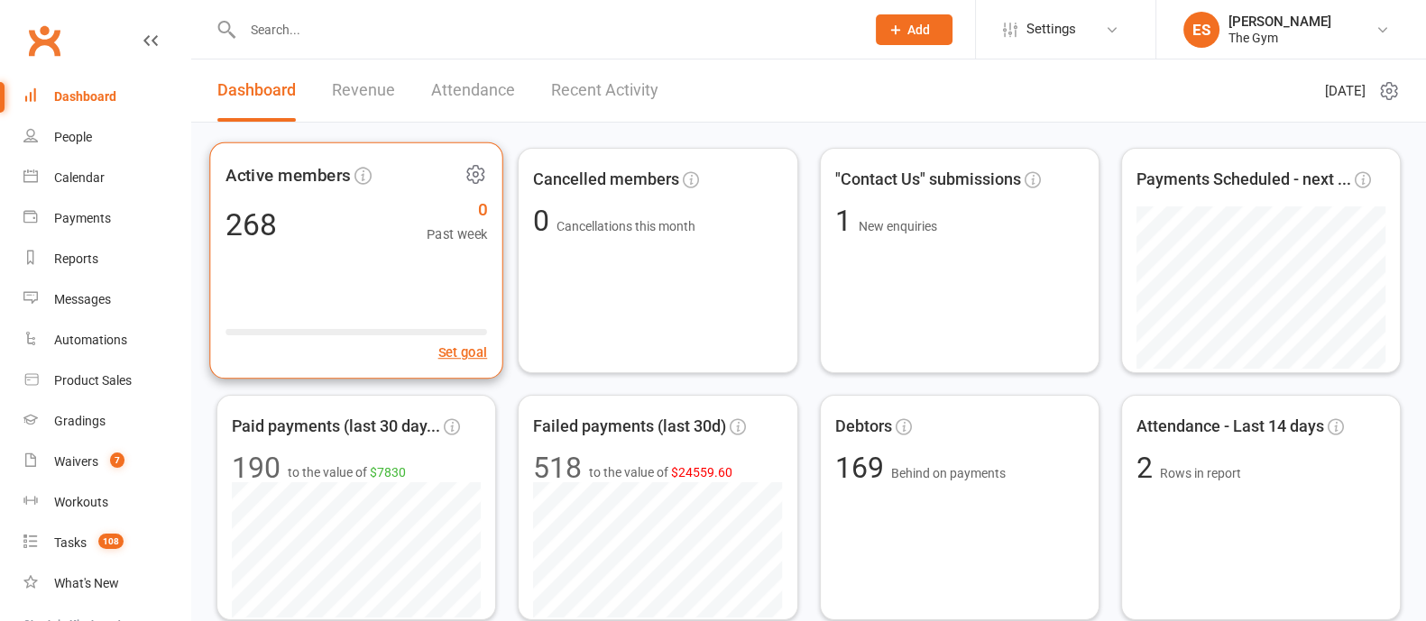
click at [377, 264] on div "Active members 268 0 Past week Set goal" at bounding box center [356, 261] width 294 height 237
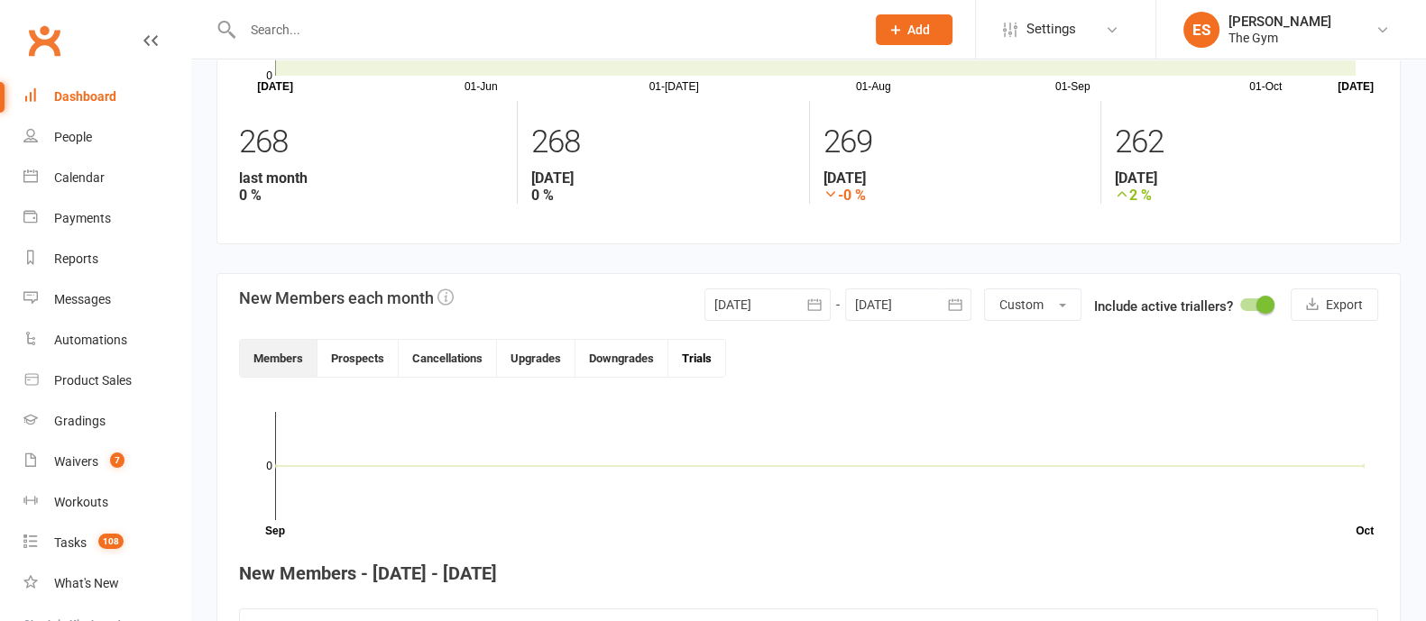
scroll to position [198, 0]
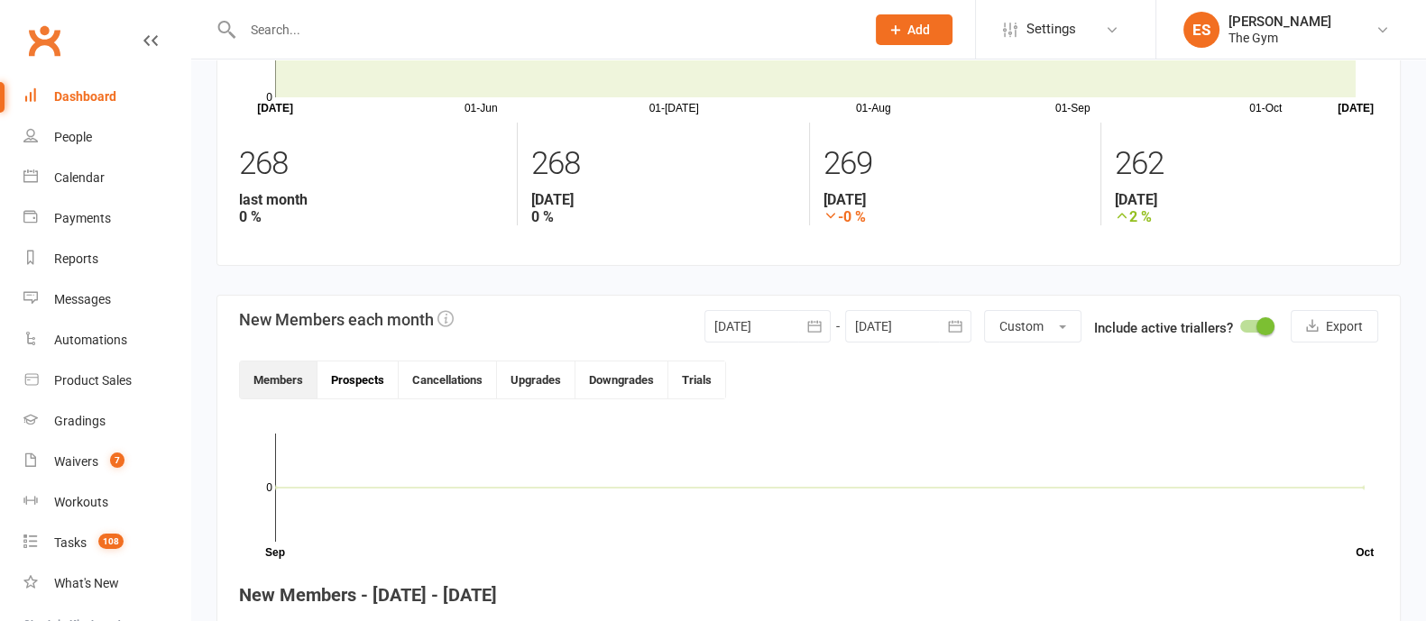
click at [362, 382] on button "Prospects" at bounding box center [357, 380] width 81 height 37
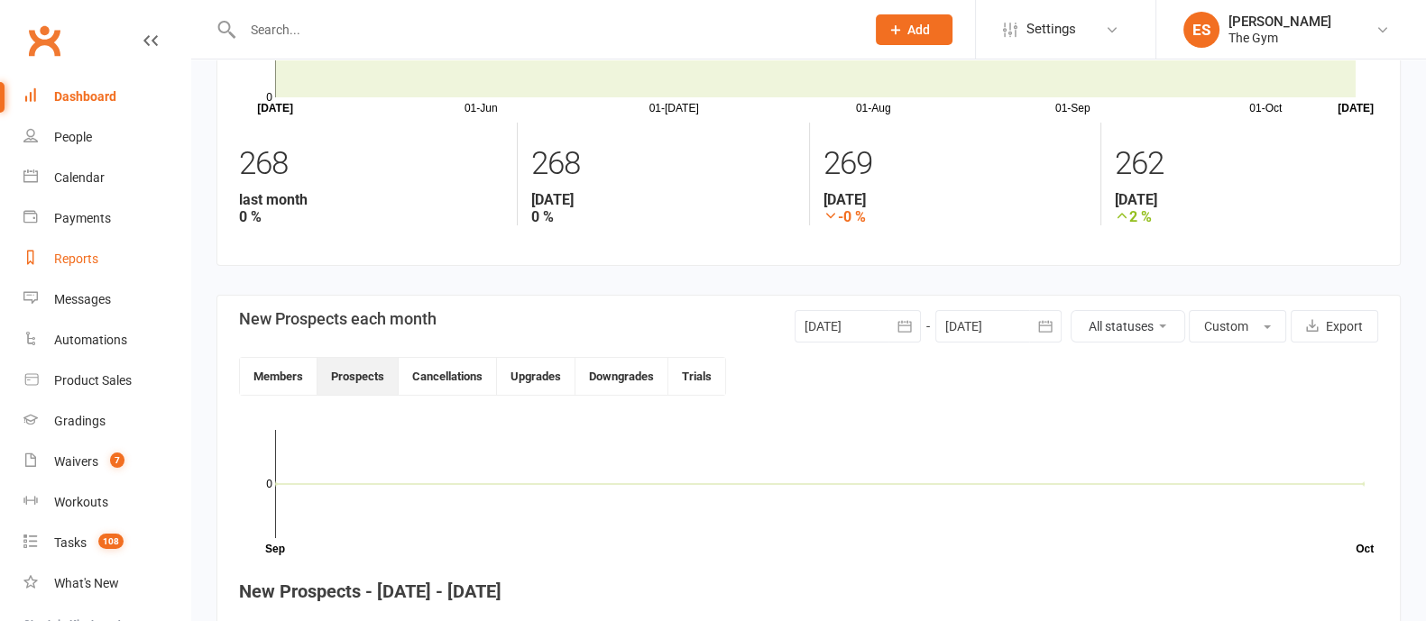
click at [79, 259] on div "Reports" at bounding box center [76, 259] width 44 height 14
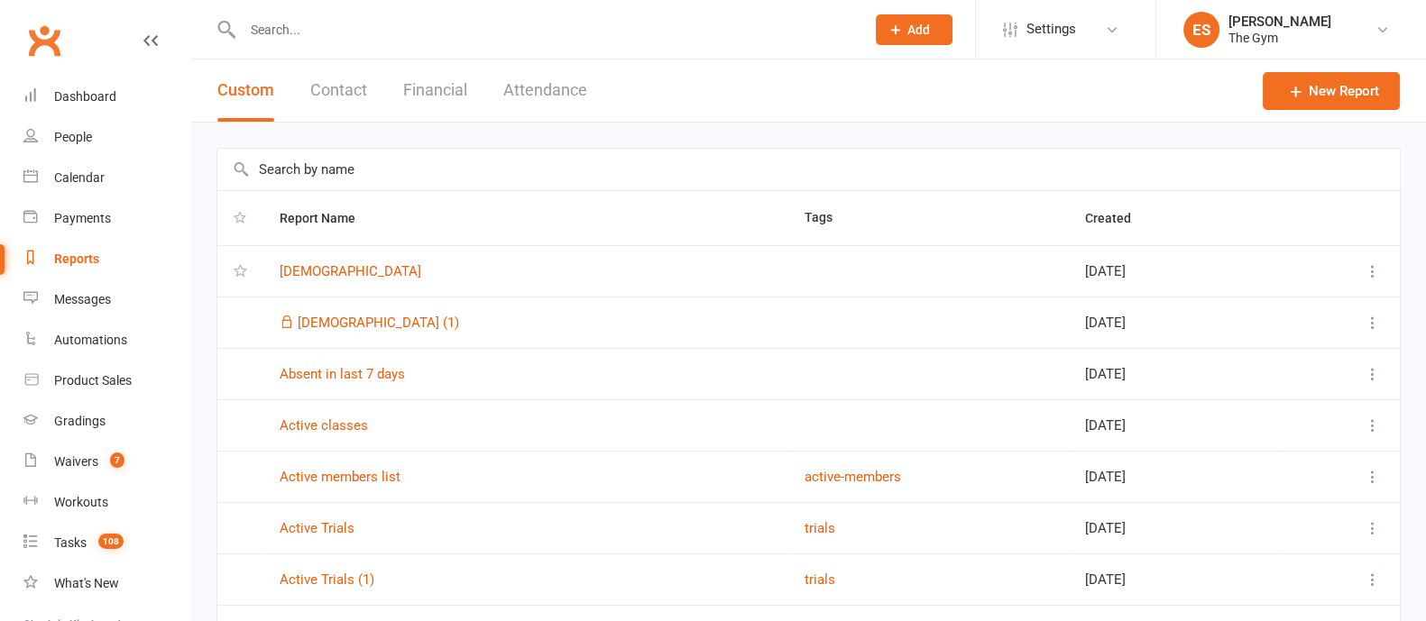
click at [338, 95] on button "Contact" at bounding box center [338, 91] width 57 height 62
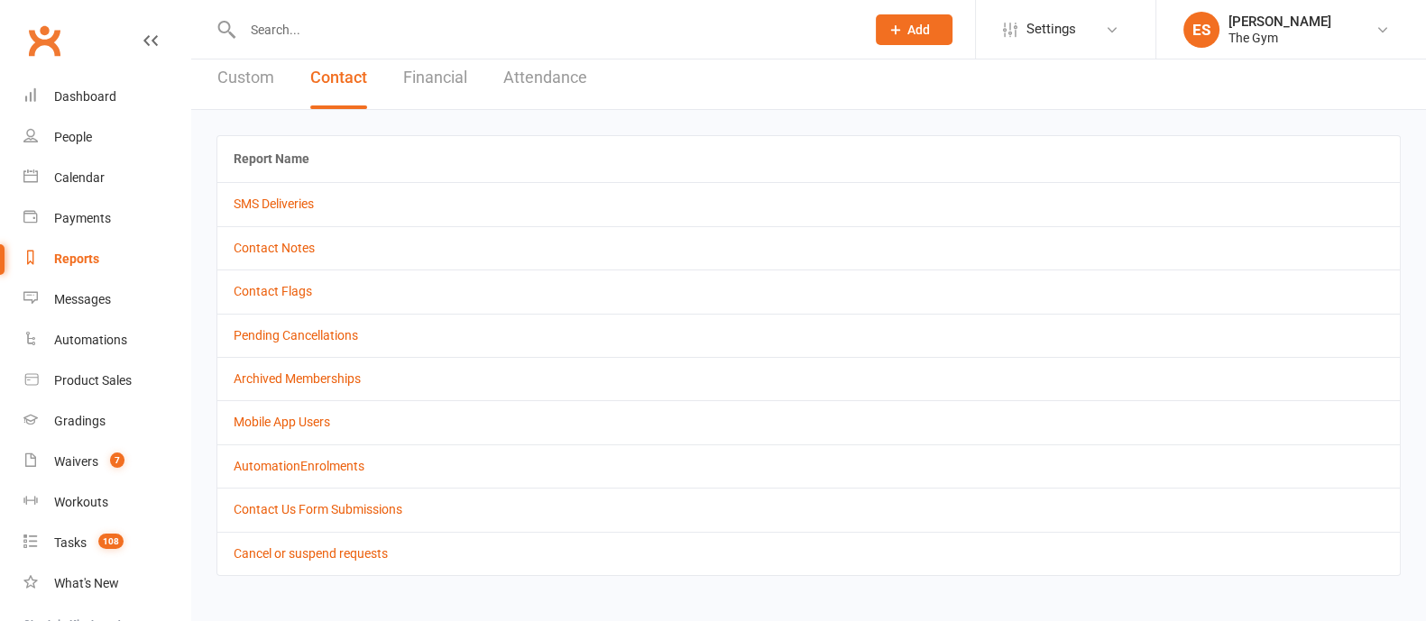
scroll to position [16, 0]
click at [444, 80] on button "Financial" at bounding box center [435, 74] width 64 height 62
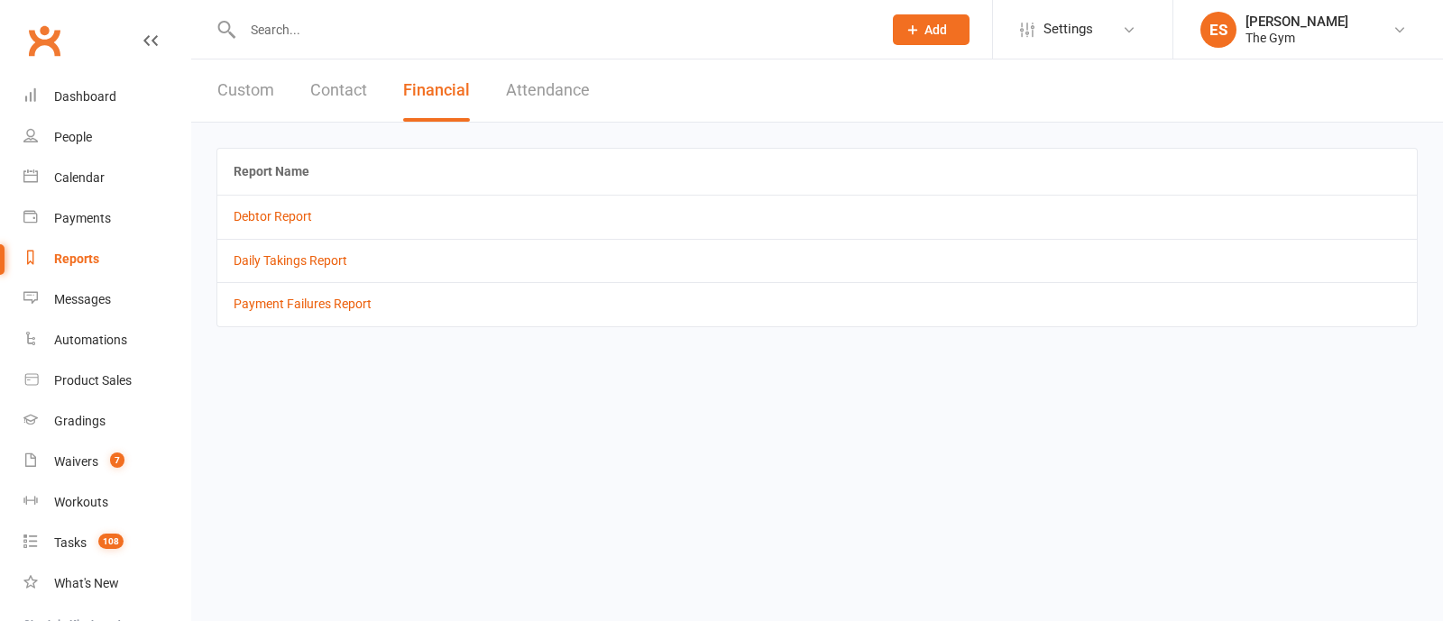
click at [557, 78] on button "Attendance" at bounding box center [548, 91] width 84 height 62
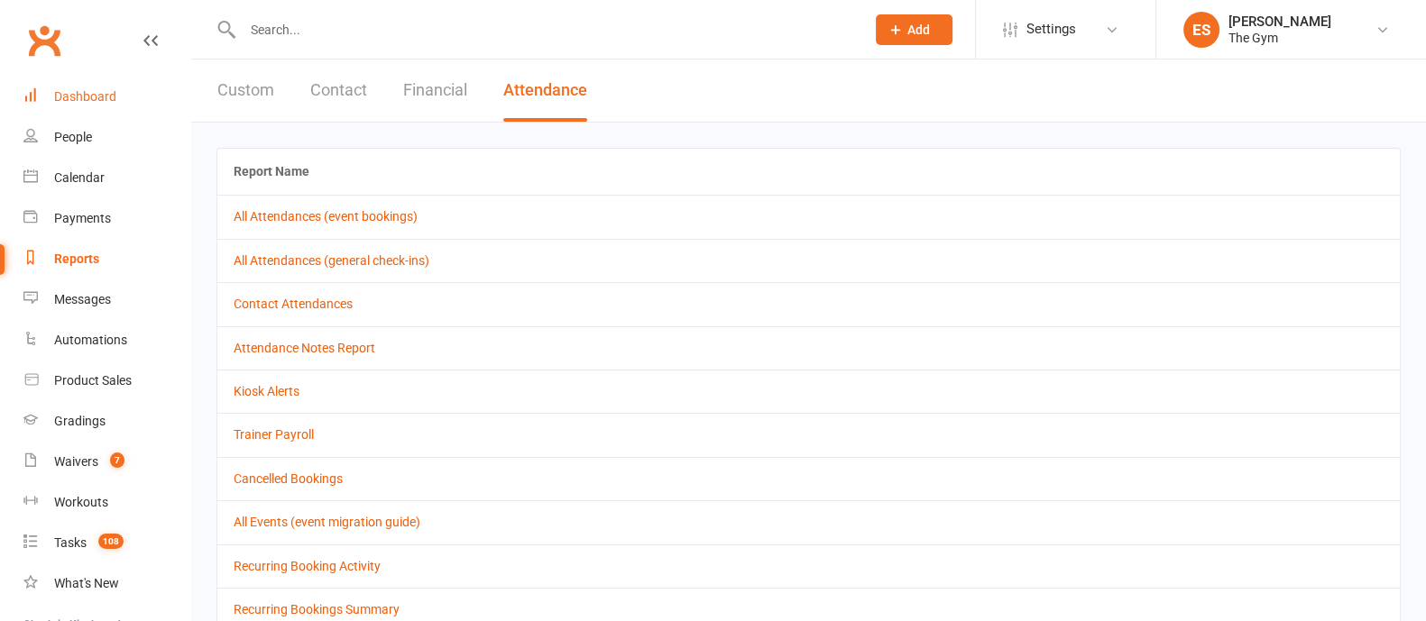
click at [83, 94] on div "Dashboard" at bounding box center [85, 96] width 62 height 14
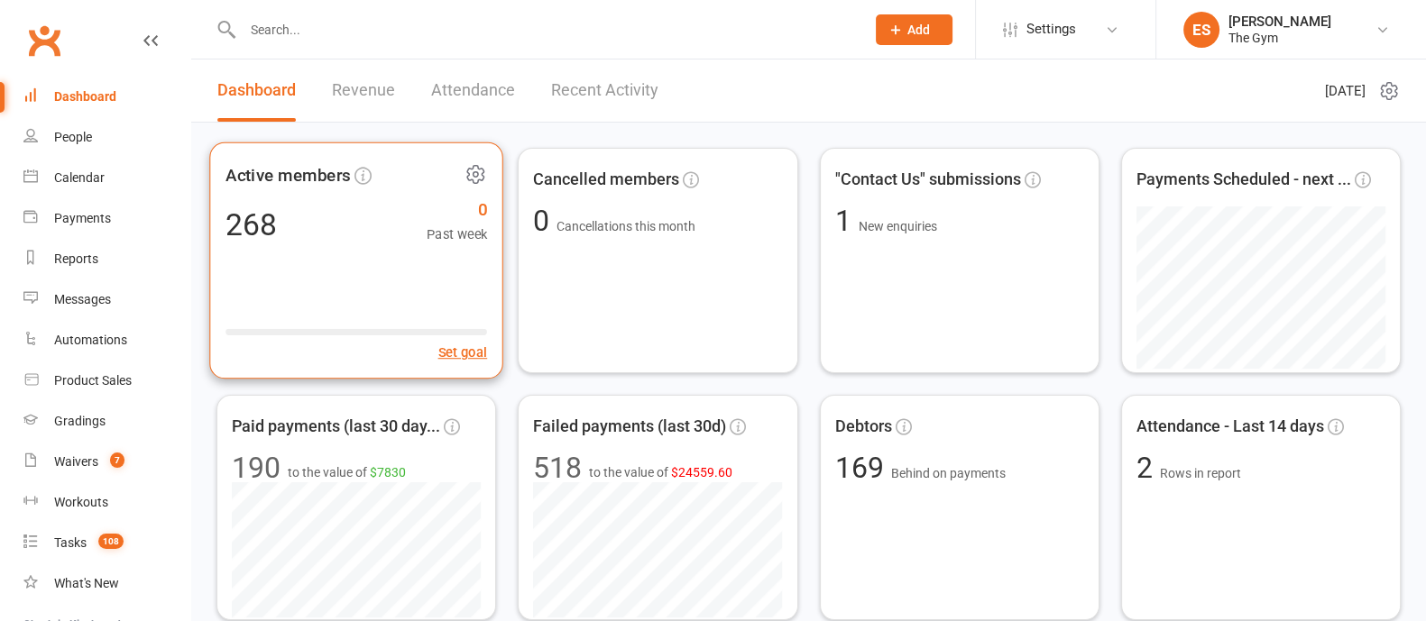
click at [345, 253] on div "Active members 268 0 Past week Set goal" at bounding box center [356, 261] width 294 height 237
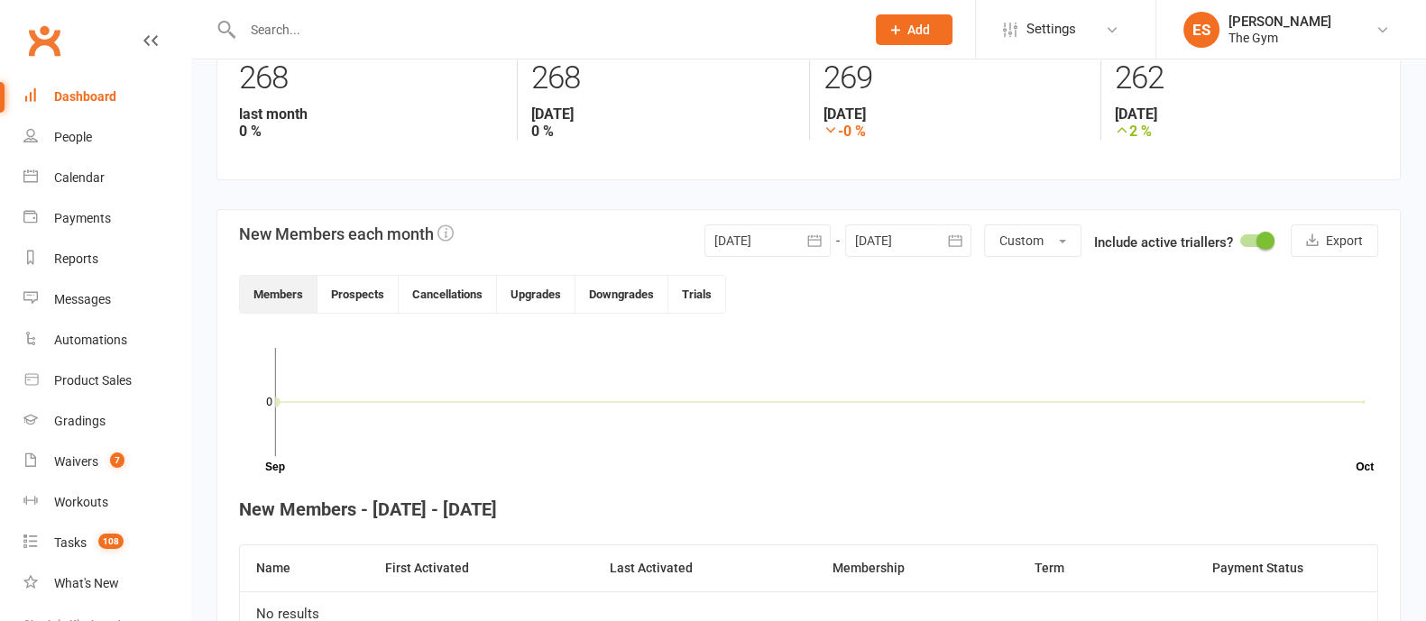
scroll to position [338, 0]
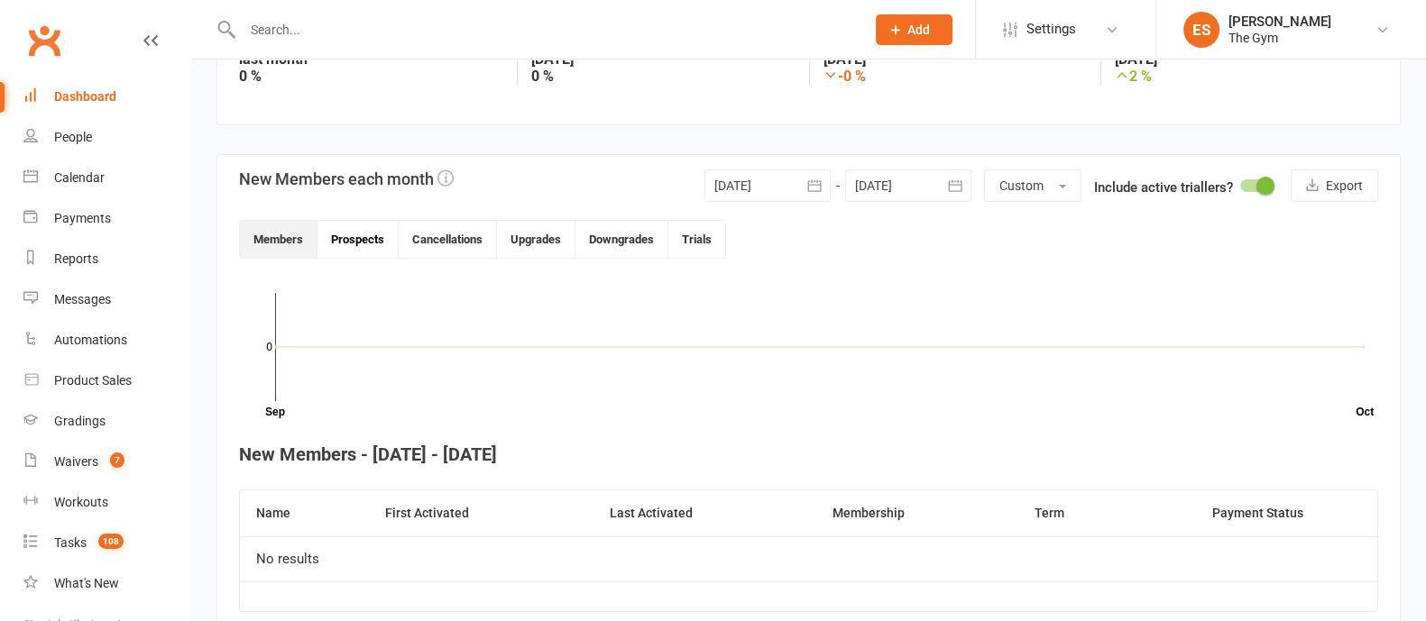
drag, startPoint x: 334, startPoint y: 240, endPoint x: 352, endPoint y: 239, distance: 18.1
click at [336, 240] on button "Prospects" at bounding box center [357, 239] width 81 height 37
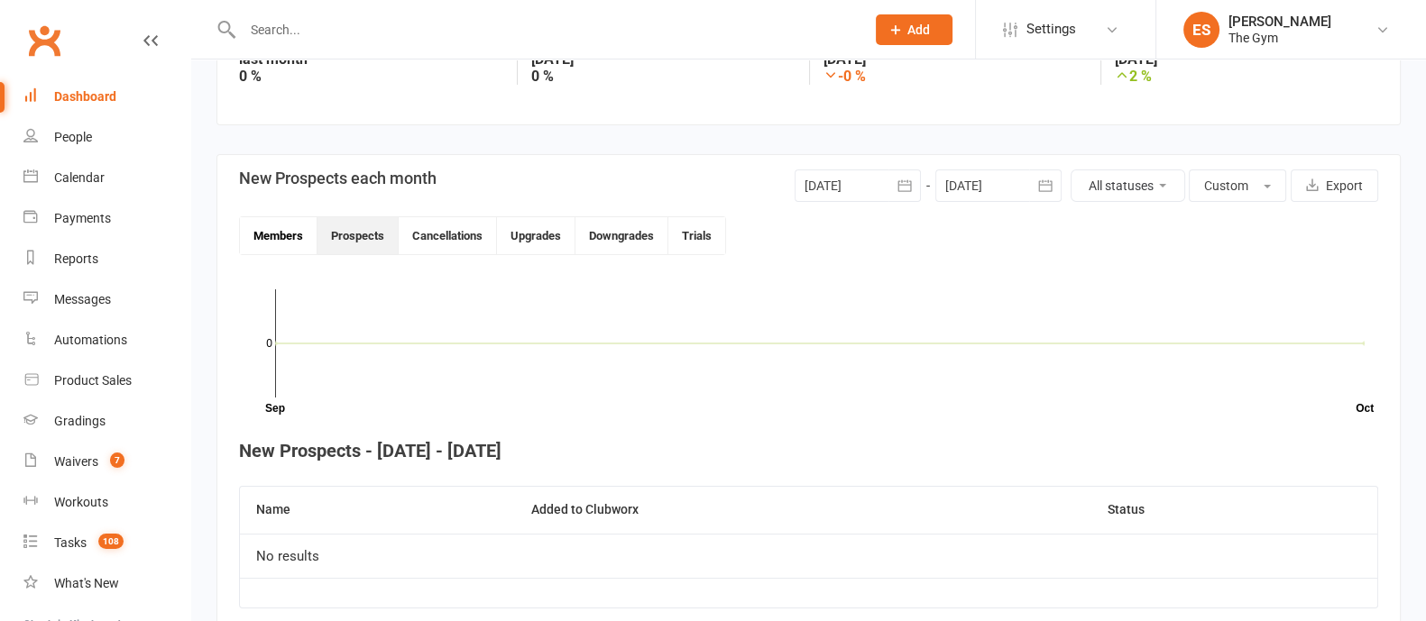
click at [257, 235] on button "Members" at bounding box center [279, 235] width 78 height 37
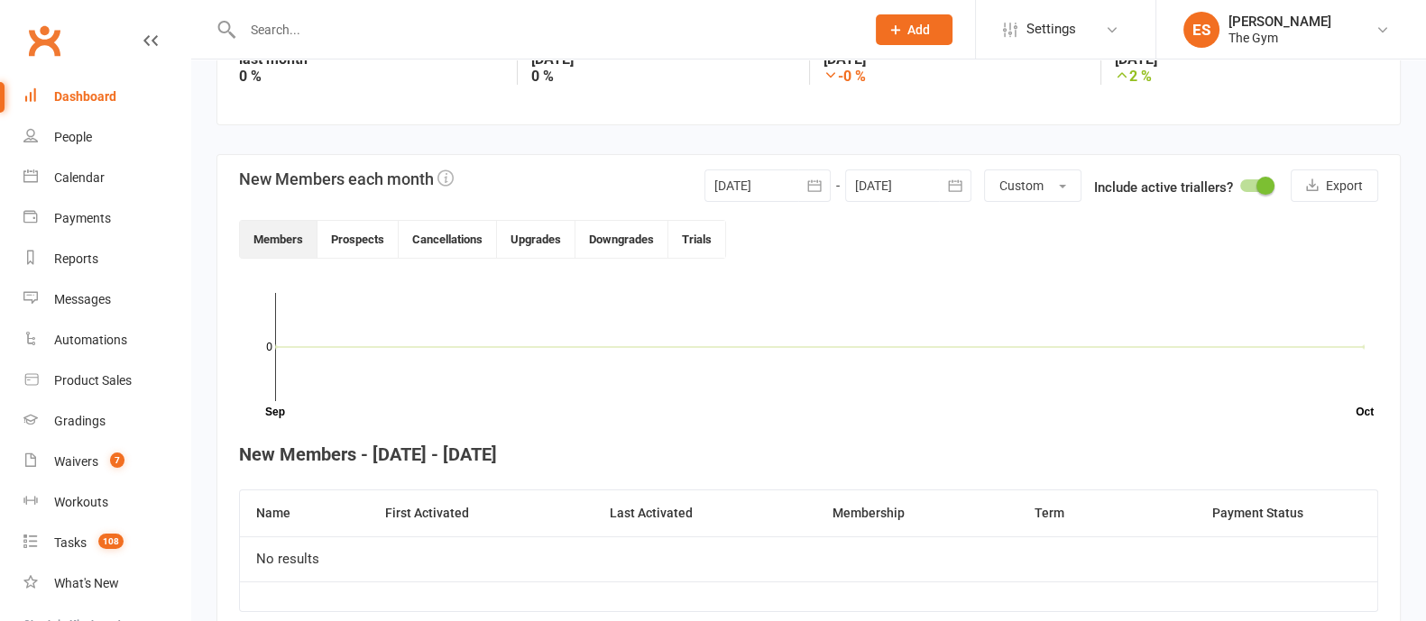
click at [803, 189] on button "button" at bounding box center [814, 186] width 32 height 32
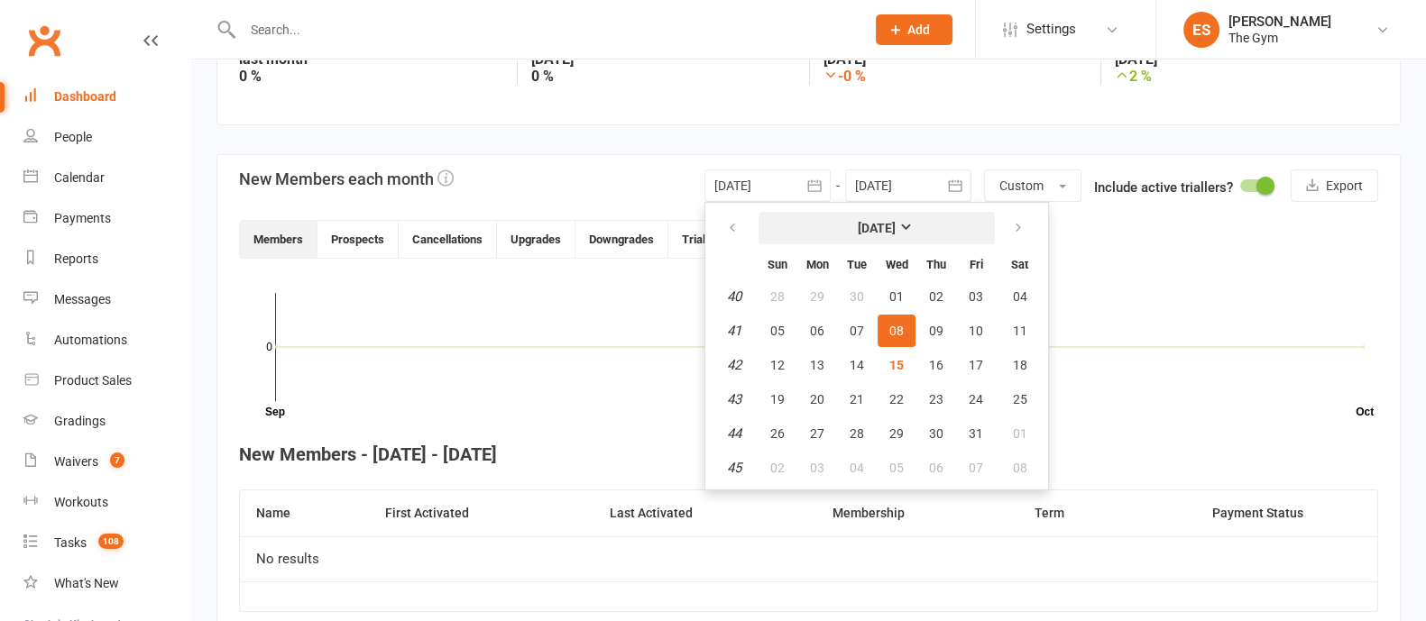
click at [934, 229] on button "[DATE]" at bounding box center [877, 228] width 236 height 32
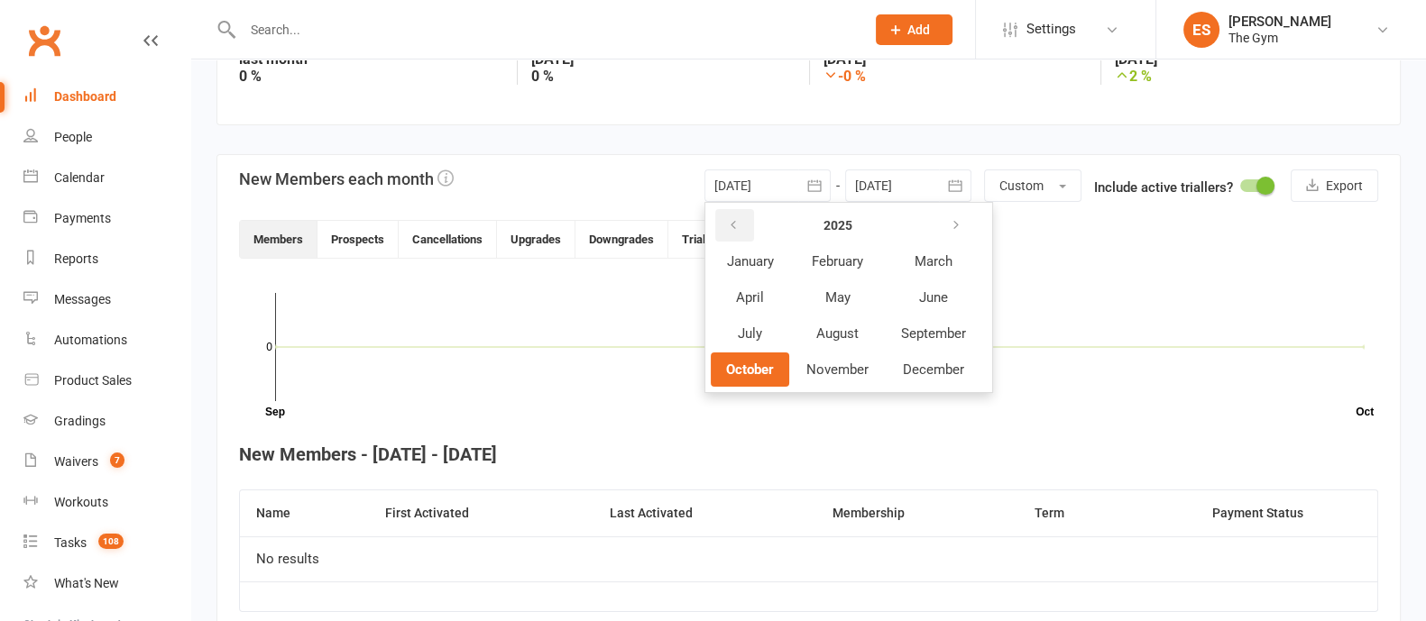
click at [744, 227] on button "button" at bounding box center [734, 225] width 39 height 32
click at [732, 271] on button "January" at bounding box center [750, 261] width 78 height 34
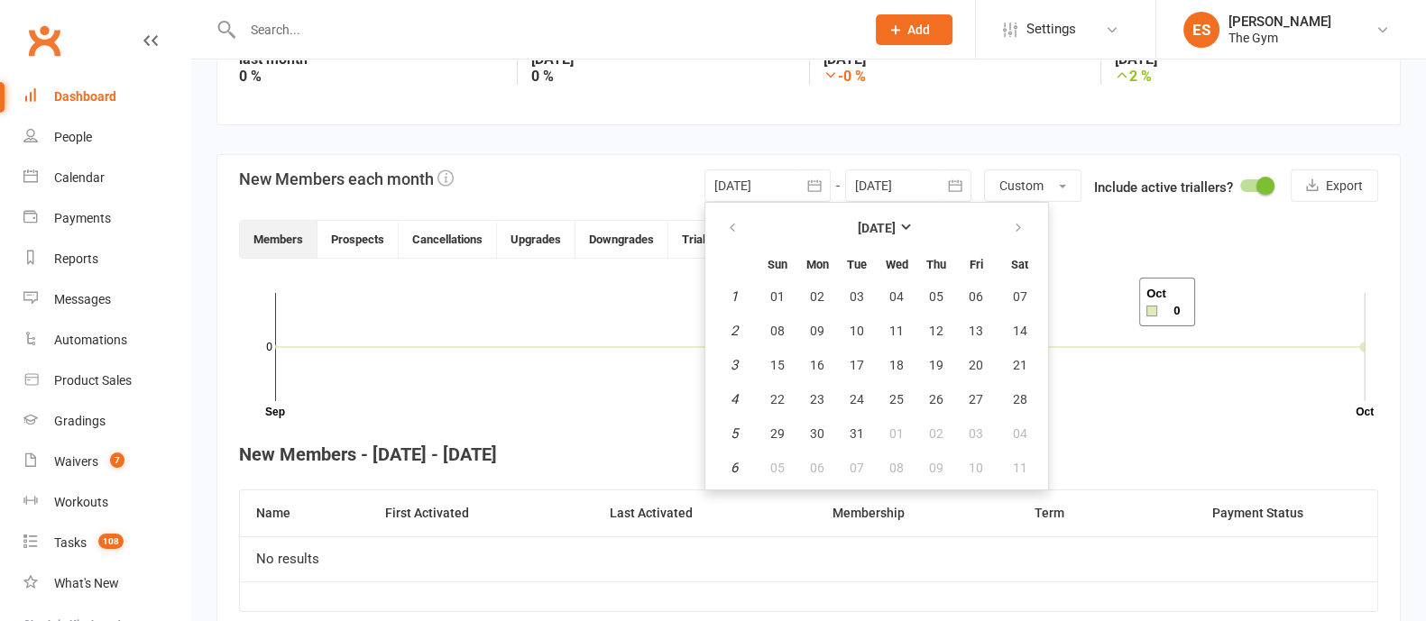
click at [1117, 302] on rect at bounding box center [820, 347] width 1090 height 108
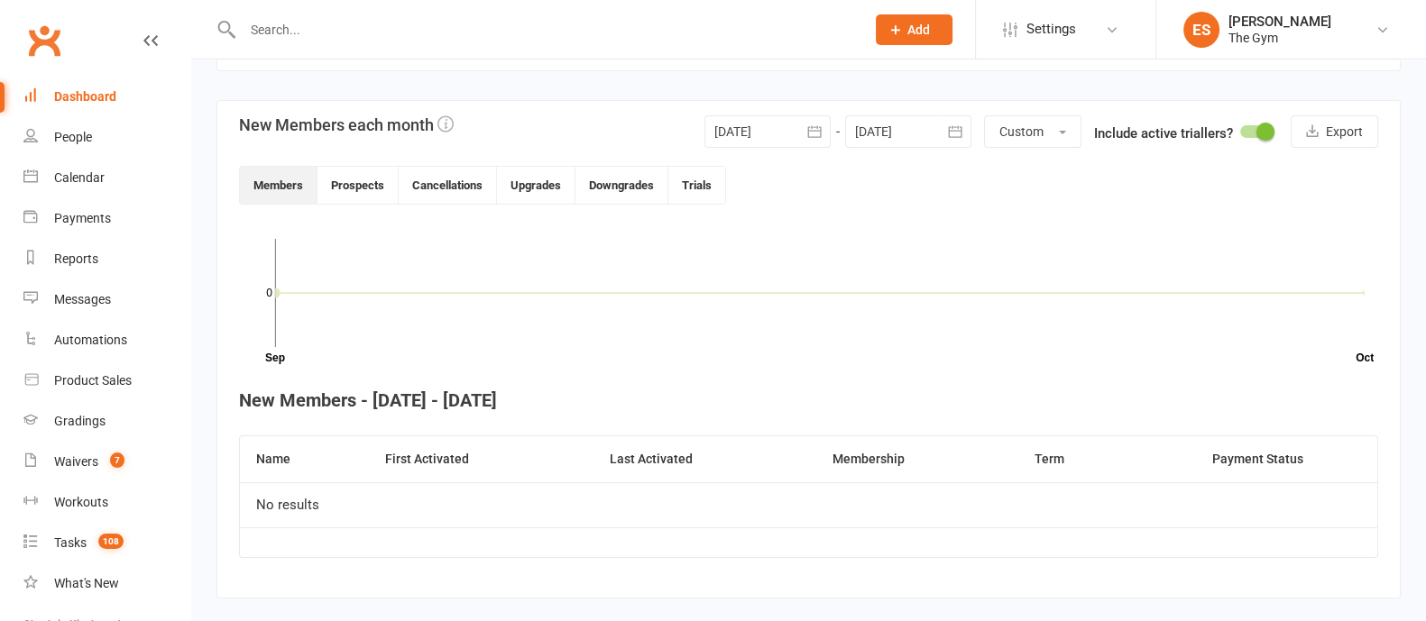
scroll to position [423, 0]
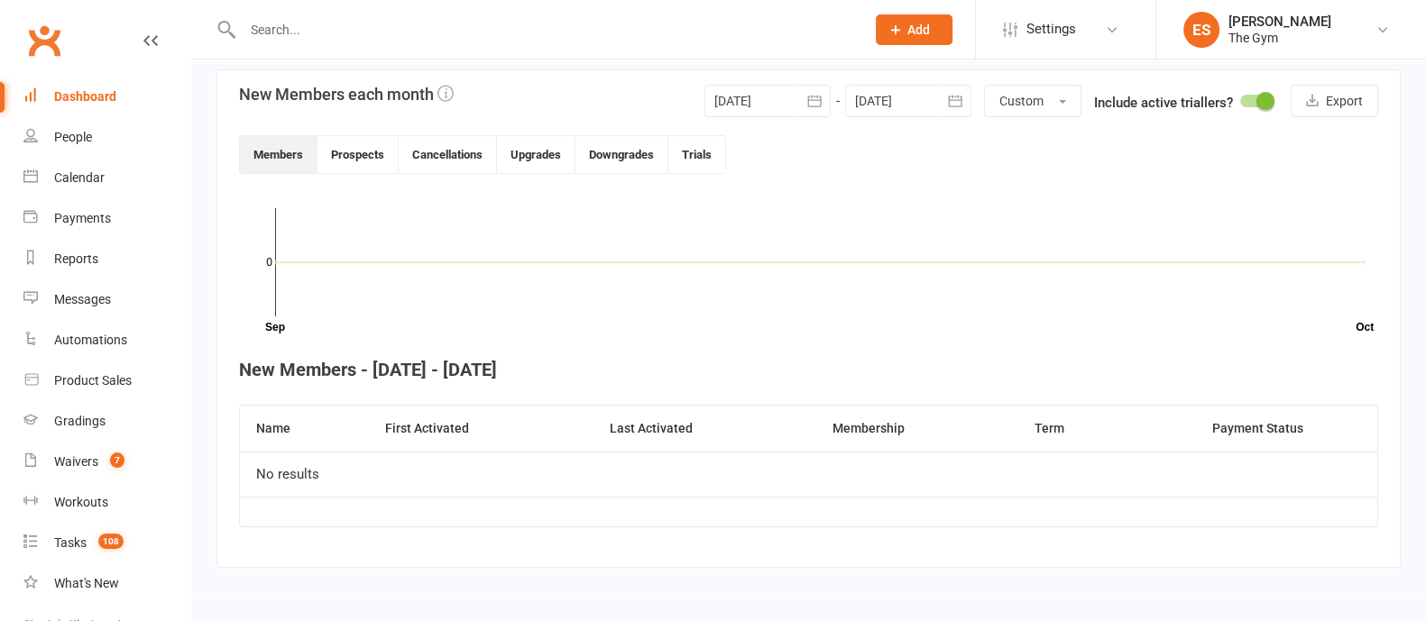
click at [299, 27] on input "text" at bounding box center [544, 29] width 615 height 25
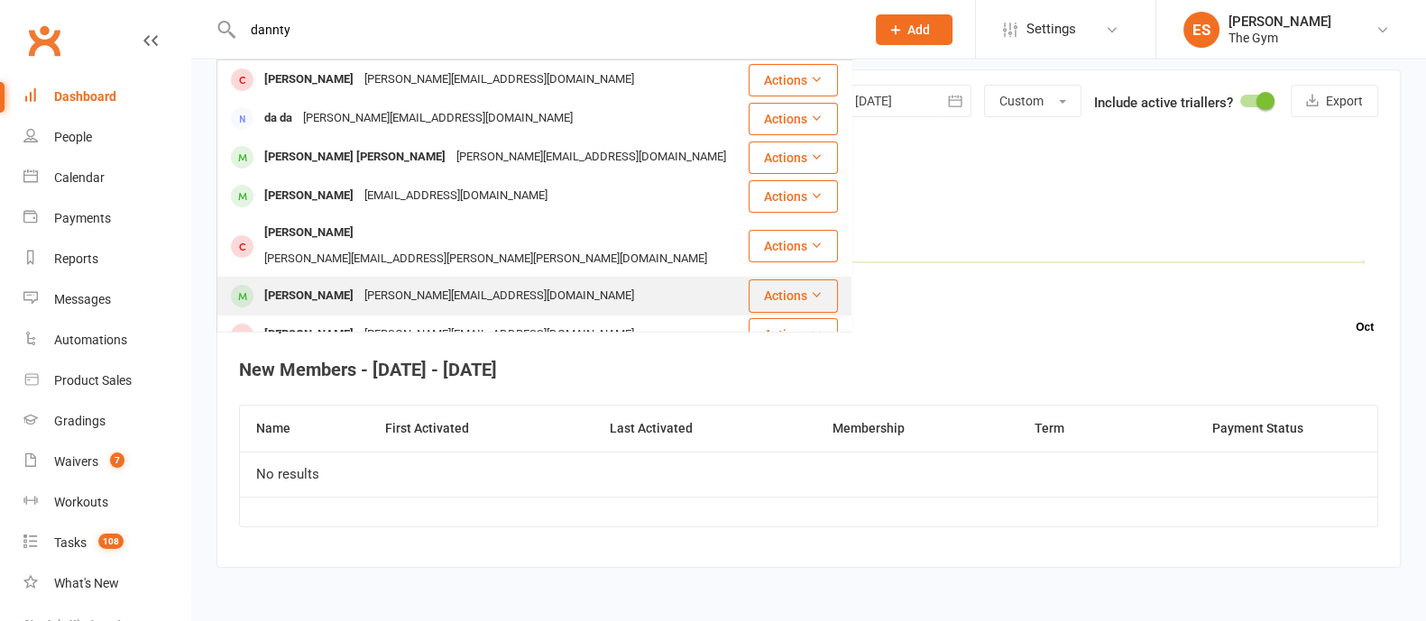
type input "dannty"
click at [316, 283] on div "[PERSON_NAME]" at bounding box center [309, 296] width 100 height 26
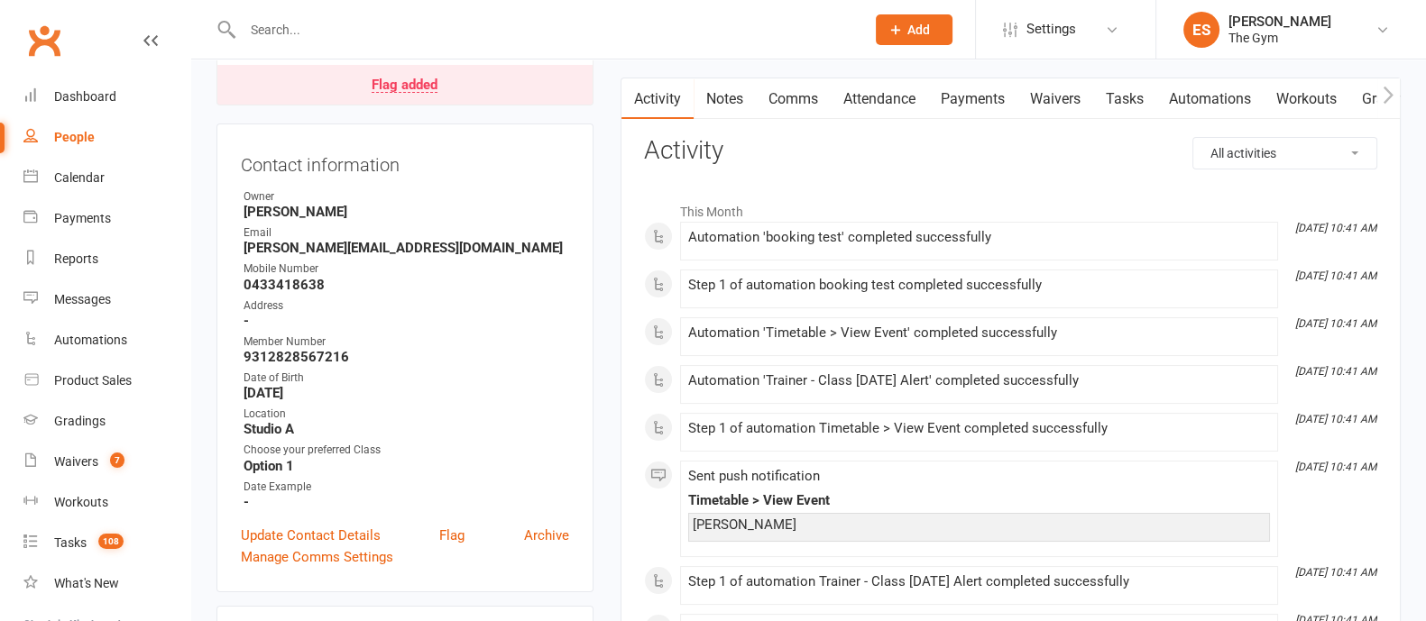
scroll to position [112, 0]
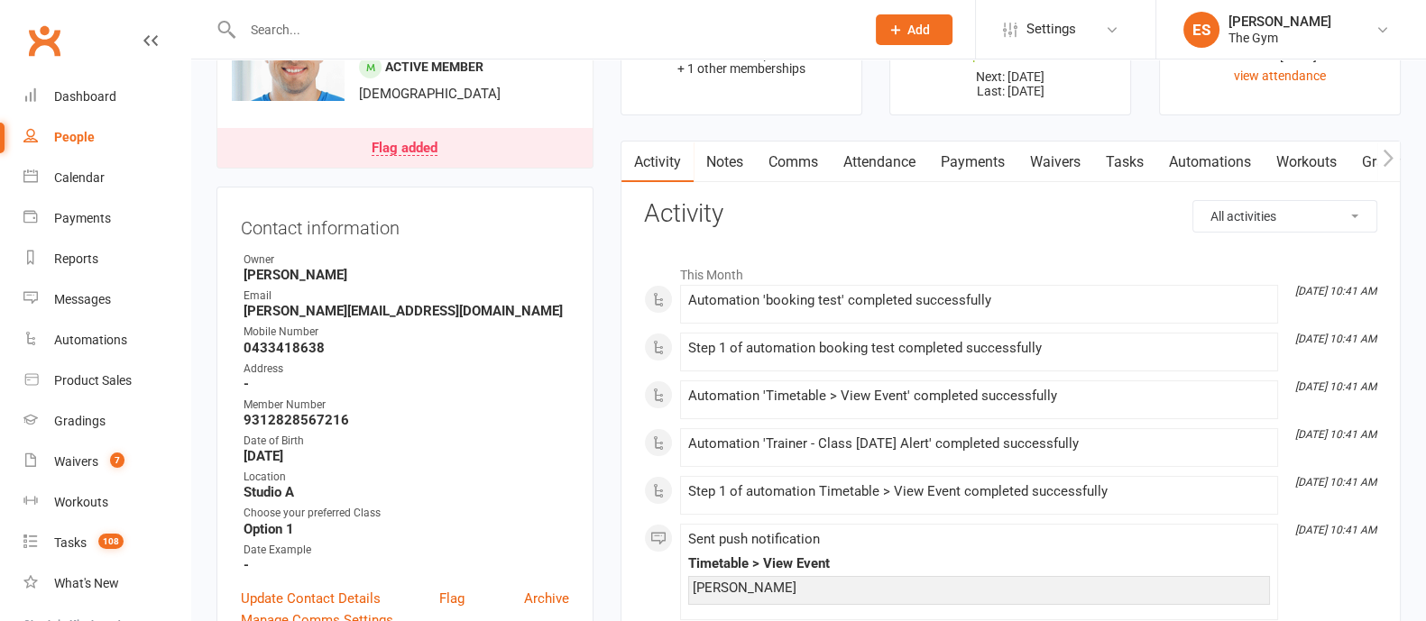
drag, startPoint x: 952, startPoint y: 173, endPoint x: 1025, endPoint y: 210, distance: 81.9
click at [952, 173] on link "Payments" at bounding box center [972, 162] width 89 height 41
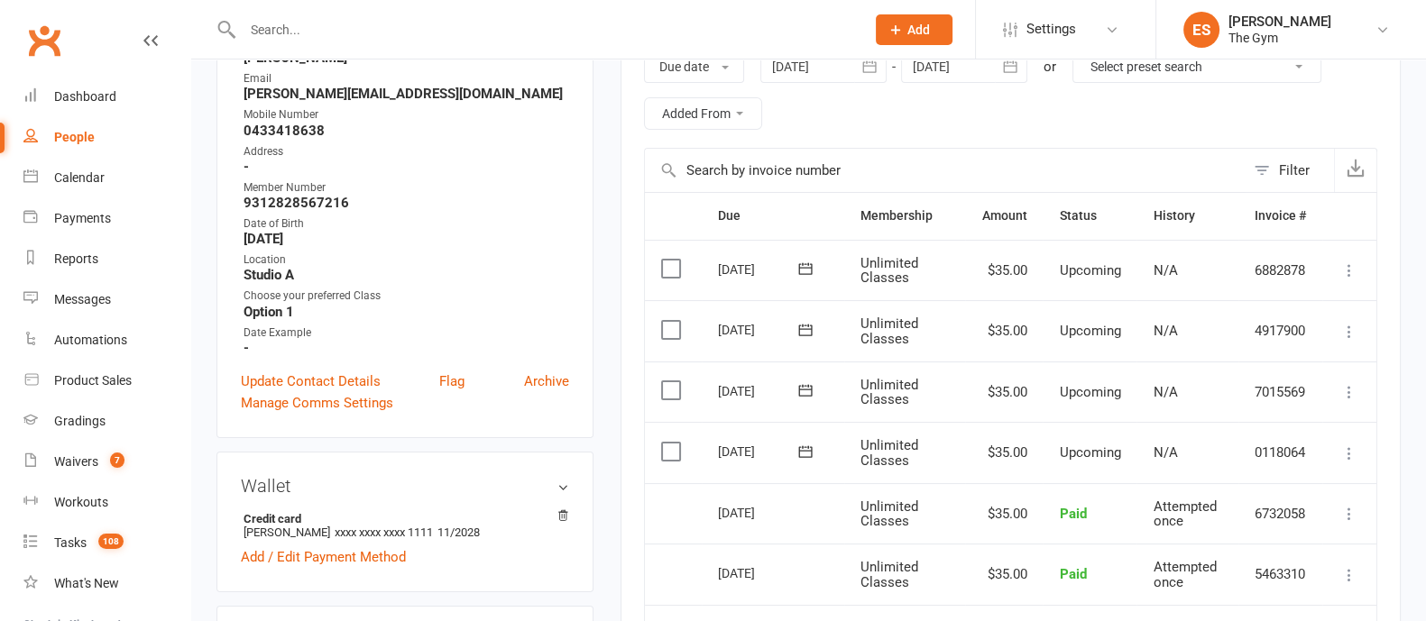
scroll to position [338, 0]
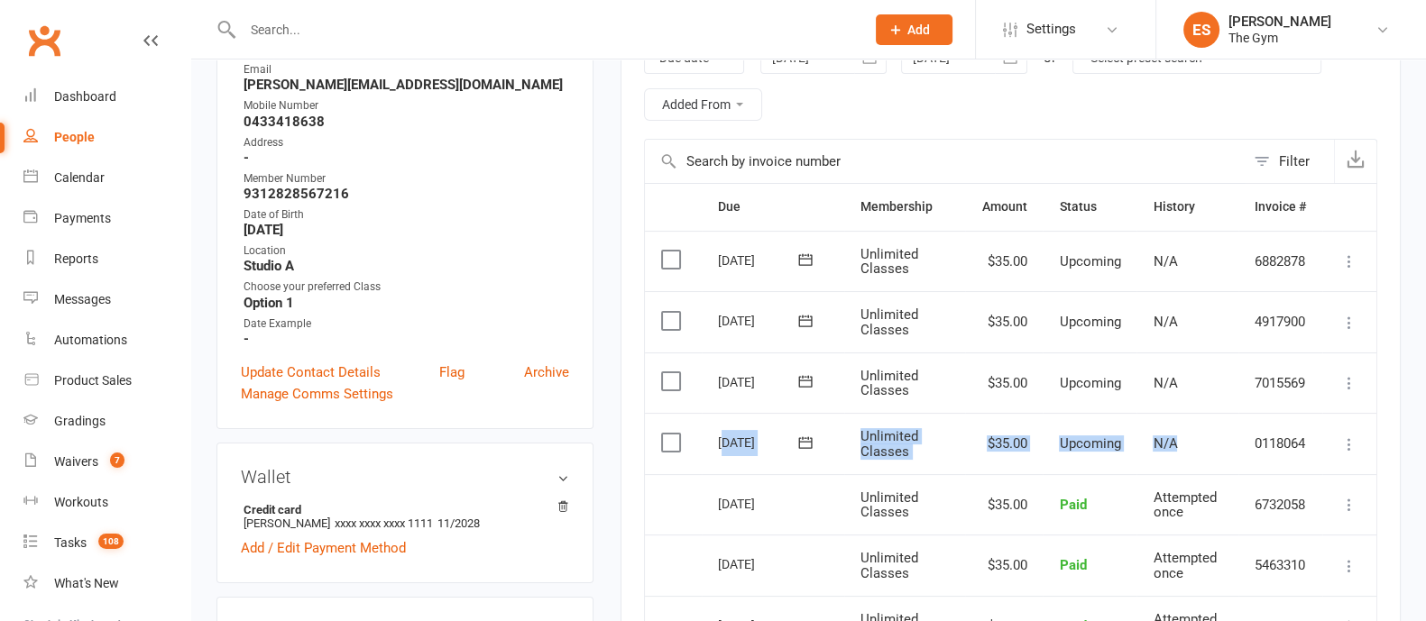
drag, startPoint x: 731, startPoint y: 439, endPoint x: 1222, endPoint y: 435, distance: 491.6
click at [1222, 435] on tr "Select this [DATE] [PERSON_NAME] Unlimited Classes $35.00 Upcoming N/A 0118064 …" at bounding box center [1010, 443] width 731 height 61
click at [1346, 443] on icon at bounding box center [1349, 445] width 18 height 18
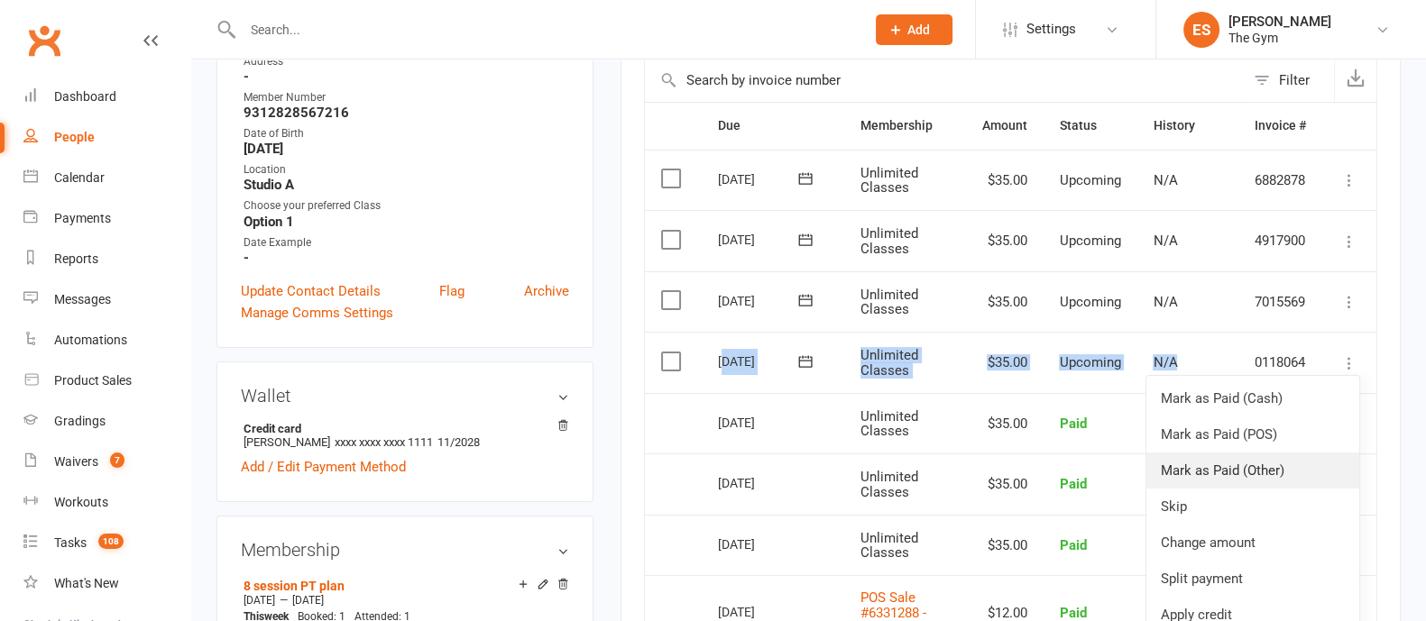
scroll to position [450, 0]
